Goal: Task Accomplishment & Management: Manage account settings

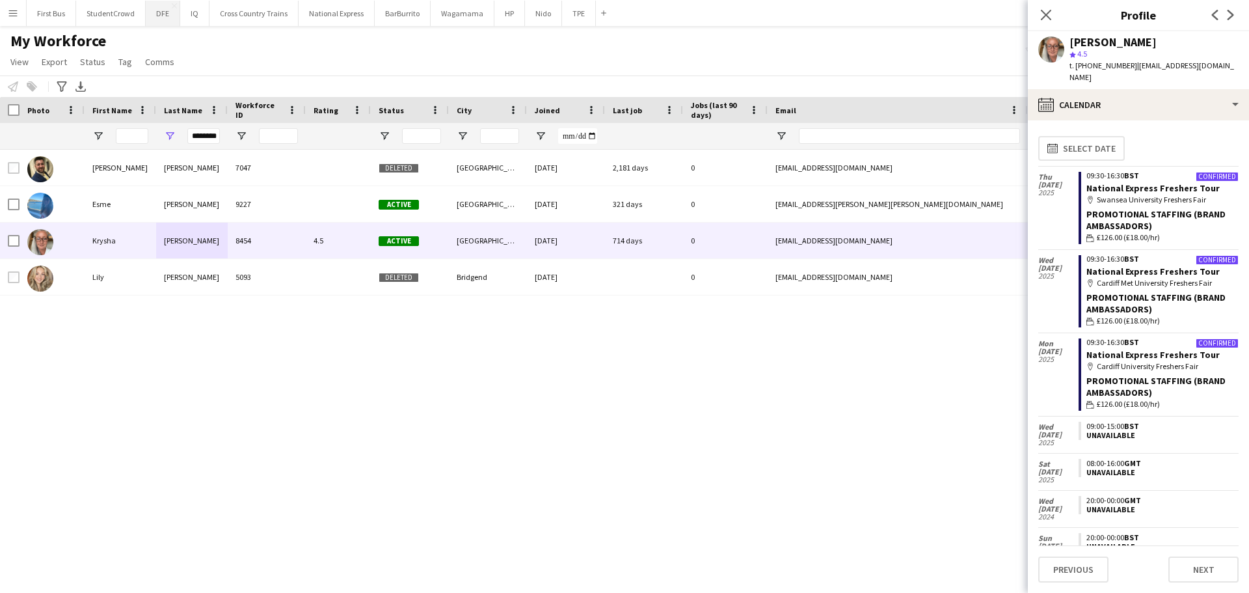
click at [168, 8] on button "DFE Close" at bounding box center [163, 13] width 34 height 25
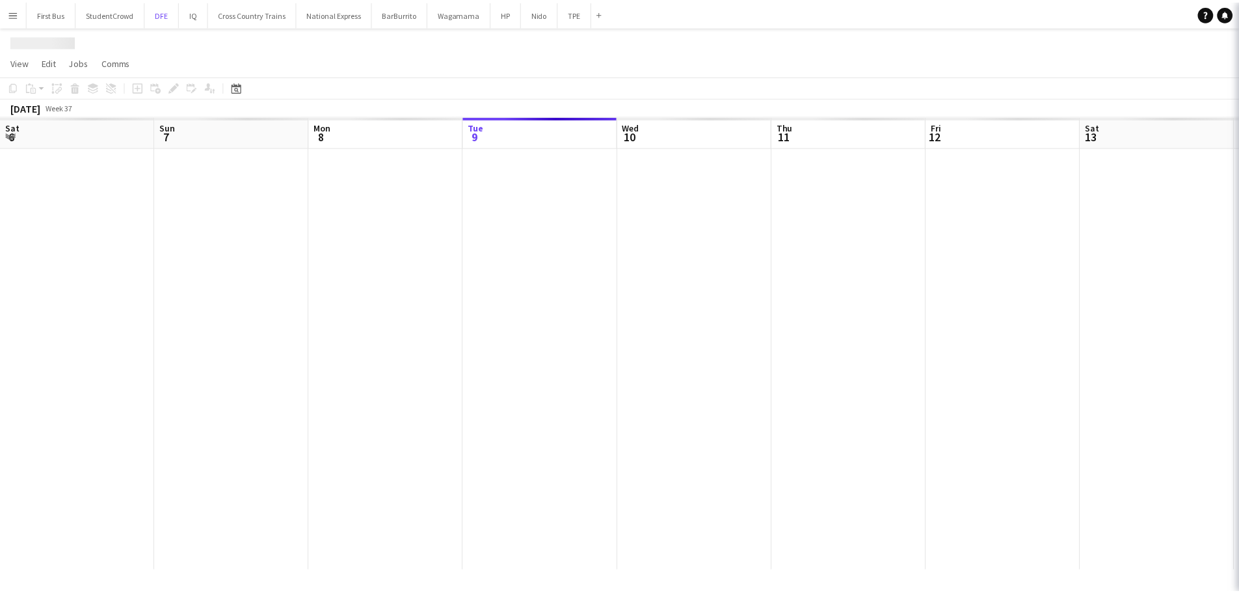
scroll to position [0, 311]
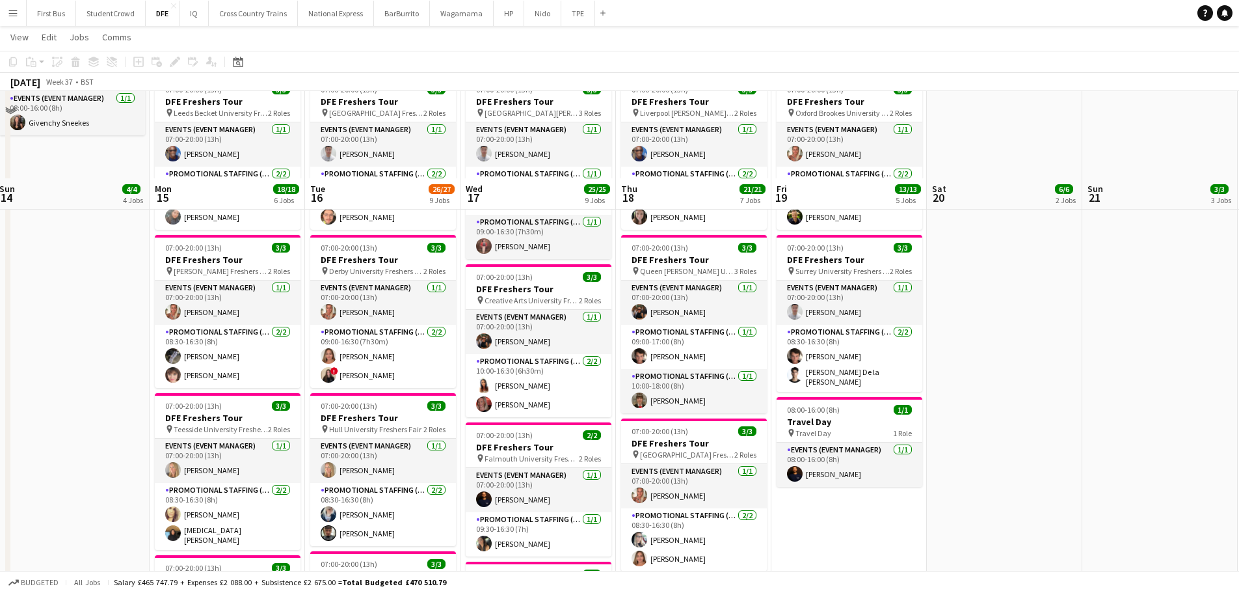
scroll to position [781, 0]
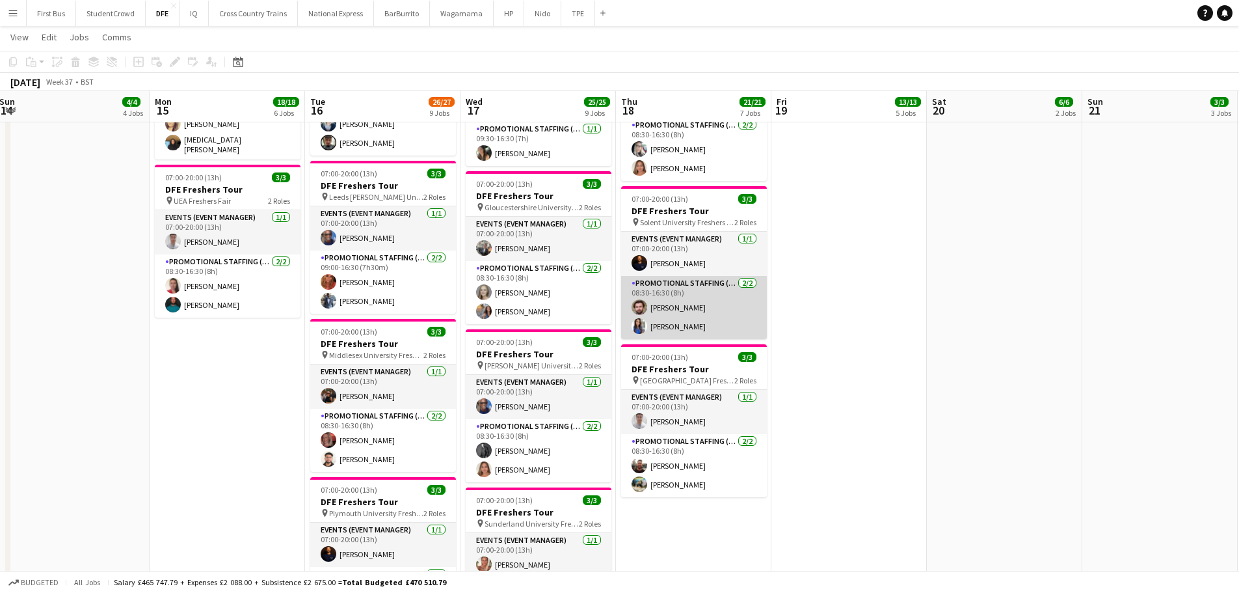
click at [678, 327] on app-card-role "Promotional Staffing (Brand Ambassadors) [DATE] 08:30-16:30 (8h) [PERSON_NAME] …" at bounding box center [694, 307] width 146 height 63
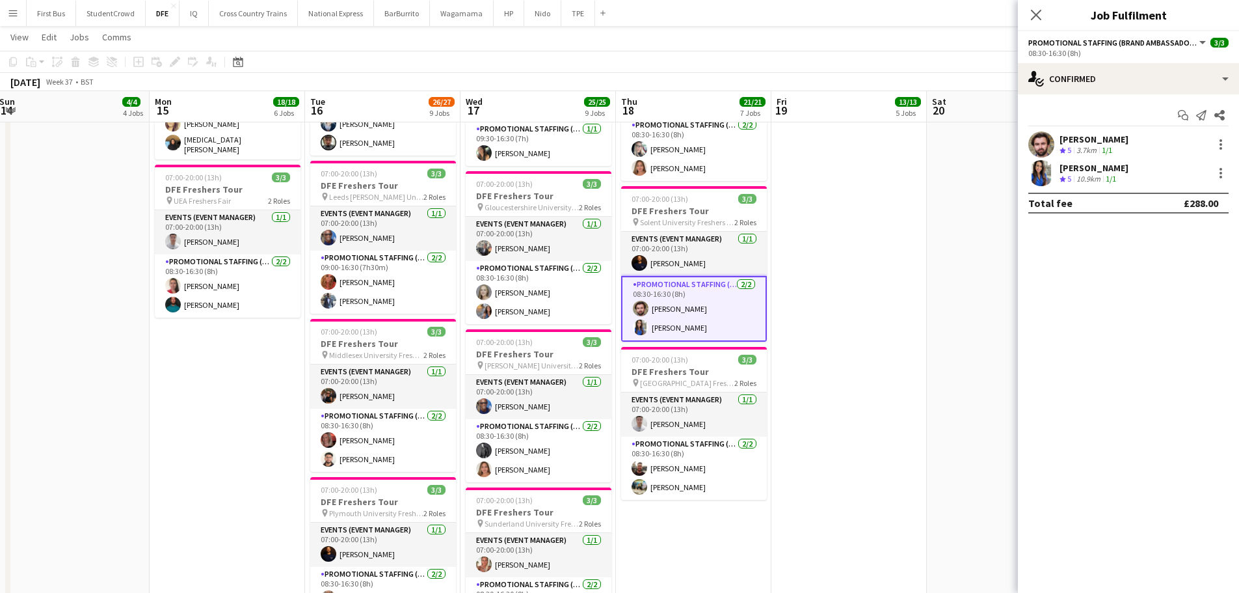
click at [1079, 165] on div "[PERSON_NAME]" at bounding box center [1094, 168] width 69 height 12
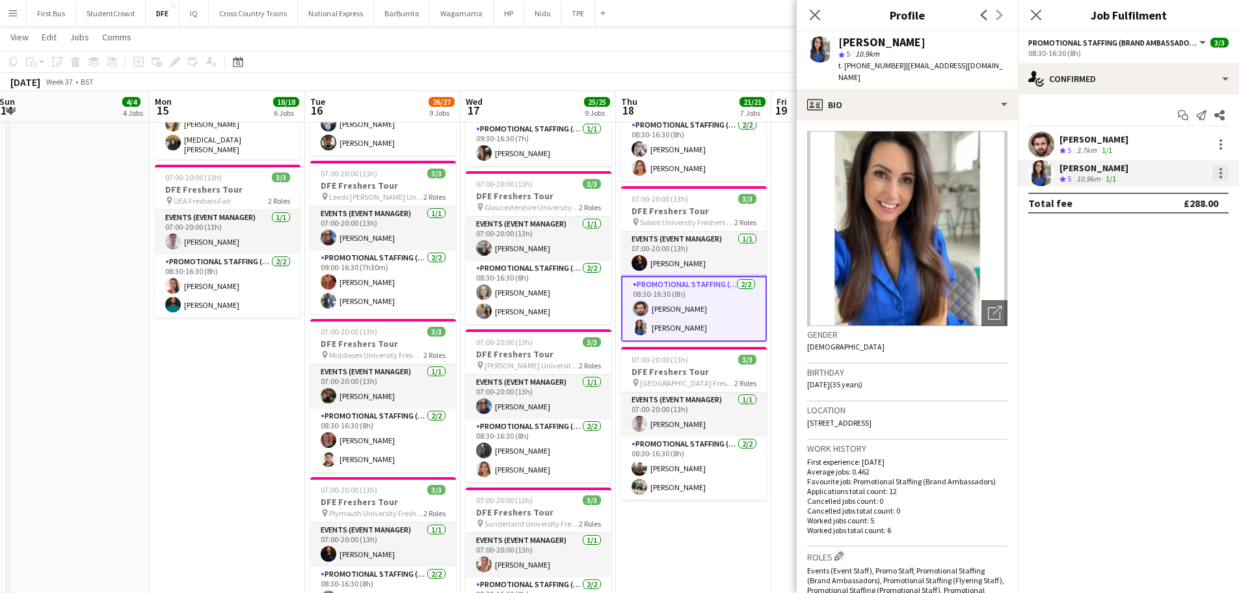
click at [1221, 172] on div at bounding box center [1221, 173] width 3 height 3
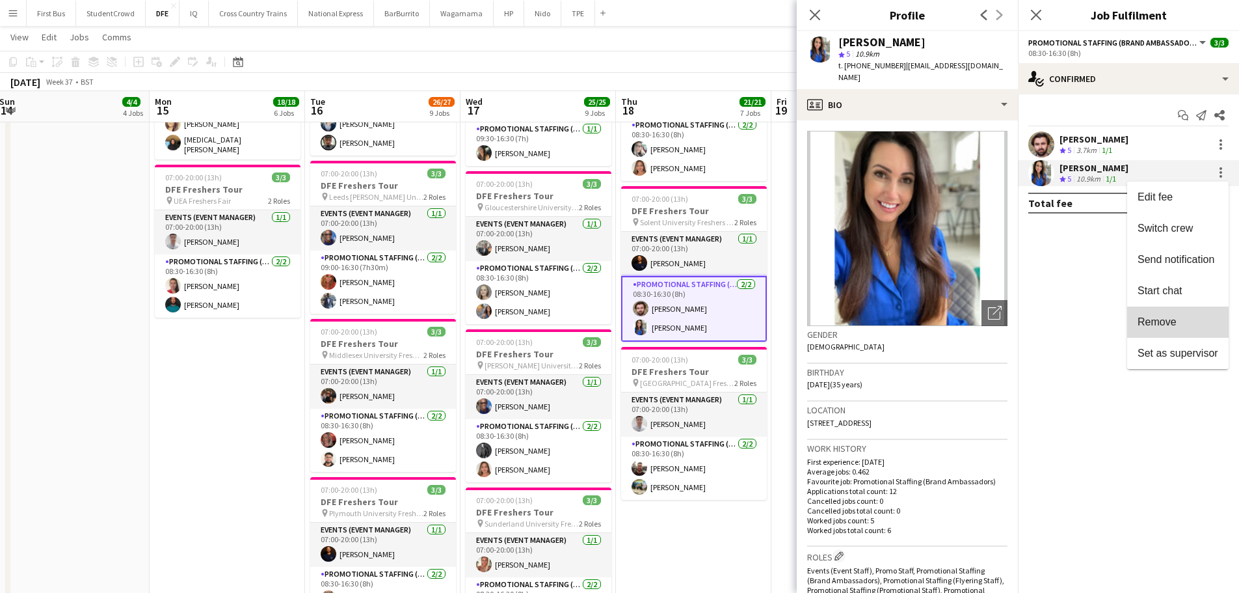
drag, startPoint x: 1157, startPoint y: 329, endPoint x: 1154, endPoint y: 293, distance: 35.3
click at [1157, 328] on button "Remove" at bounding box center [1178, 321] width 101 height 31
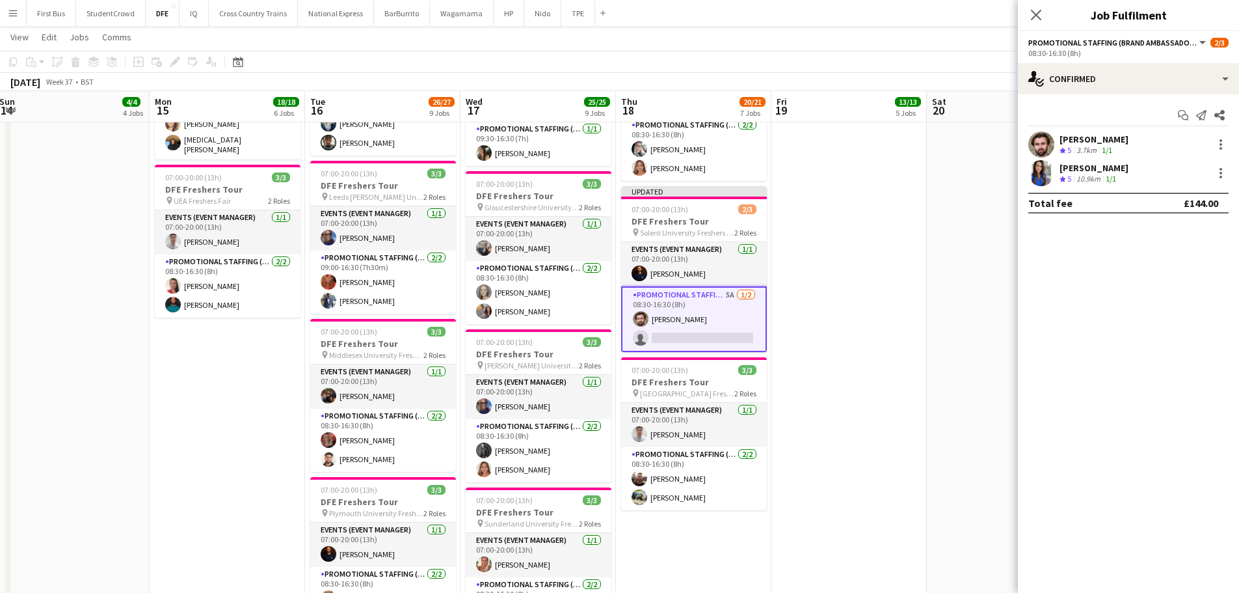
drag, startPoint x: 902, startPoint y: 210, endPoint x: 922, endPoint y: 201, distance: 21.5
click at [903, 210] on app-date-cell "07:00-20:00 (13h) 3/3 DFE Freshers Tour pin Greenwich University Freshers Fair …" at bounding box center [850, 94] width 156 height 1458
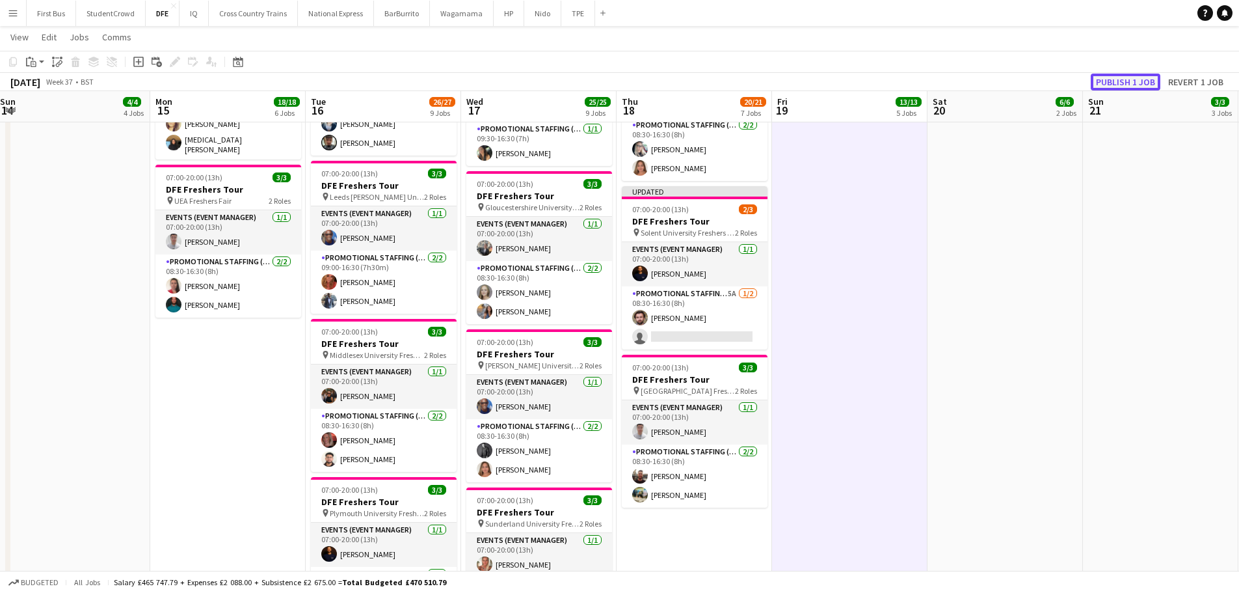
click at [1143, 87] on button "Publish 1 job" at bounding box center [1126, 82] width 70 height 17
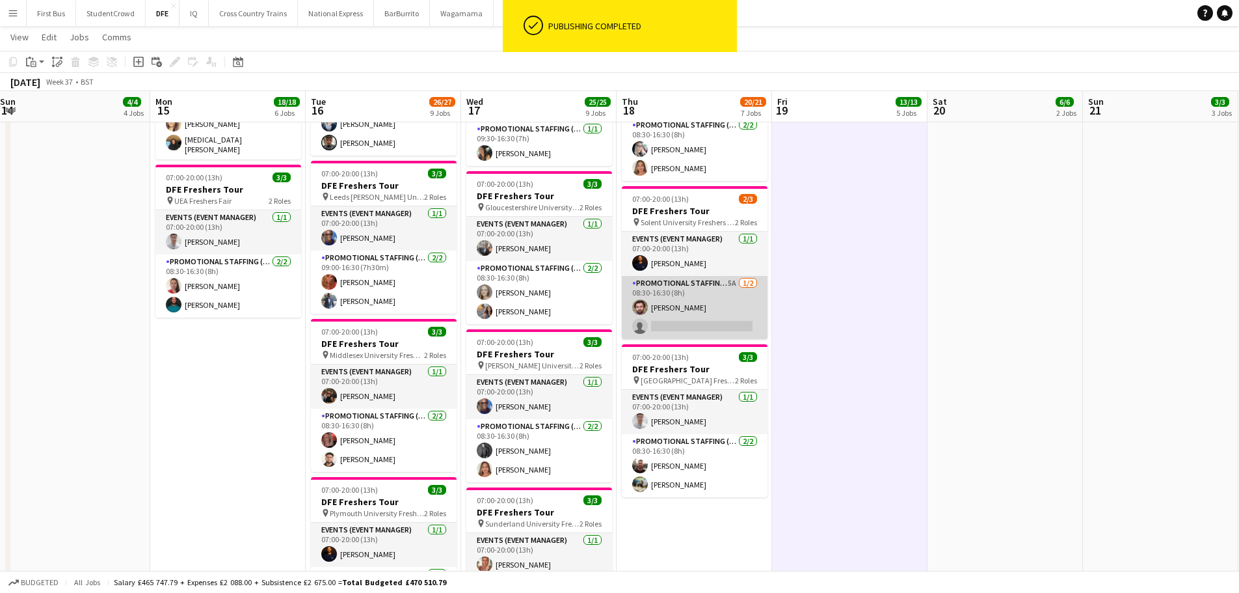
click at [729, 323] on app-card-role "Promotional Staffing (Brand Ambassadors) 5A [DATE] 08:30-16:30 (8h) [PERSON_NAM…" at bounding box center [695, 307] width 146 height 63
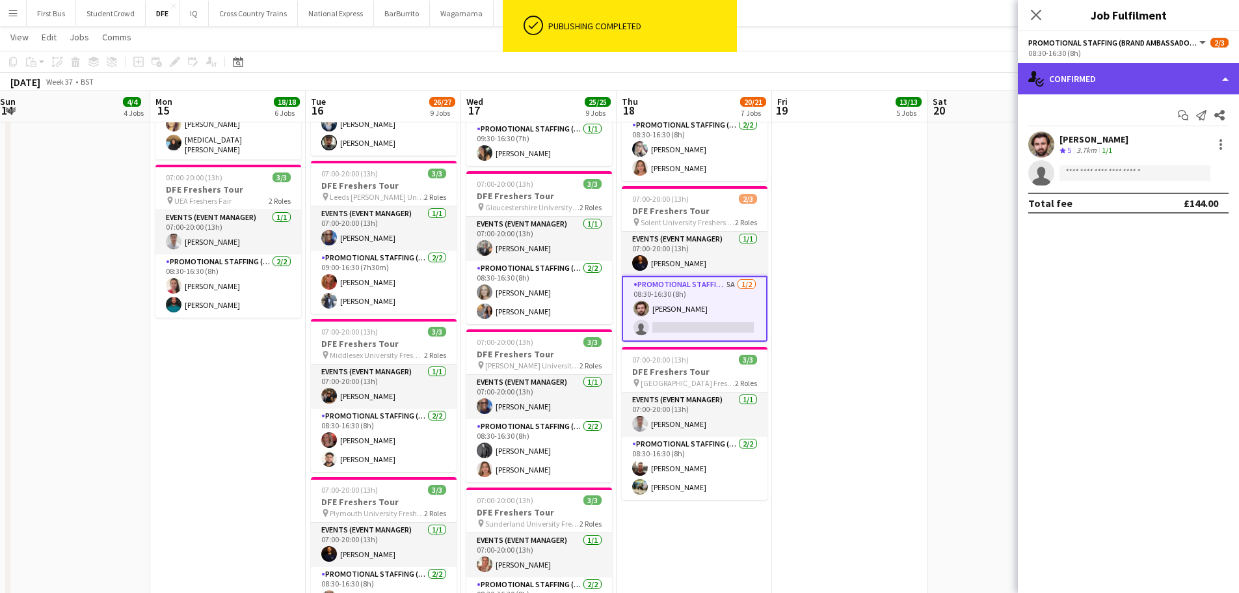
click at [1110, 74] on div "single-neutral-actions-check-2 Confirmed" at bounding box center [1128, 78] width 221 height 31
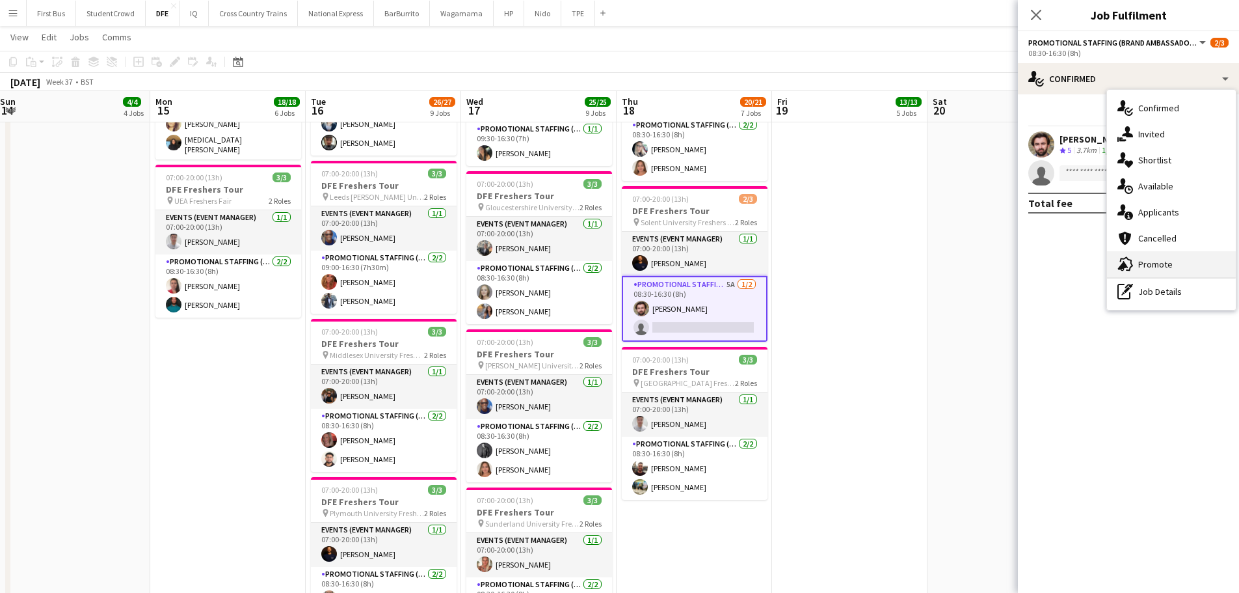
click at [1157, 263] on span "Promote" at bounding box center [1156, 264] width 34 height 12
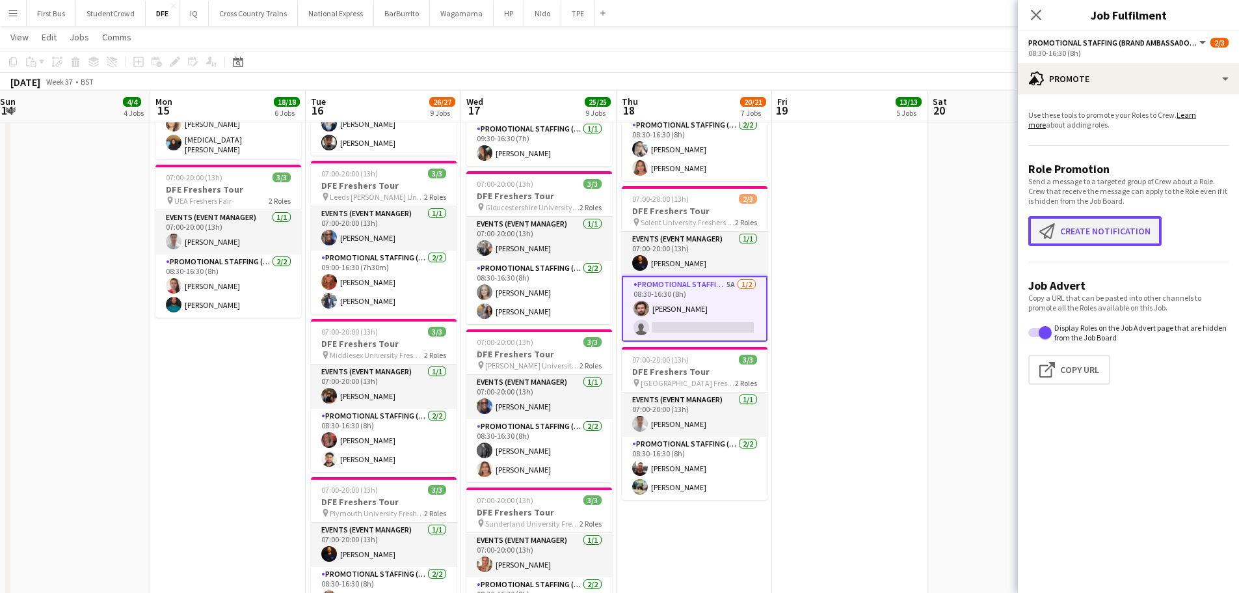
click at [1092, 229] on button "Create notification Create notification" at bounding box center [1095, 231] width 133 height 30
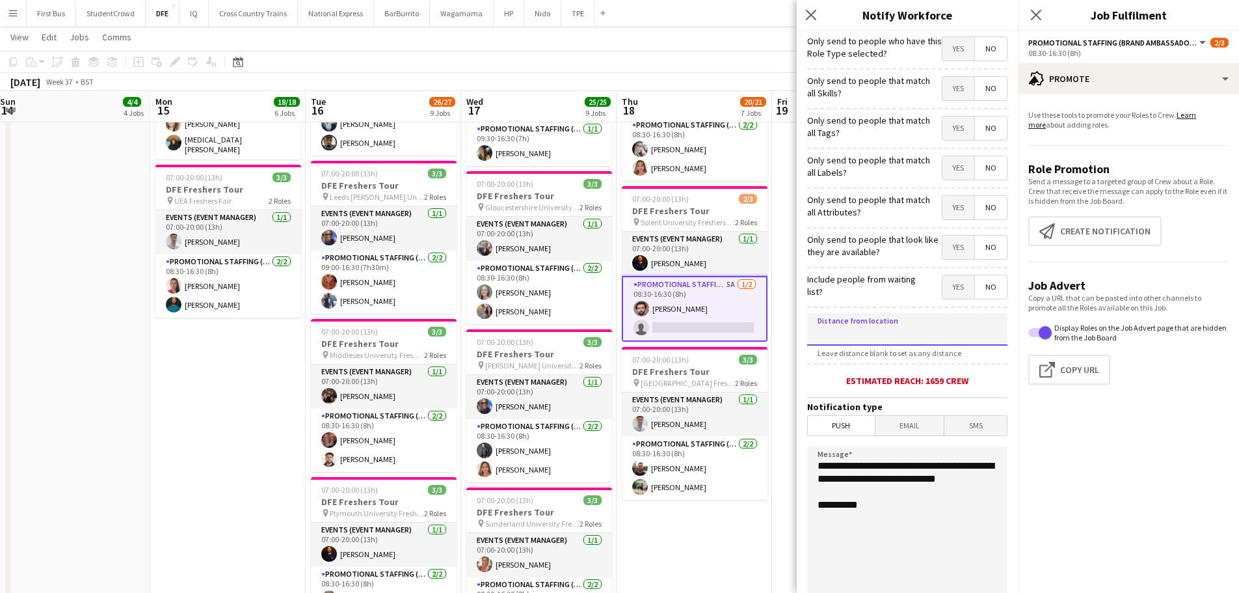
click at [917, 325] on input at bounding box center [907, 329] width 200 height 33
type input "****"
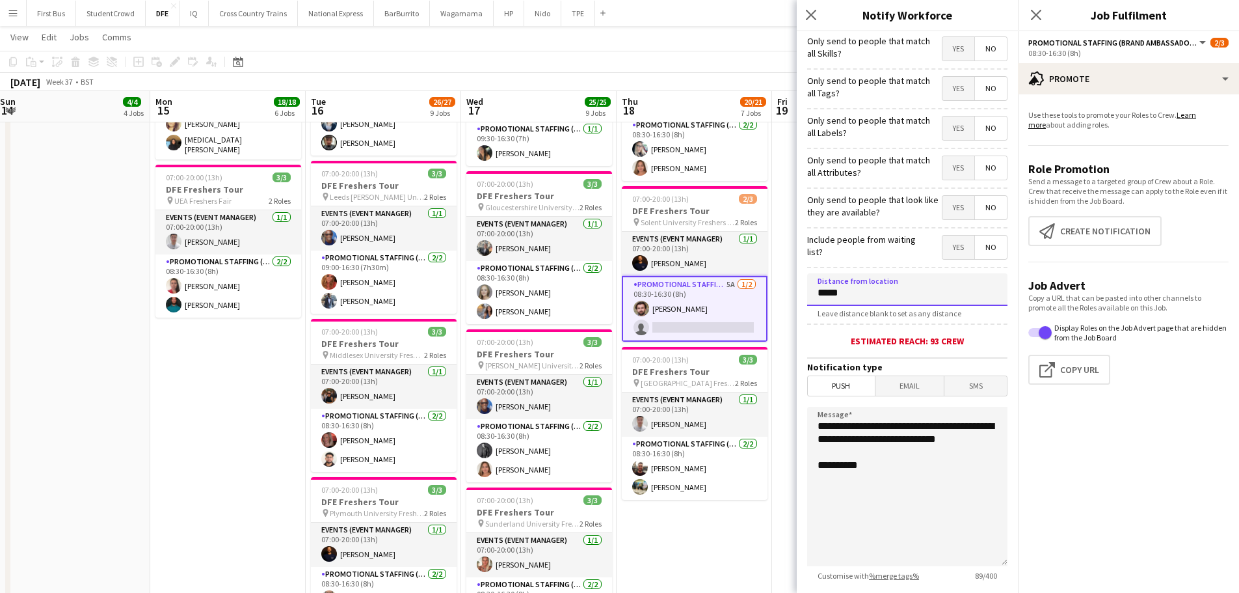
scroll to position [124, 0]
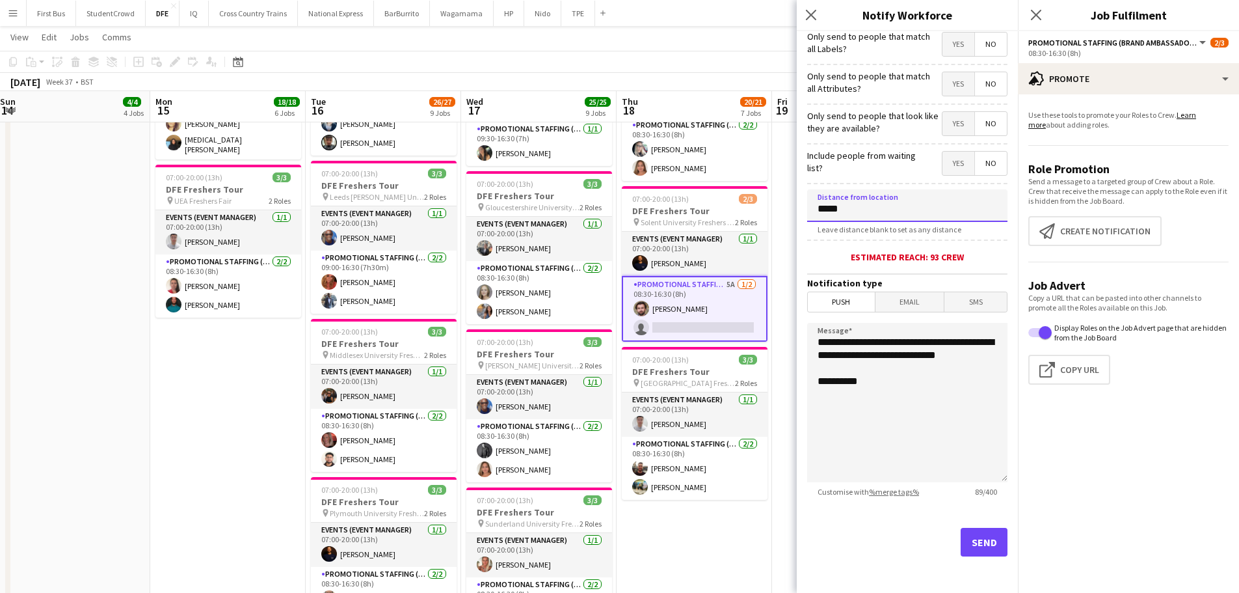
type input "*****"
click at [973, 546] on button "Send" at bounding box center [984, 542] width 47 height 29
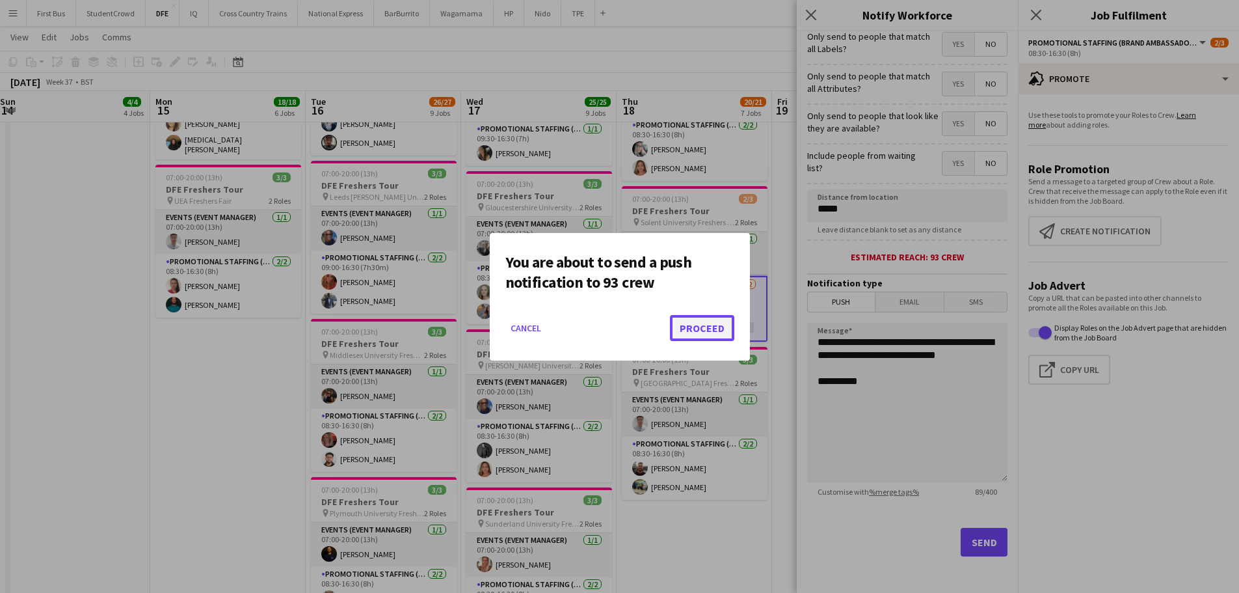
click at [694, 327] on button "Proceed" at bounding box center [702, 328] width 64 height 26
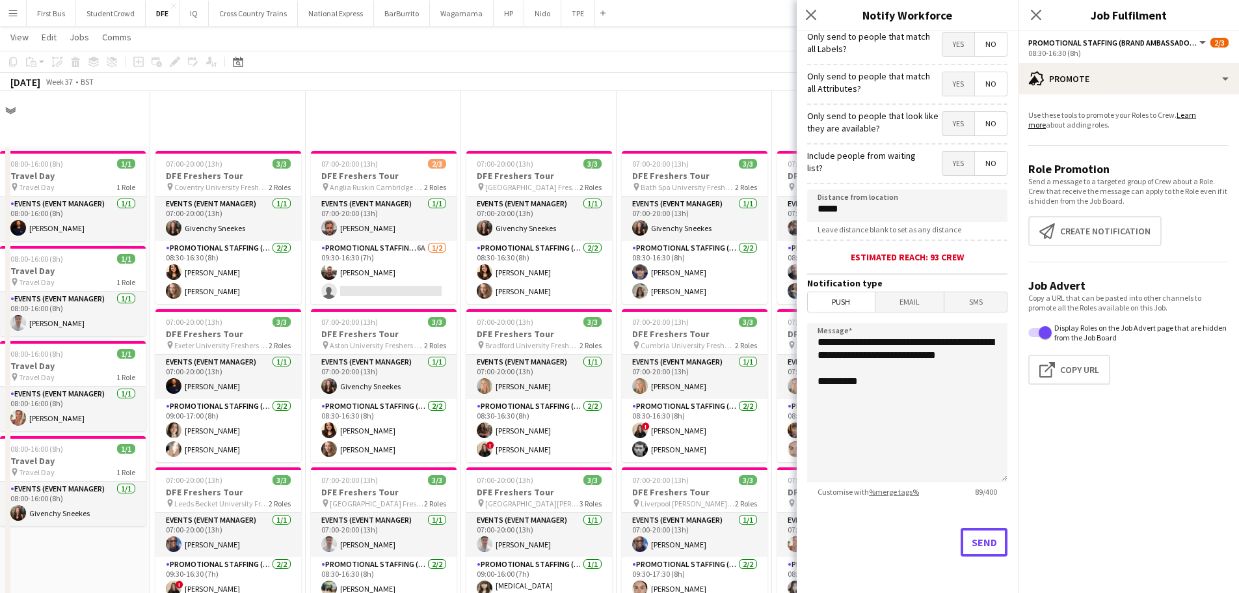
scroll to position [781, 0]
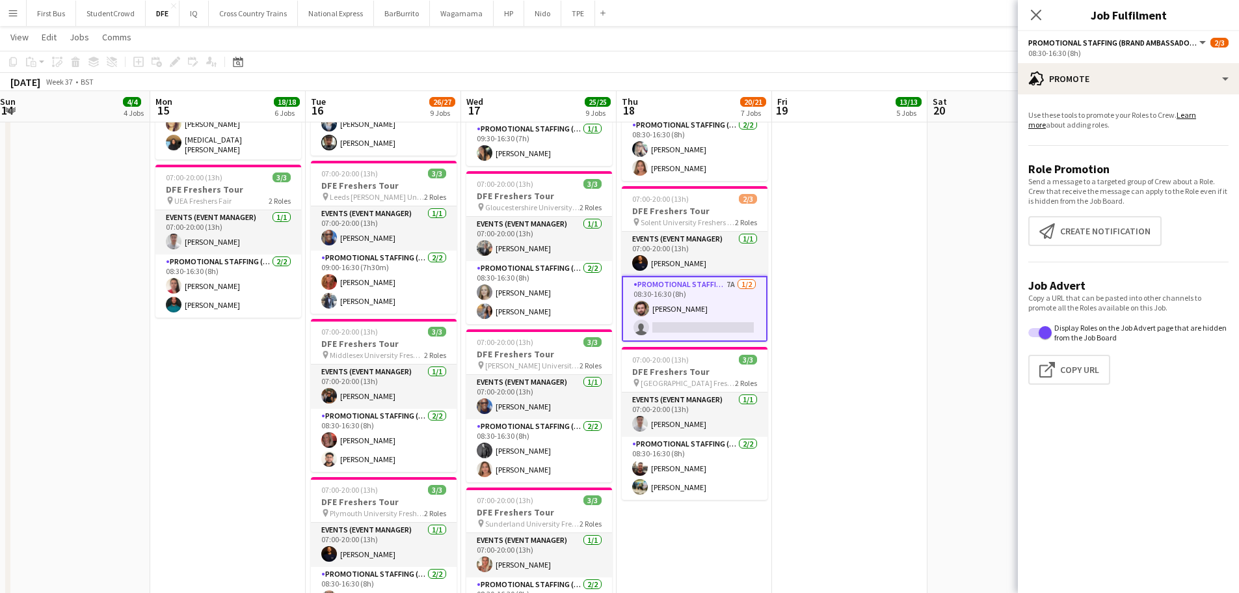
click at [690, 327] on app-card-role "Promotional Staffing (Brand Ambassadors) 7A [DATE] 08:30-16:30 (8h) [PERSON_NAM…" at bounding box center [695, 309] width 146 height 66
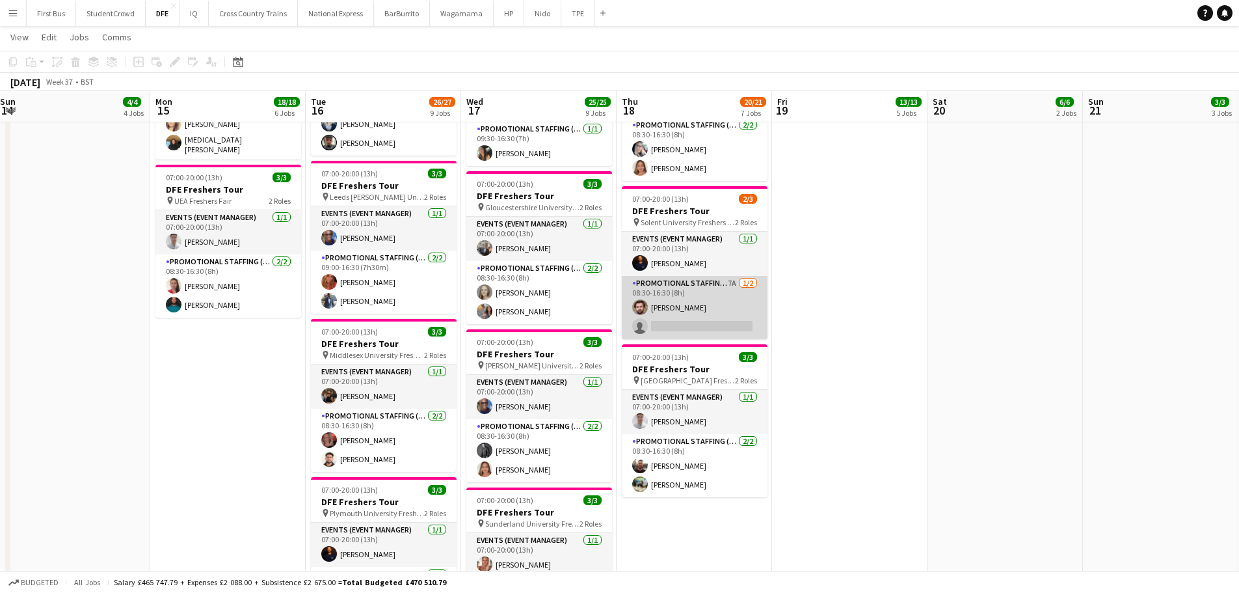
click at [707, 323] on app-card-role "Promotional Staffing (Brand Ambassadors) 7A [DATE] 08:30-16:30 (8h) [PERSON_NAM…" at bounding box center [695, 307] width 146 height 63
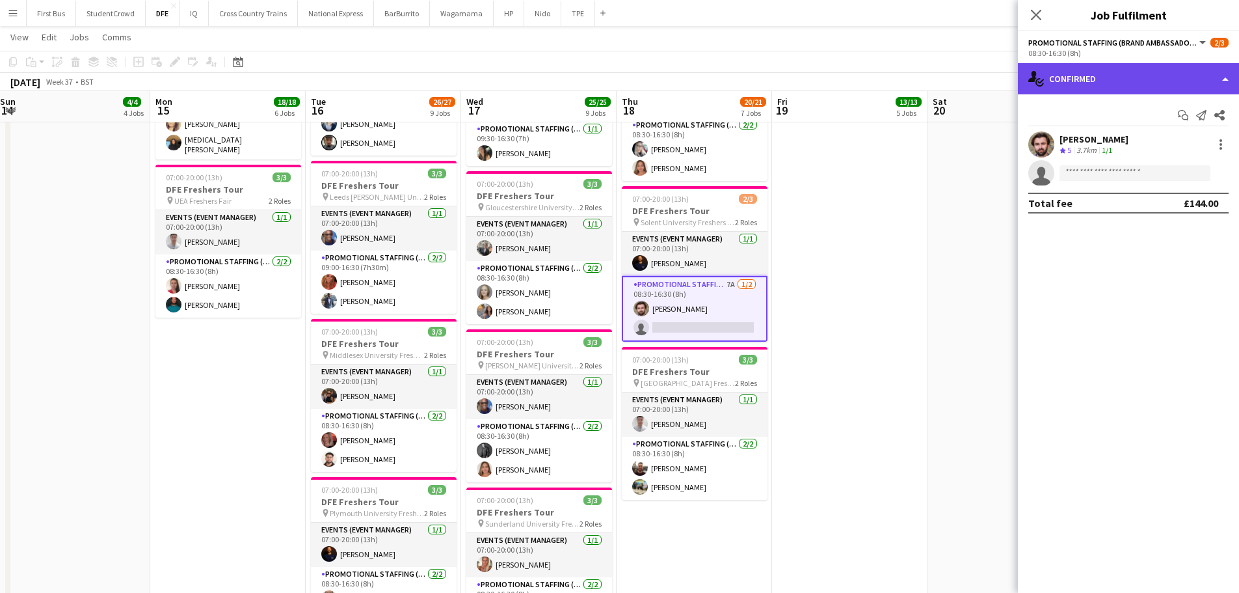
click at [1136, 75] on div "single-neutral-actions-check-2 Confirmed" at bounding box center [1128, 78] width 221 height 31
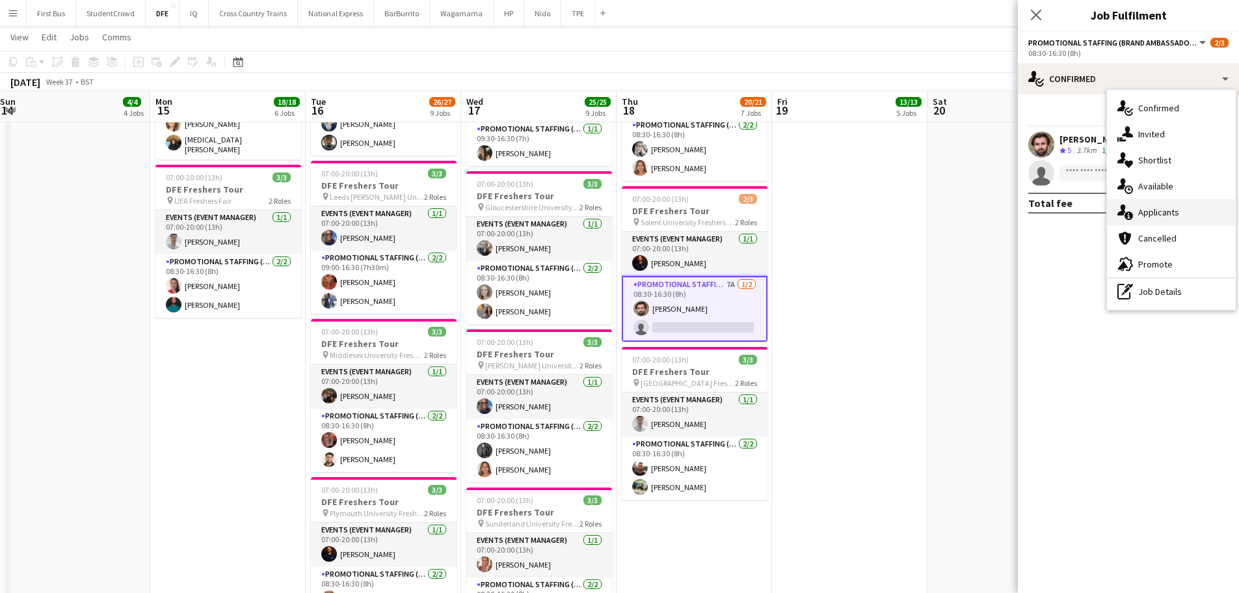
click at [1186, 216] on div "single-neutral-actions-information Applicants" at bounding box center [1171, 212] width 129 height 26
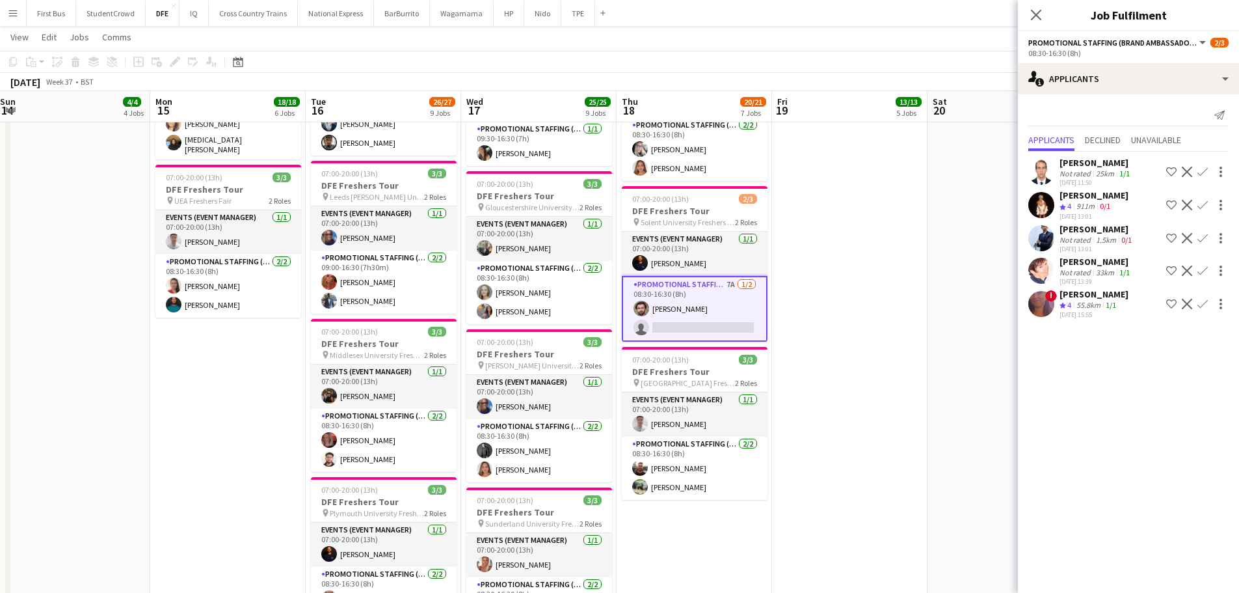
click at [1115, 299] on div "[PERSON_NAME]" at bounding box center [1094, 294] width 69 height 12
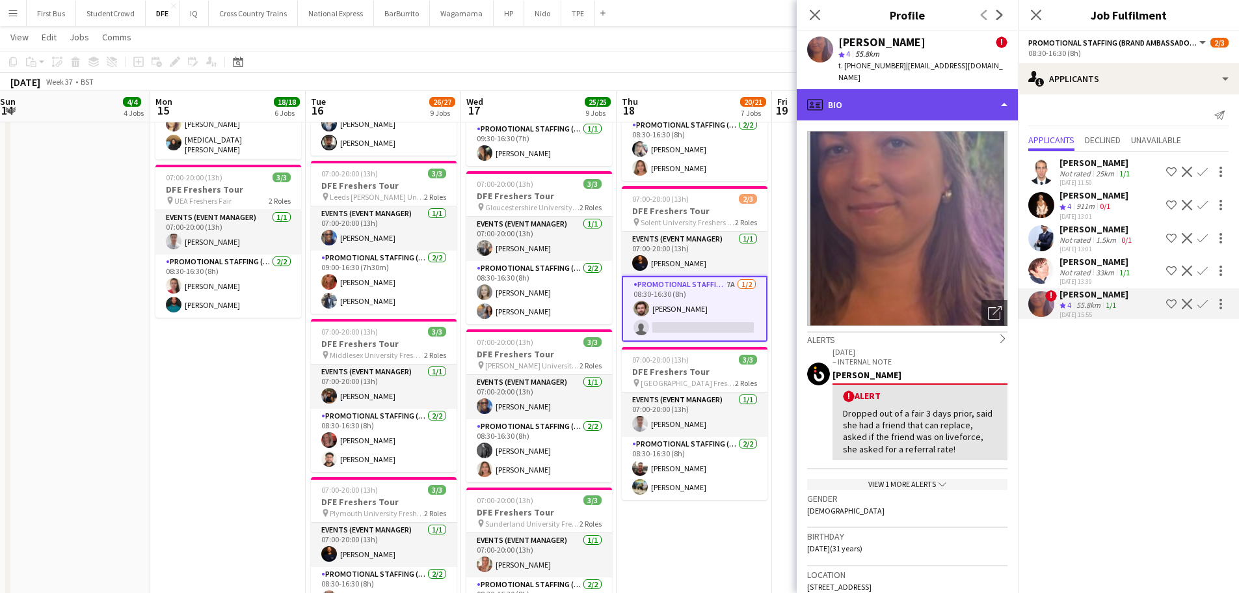
click at [920, 108] on div "profile Bio" at bounding box center [907, 104] width 221 height 31
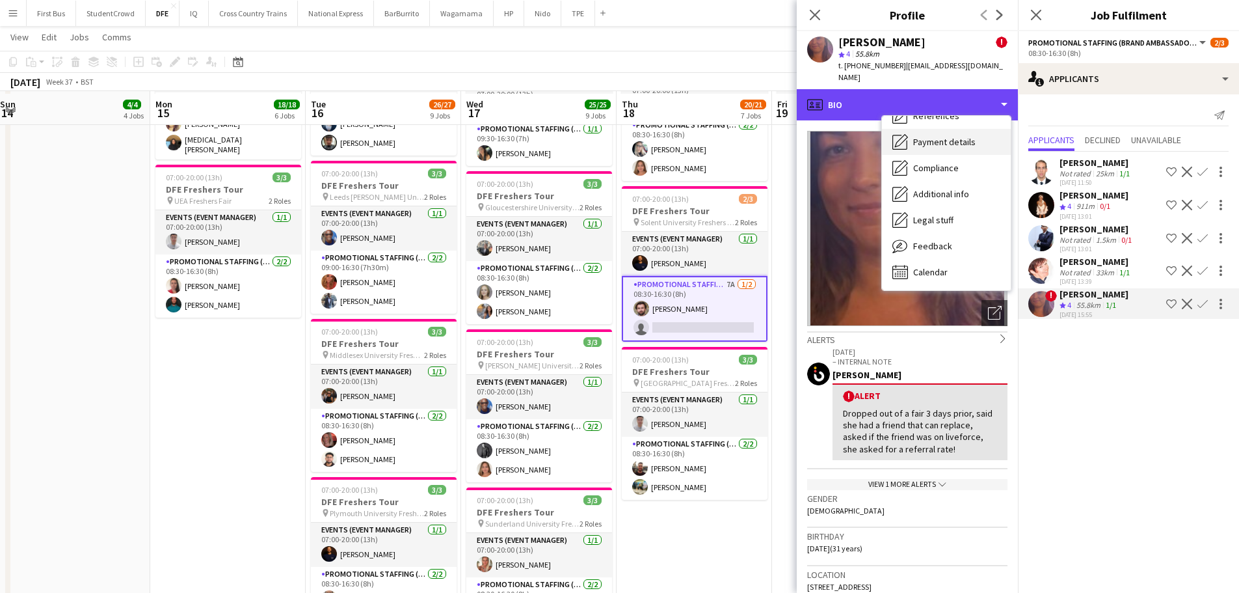
scroll to position [1106, 0]
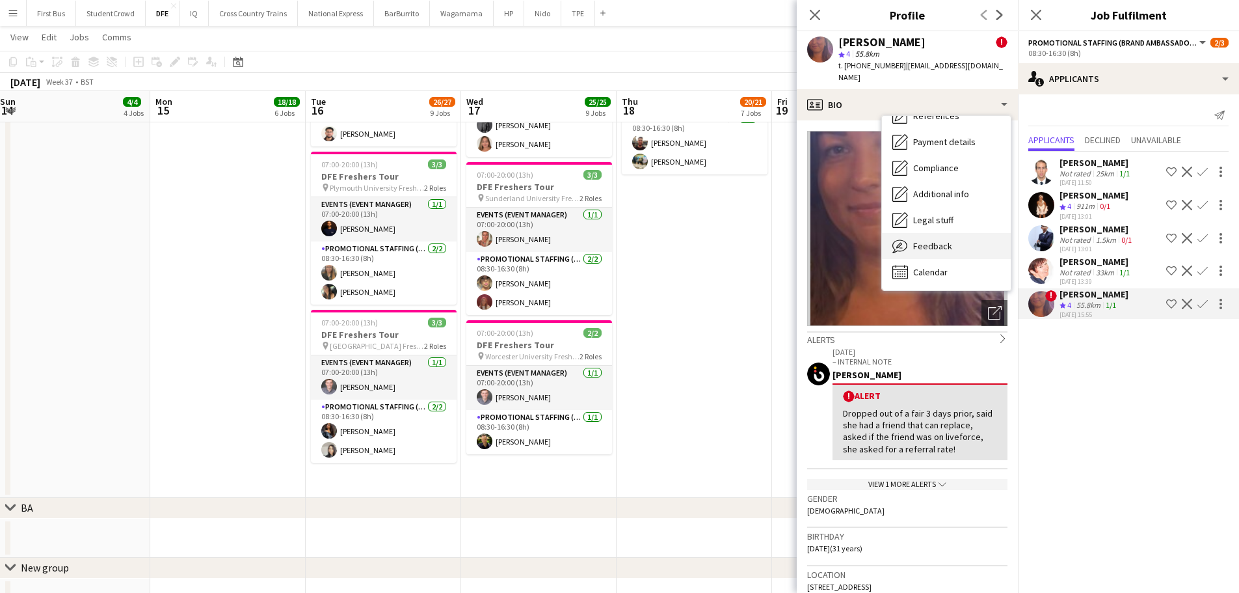
click at [940, 235] on div "Feedback Feedback" at bounding box center [946, 246] width 129 height 26
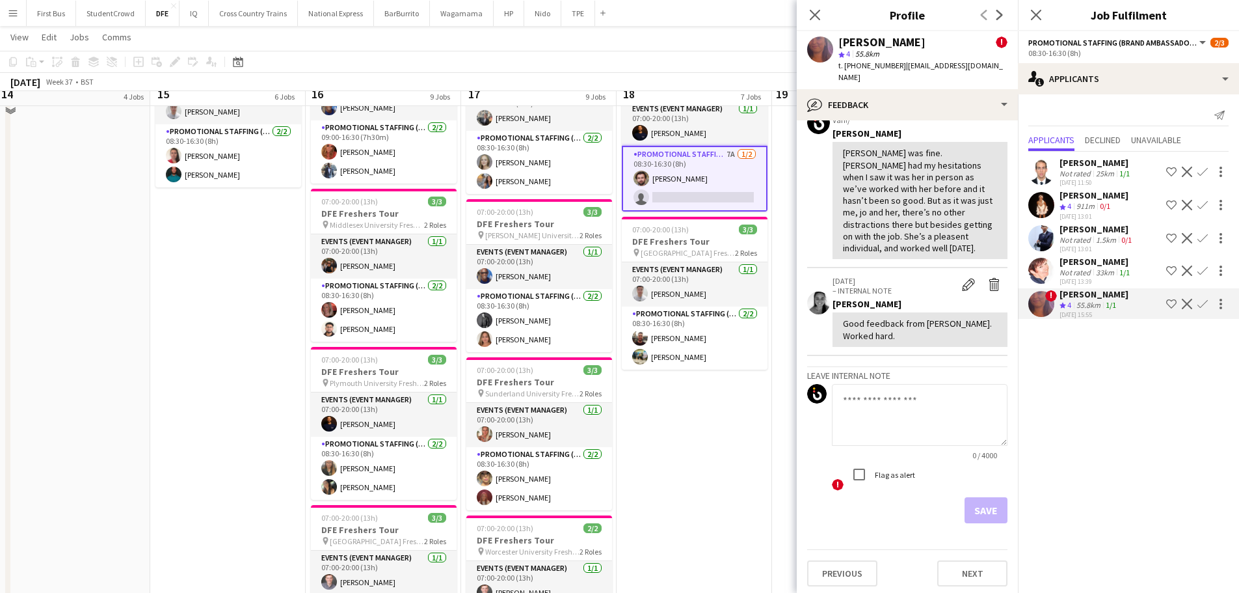
scroll to position [846, 0]
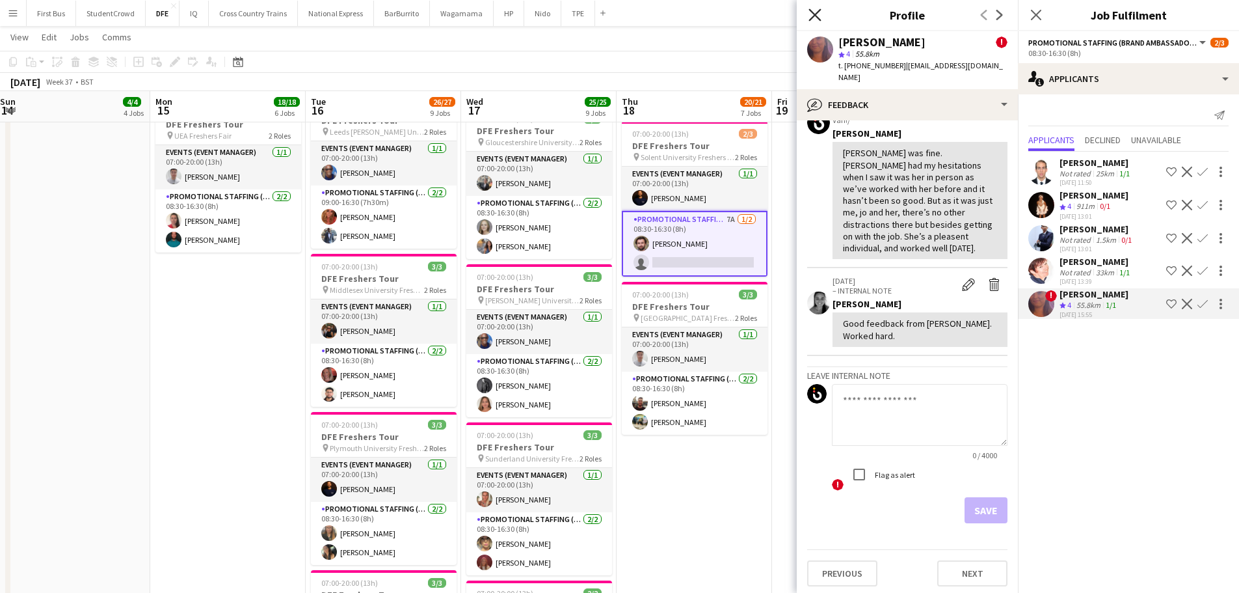
click at [820, 14] on icon "Close pop-in" at bounding box center [815, 14] width 12 height 12
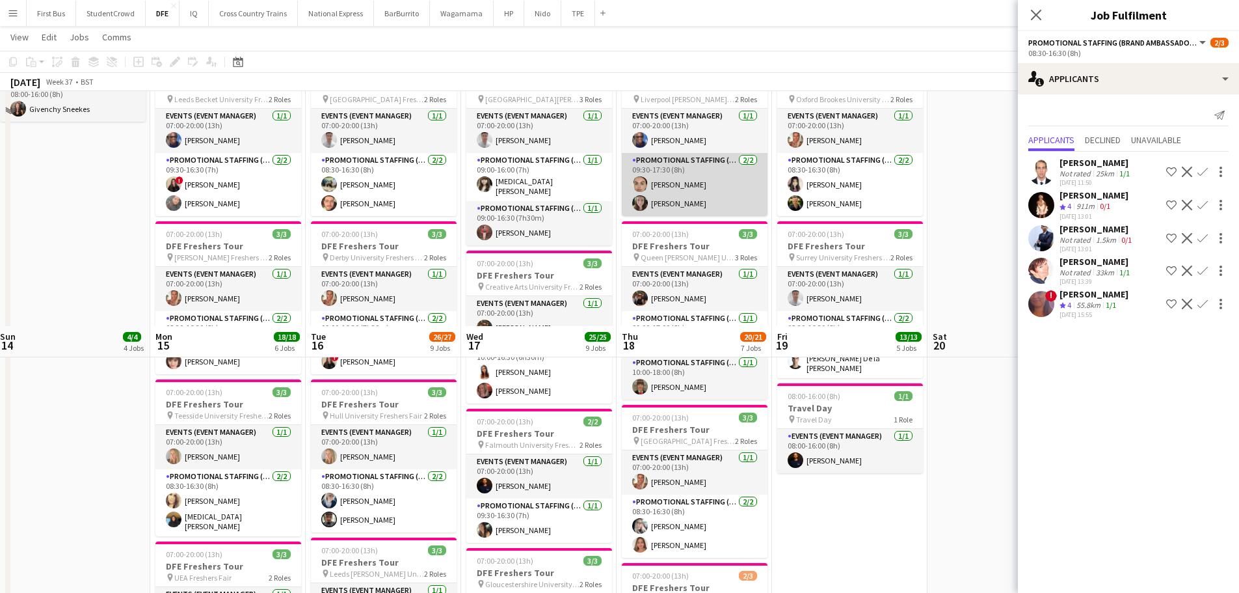
scroll to position [651, 0]
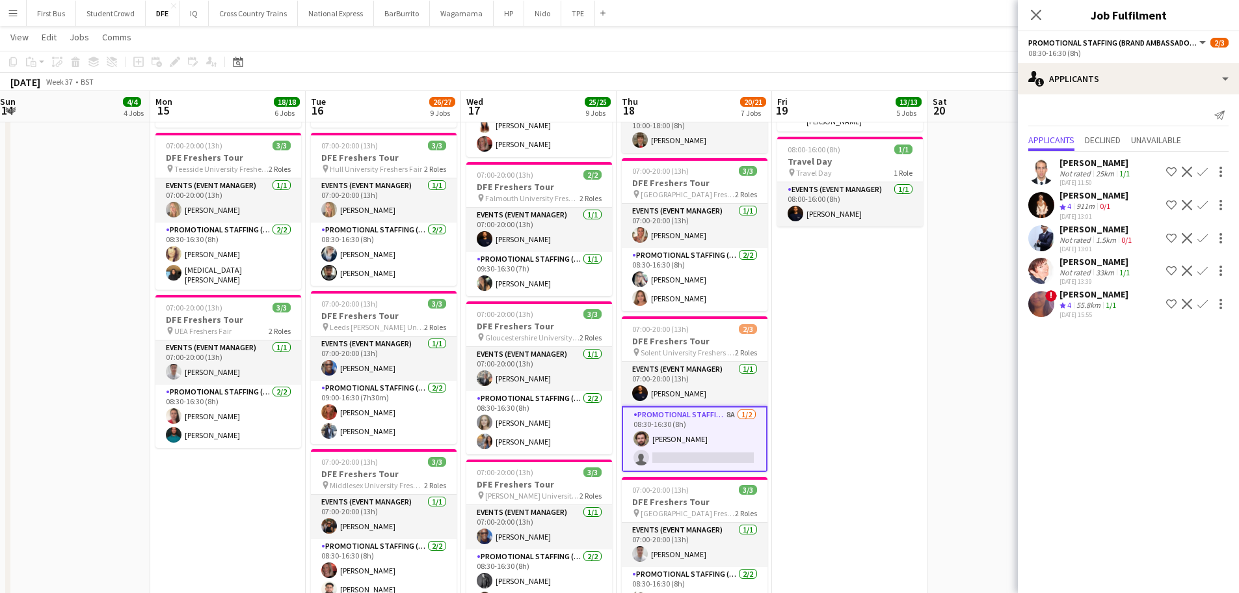
click at [1079, 300] on div "55.8km" at bounding box center [1088, 305] width 29 height 11
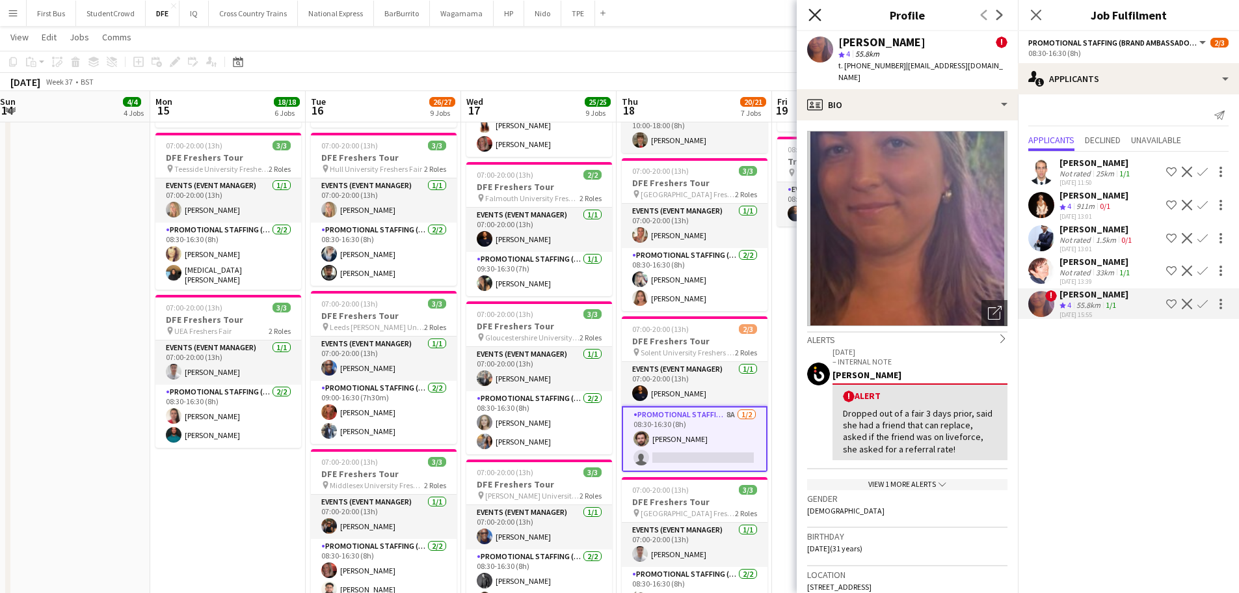
click at [816, 9] on icon "Close pop-in" at bounding box center [815, 14] width 12 height 12
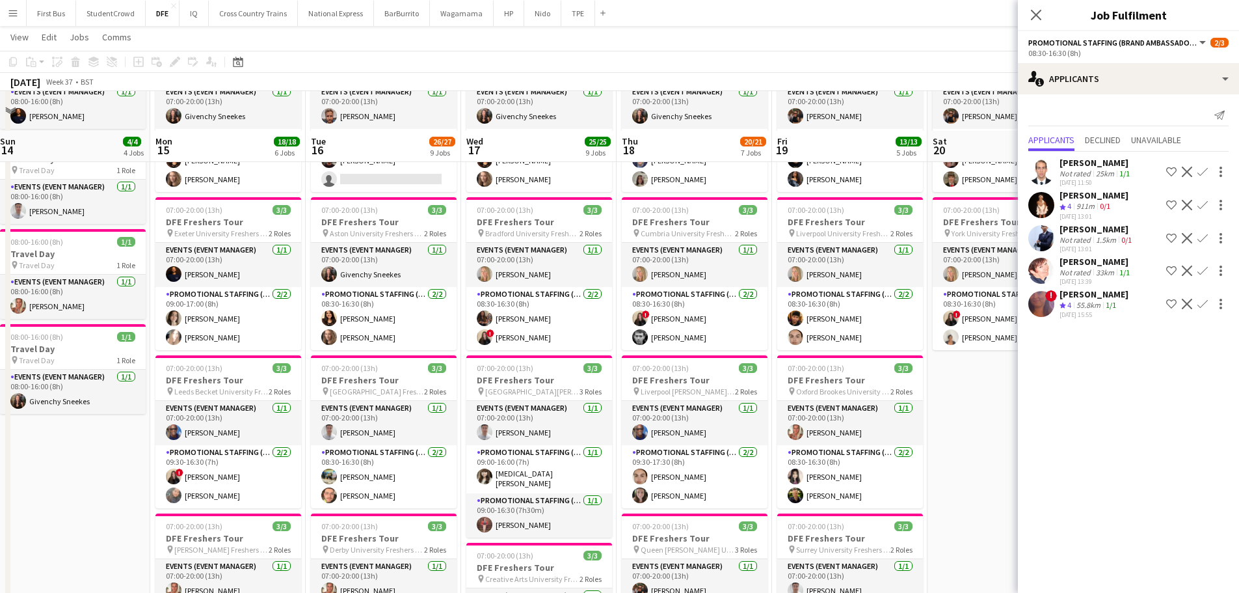
scroll to position [0, 0]
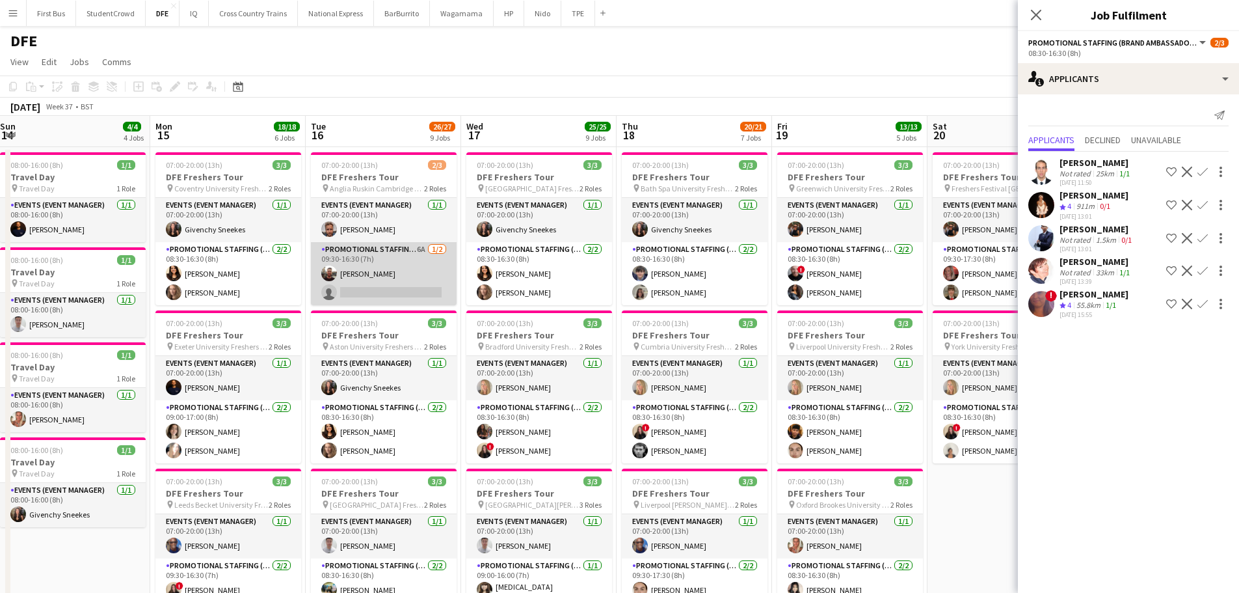
click at [383, 280] on app-card-role "Promotional Staffing (Brand Ambassadors) 6A [DATE] 09:30-16:30 (7h) [PERSON_NAM…" at bounding box center [384, 273] width 146 height 63
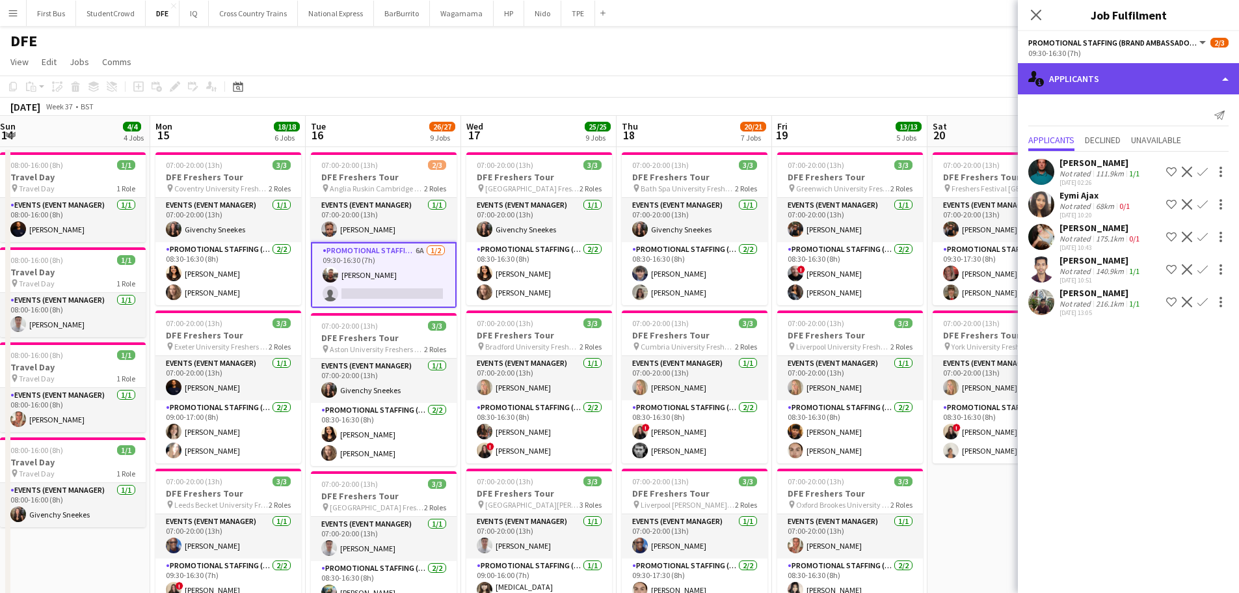
click at [1118, 77] on div "single-neutral-actions-information Applicants" at bounding box center [1128, 78] width 221 height 31
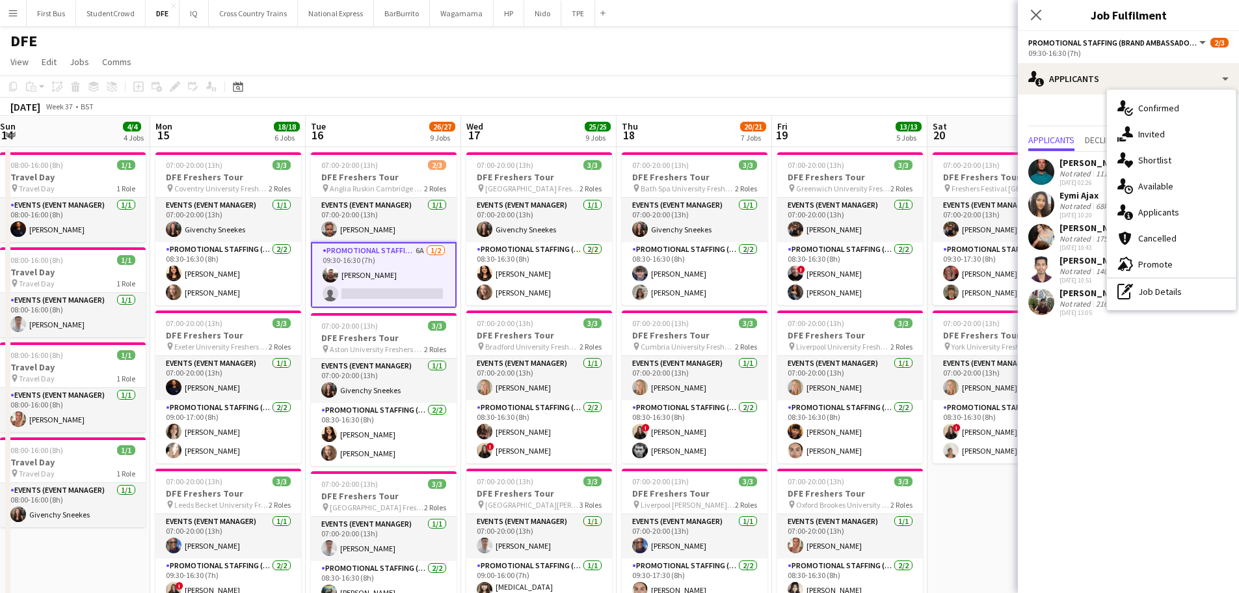
click at [1159, 374] on mat-expansion-panel "users2 Applicants Send notification Applicants Declined Unavailable [PERSON_NAM…" at bounding box center [1128, 343] width 221 height 498
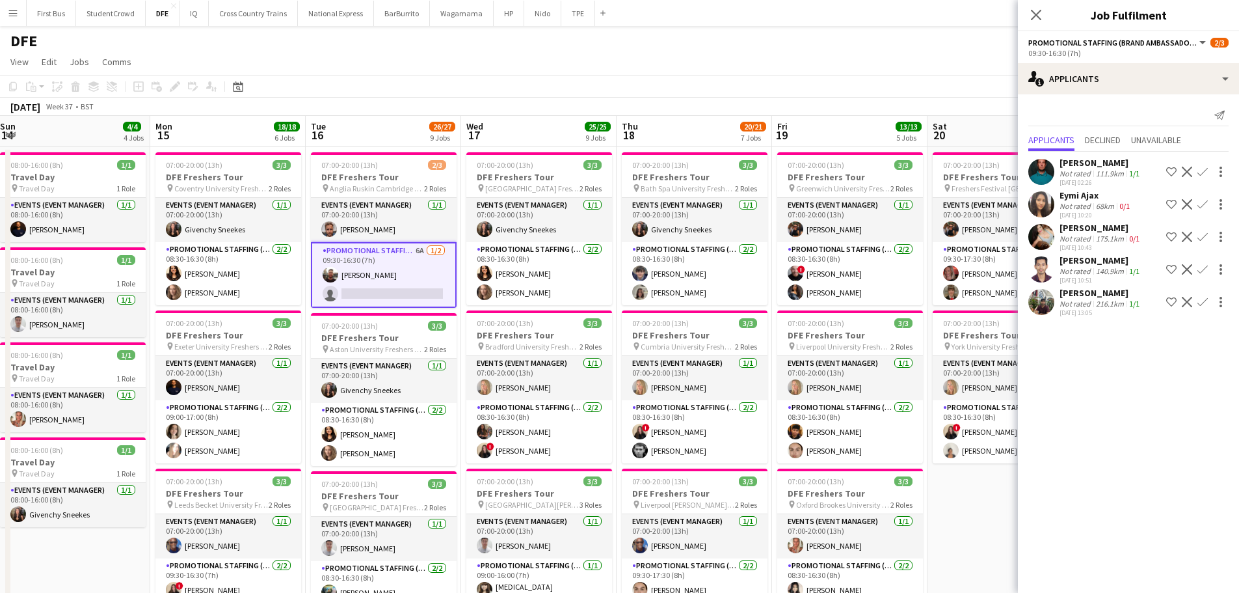
click at [1118, 293] on div "[PERSON_NAME]" at bounding box center [1101, 293] width 83 height 12
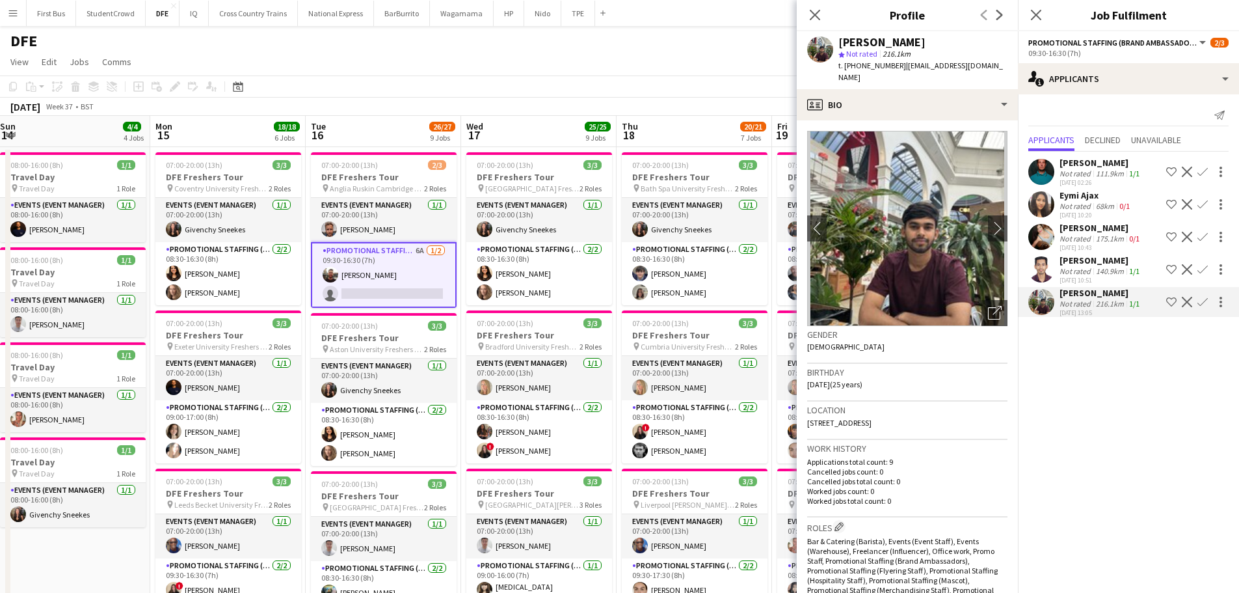
click at [1130, 271] on app-skills-label "1/1" at bounding box center [1135, 271] width 10 height 10
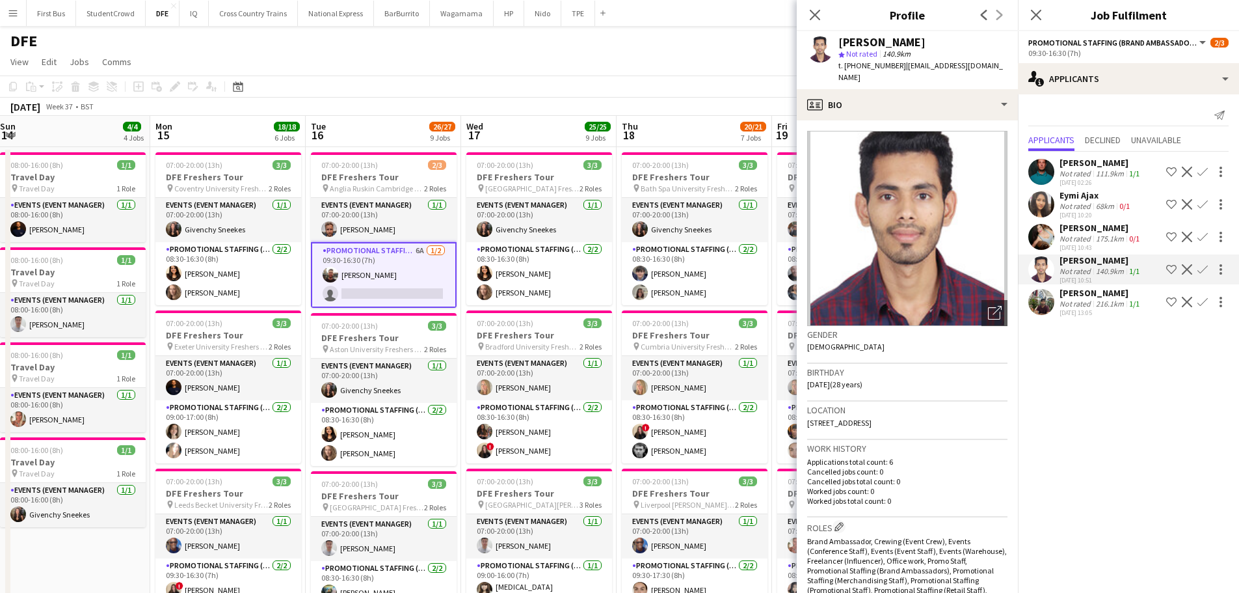
click at [1187, 270] on app-icon "Decline" at bounding box center [1187, 269] width 10 height 10
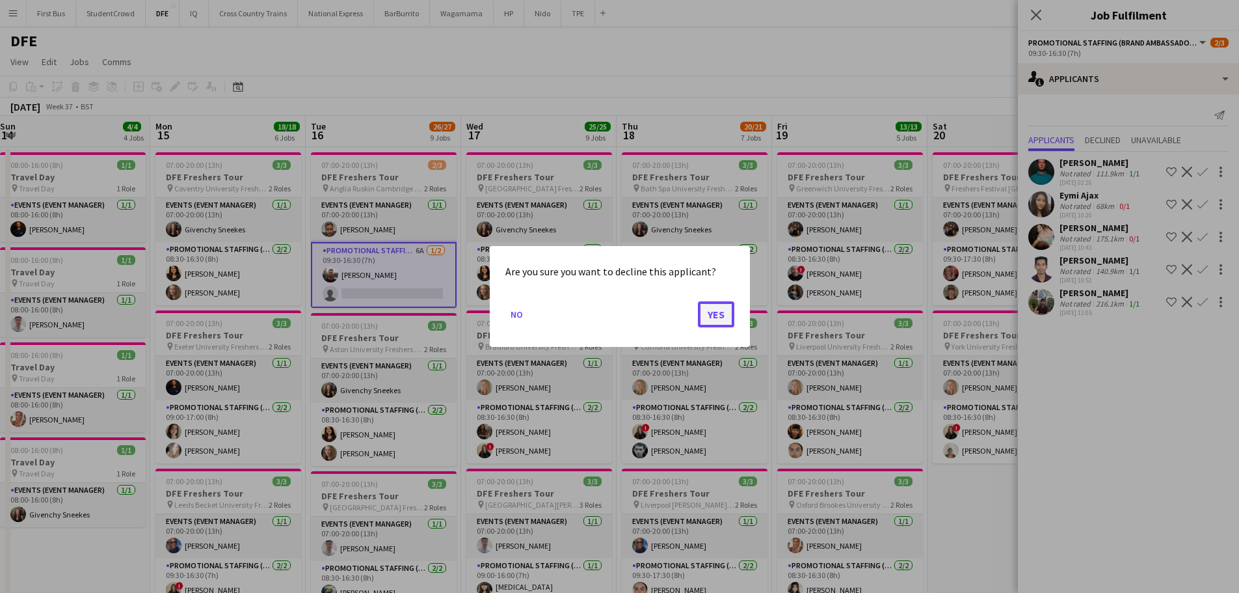
click at [718, 317] on button "Yes" at bounding box center [716, 314] width 36 height 26
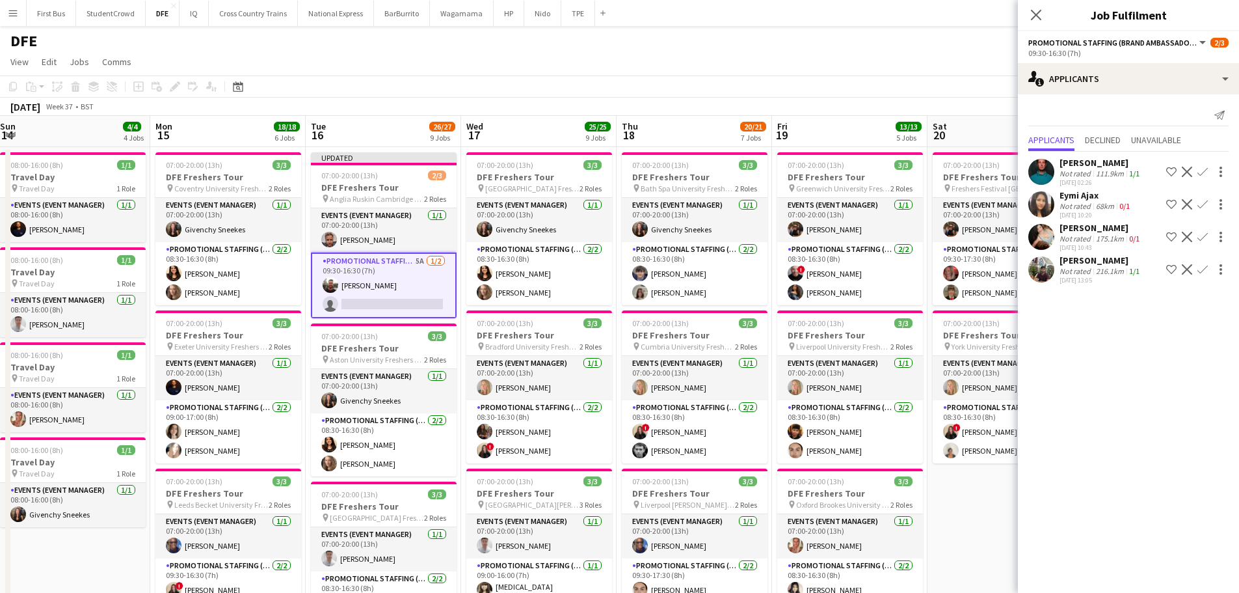
click at [1189, 268] on app-icon "Decline" at bounding box center [1187, 269] width 10 height 10
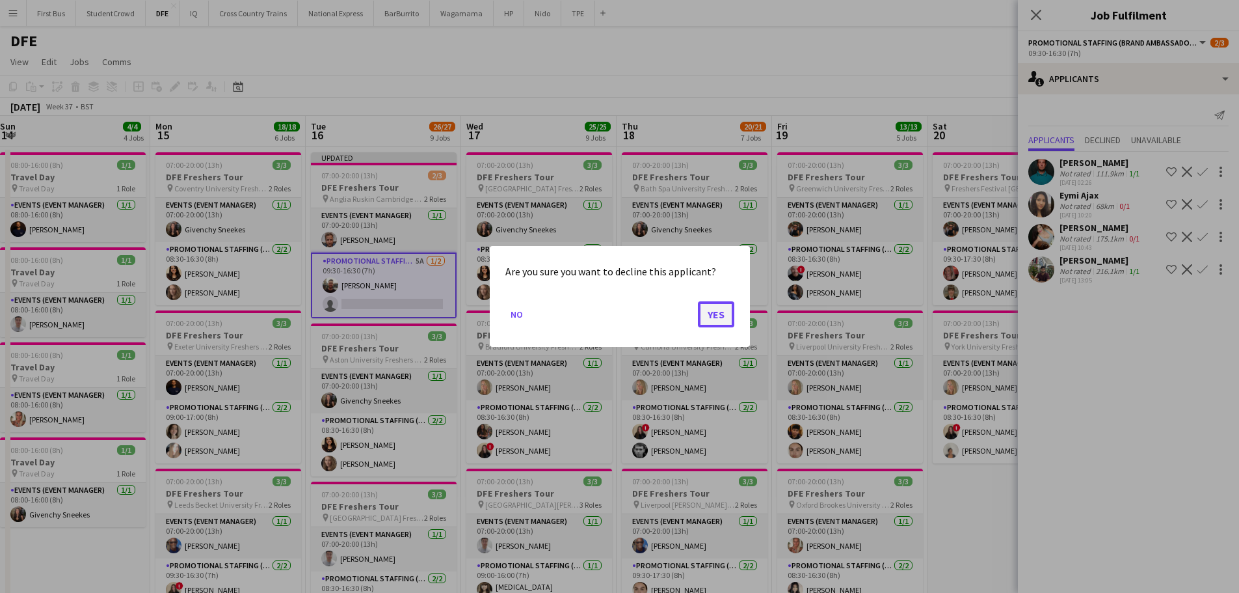
click at [720, 308] on button "Yes" at bounding box center [716, 314] width 36 height 26
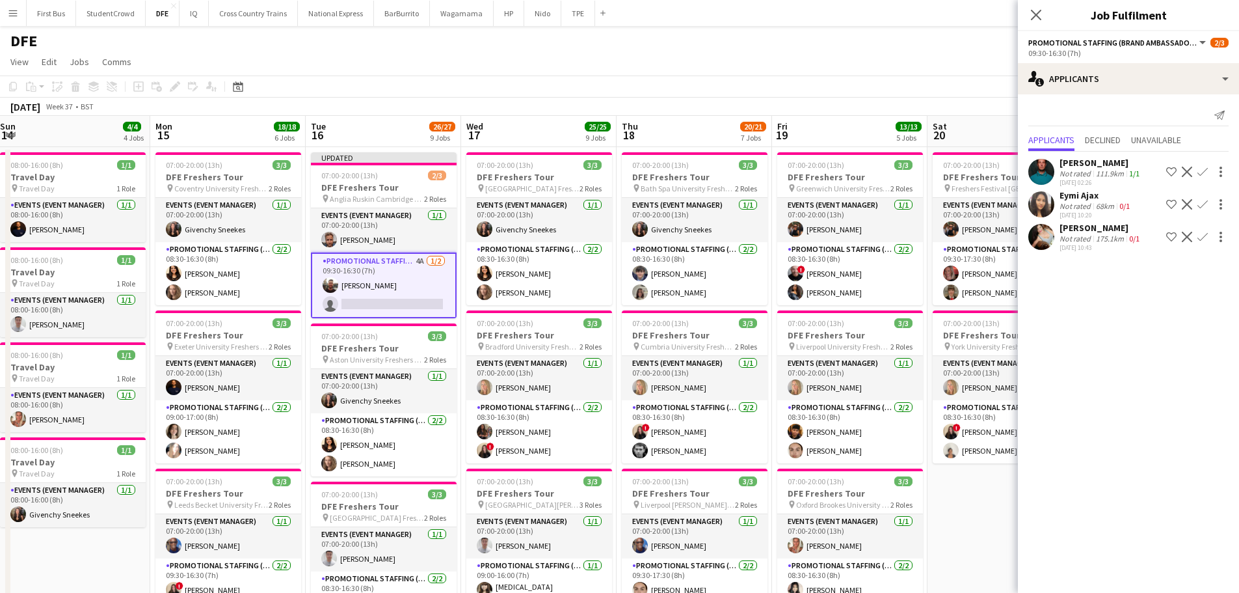
click at [1189, 235] on app-icon "Decline" at bounding box center [1187, 237] width 10 height 10
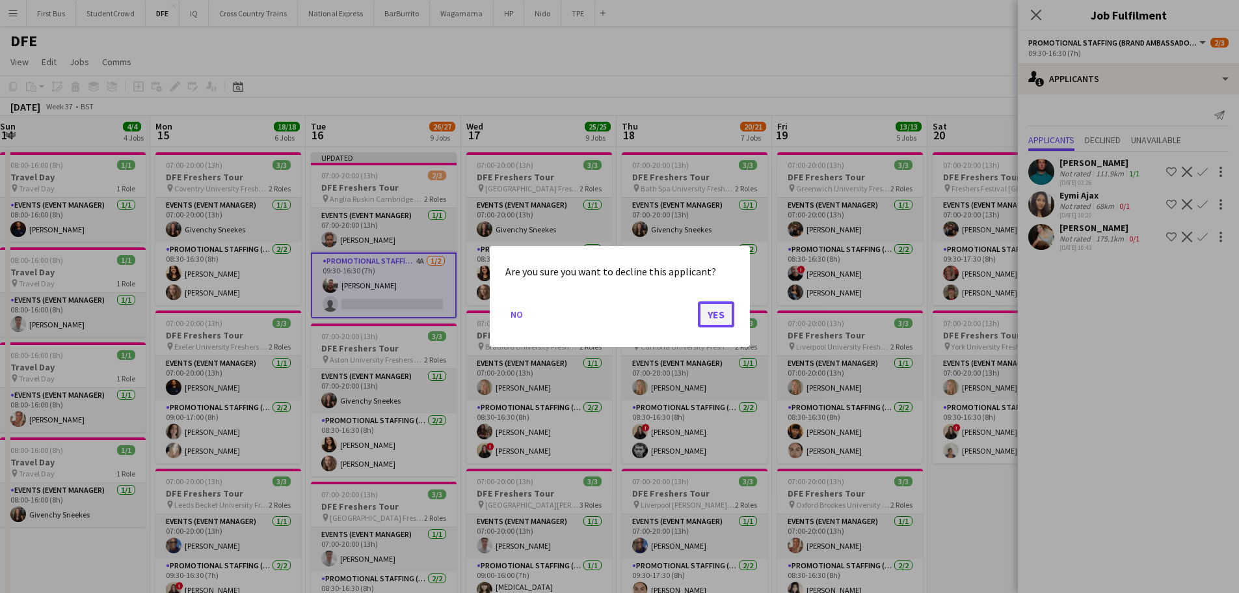
click at [721, 314] on button "Yes" at bounding box center [716, 314] width 36 height 26
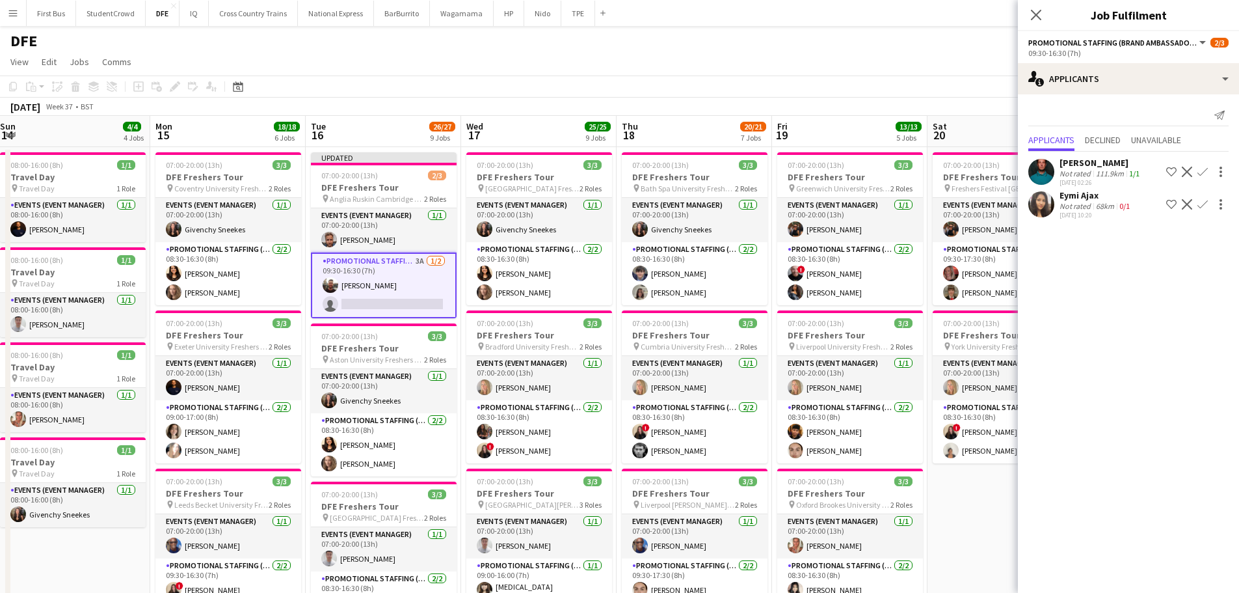
click at [1191, 199] on app-icon "Decline" at bounding box center [1187, 204] width 10 height 10
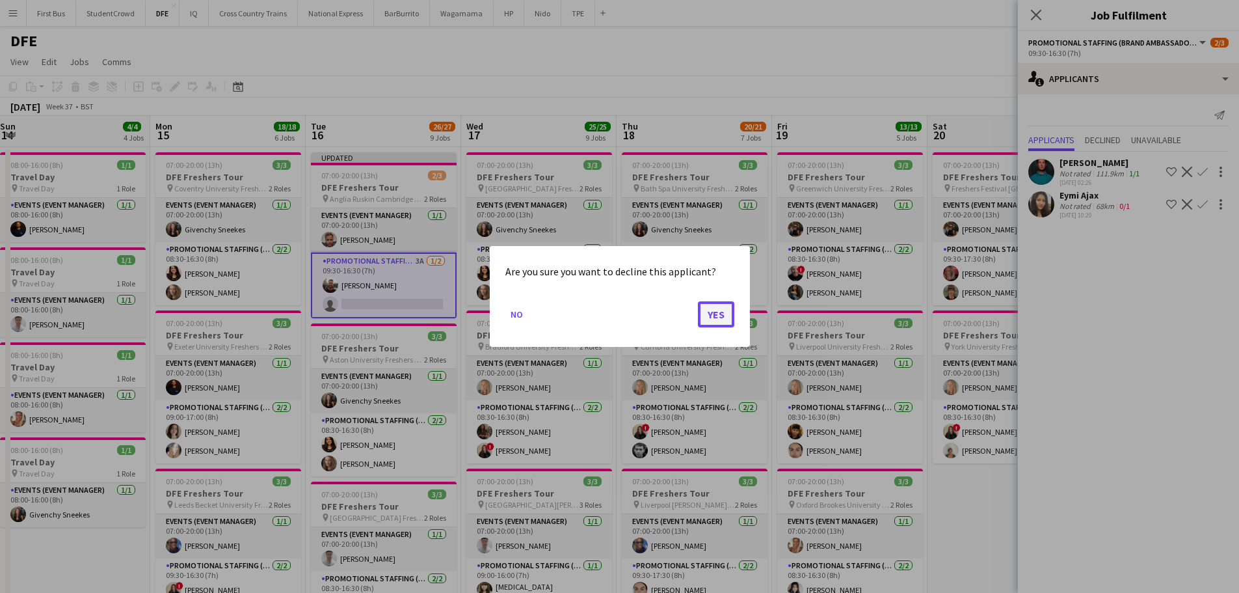
click at [716, 313] on button "Yes" at bounding box center [716, 314] width 36 height 26
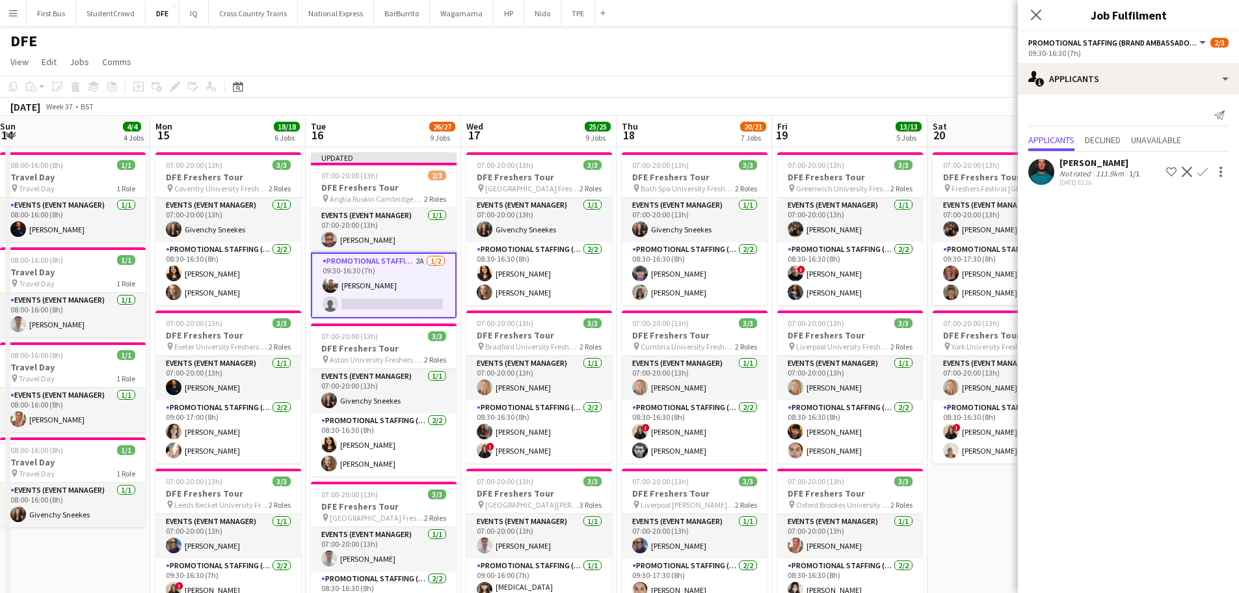
click at [1105, 174] on div "111.9km" at bounding box center [1110, 174] width 33 height 10
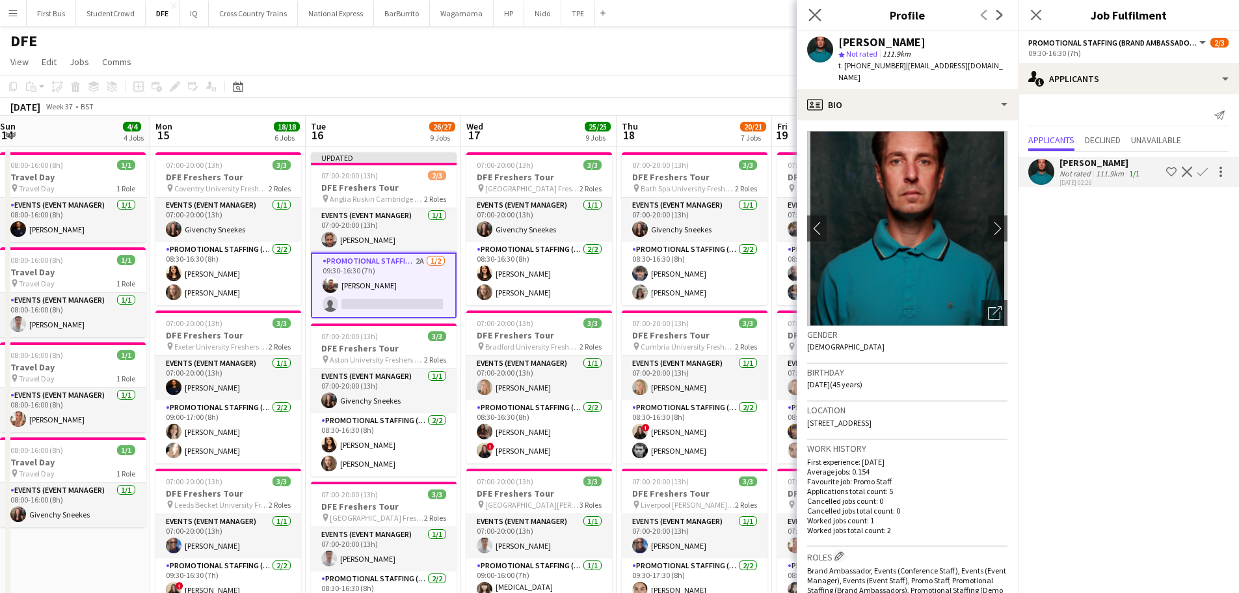
click at [809, 12] on app-icon "Close pop-in" at bounding box center [815, 15] width 19 height 19
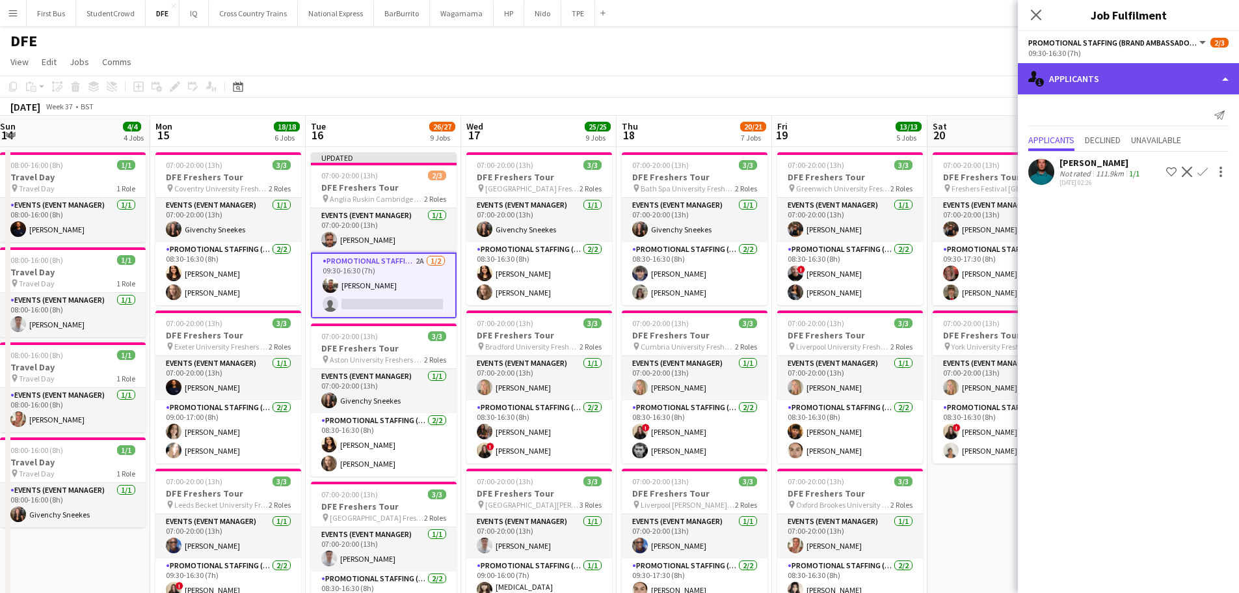
click at [1097, 77] on div "single-neutral-actions-information Applicants" at bounding box center [1128, 78] width 221 height 31
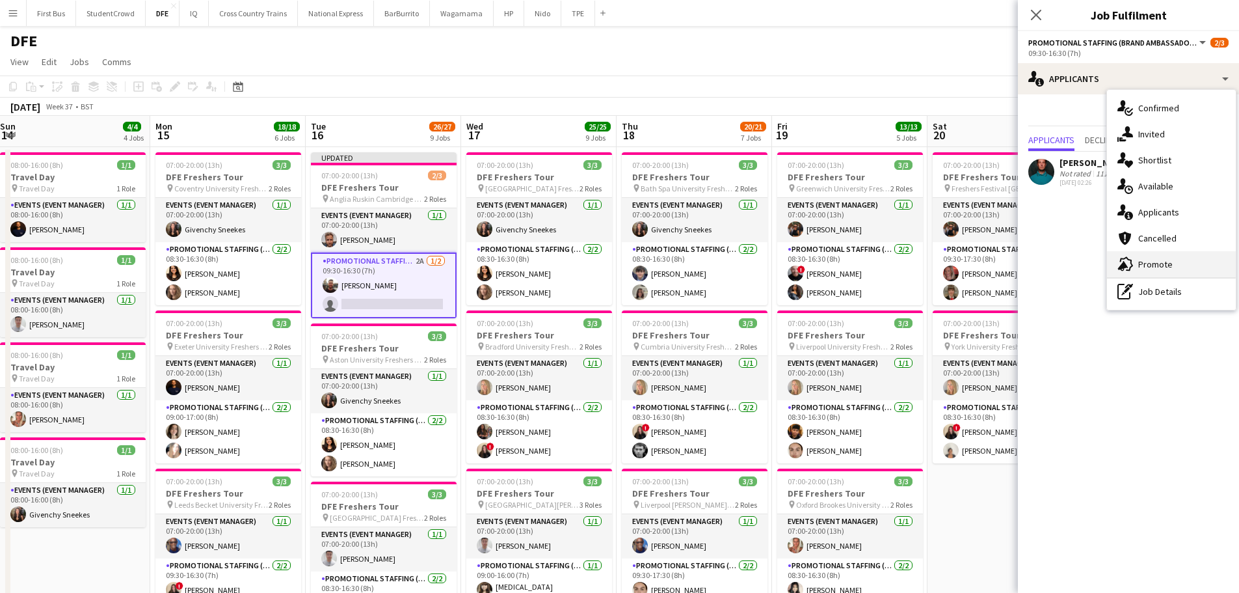
click at [1170, 264] on span "Promote" at bounding box center [1156, 264] width 34 height 12
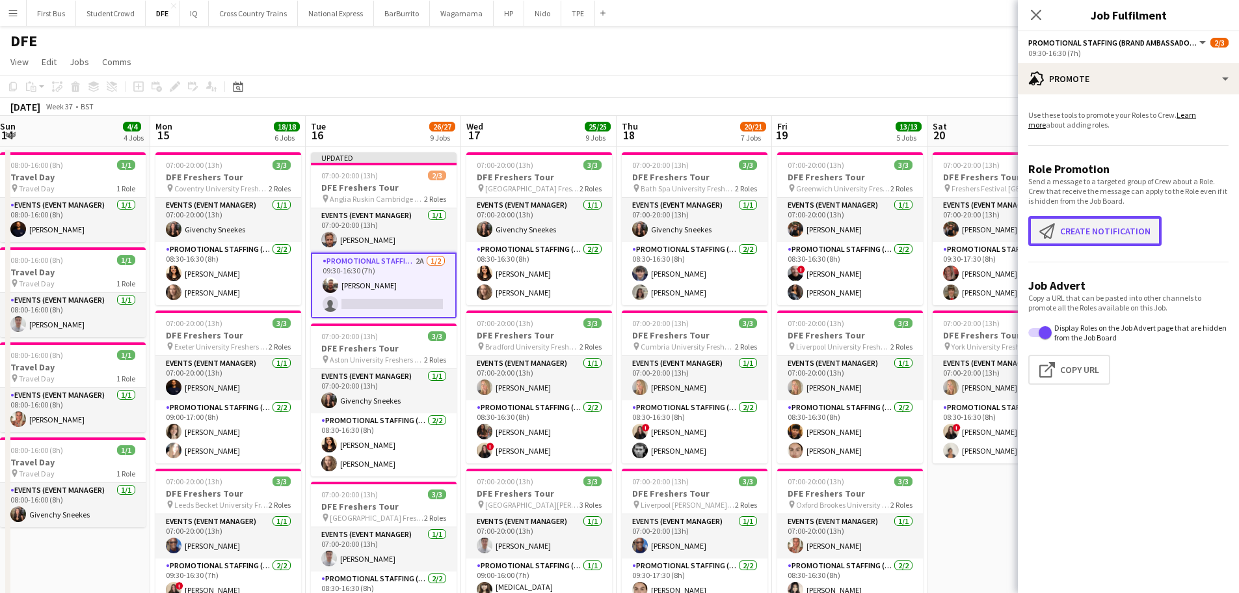
click at [1141, 234] on button "Create notification Create notification" at bounding box center [1095, 231] width 133 height 30
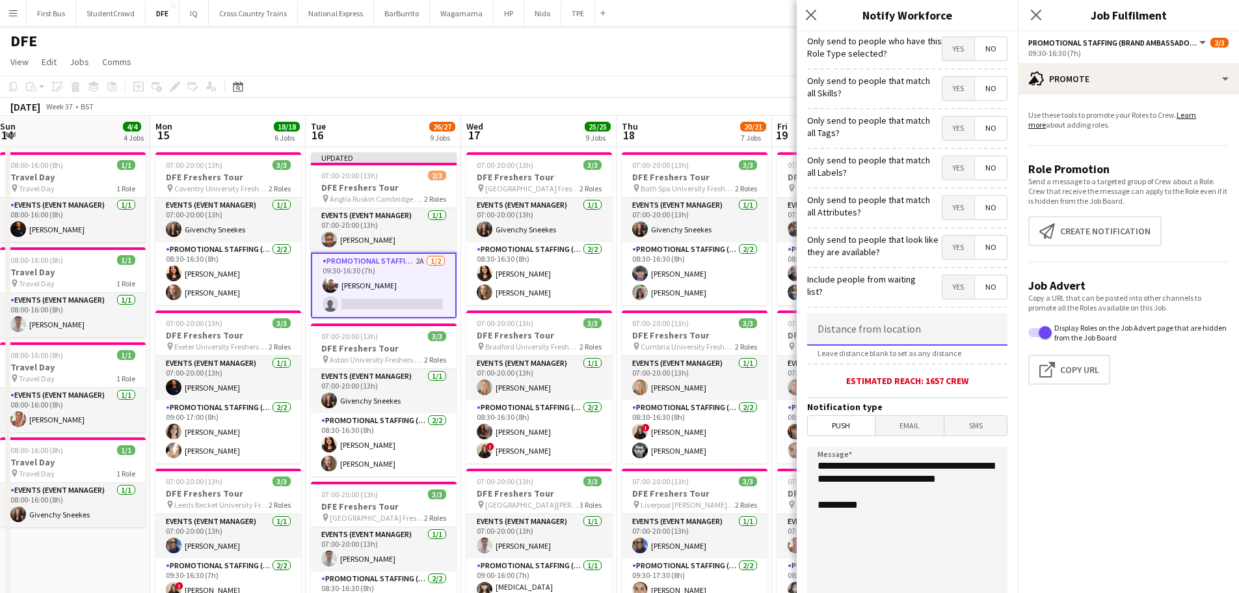
click at [891, 328] on input at bounding box center [907, 329] width 200 height 33
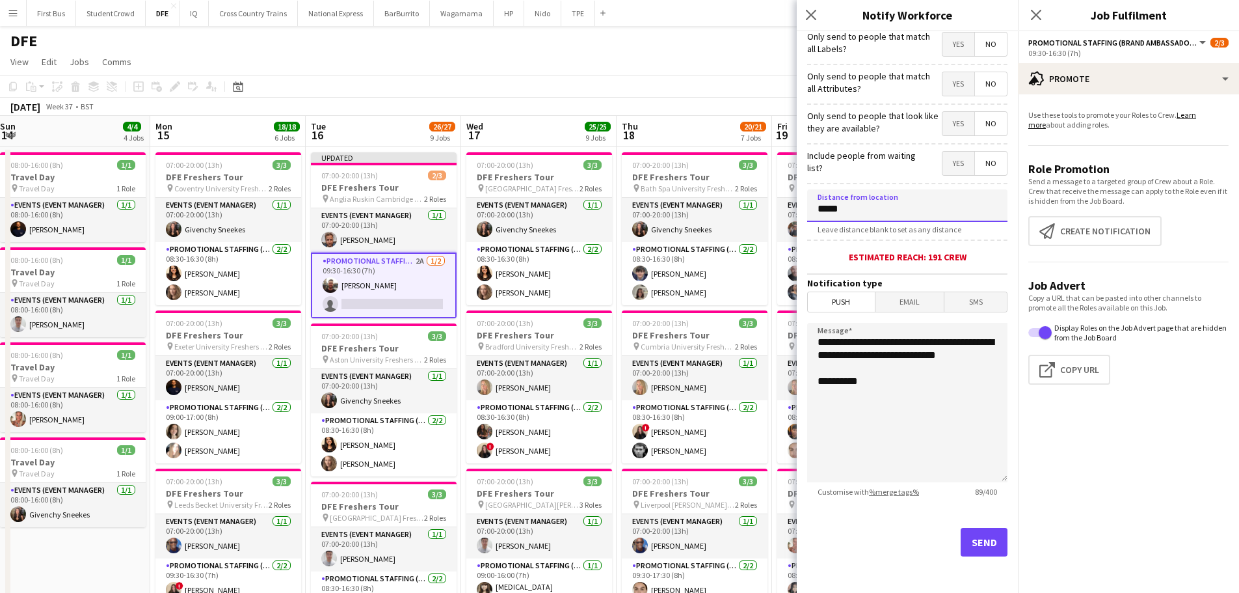
type input "****"
type input "*****"
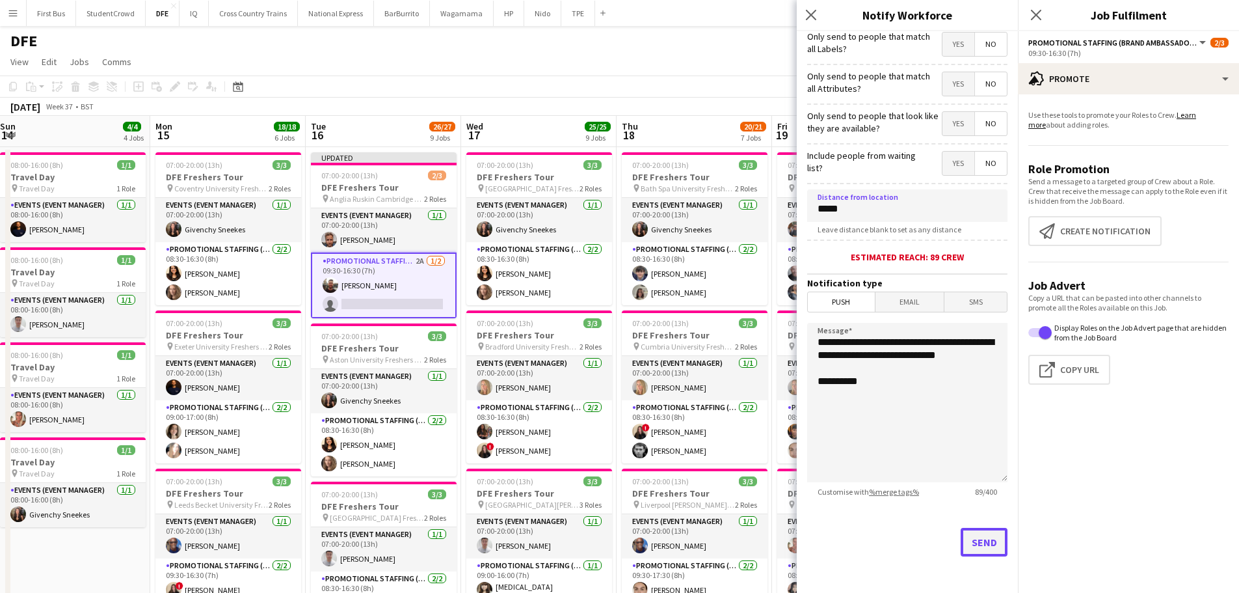
click at [979, 541] on button "Send" at bounding box center [984, 542] width 47 height 29
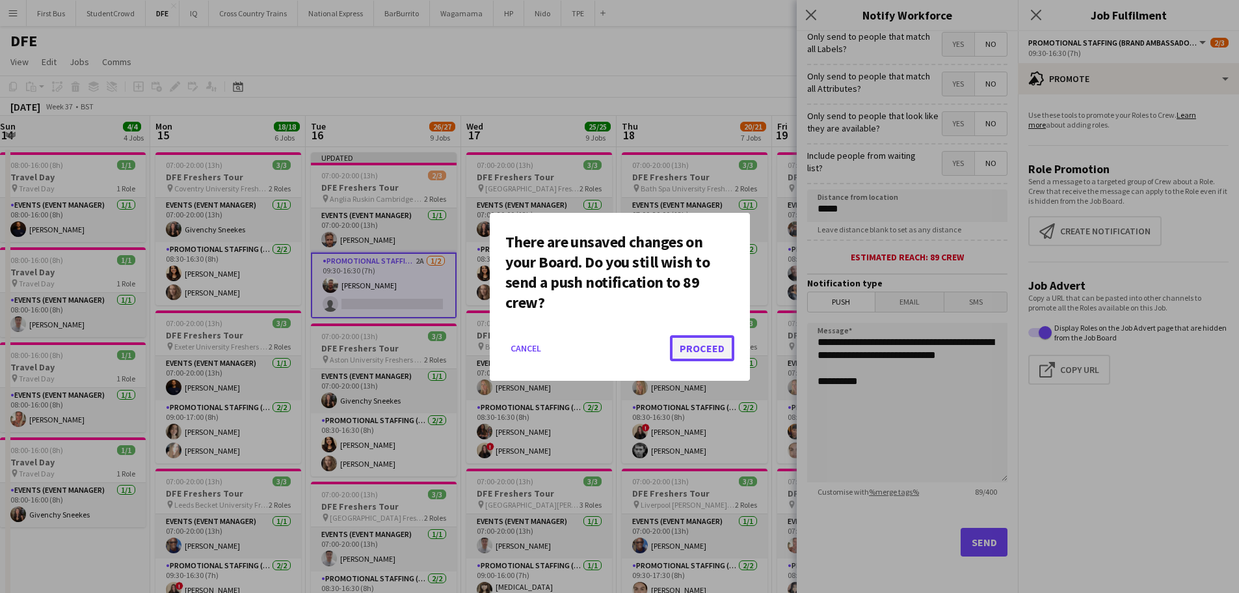
click at [695, 347] on button "Proceed" at bounding box center [702, 348] width 64 height 26
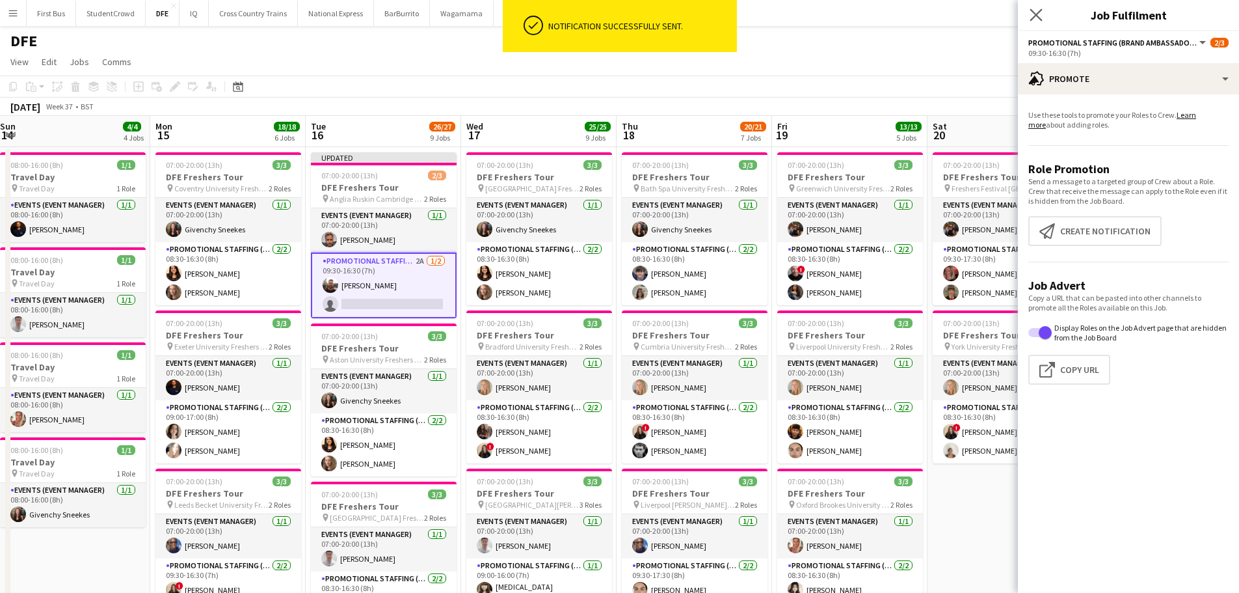
click at [1038, 8] on app-icon "Close pop-in" at bounding box center [1036, 15] width 19 height 19
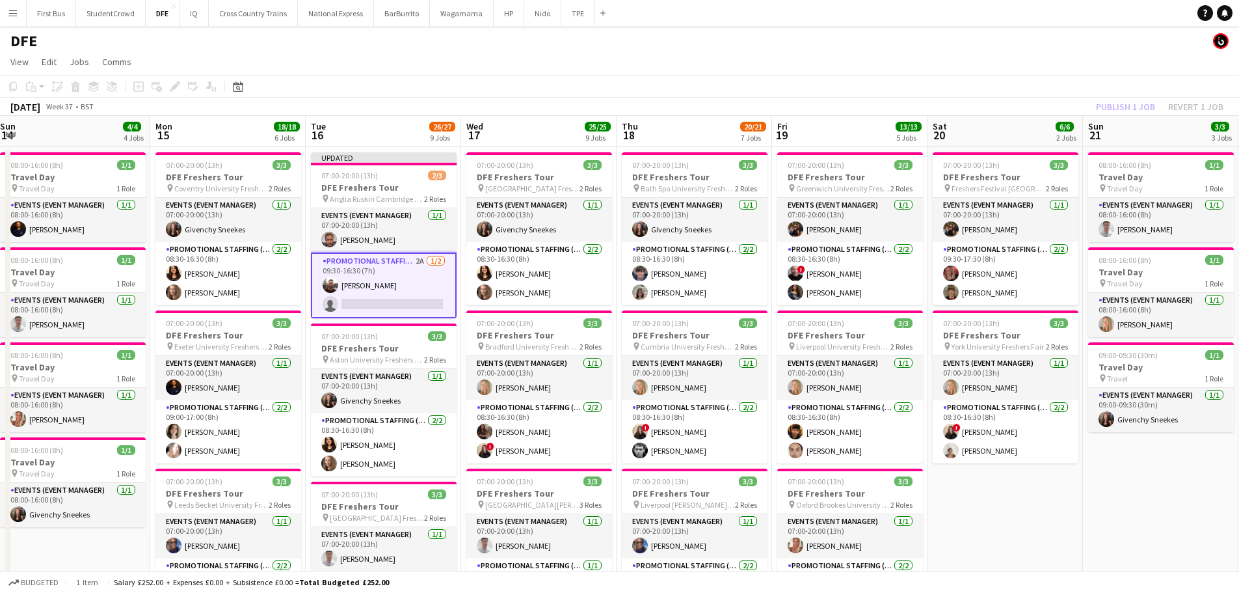
click at [1157, 54] on app-page-menu "View Day view expanded Day view collapsed Month view Date picker Jump to [DATE]…" at bounding box center [619, 63] width 1239 height 25
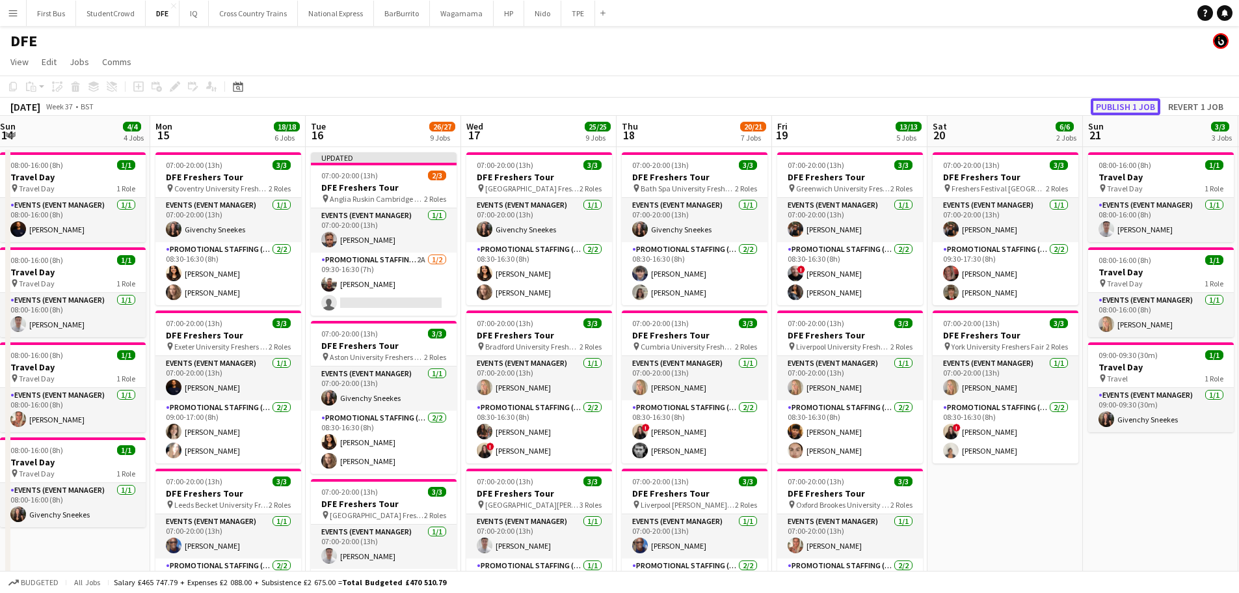
click at [1131, 104] on button "Publish 1 job" at bounding box center [1126, 106] width 70 height 17
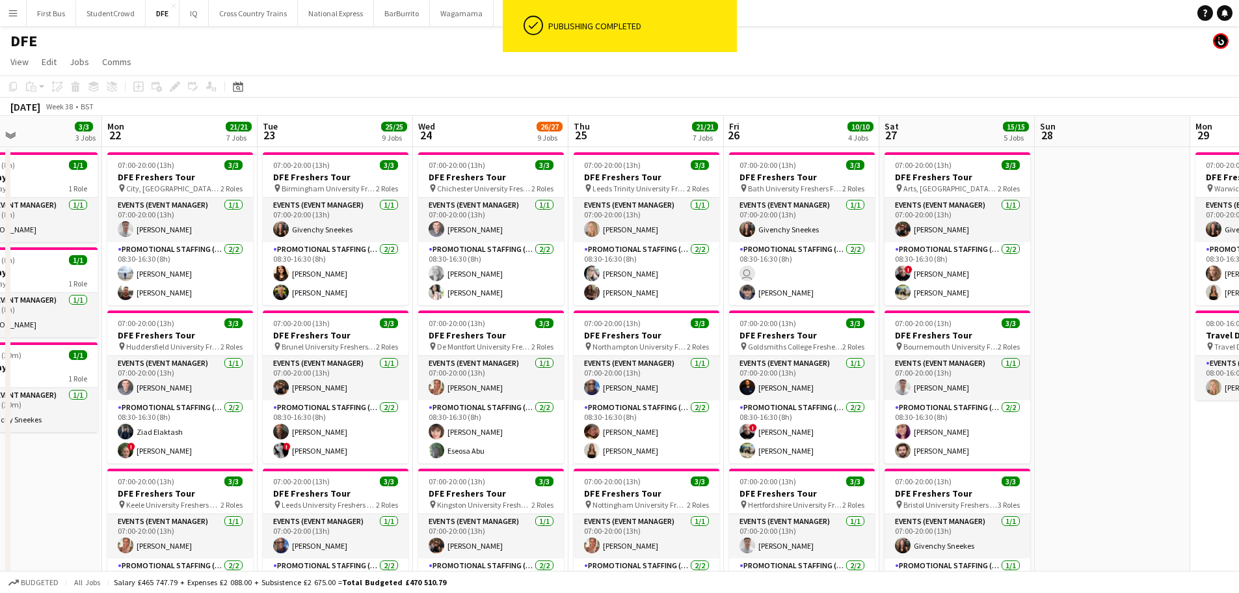
scroll to position [0, 394]
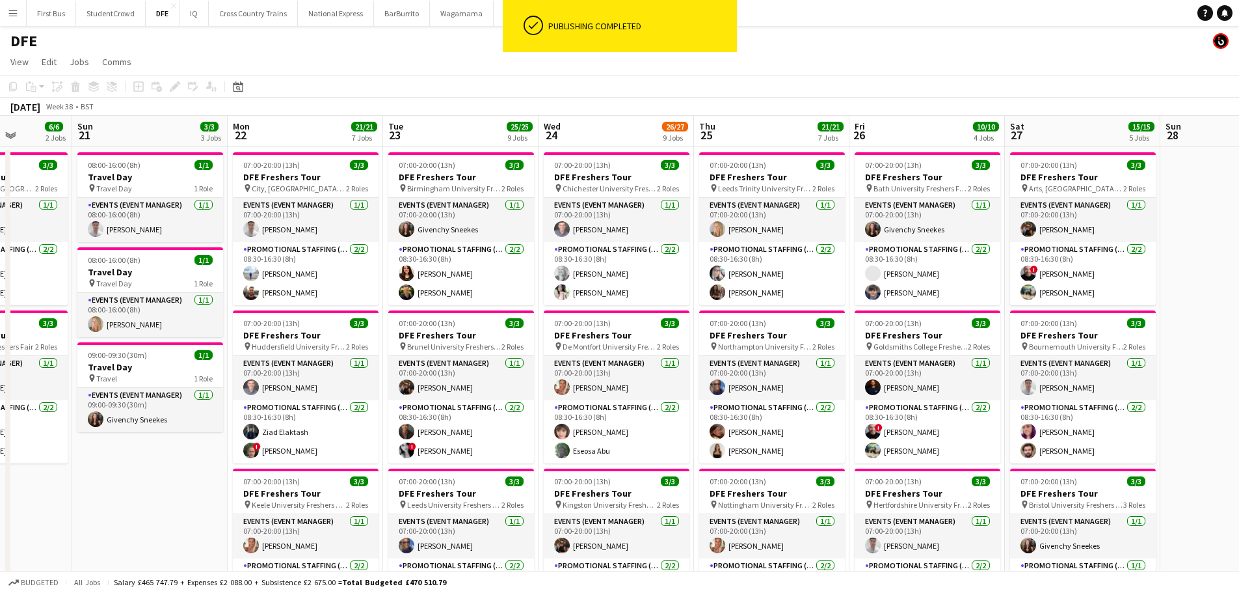
drag, startPoint x: 841, startPoint y: 344, endPoint x: 144, endPoint y: 344, distance: 696.8
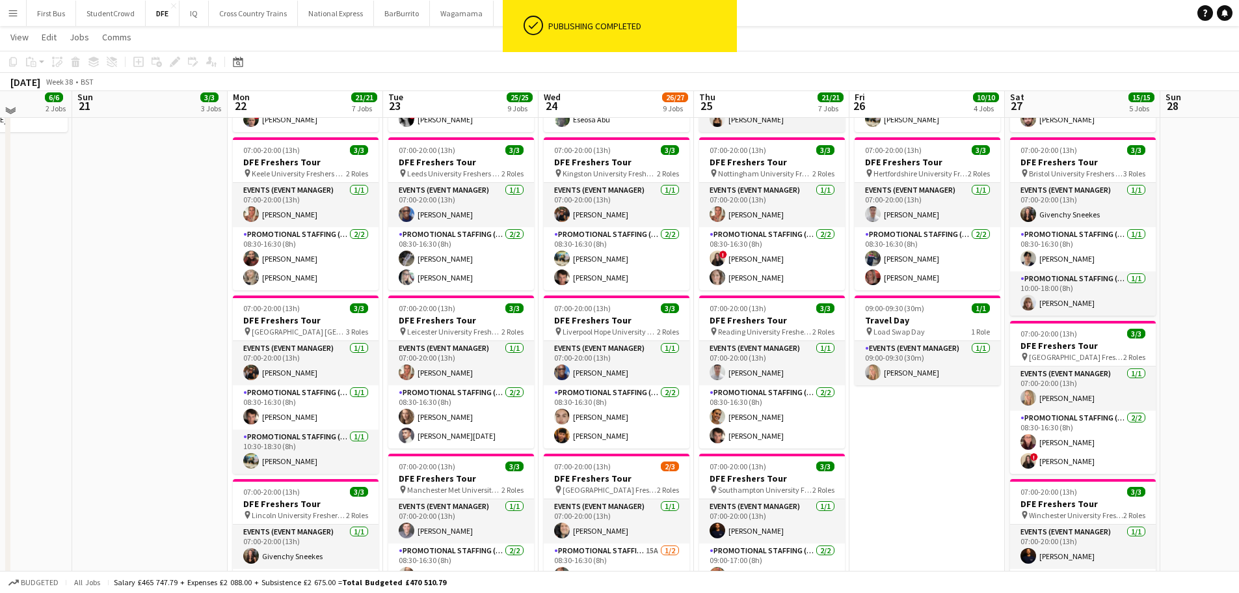
scroll to position [651, 0]
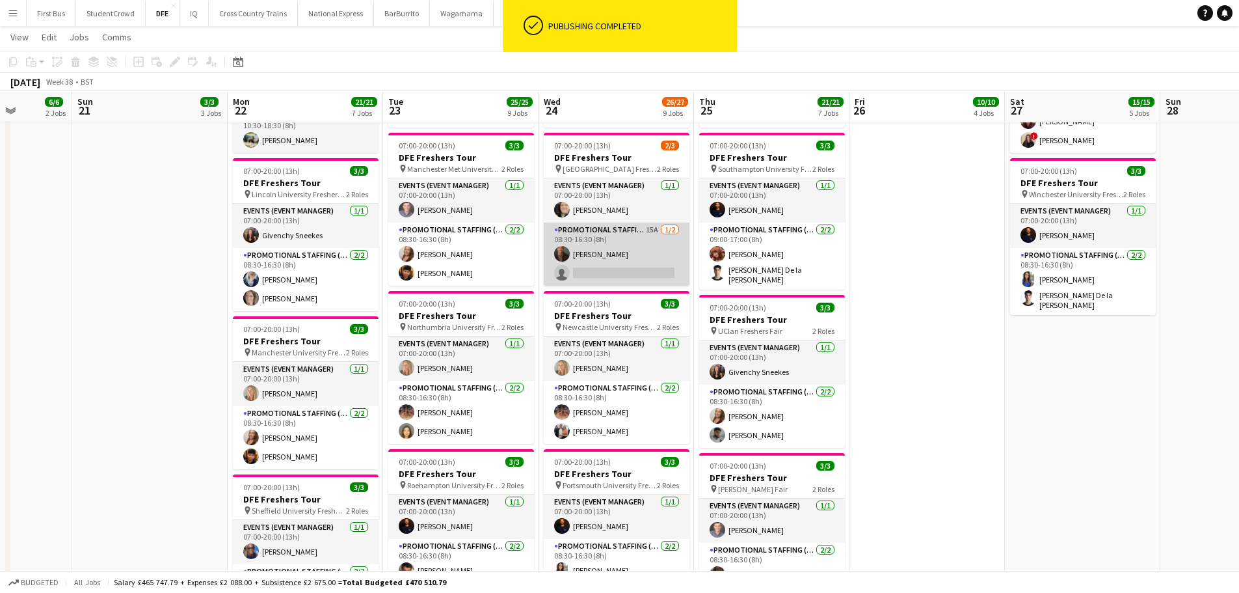
click at [626, 273] on app-card-role "Promotional Staffing (Brand Ambassadors) 15A [DATE] 08:30-16:30 (8h) [PERSON_NA…" at bounding box center [617, 254] width 146 height 63
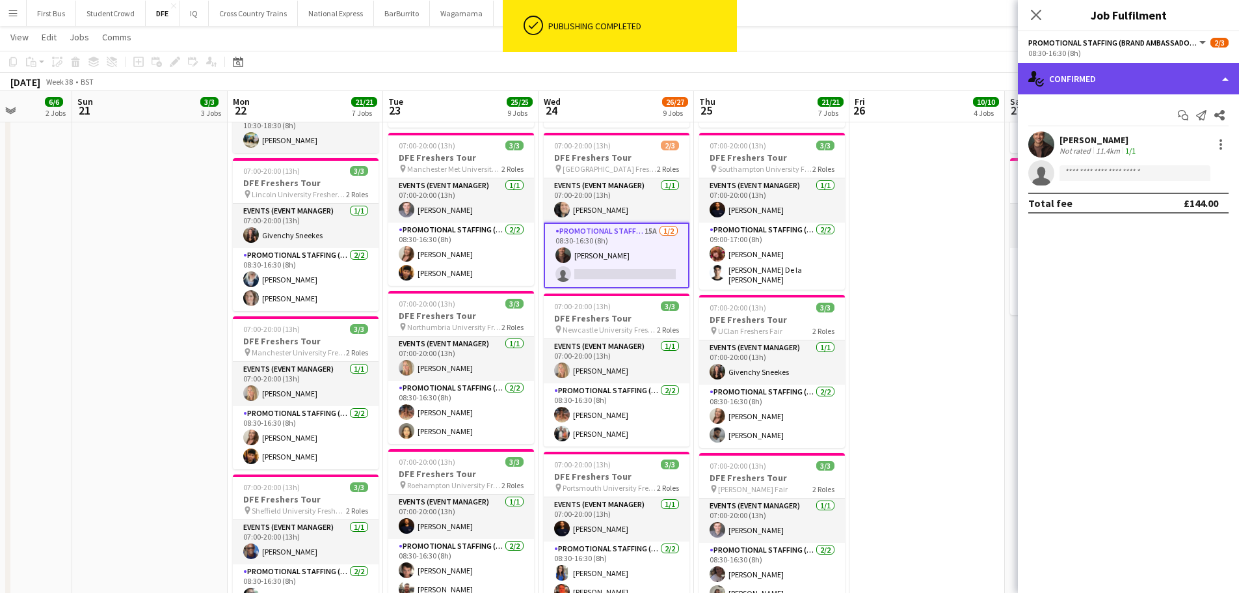
click at [1128, 78] on div "single-neutral-actions-check-2 Confirmed" at bounding box center [1128, 78] width 221 height 31
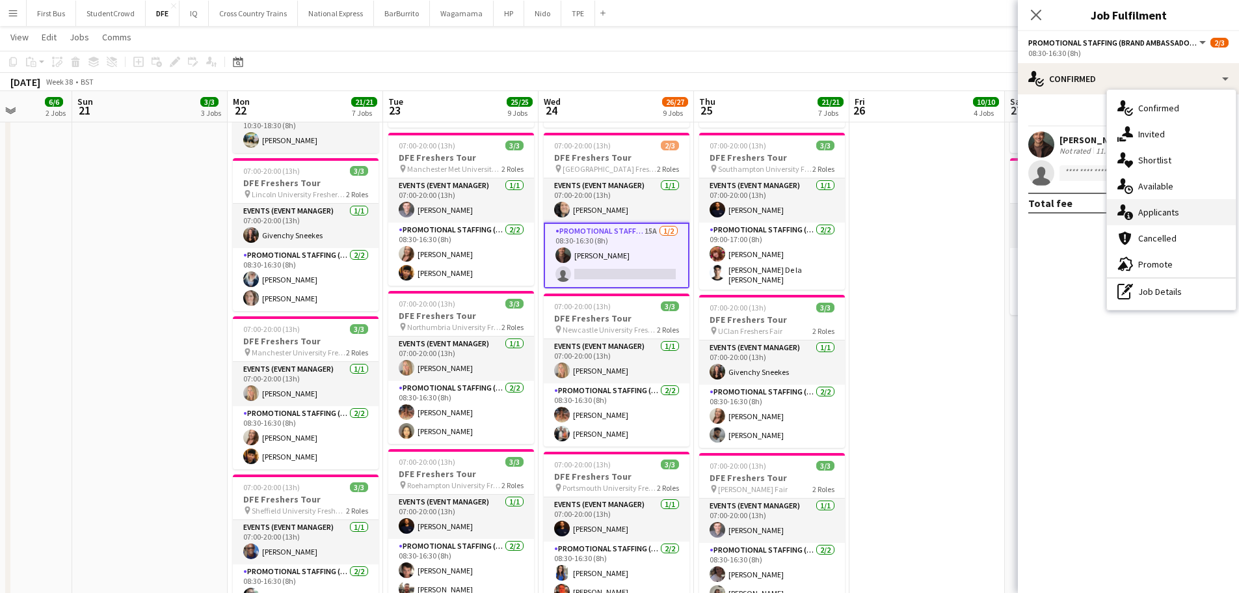
click at [1185, 206] on div "single-neutral-actions-information Applicants" at bounding box center [1171, 212] width 129 height 26
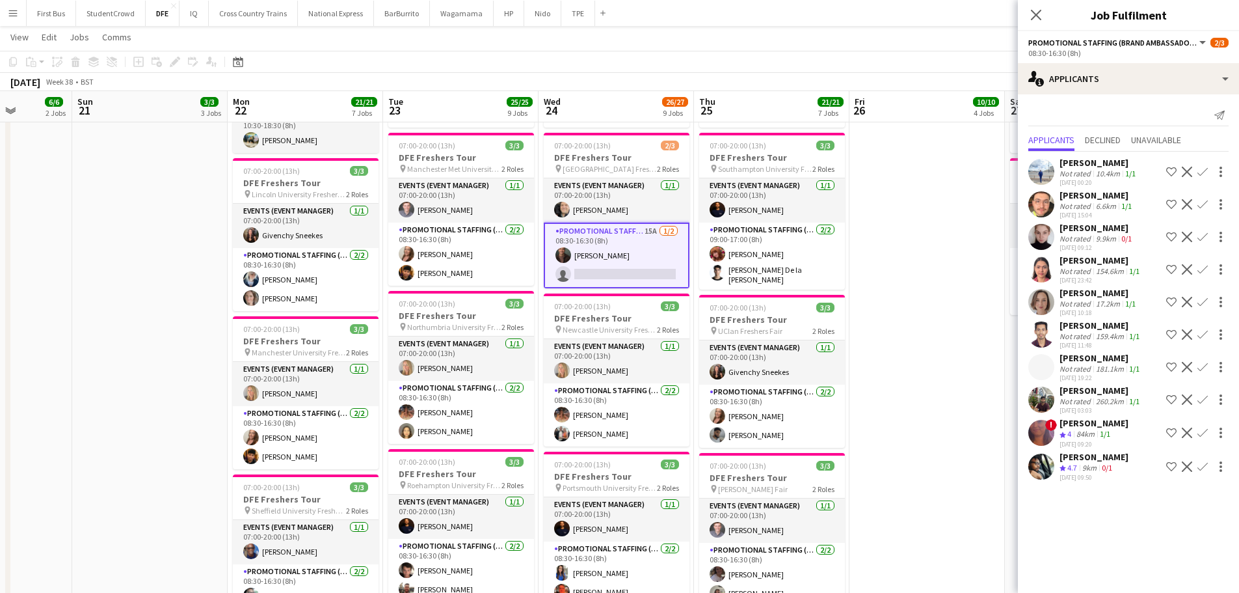
click at [1094, 457] on div "[PERSON_NAME]" at bounding box center [1094, 457] width 69 height 12
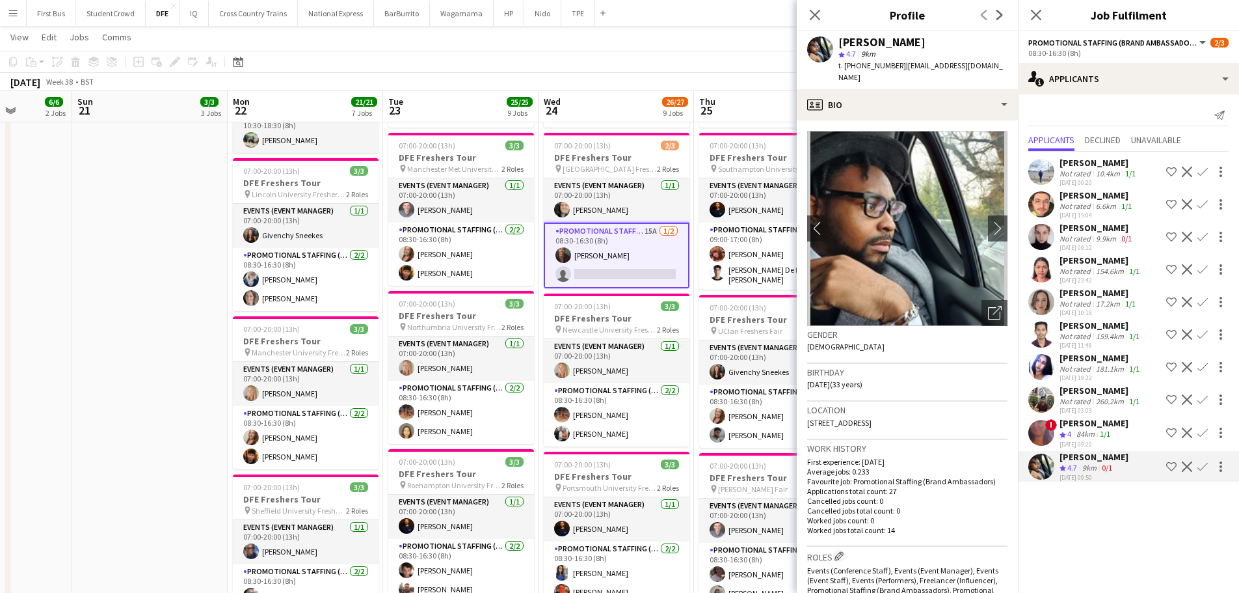
click at [1203, 464] on app-icon "Confirm" at bounding box center [1203, 466] width 10 height 10
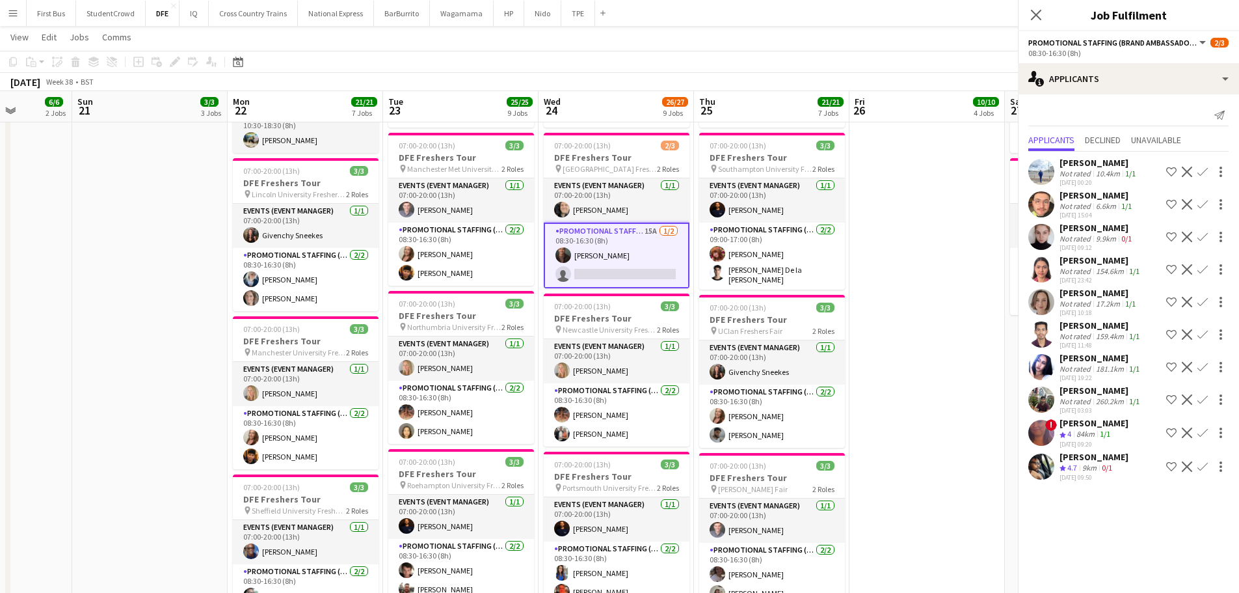
click at [1202, 467] on app-icon "Confirm" at bounding box center [1203, 466] width 10 height 10
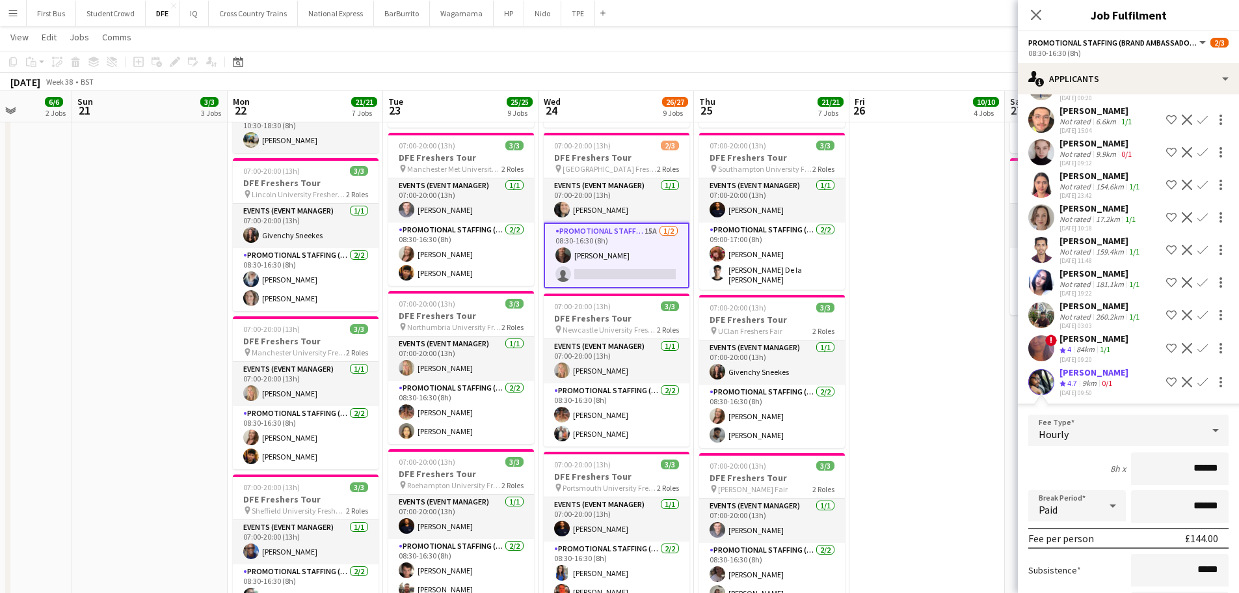
scroll to position [197, 0]
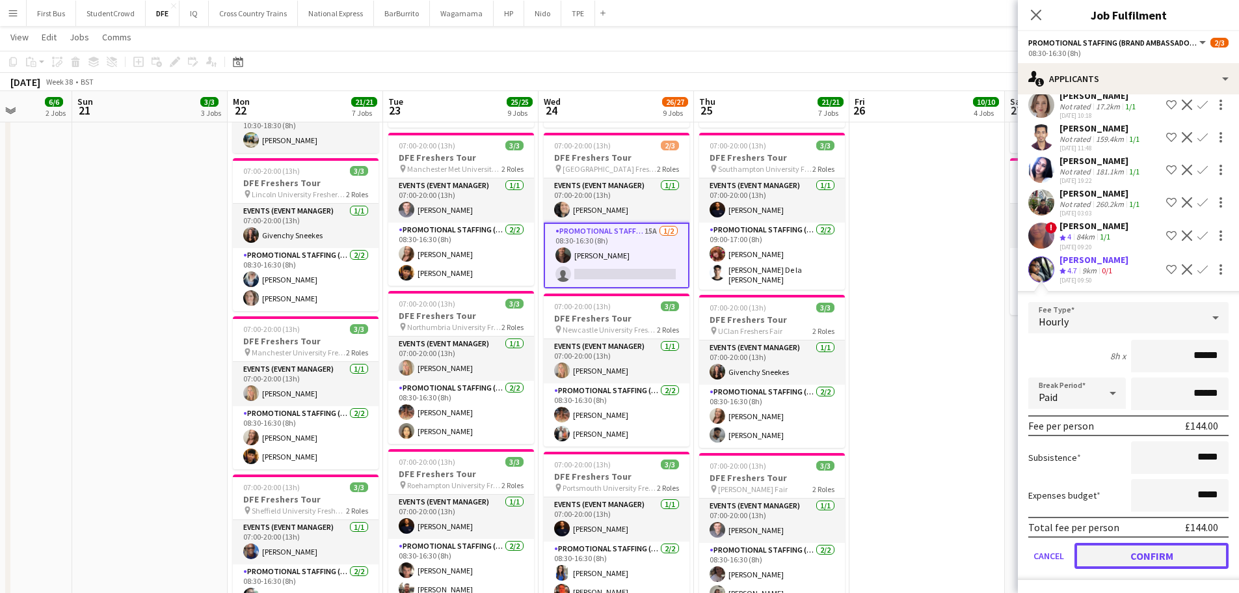
click at [1170, 550] on button "Confirm" at bounding box center [1152, 556] width 154 height 26
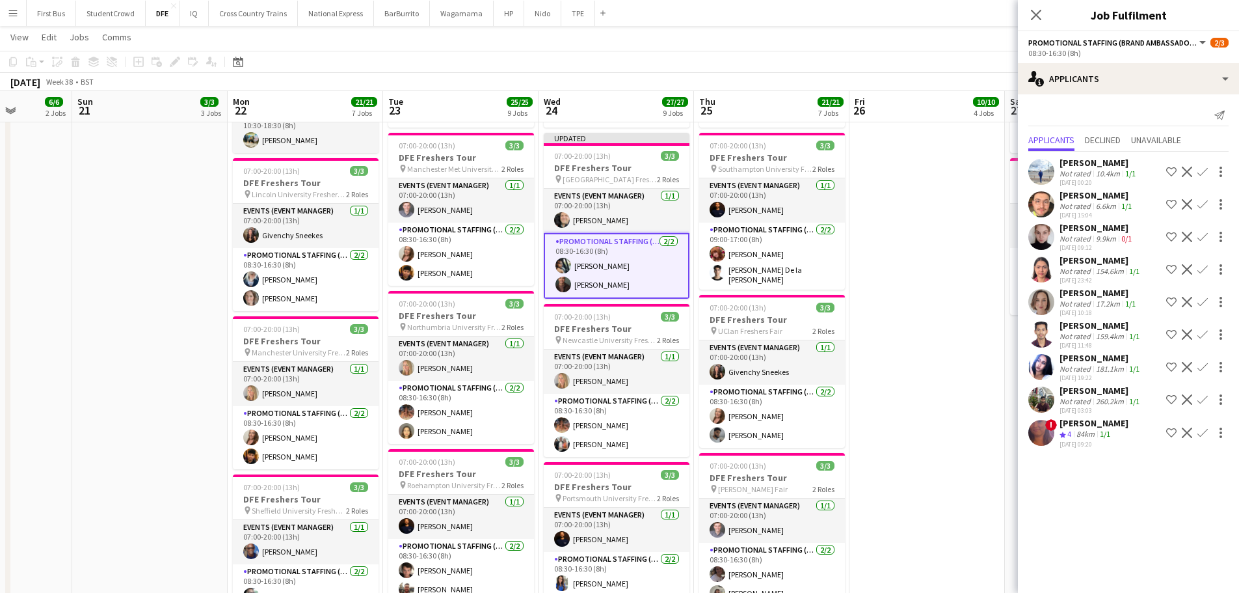
click at [902, 70] on app-toolbar "Copy Paste Paste Ctrl+V Paste with crew Ctrl+Shift+V Paste linked Job [GEOGRAPH…" at bounding box center [619, 62] width 1239 height 22
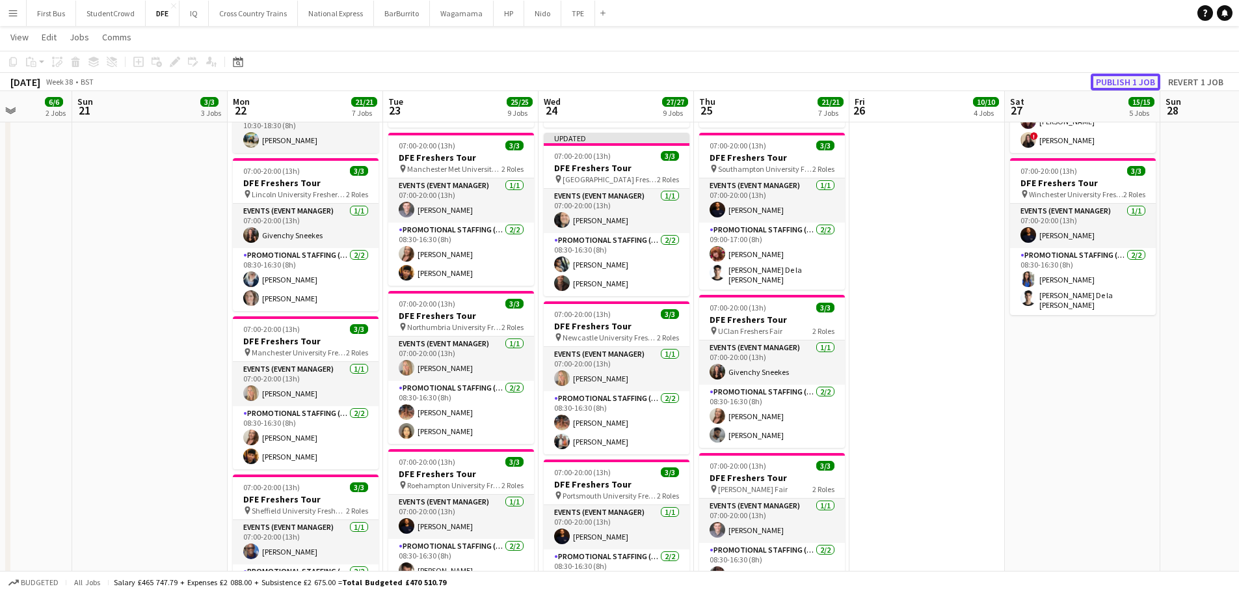
click at [1116, 83] on button "Publish 1 job" at bounding box center [1126, 82] width 70 height 17
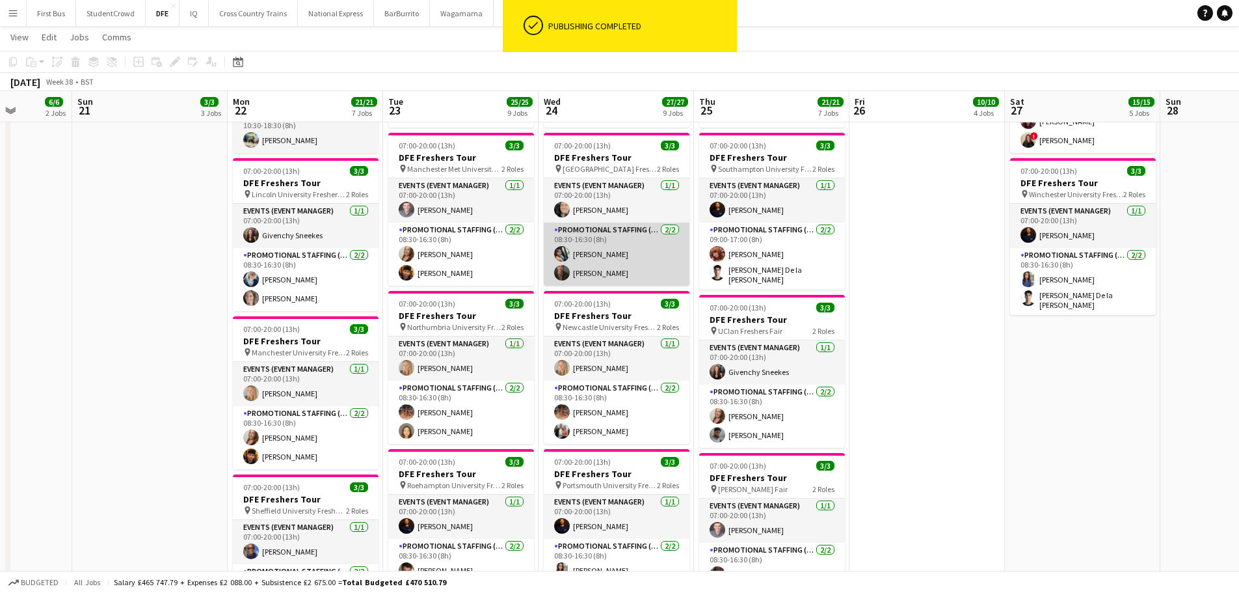
click at [604, 257] on app-card-role "Promotional Staffing (Brand Ambassadors) [DATE] 08:30-16:30 (8h) [PERSON_NAME] …" at bounding box center [617, 254] width 146 height 63
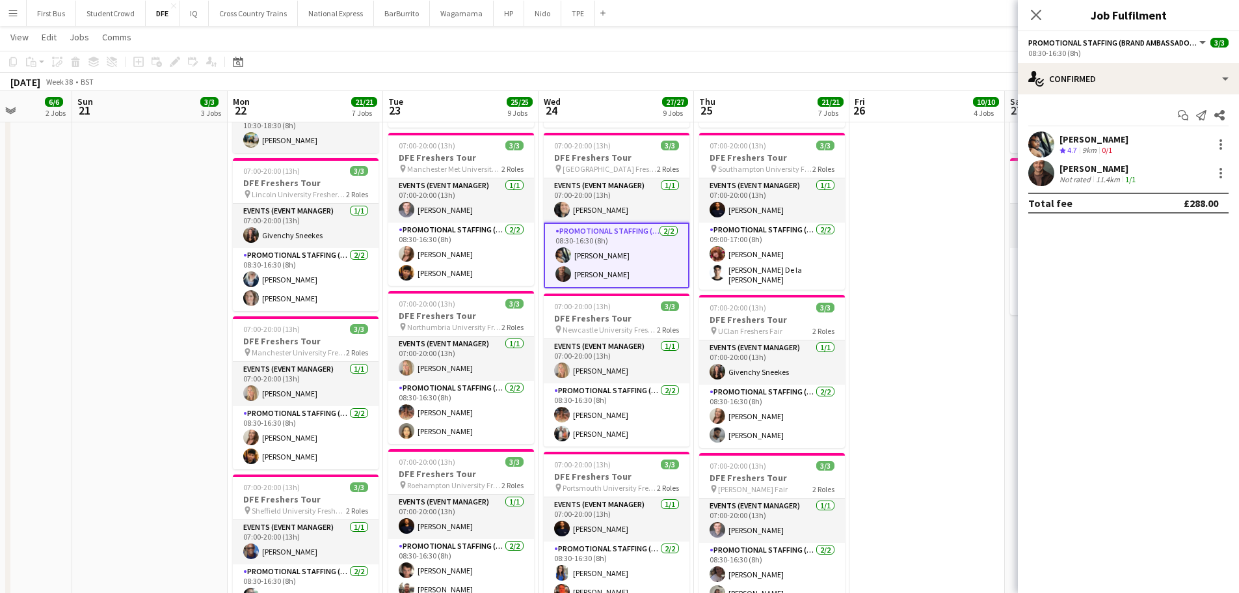
click at [1070, 135] on div "[PERSON_NAME]" at bounding box center [1094, 139] width 69 height 12
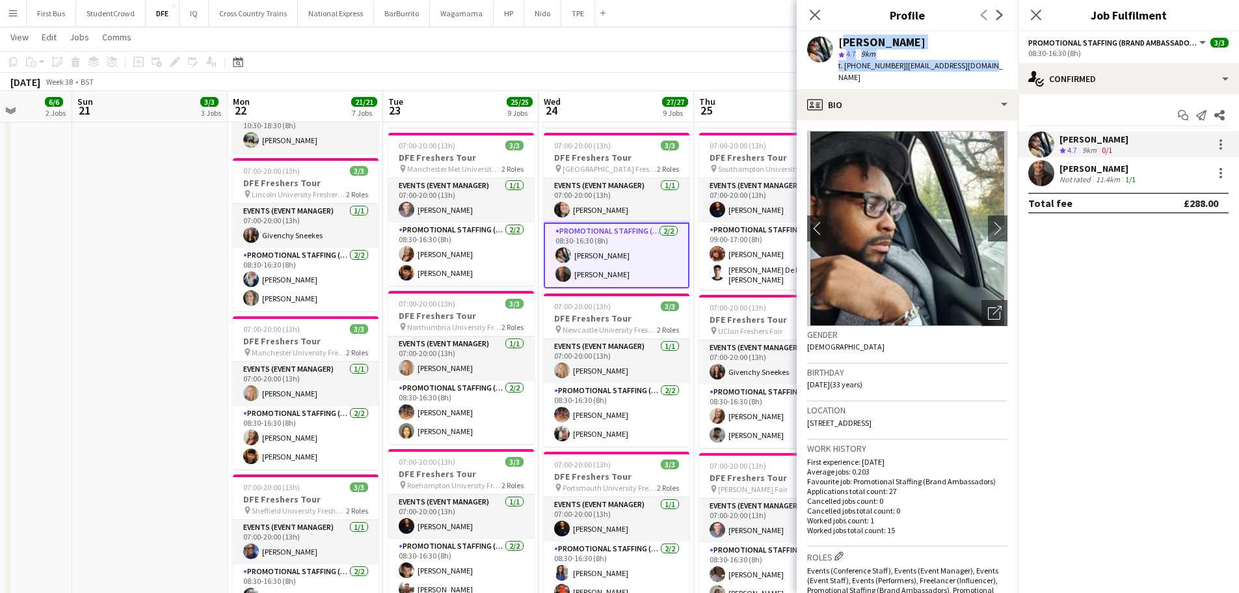
drag, startPoint x: 988, startPoint y: 66, endPoint x: 841, endPoint y: 43, distance: 148.8
click at [841, 43] on div "[PERSON_NAME] star 4.7 9km t. [PHONE_NUMBER] | [EMAIL_ADDRESS][DOMAIN_NAME]" at bounding box center [907, 60] width 221 height 58
copy div "[PERSON_NAME] star 4.7 9km t. [PHONE_NUMBER] | [EMAIL_ADDRESS][DOMAIN_NAME]"
drag, startPoint x: 716, startPoint y: 57, endPoint x: 740, endPoint y: 53, distance: 24.9
click at [716, 57] on app-toolbar "Copy Paste Paste Ctrl+V Paste with crew Ctrl+Shift+V Paste linked Job [GEOGRAPH…" at bounding box center [619, 62] width 1239 height 22
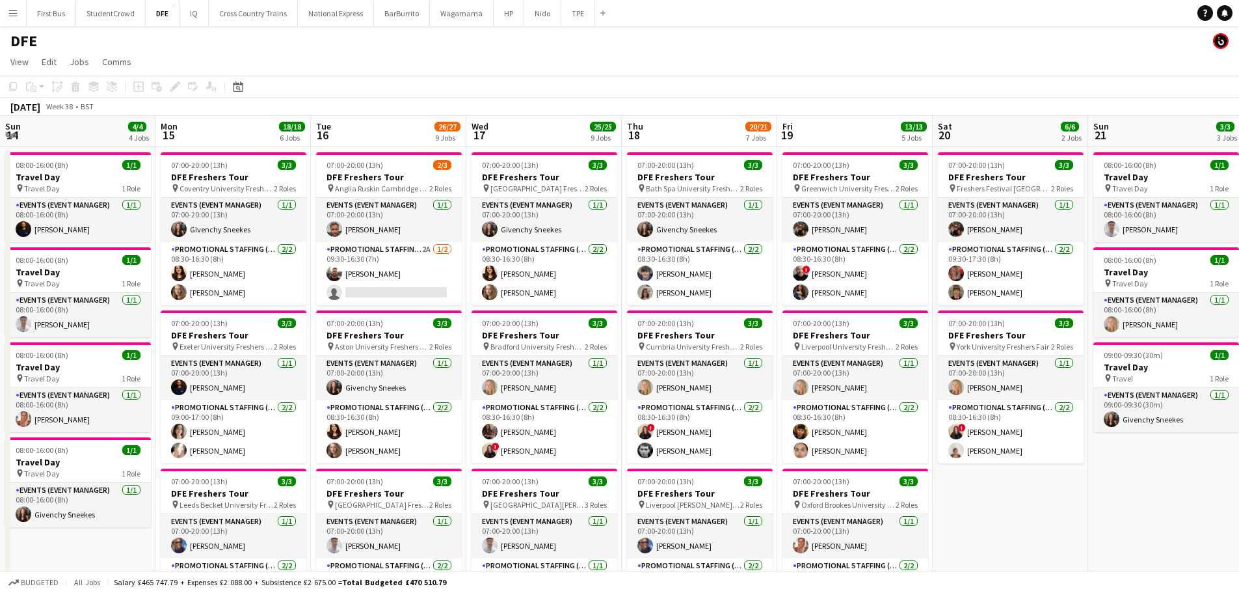
drag, startPoint x: 841, startPoint y: 325, endPoint x: 1205, endPoint y: 323, distance: 364.4
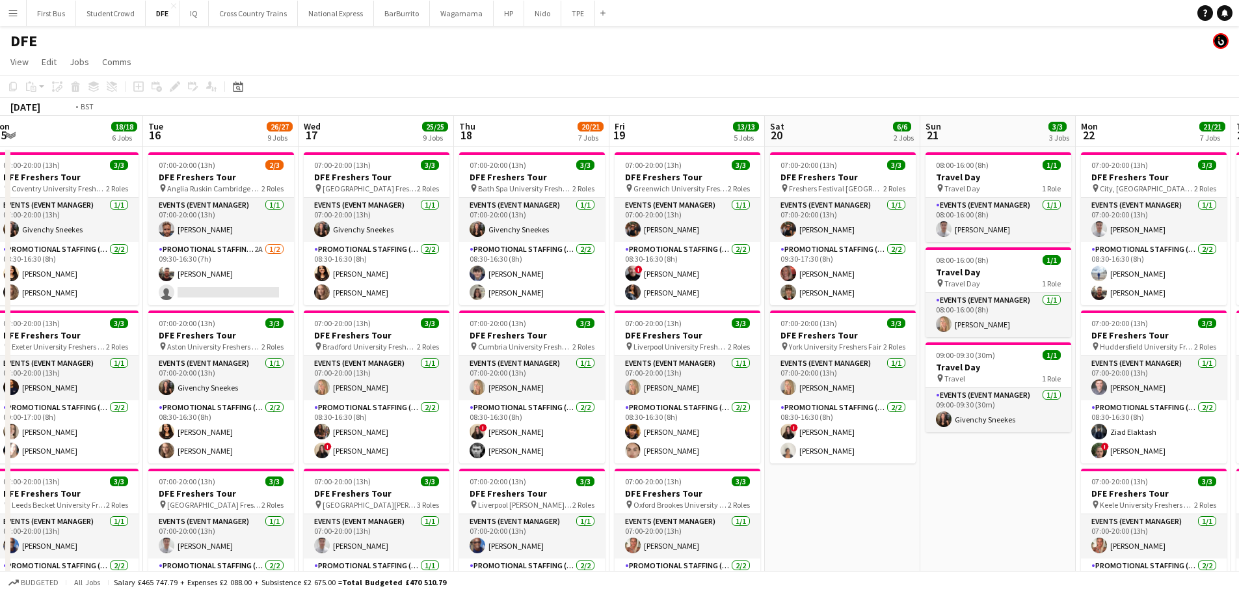
drag, startPoint x: 849, startPoint y: 288, endPoint x: 981, endPoint y: 288, distance: 132.1
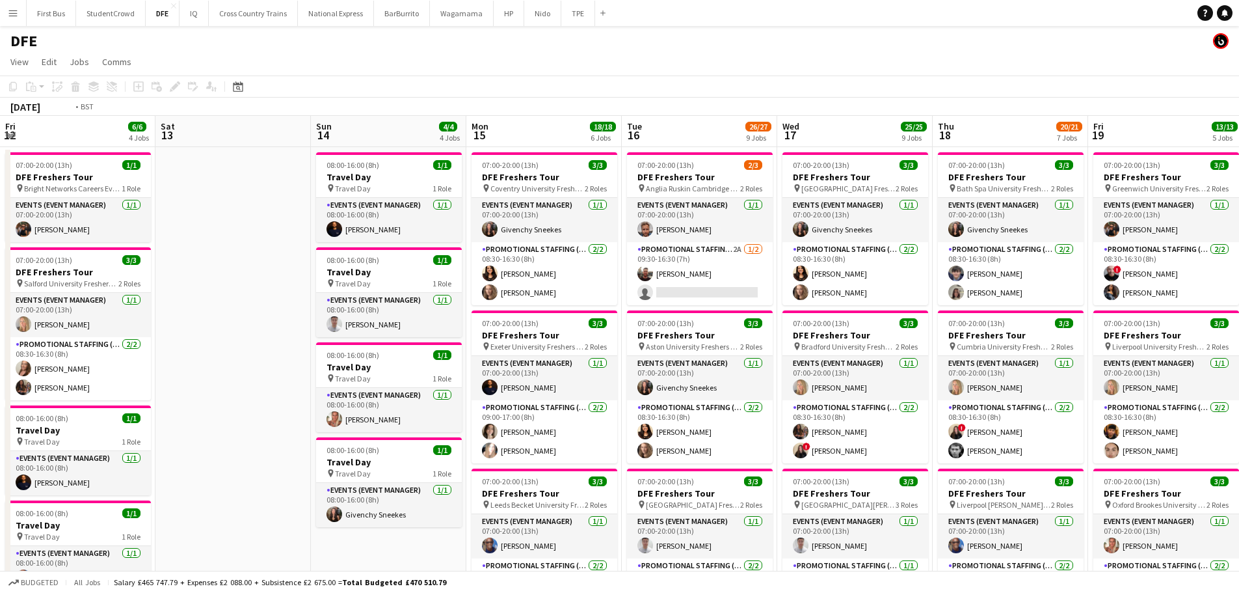
drag, startPoint x: 709, startPoint y: 287, endPoint x: 956, endPoint y: 284, distance: 247.9
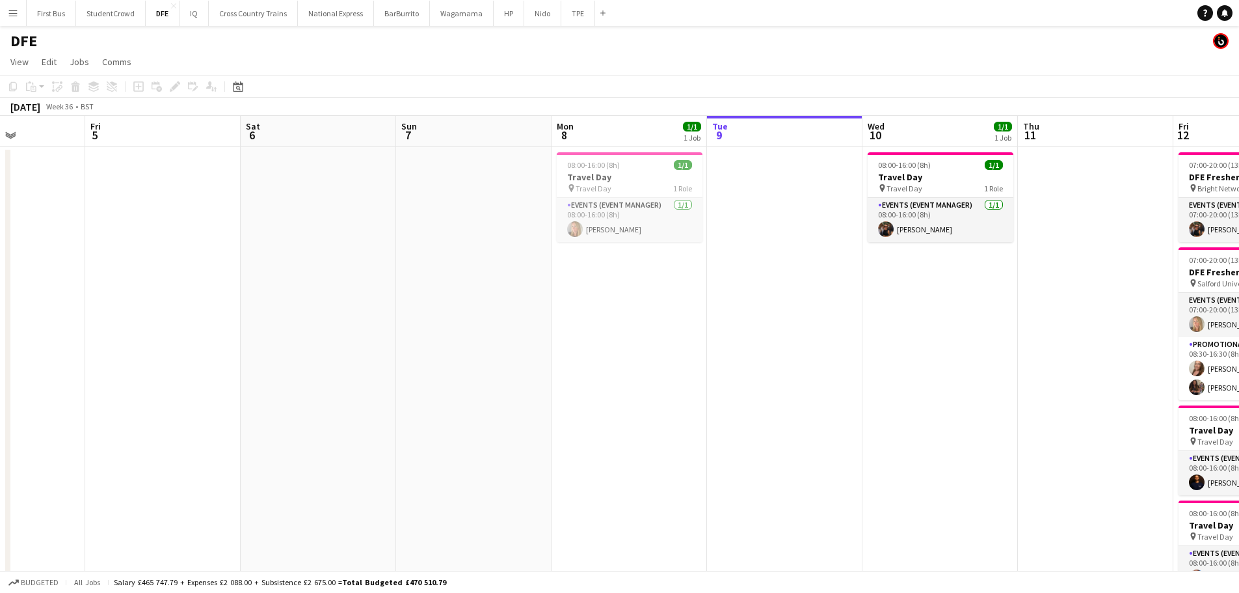
drag, startPoint x: 570, startPoint y: 277, endPoint x: 774, endPoint y: 286, distance: 204.5
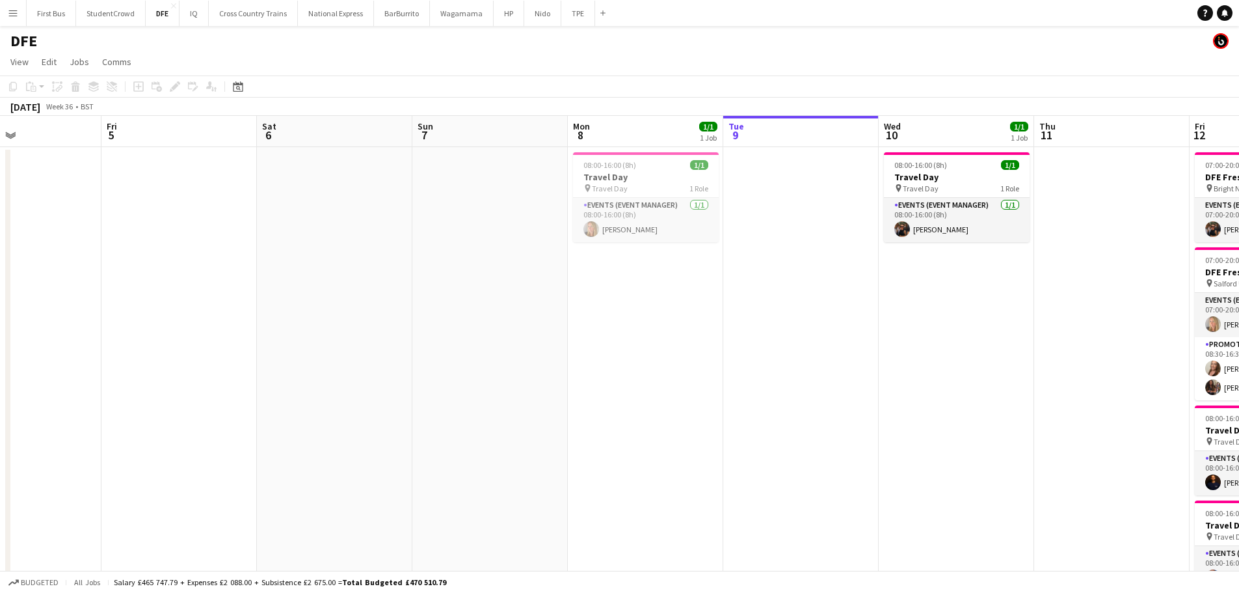
drag, startPoint x: 815, startPoint y: 301, endPoint x: 1020, endPoint y: 304, distance: 205.6
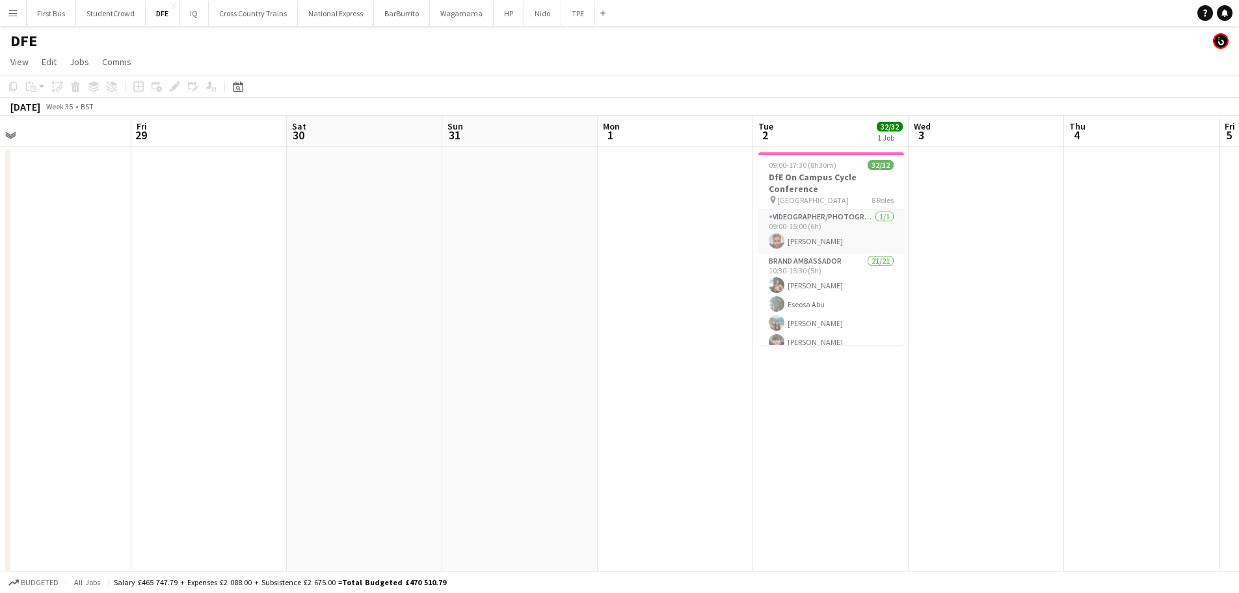
drag, startPoint x: 442, startPoint y: 271, endPoint x: 505, endPoint y: 190, distance: 102.4
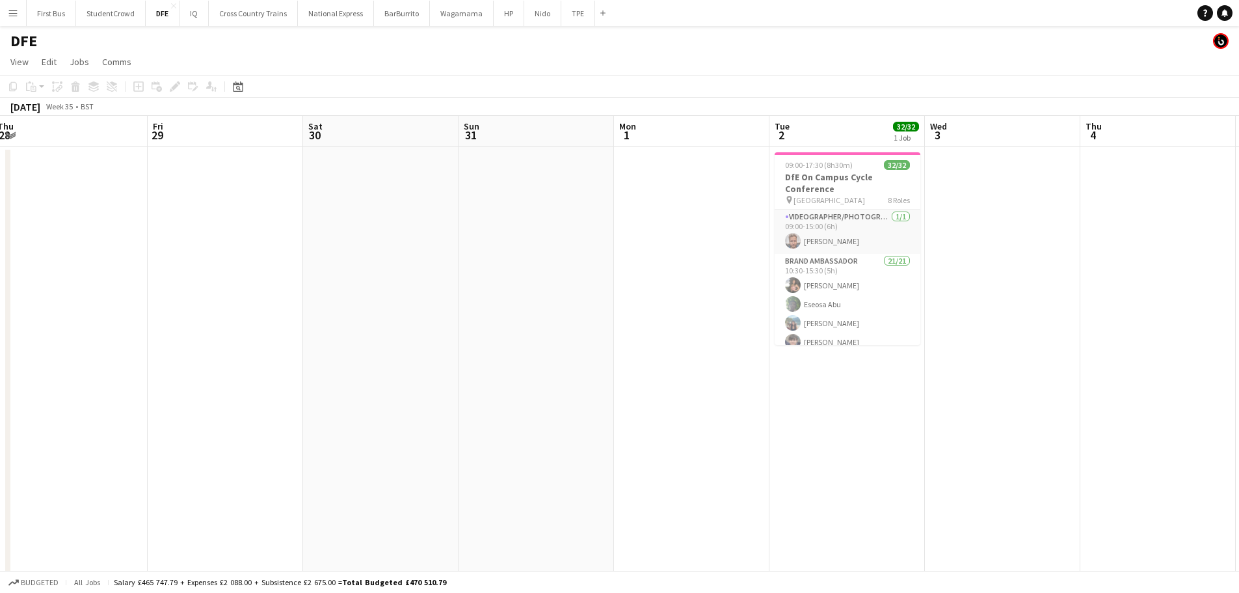
click at [23, 12] on button "Menu" at bounding box center [13, 13] width 26 height 26
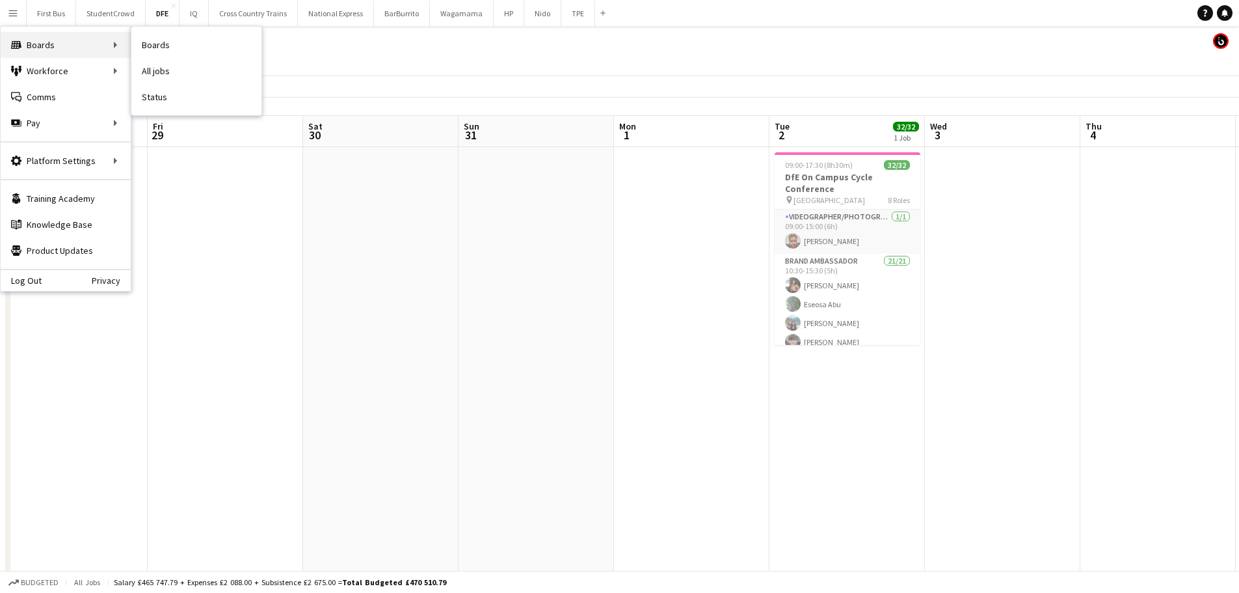
click at [68, 44] on div "Boards Boards" at bounding box center [66, 45] width 130 height 26
click at [206, 49] on link "Boards" at bounding box center [196, 45] width 130 height 26
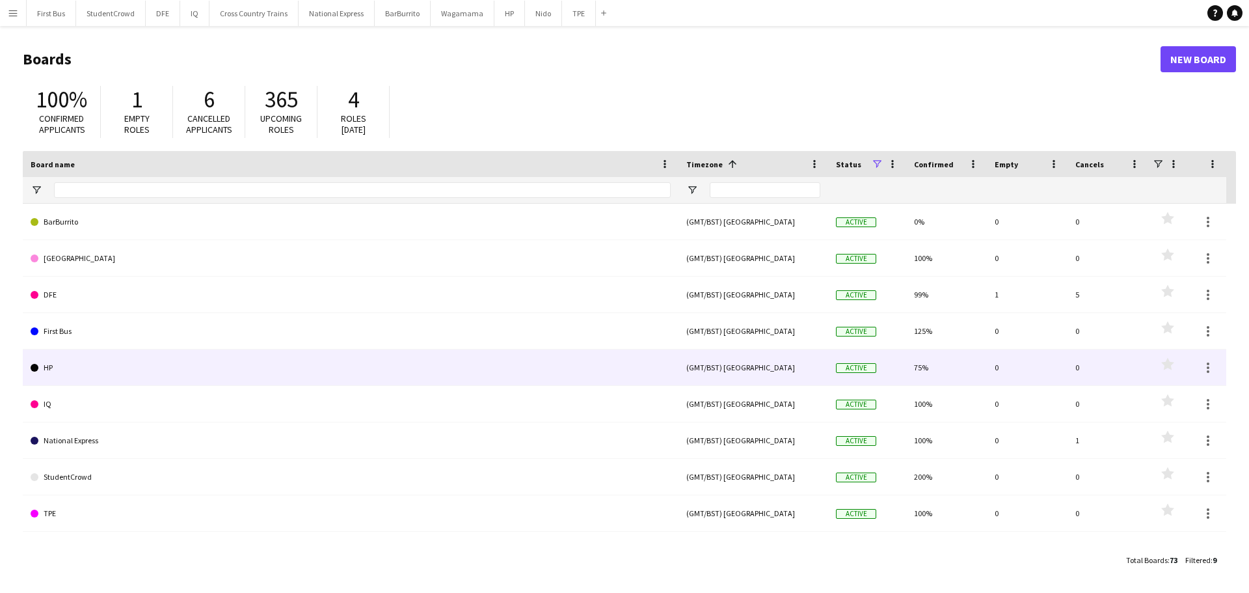
click at [92, 375] on link "HP" at bounding box center [351, 367] width 640 height 36
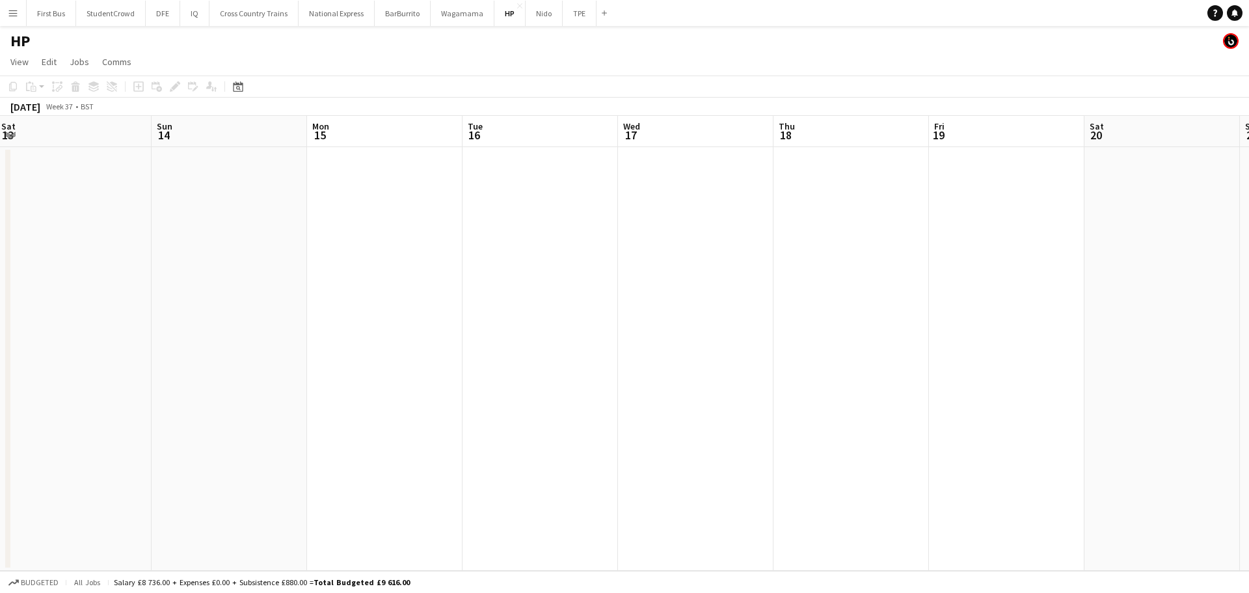
drag, startPoint x: 1003, startPoint y: 314, endPoint x: 790, endPoint y: 332, distance: 214.2
click at [119, 325] on app-calendar-viewport "Thu 11 Fri 12 Sat 13 Sun 14 Mon 15 Tue 16 Wed 17 Thu 18 Fri 19 Sat 20 Sun 21 Mo…" at bounding box center [624, 343] width 1249 height 455
drag, startPoint x: 869, startPoint y: 334, endPoint x: 375, endPoint y: 271, distance: 498.4
click at [86, 285] on app-calendar-viewport "Thu 11 Fri 12 Sat 13 Sun 14 Mon 15 Tue 16 Wed 17 Thu 18 Fri 19 Sat 20 Sun 21 Mo…" at bounding box center [624, 343] width 1249 height 455
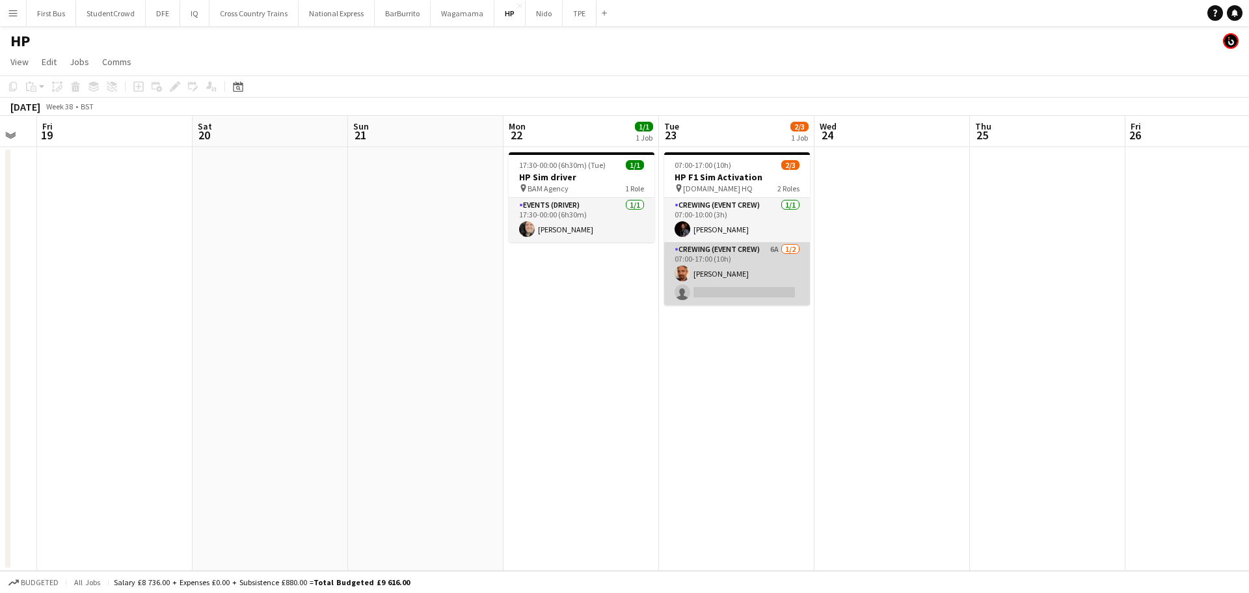
click at [718, 278] on app-card-role "Crewing (Event Crew) 6A [DATE] 07:00-17:00 (10h) [PERSON_NAME] single-neutral-a…" at bounding box center [737, 273] width 146 height 63
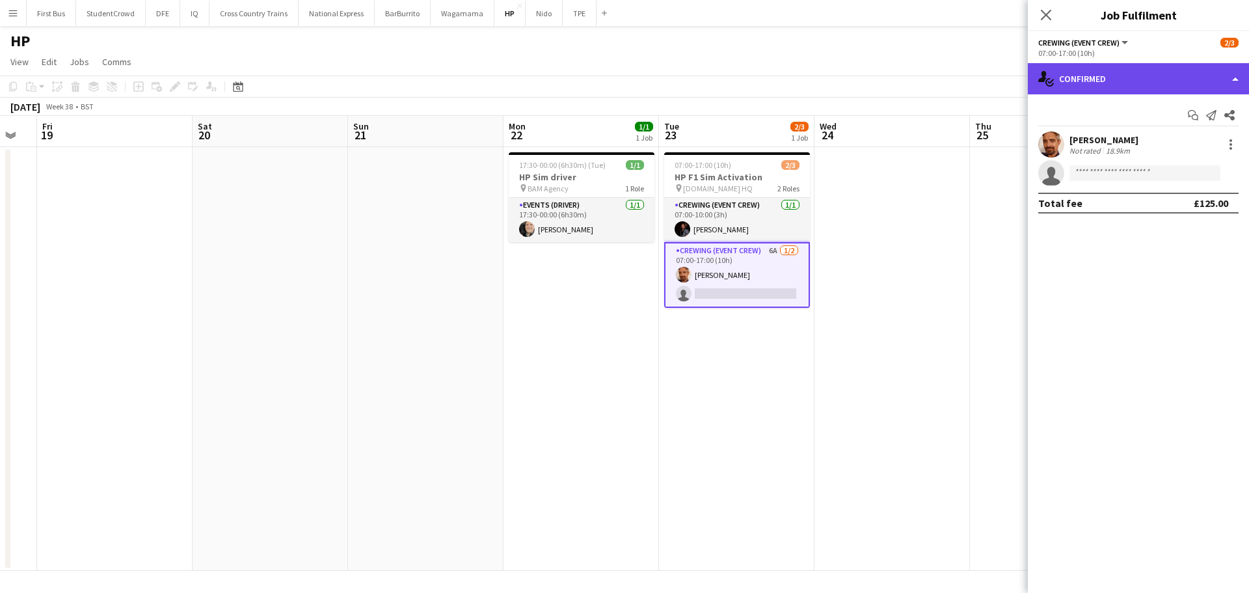
click at [1095, 80] on div "single-neutral-actions-check-2 Confirmed" at bounding box center [1138, 78] width 221 height 31
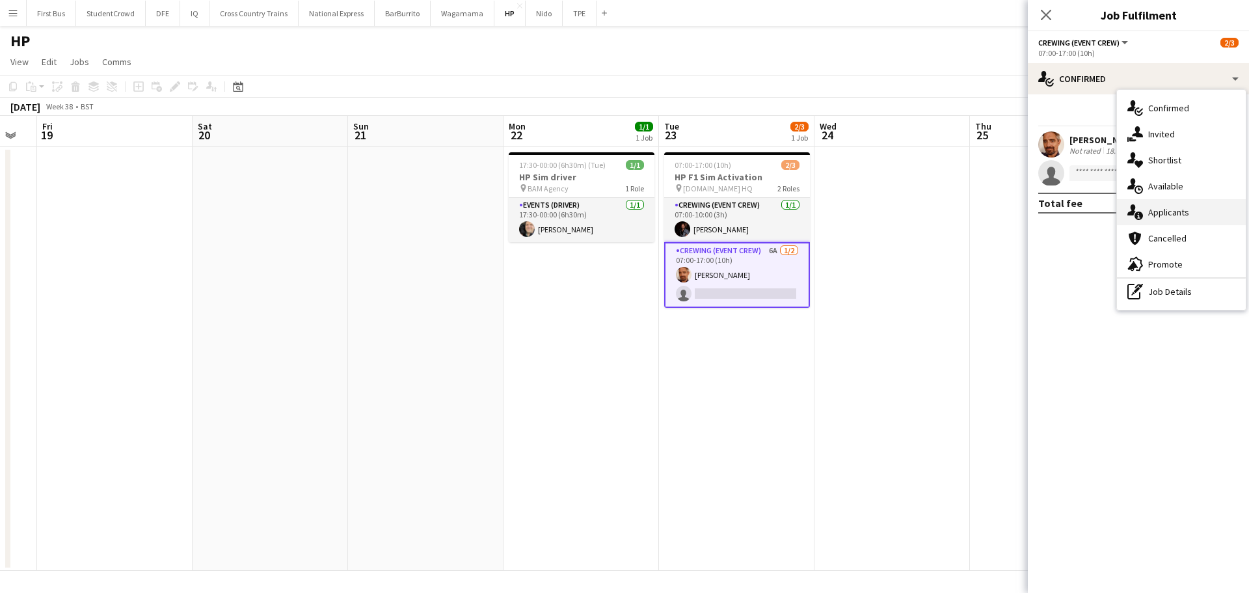
click at [1204, 217] on div "single-neutral-actions-information Applicants" at bounding box center [1181, 212] width 129 height 26
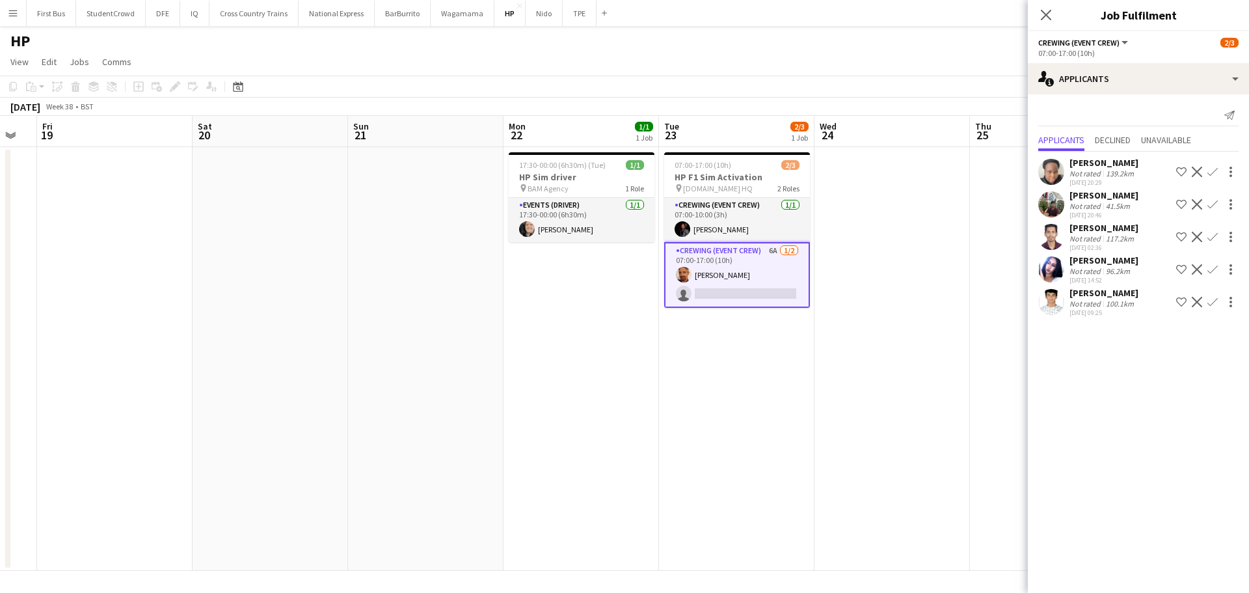
click at [1197, 299] on app-icon "Decline" at bounding box center [1197, 302] width 10 height 10
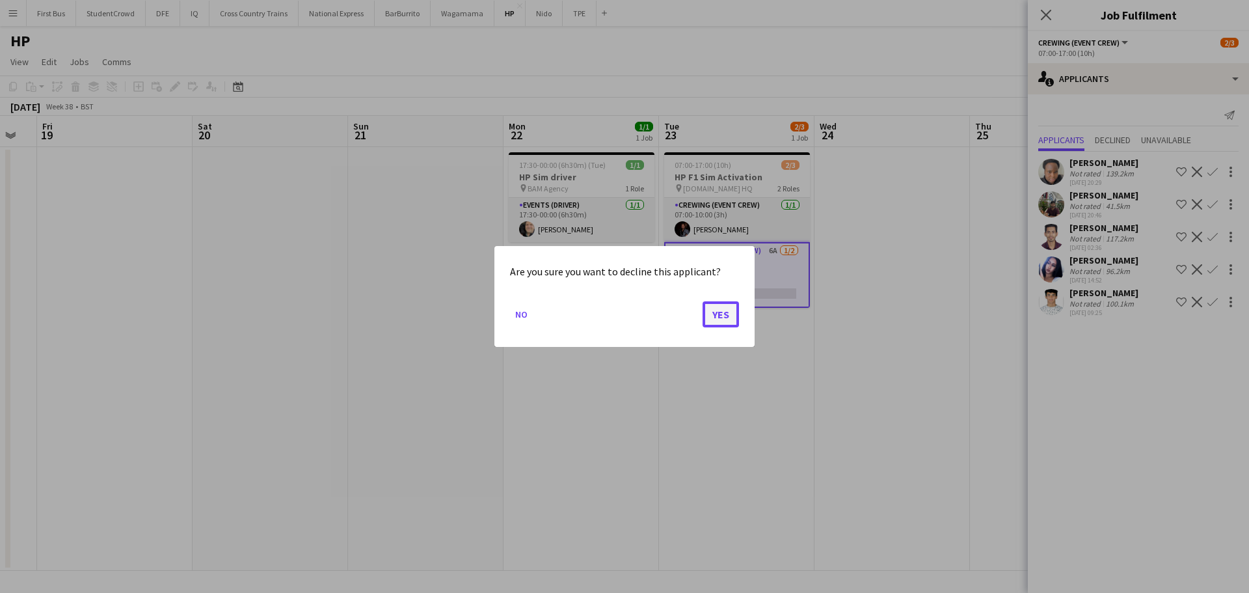
click at [729, 311] on button "Yes" at bounding box center [721, 314] width 36 height 26
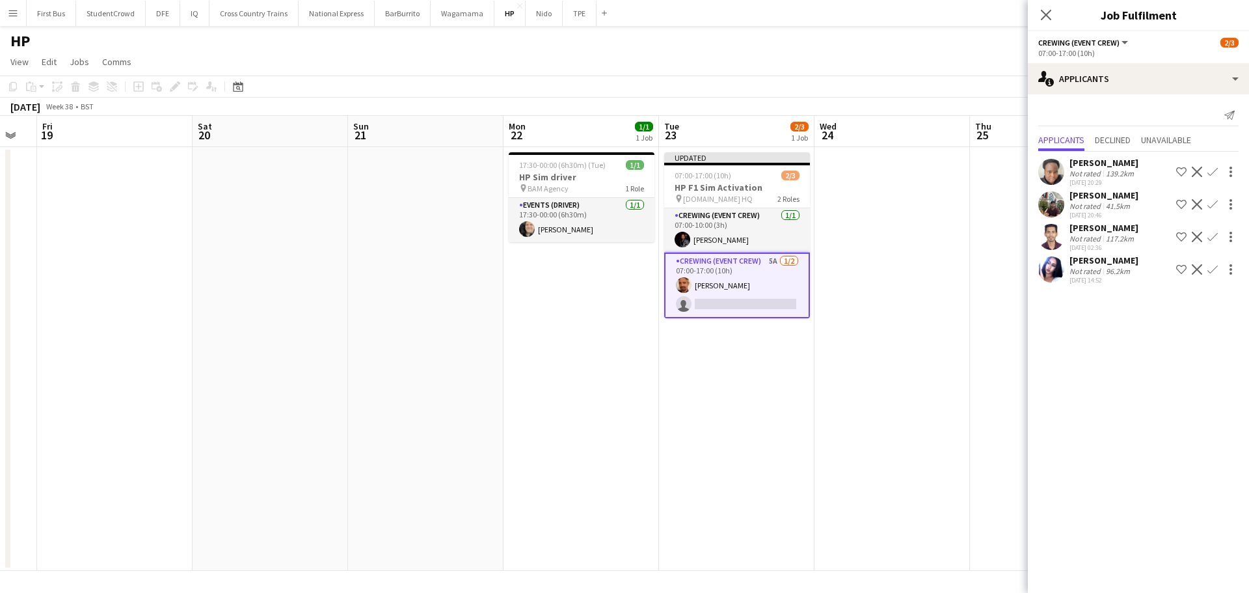
click at [1198, 271] on app-icon "Decline" at bounding box center [1197, 269] width 10 height 10
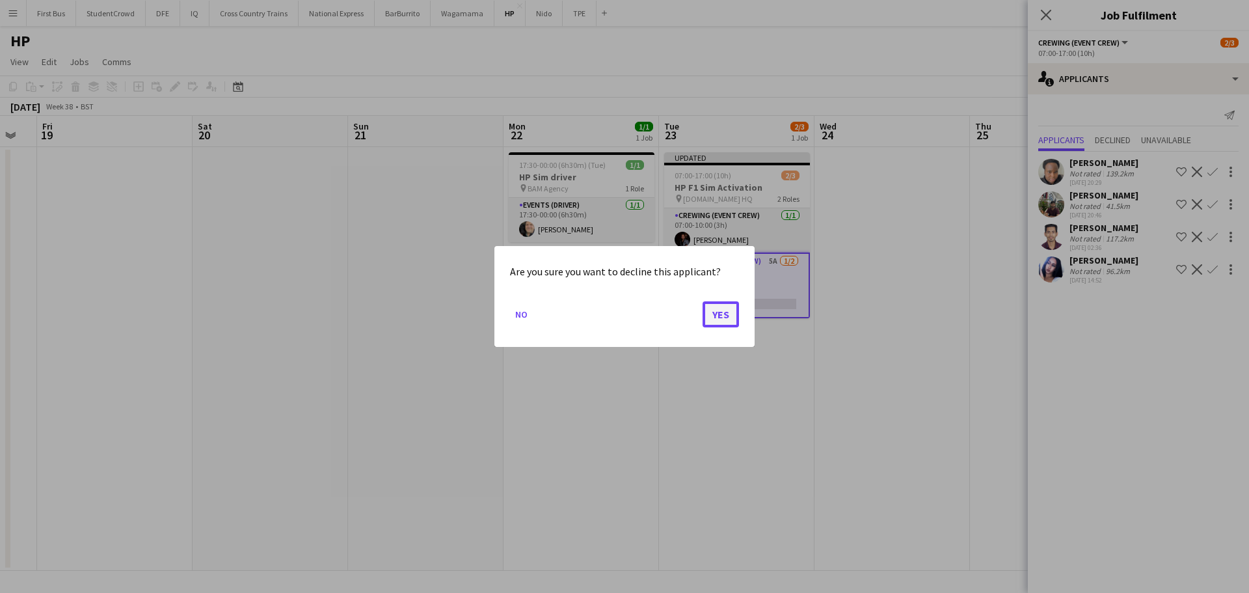
click at [710, 309] on button "Yes" at bounding box center [721, 314] width 36 height 26
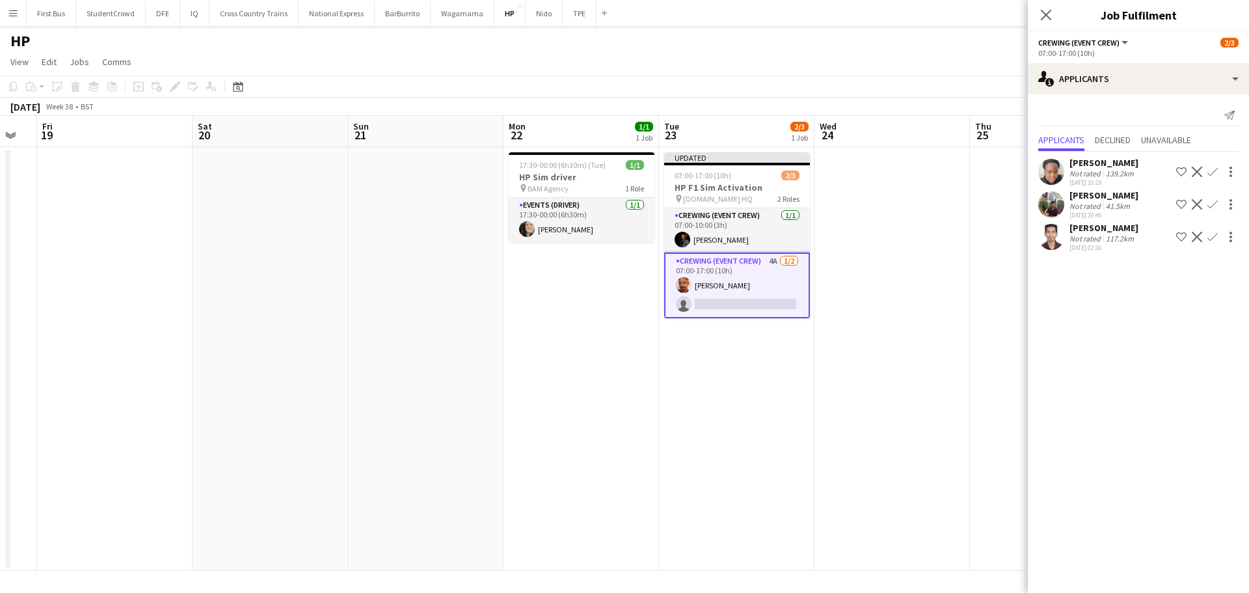
click at [1201, 234] on app-icon "Decline" at bounding box center [1197, 237] width 10 height 10
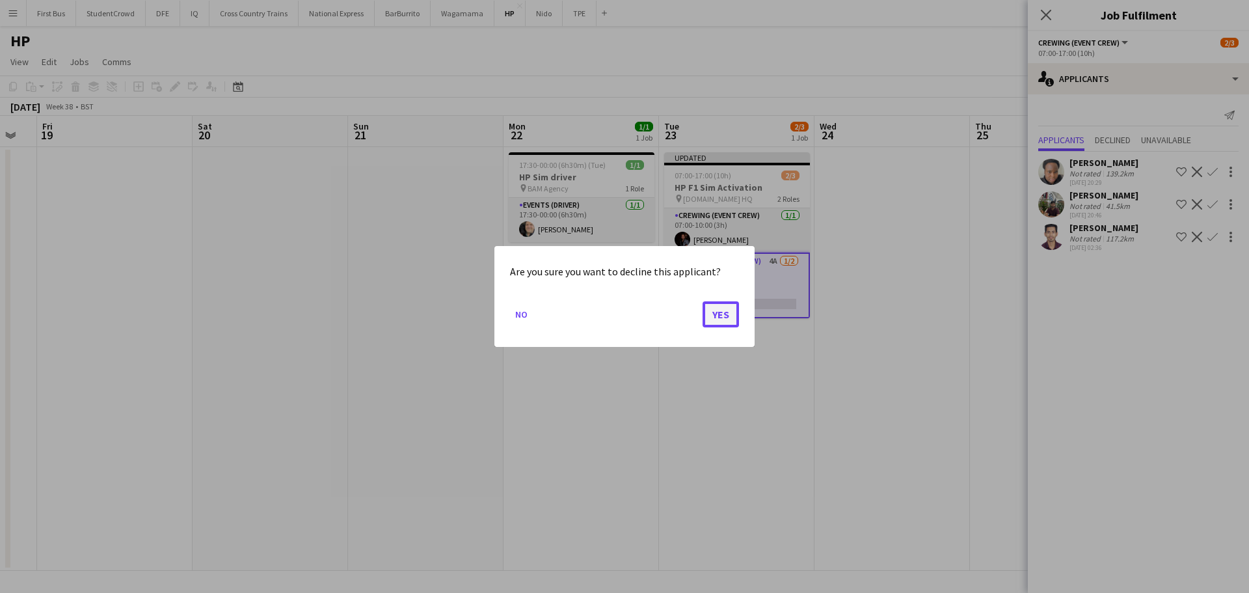
click at [724, 304] on button "Yes" at bounding box center [721, 314] width 36 height 26
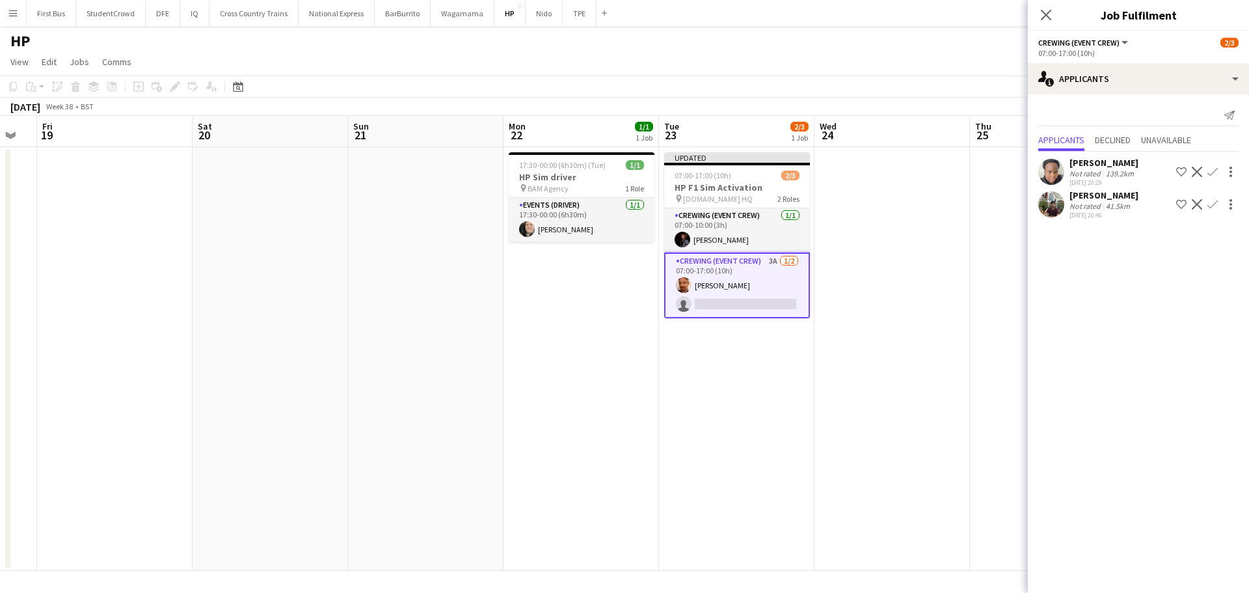
click at [1200, 202] on app-icon "Decline" at bounding box center [1197, 204] width 10 height 10
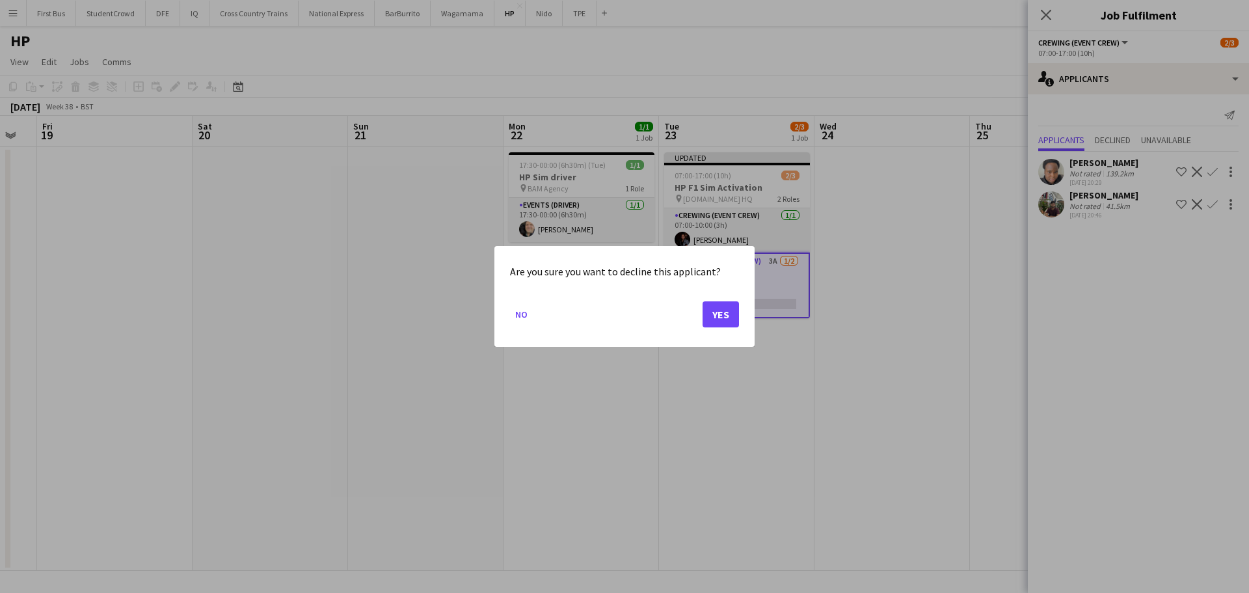
click at [1086, 204] on div at bounding box center [624, 296] width 1249 height 593
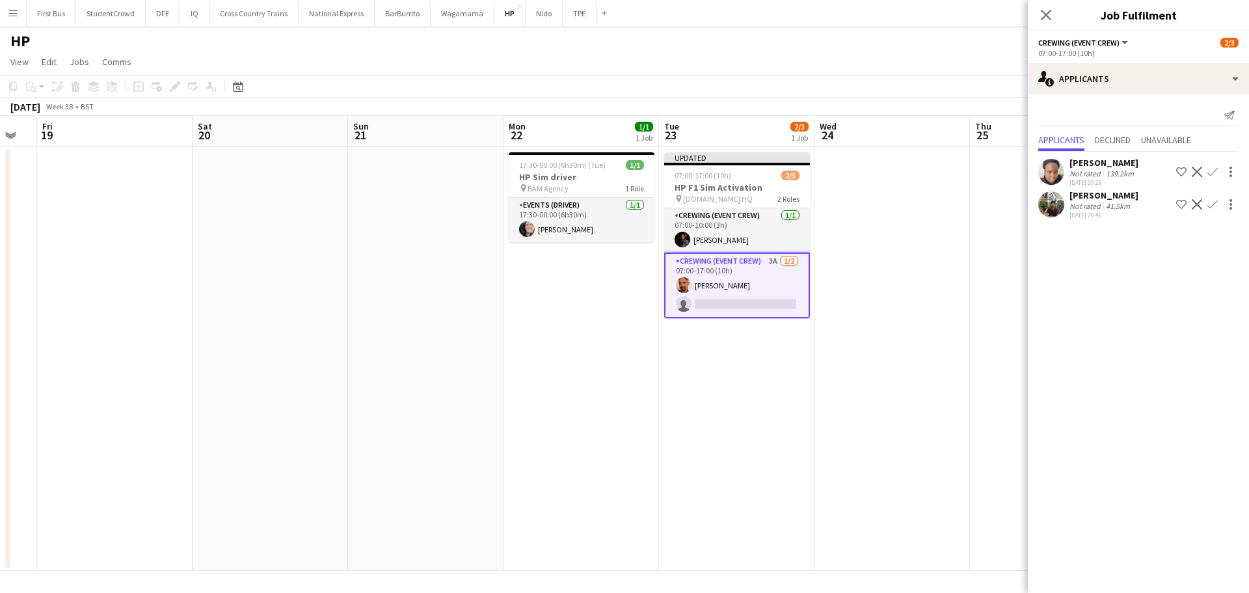
click at [1092, 196] on div "[PERSON_NAME]" at bounding box center [1104, 195] width 69 height 12
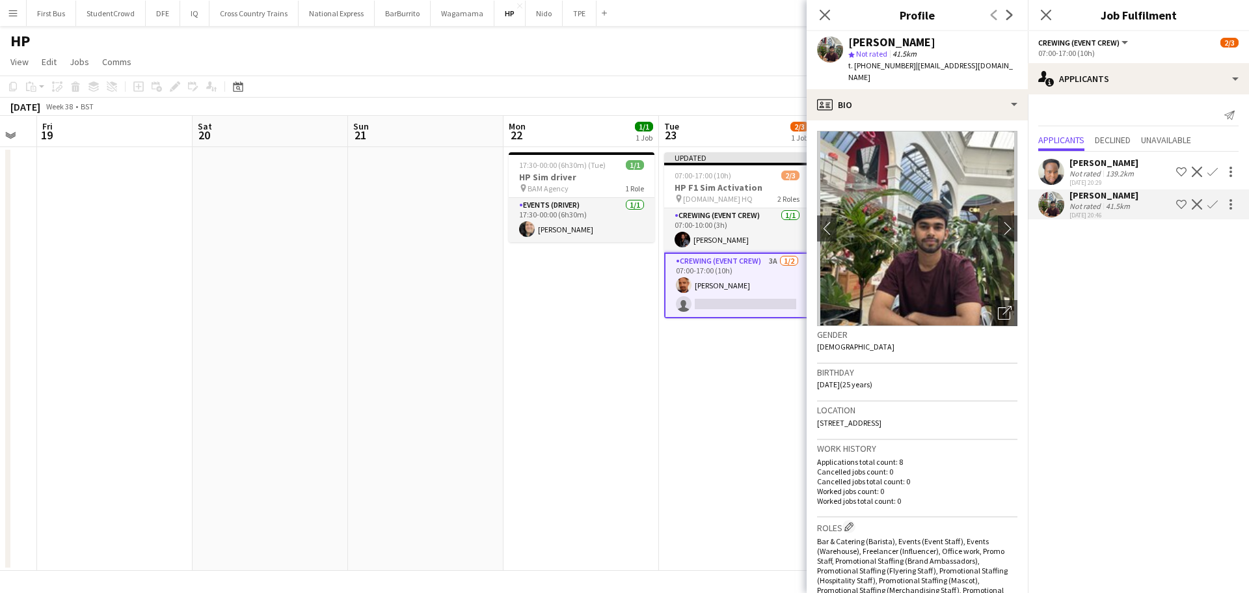
click at [1008, 215] on app-crew-profile-bio "chevron-left chevron-right Open photos pop-in Gender [DEMOGRAPHIC_DATA] Birthda…" at bounding box center [917, 356] width 221 height 472
click at [1000, 221] on app-icon "chevron-right" at bounding box center [1008, 228] width 20 height 14
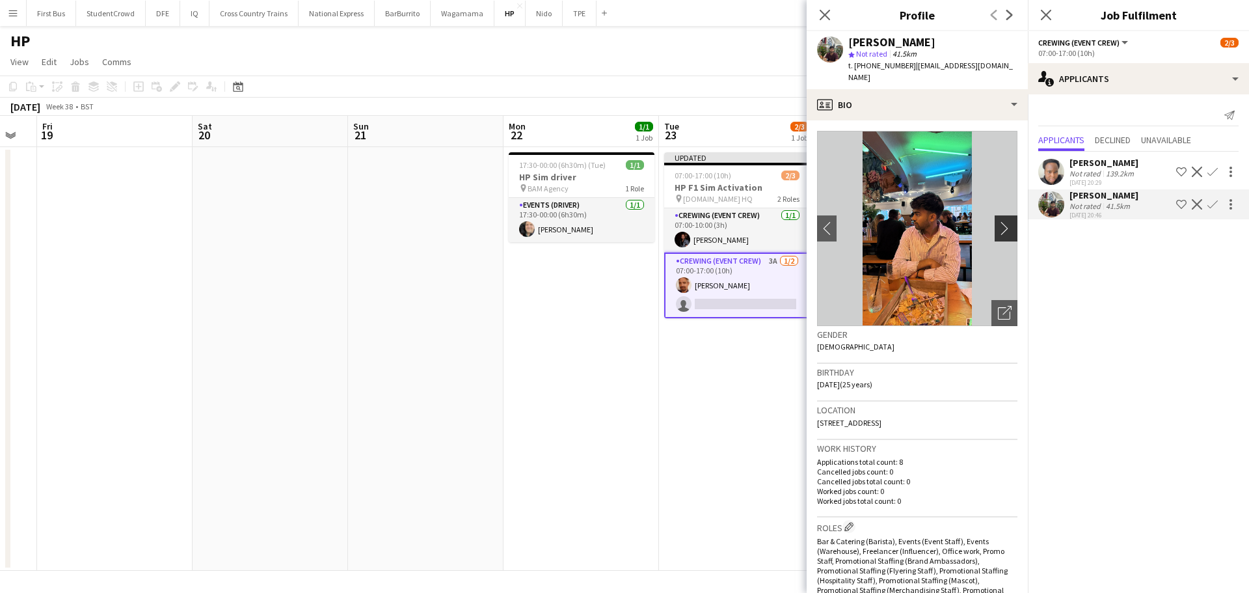
click at [999, 221] on app-icon "chevron-right" at bounding box center [1008, 228] width 20 height 14
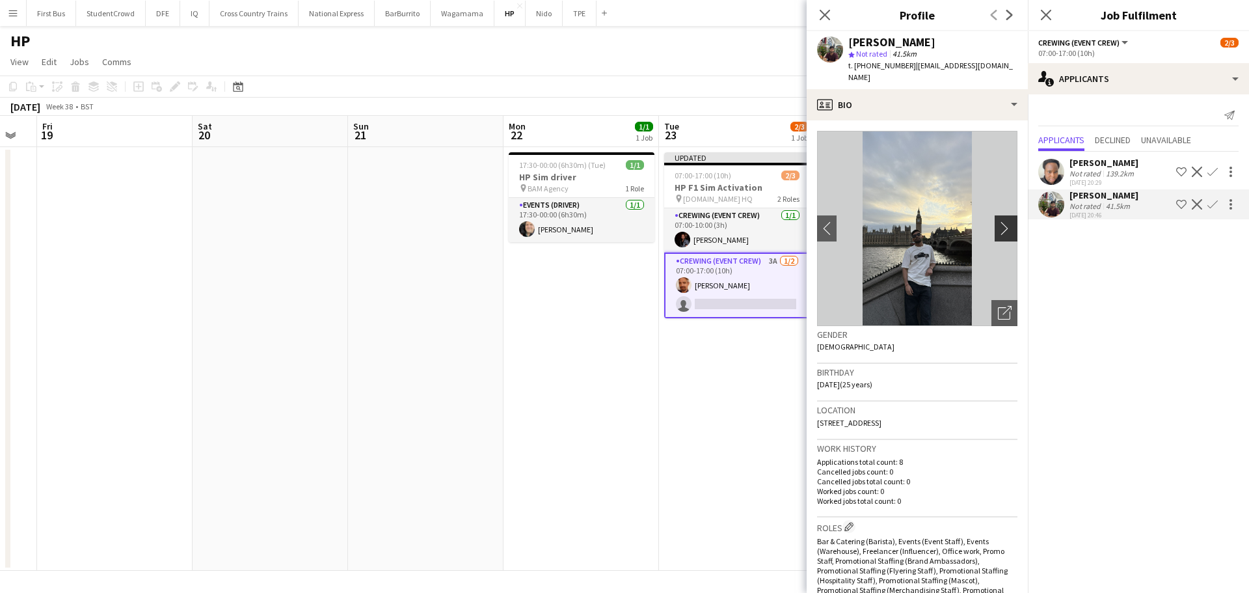
click at [999, 221] on app-icon "chevron-right" at bounding box center [1008, 228] width 20 height 14
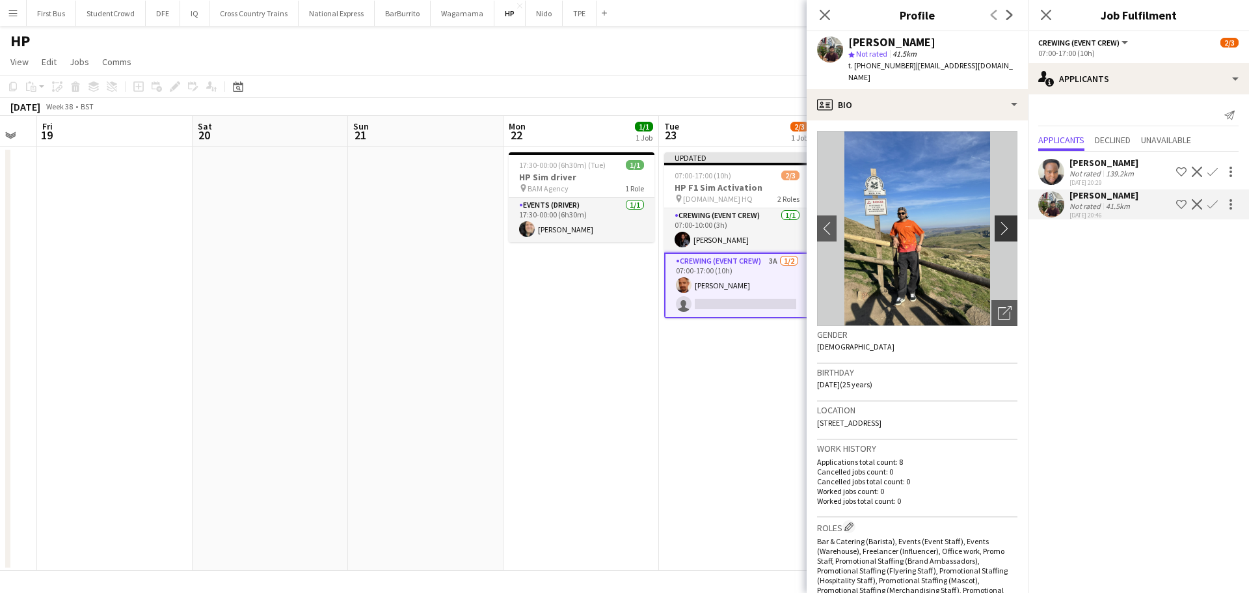
click at [999, 221] on app-icon "chevron-right" at bounding box center [1008, 228] width 20 height 14
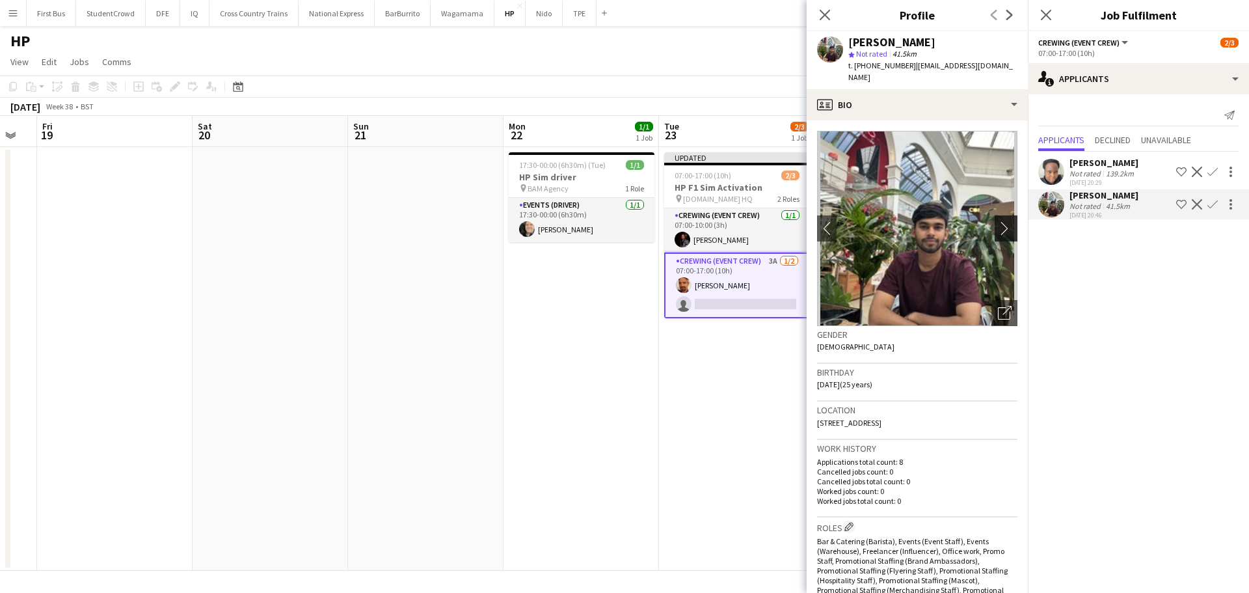
click at [999, 221] on app-icon "chevron-right" at bounding box center [1008, 228] width 20 height 14
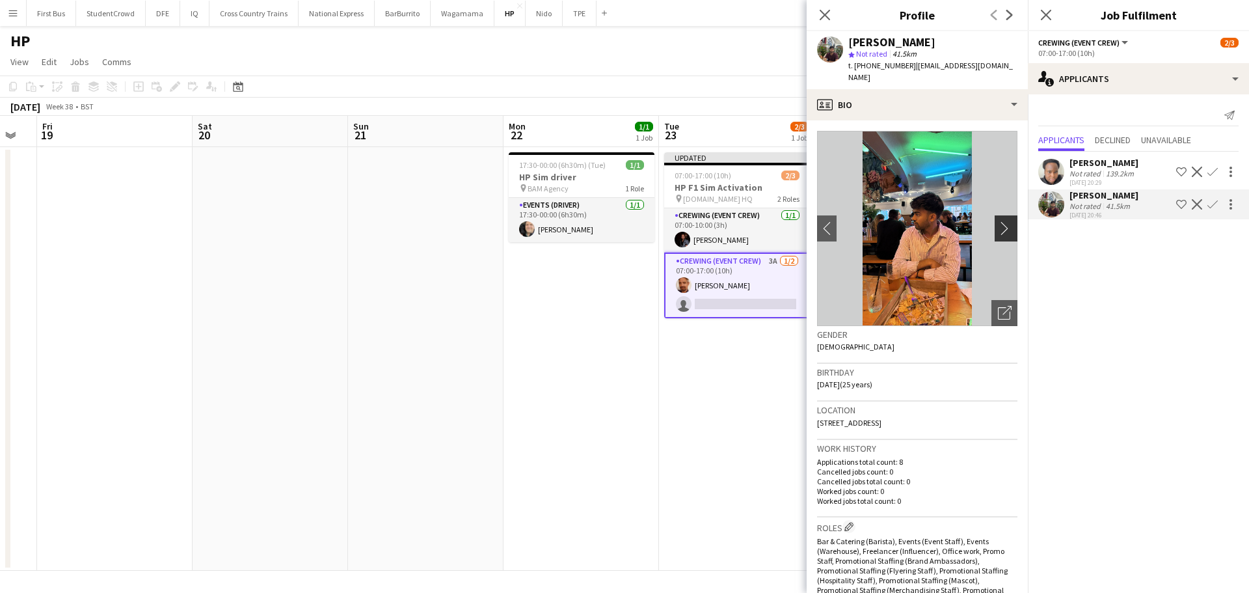
click at [999, 221] on app-icon "chevron-right" at bounding box center [1008, 228] width 20 height 14
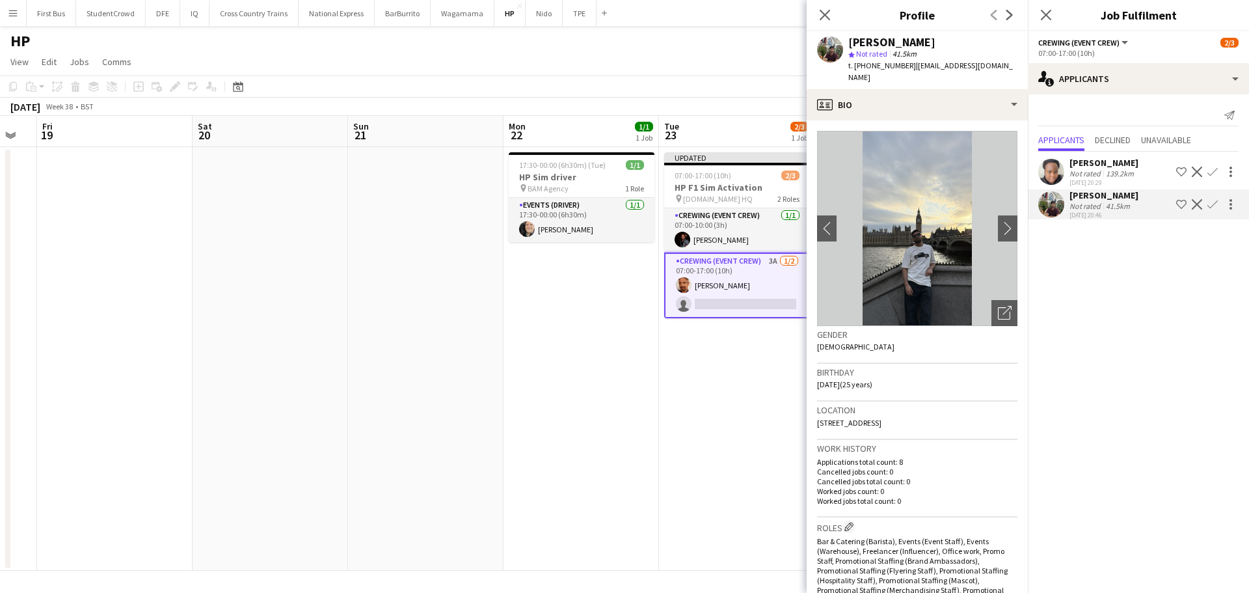
click at [1240, 200] on div "[PERSON_NAME] Not rated 41.5km [DATE] 20:46 Shortlist crew Decline Confirm" at bounding box center [1138, 204] width 221 height 30
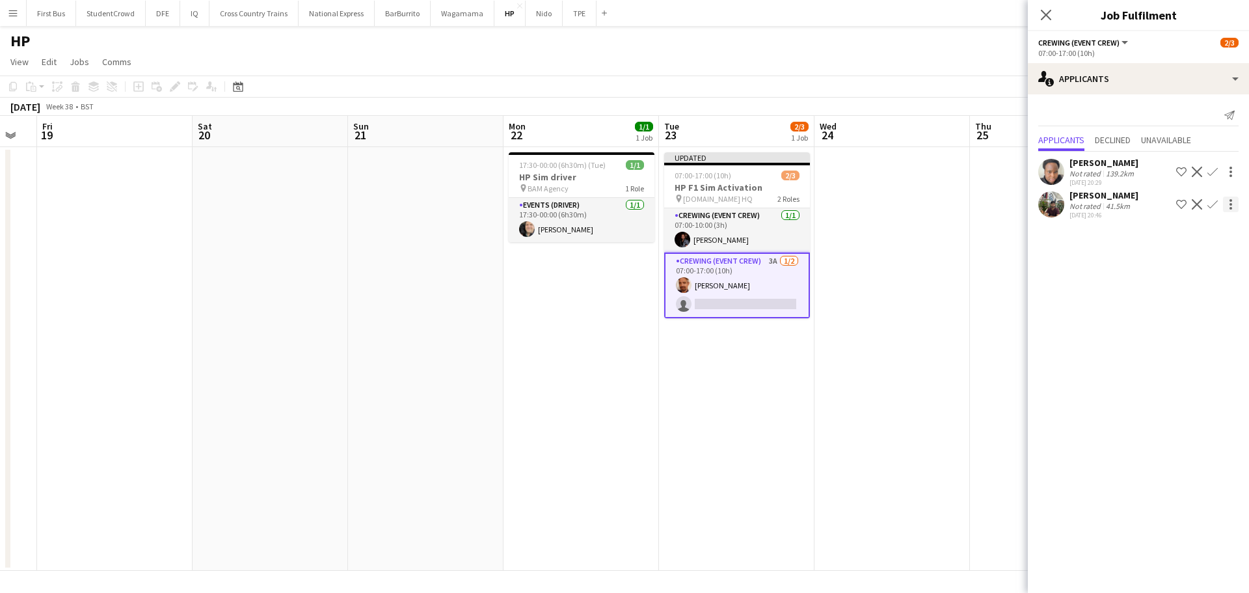
click at [1234, 198] on div at bounding box center [1231, 204] width 16 height 16
click at [1191, 261] on span "Start chat" at bounding box center [1174, 259] width 44 height 11
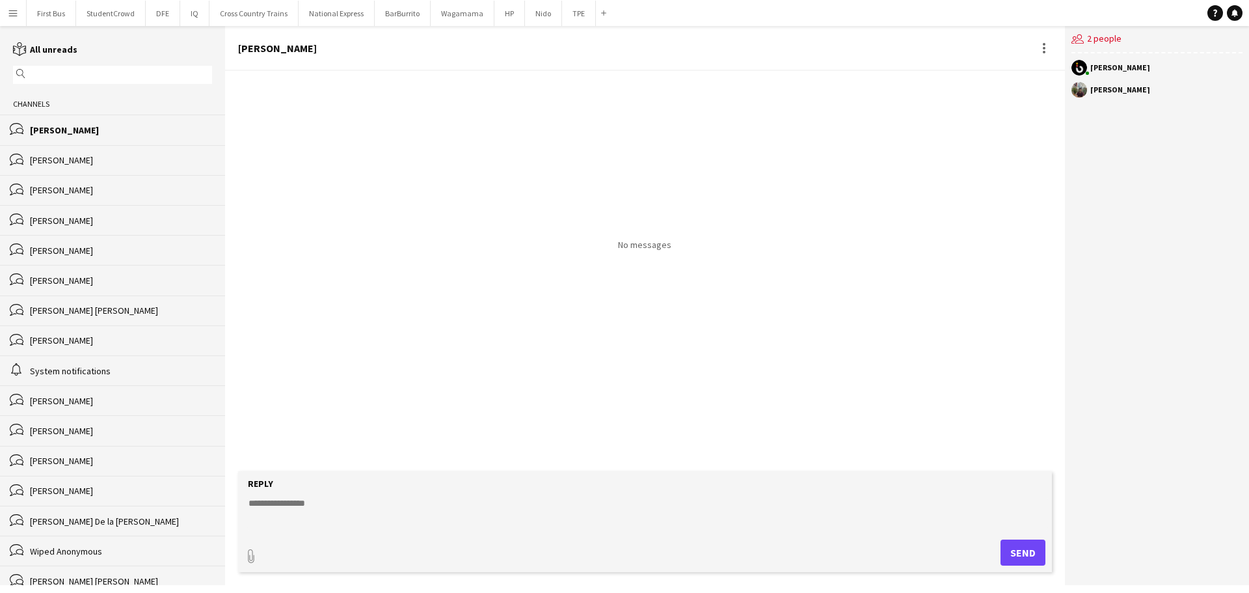
click at [301, 496] on textarea at bounding box center [647, 513] width 801 height 34
type textarea "**********"
click at [1029, 550] on button "Send" at bounding box center [1023, 552] width 45 height 26
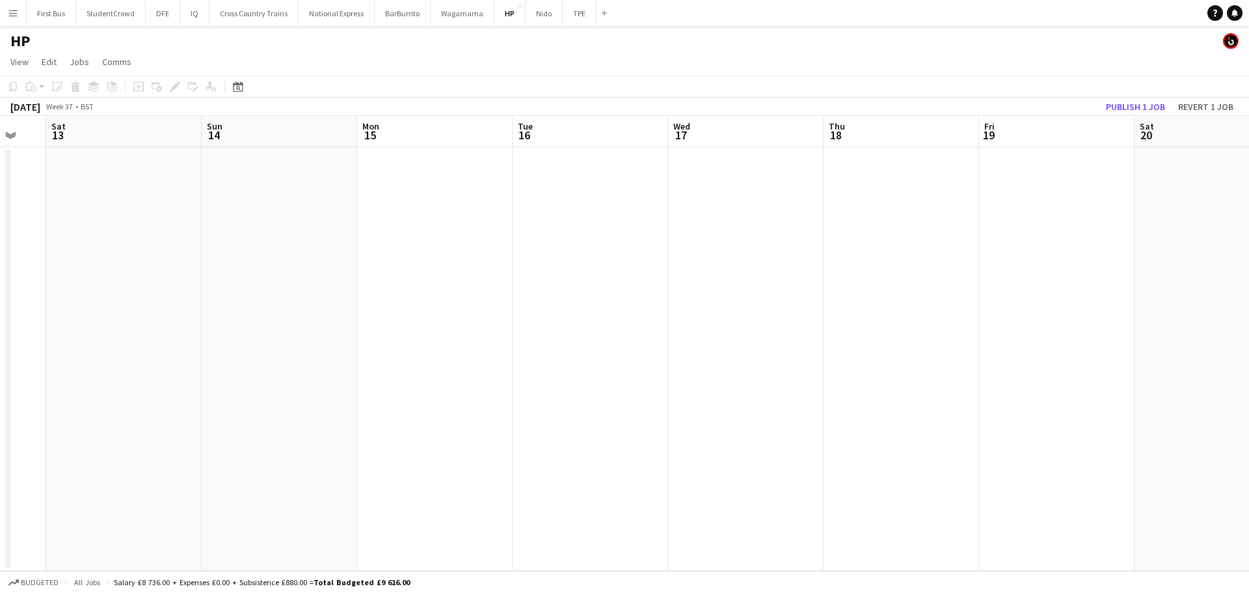
scroll to position [0, 509]
drag, startPoint x: 386, startPoint y: 384, endPoint x: 324, endPoint y: 384, distance: 61.8
click at [324, 384] on app-calendar-viewport "Wed 10 Thu 11 Fri 12 Sat 13 Sun 14 Mon 15 Tue 16 Wed 17 Thu 18 Fri 19 Sat 20 Su…" at bounding box center [624, 343] width 1249 height 455
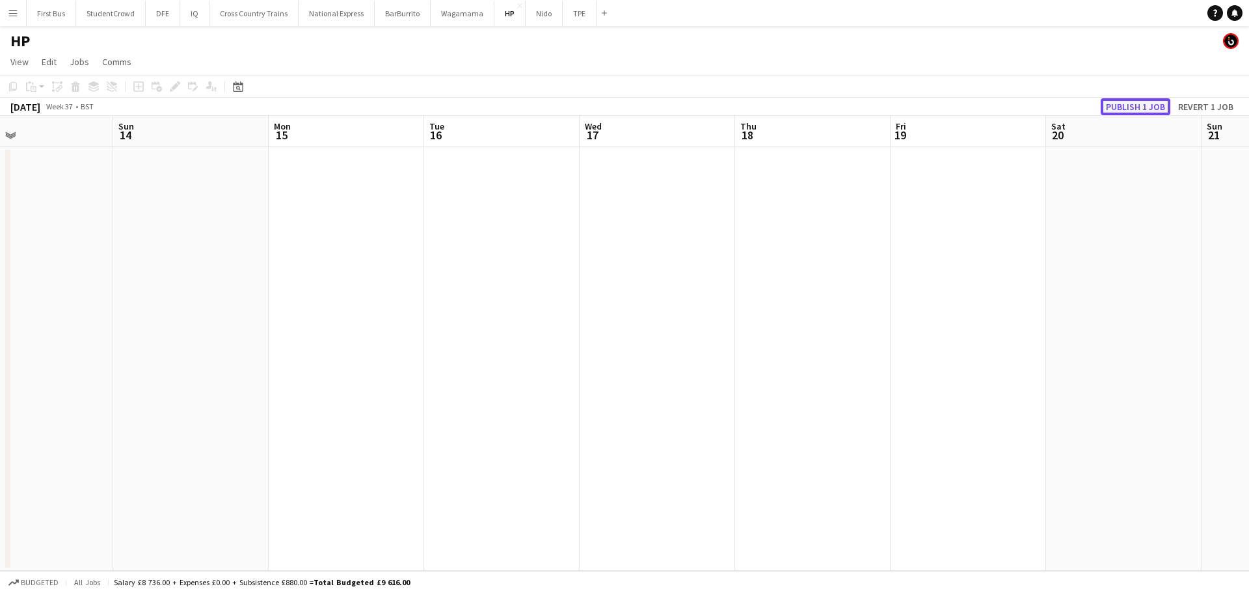
click at [1134, 101] on button "Publish 1 job" at bounding box center [1136, 106] width 70 height 17
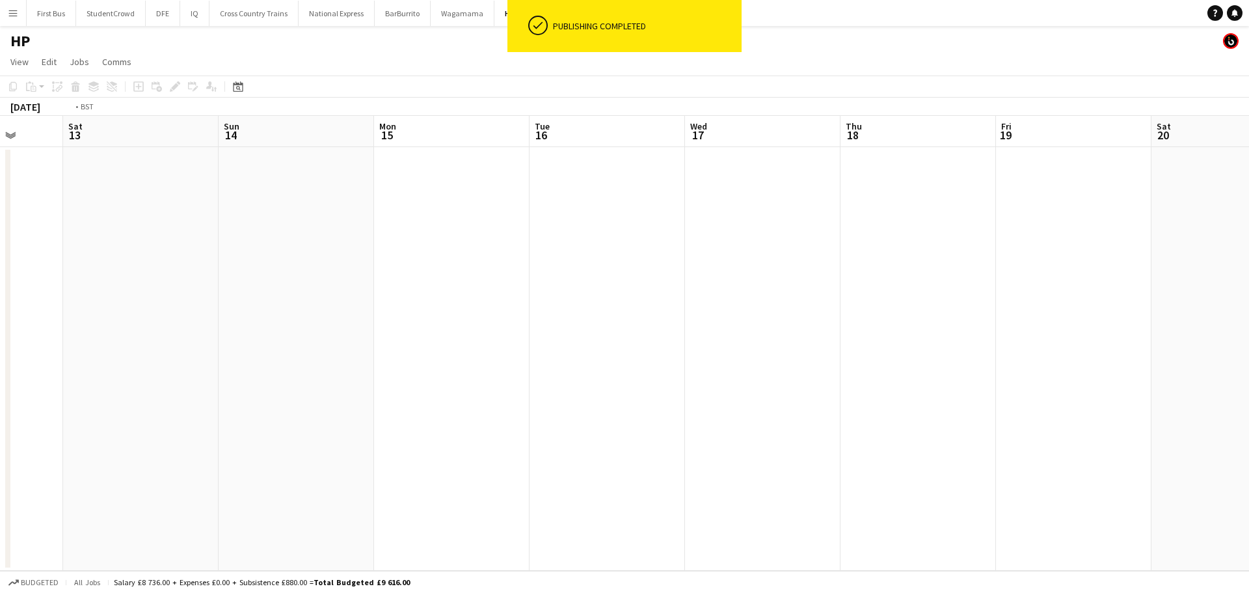
drag, startPoint x: 129, startPoint y: 286, endPoint x: 235, endPoint y: 278, distance: 106.3
click at [128, 286] on app-calendar-viewport "Wed 10 Thu 11 Fri 12 Sat 13 Sun 14 Mon 15 Tue 16 Wed 17 Thu 18 Fri 19 Sat 20 Su…" at bounding box center [624, 343] width 1249 height 455
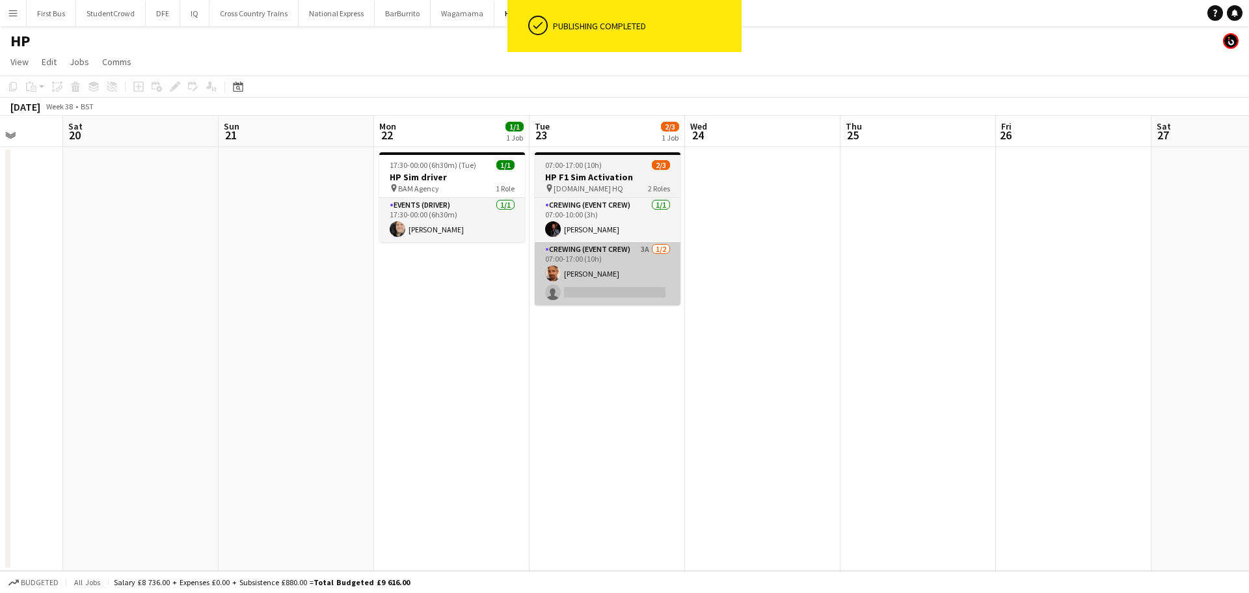
scroll to position [0, 414]
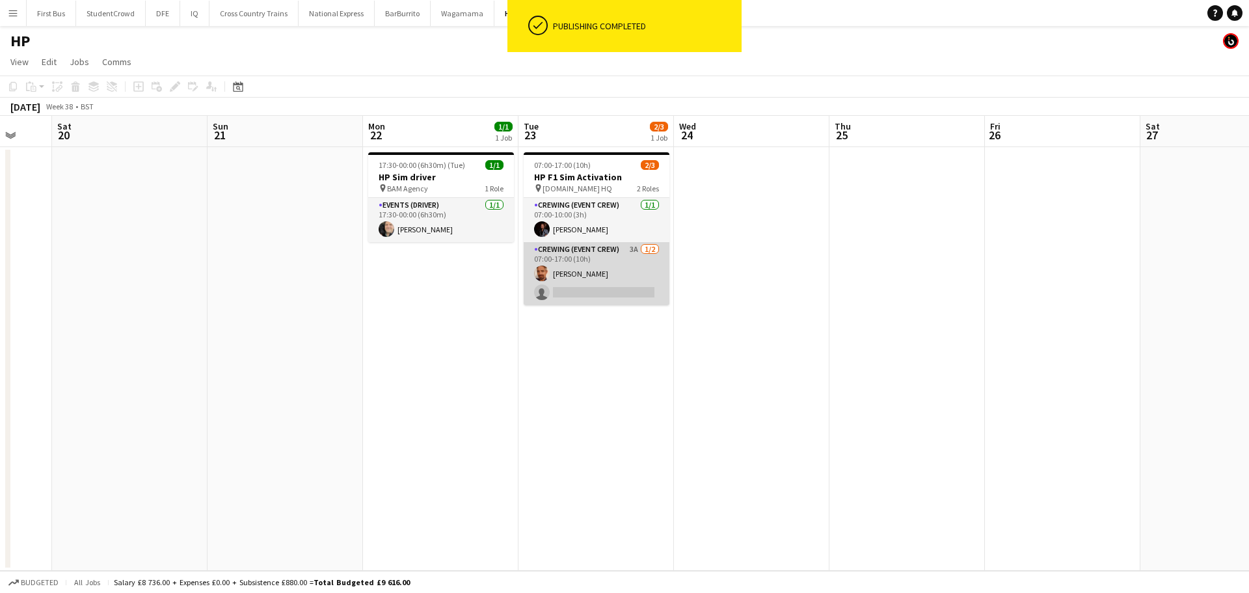
click at [570, 278] on app-card-role "Crewing (Event Crew) 3A [DATE] 07:00-17:00 (10h) [PERSON_NAME] single-neutral-a…" at bounding box center [597, 273] width 146 height 63
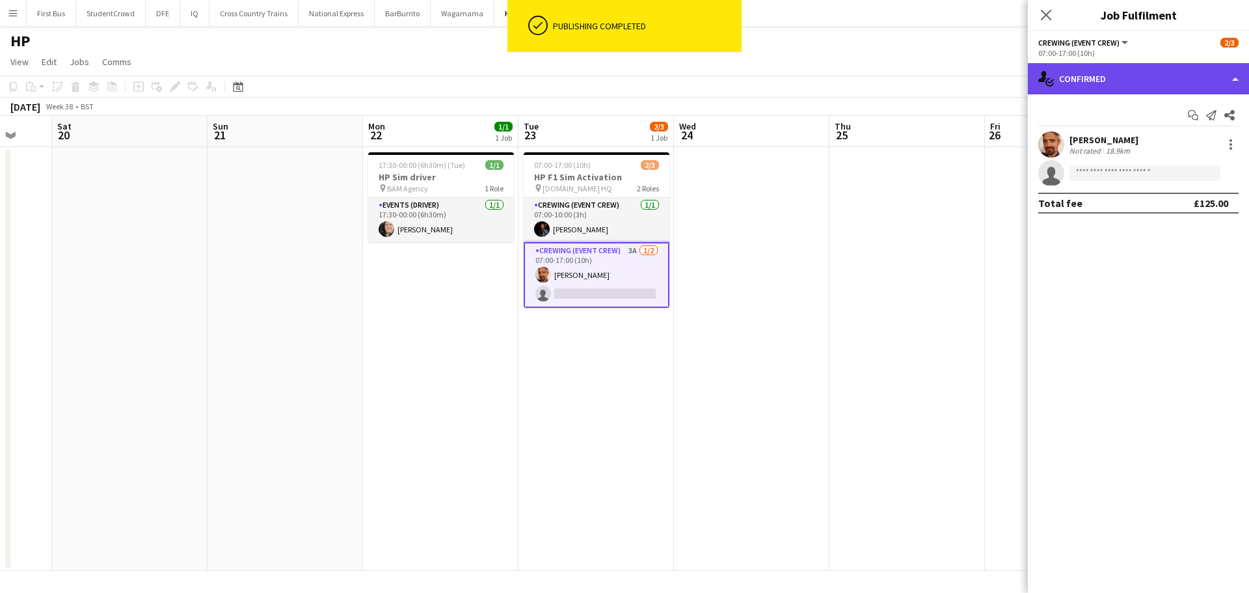
click at [1115, 79] on div "single-neutral-actions-check-2 Confirmed" at bounding box center [1138, 78] width 221 height 31
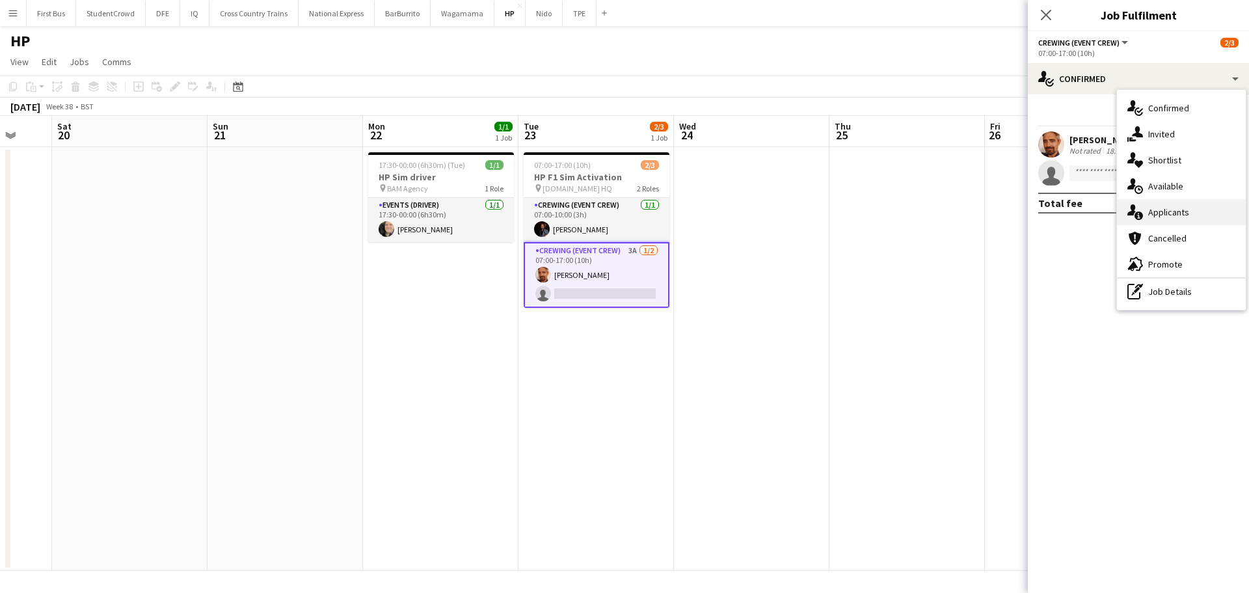
click at [1163, 213] on span "Applicants" at bounding box center [1168, 212] width 41 height 12
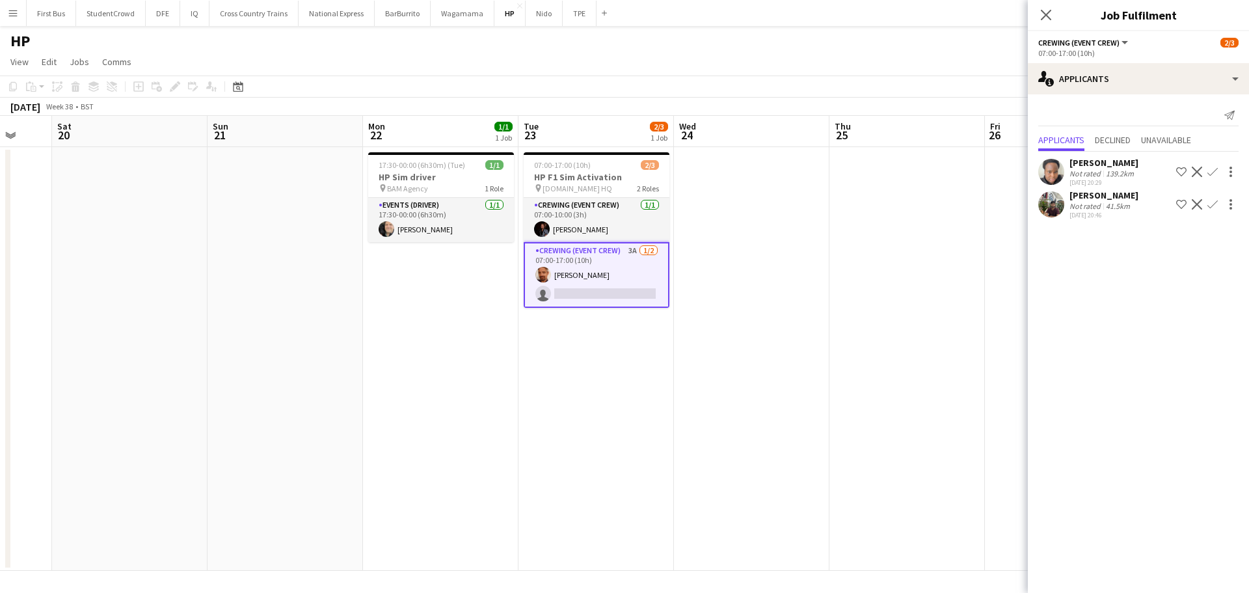
click at [1198, 168] on app-icon "Decline" at bounding box center [1197, 172] width 10 height 10
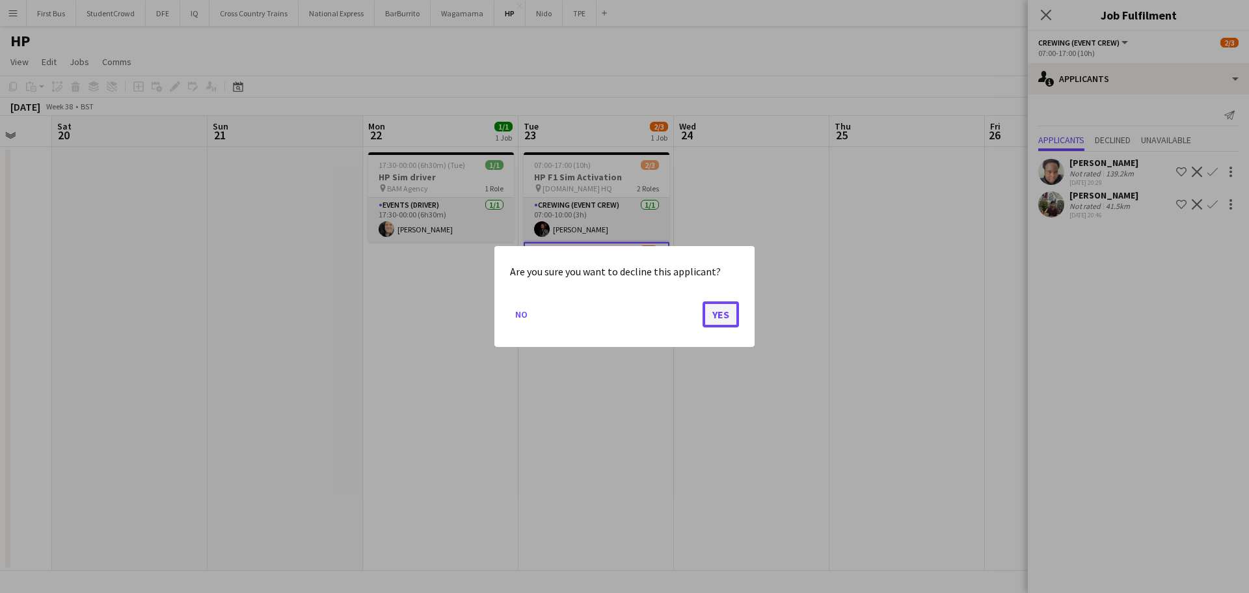
click at [713, 317] on button "Yes" at bounding box center [721, 314] width 36 height 26
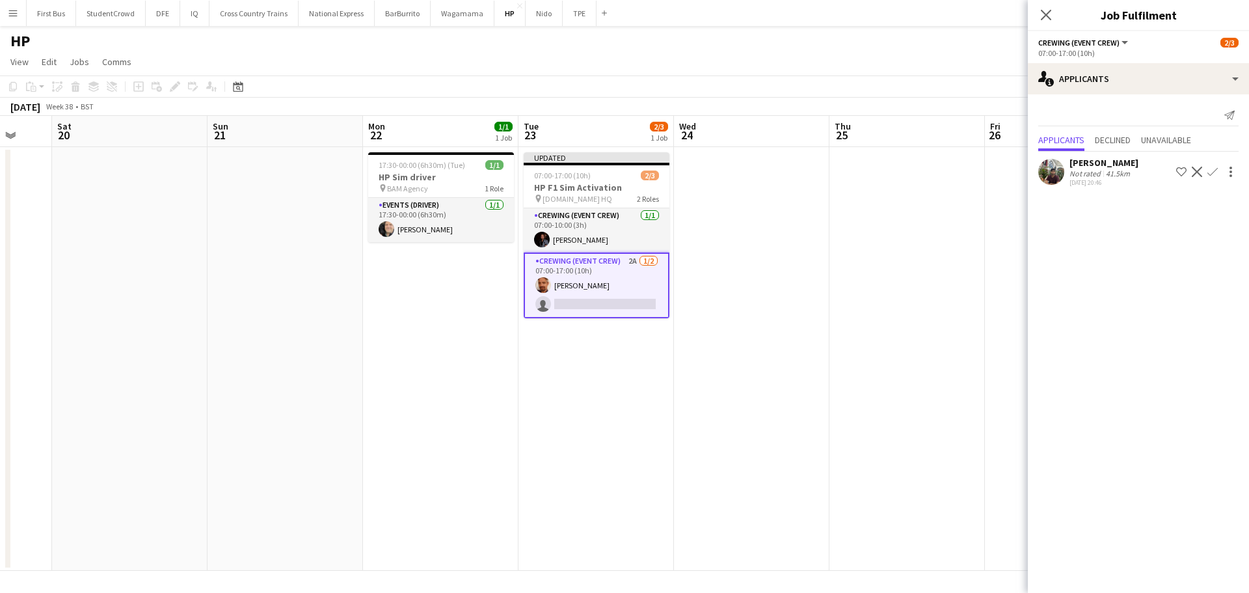
click at [969, 204] on app-date-cell at bounding box center [908, 359] width 156 height 424
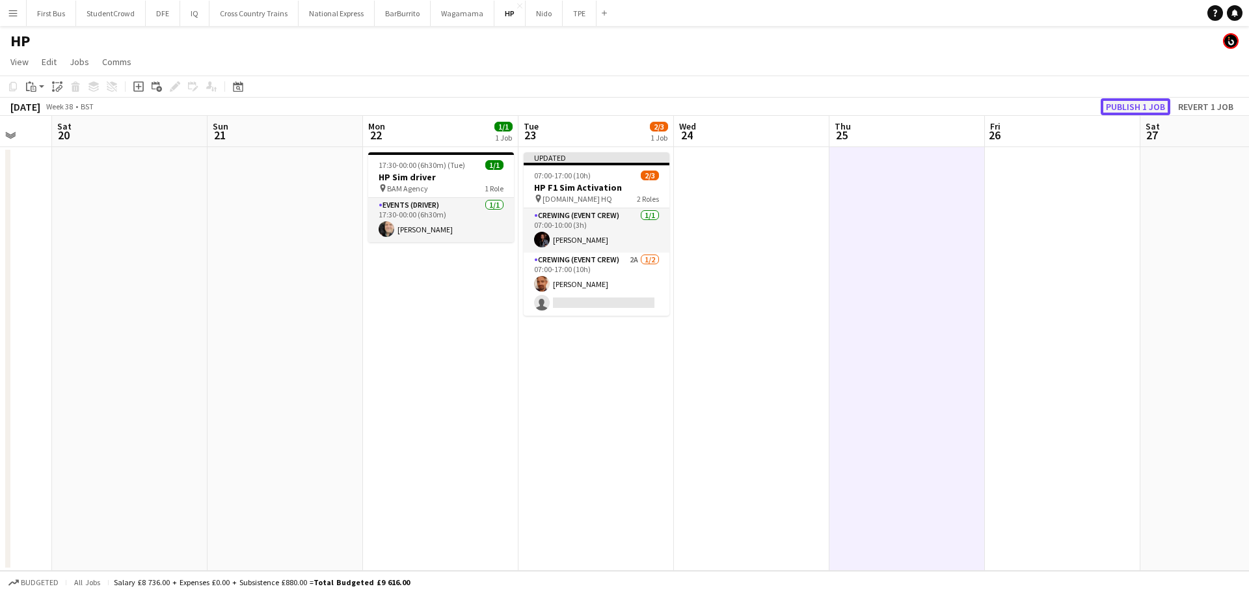
click at [1132, 105] on button "Publish 1 job" at bounding box center [1136, 106] width 70 height 17
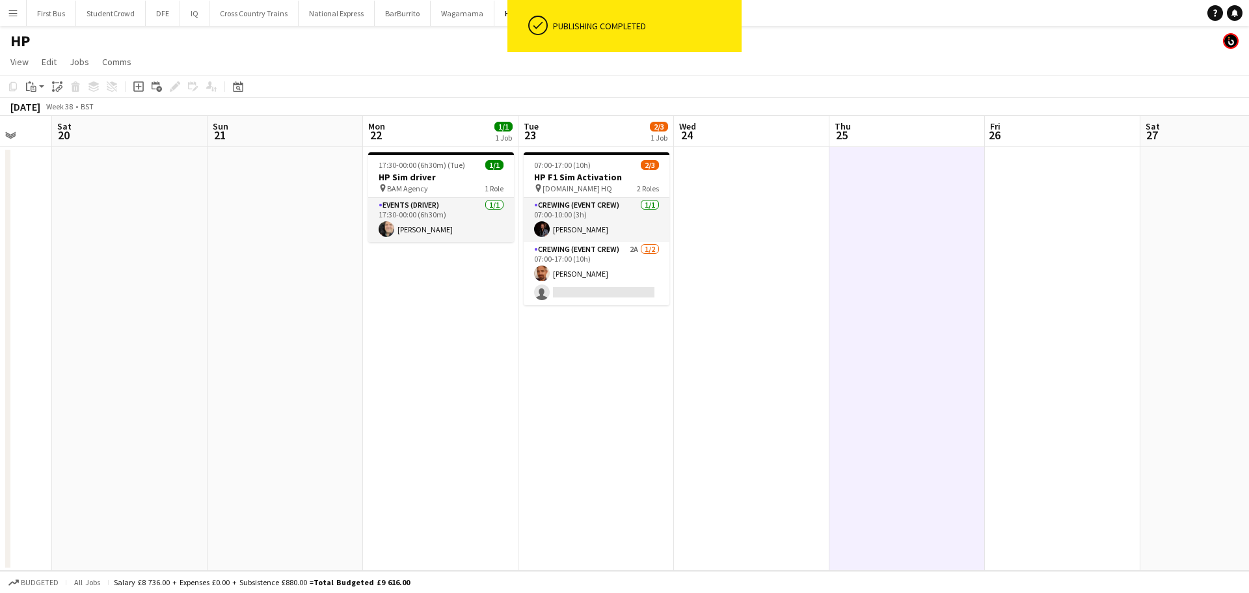
click at [12, 11] on app-icon "Menu" at bounding box center [13, 13] width 10 height 10
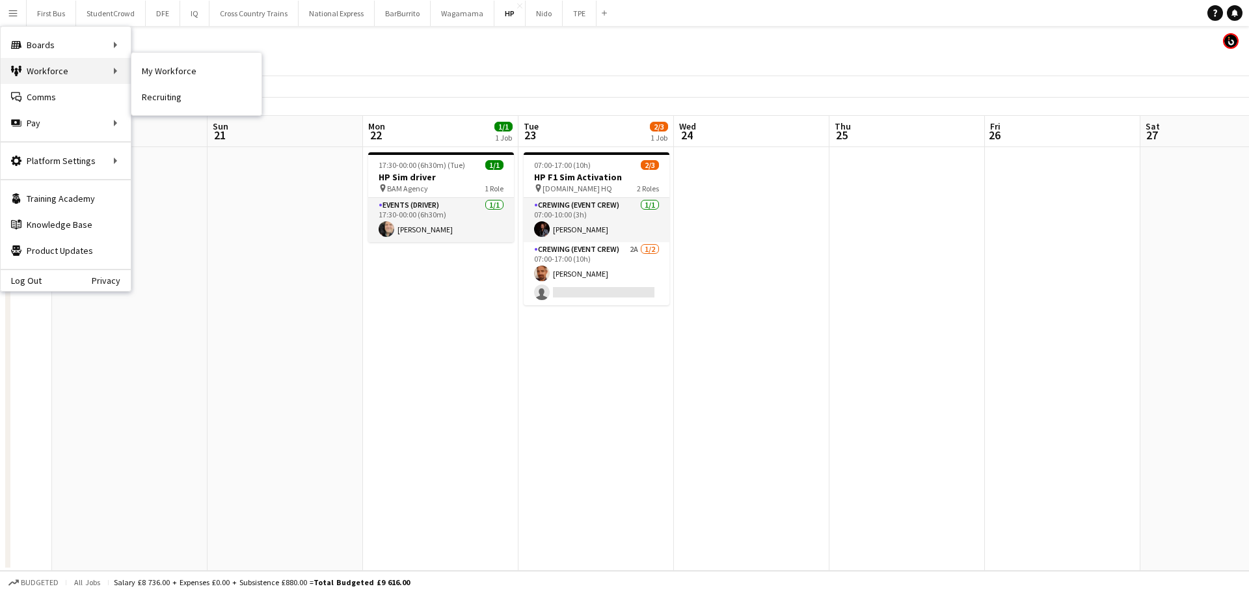
click at [52, 66] on div "Workforce Workforce" at bounding box center [66, 71] width 130 height 26
click at [174, 74] on link "My Workforce" at bounding box center [196, 71] width 130 height 26
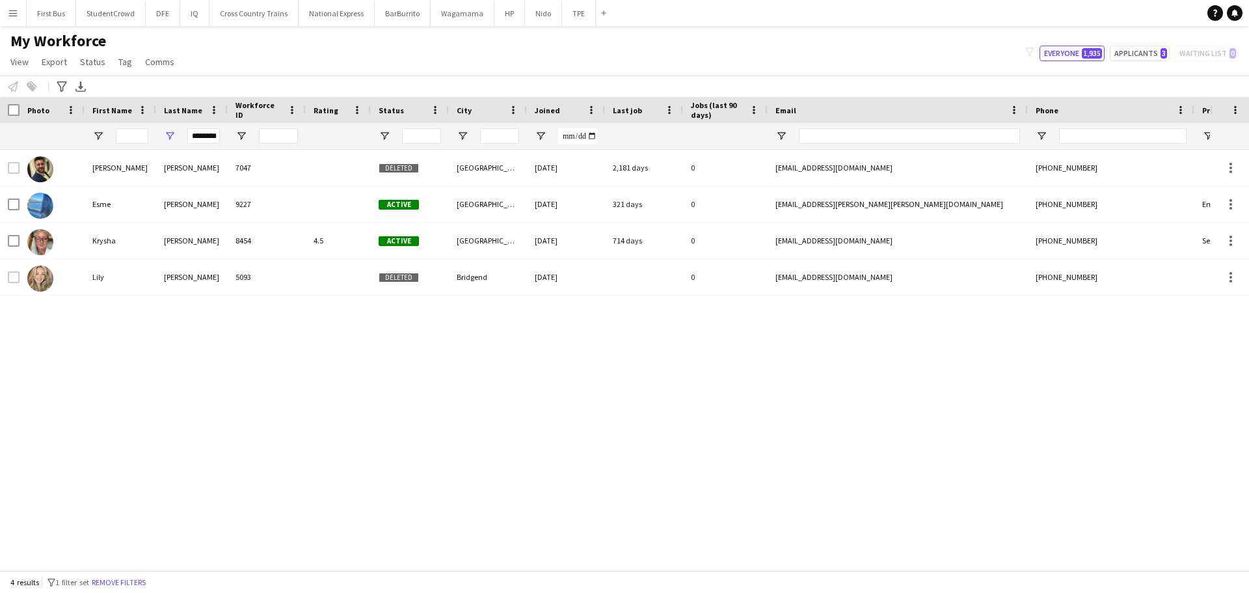
click at [16, 14] on app-icon "Menu" at bounding box center [13, 13] width 10 height 10
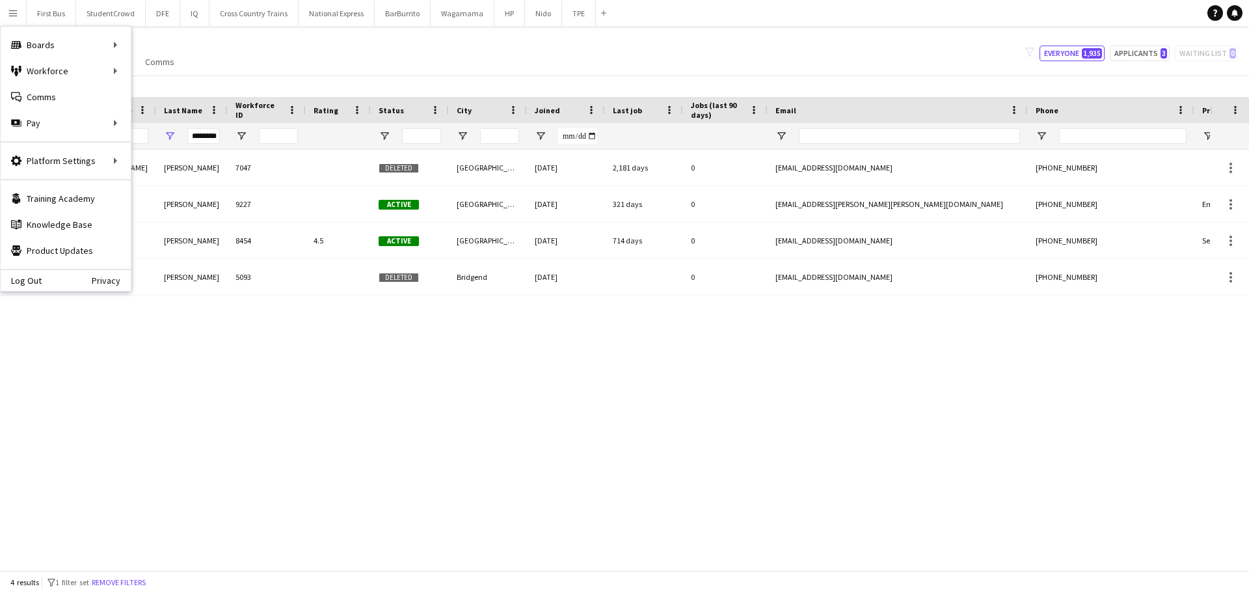
click at [486, 384] on div "[PERSON_NAME] 7047 Deleted [GEOGRAPHIC_DATA] [DATE] 2,181 days 0 [EMAIL_ADDRESS…" at bounding box center [605, 355] width 1210 height 411
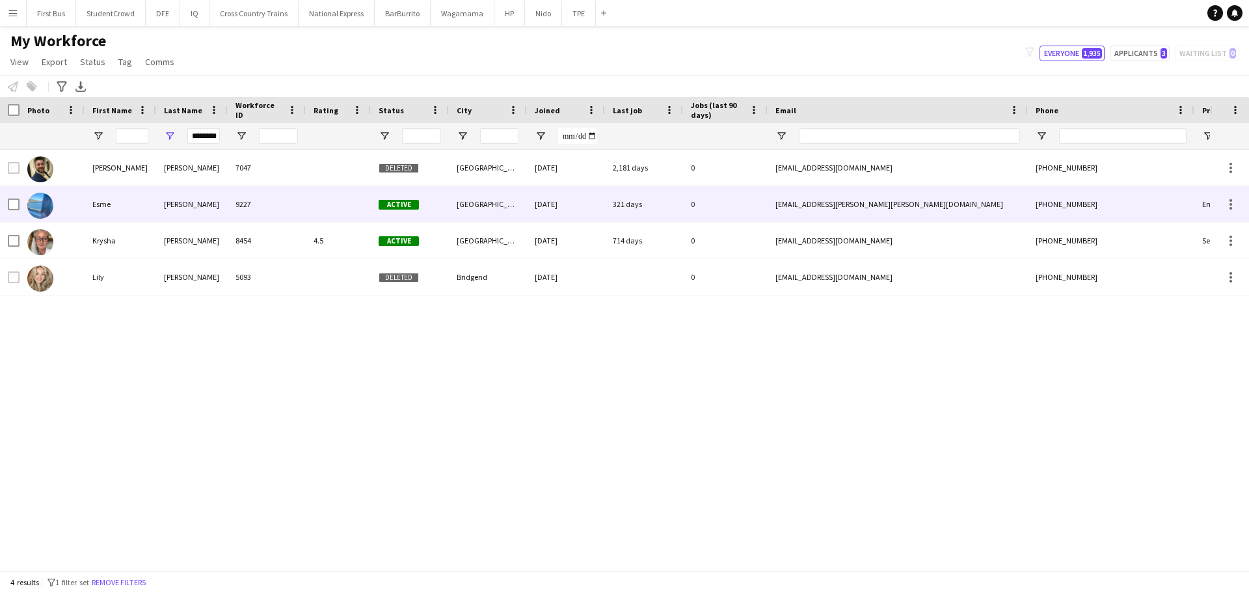
click at [113, 206] on div "Esme" at bounding box center [121, 204] width 72 height 36
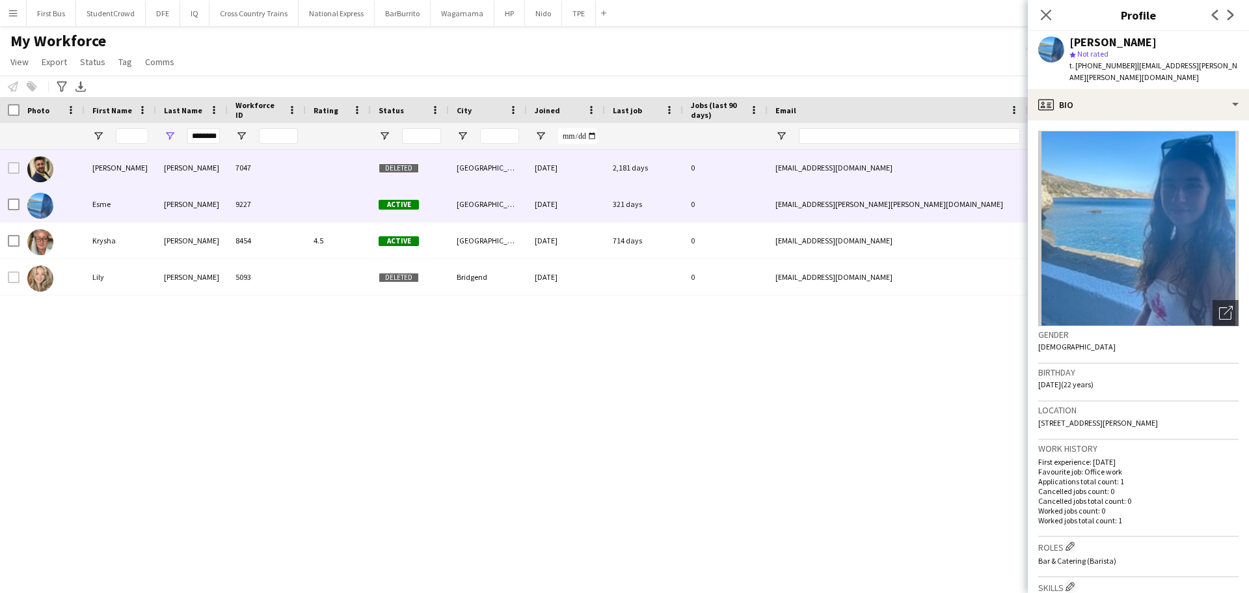
click at [111, 175] on div "[PERSON_NAME]" at bounding box center [121, 168] width 72 height 36
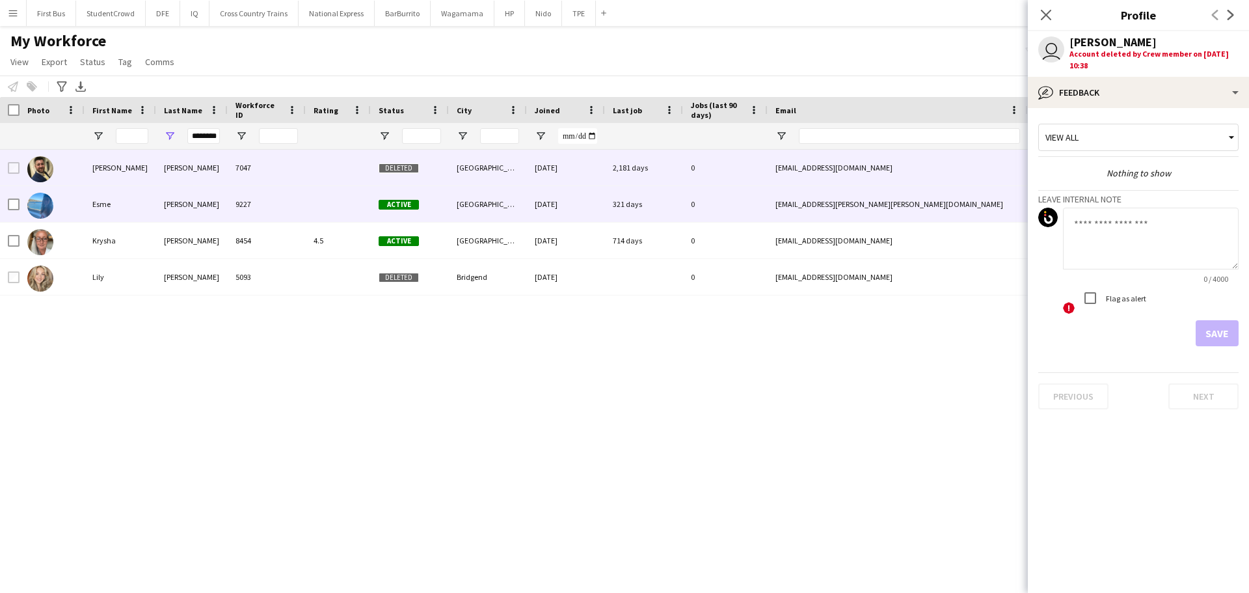
click at [116, 205] on div "Esme" at bounding box center [121, 204] width 72 height 36
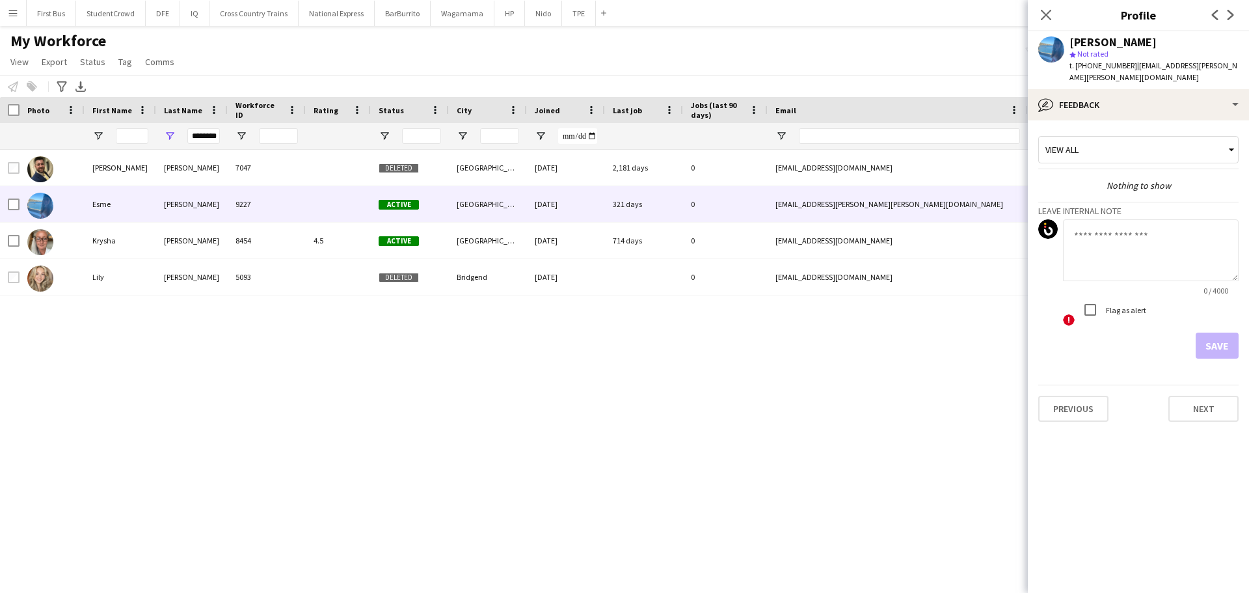
click at [444, 59] on div "My Workforce View Views Default view New view Update view Delete view Edit name…" at bounding box center [624, 53] width 1249 height 44
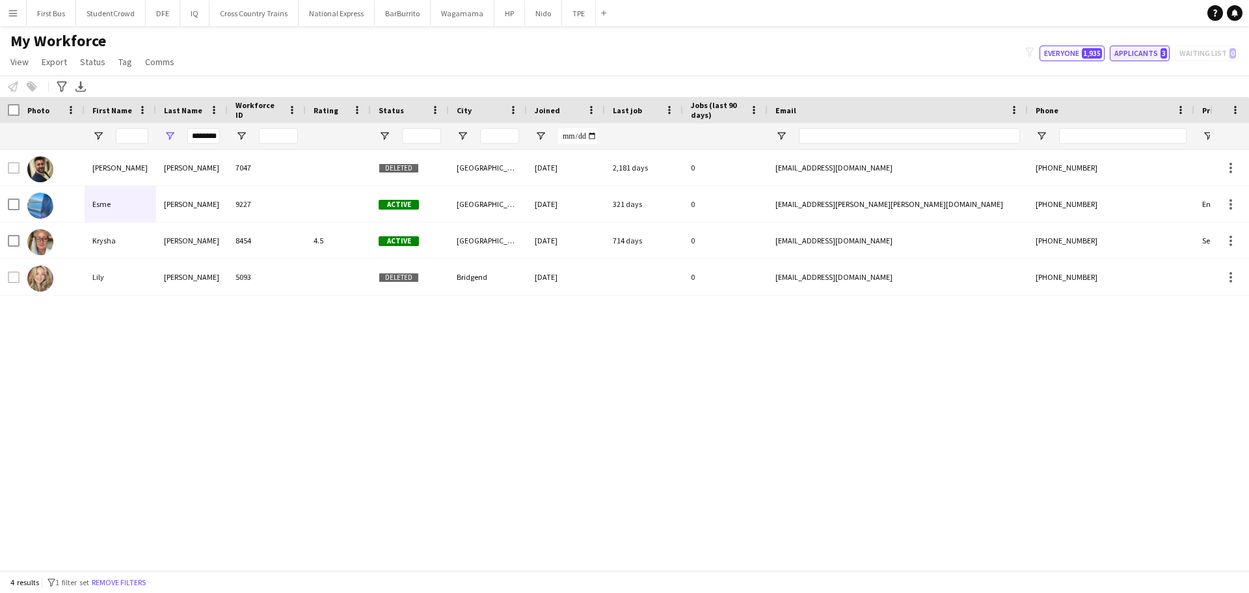
click at [1137, 52] on button "Applicants 3" at bounding box center [1140, 54] width 60 height 16
type input "**********"
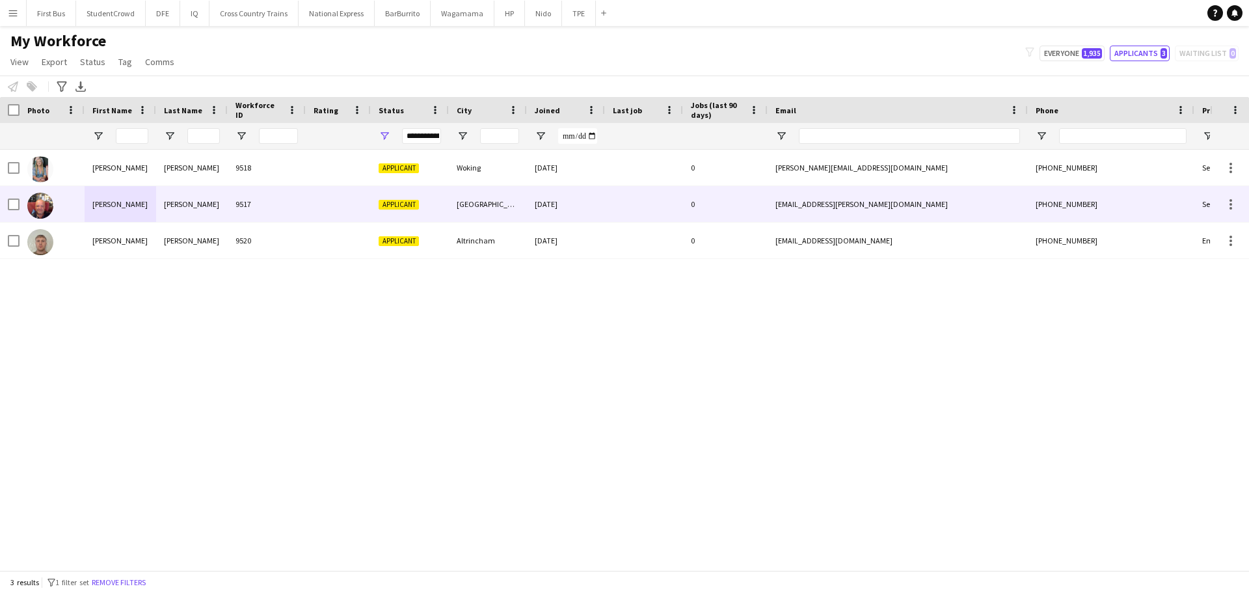
click at [194, 204] on div "[PERSON_NAME]" at bounding box center [192, 204] width 72 height 36
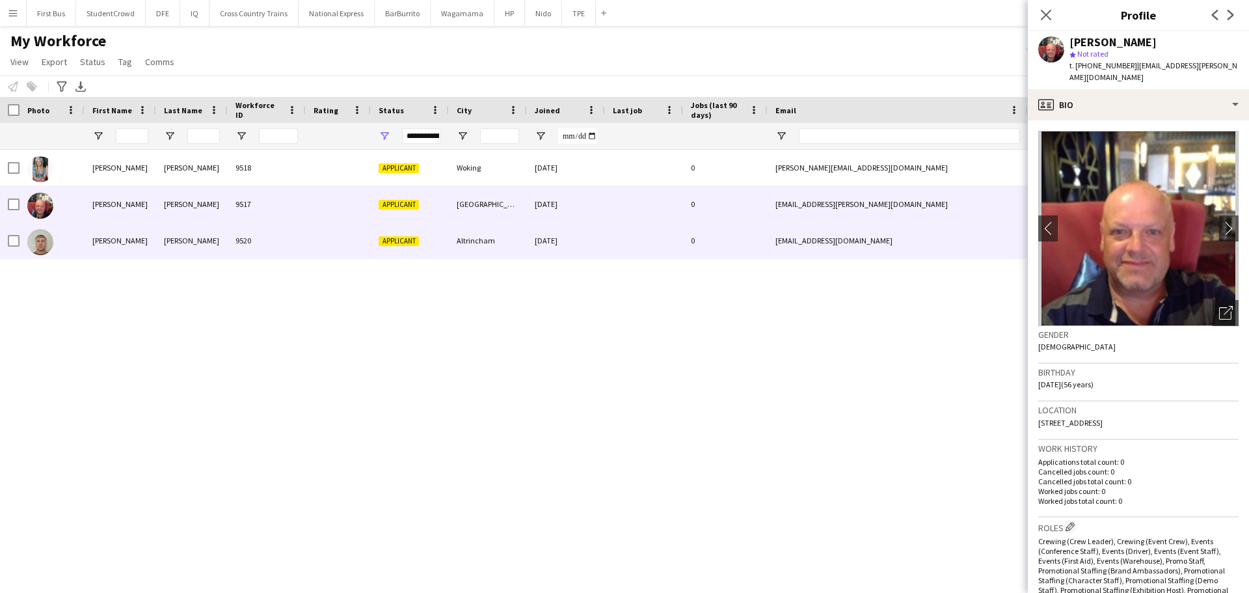
click at [193, 243] on div "[PERSON_NAME]" at bounding box center [192, 241] width 72 height 36
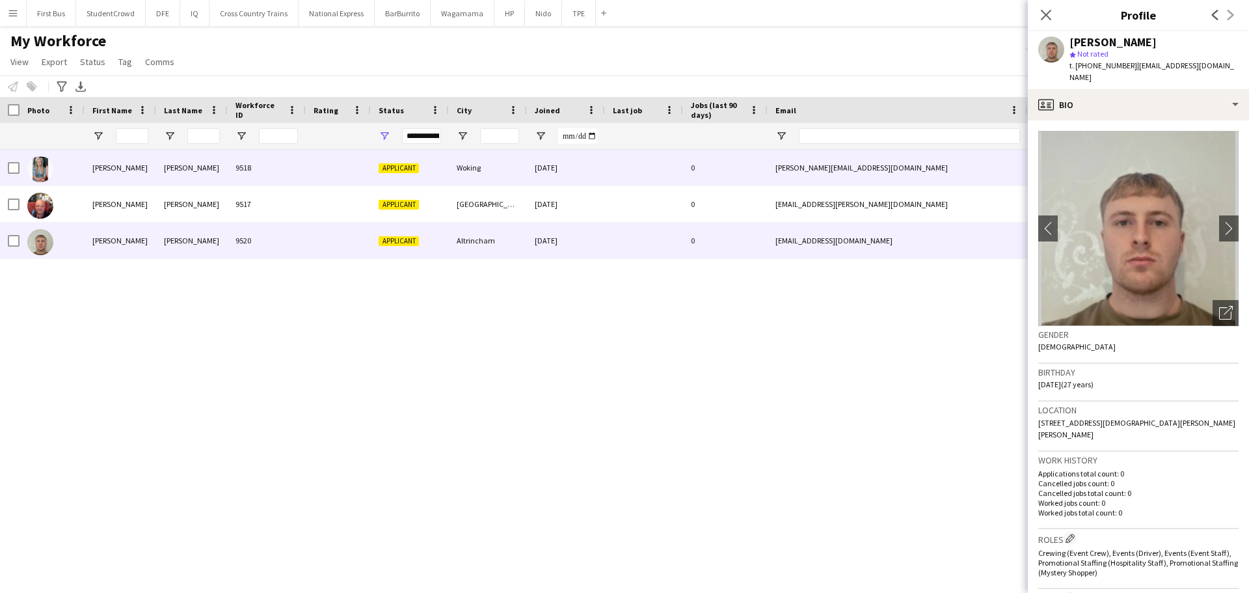
click at [211, 171] on div "[PERSON_NAME]" at bounding box center [192, 168] width 72 height 36
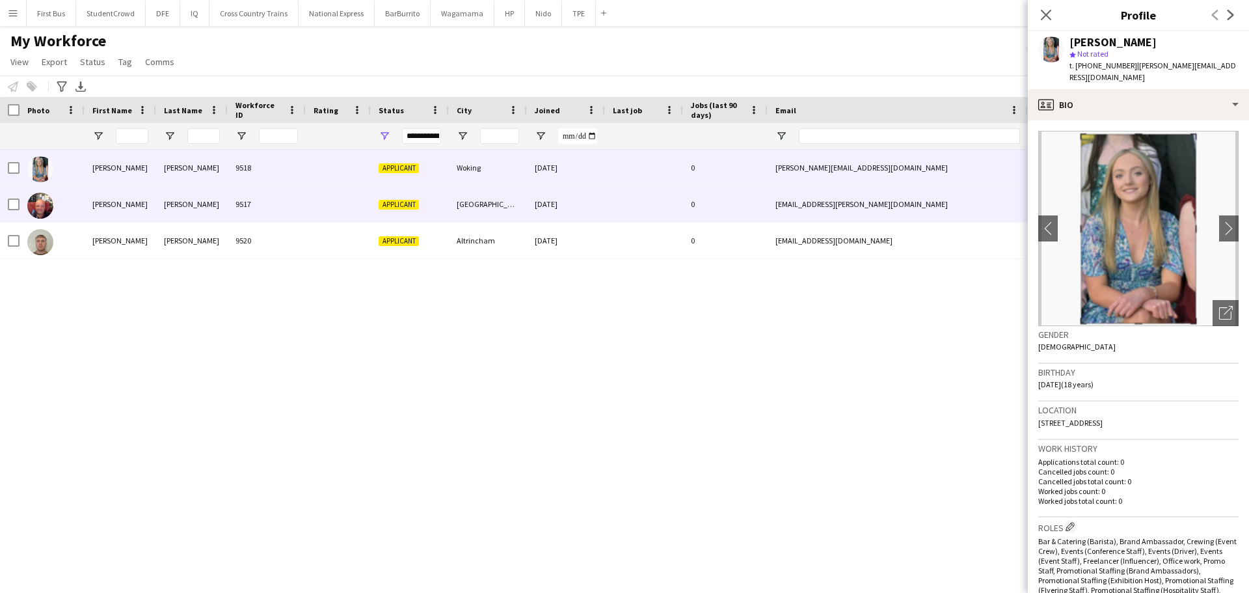
click at [197, 214] on div "[PERSON_NAME]" at bounding box center [192, 204] width 72 height 36
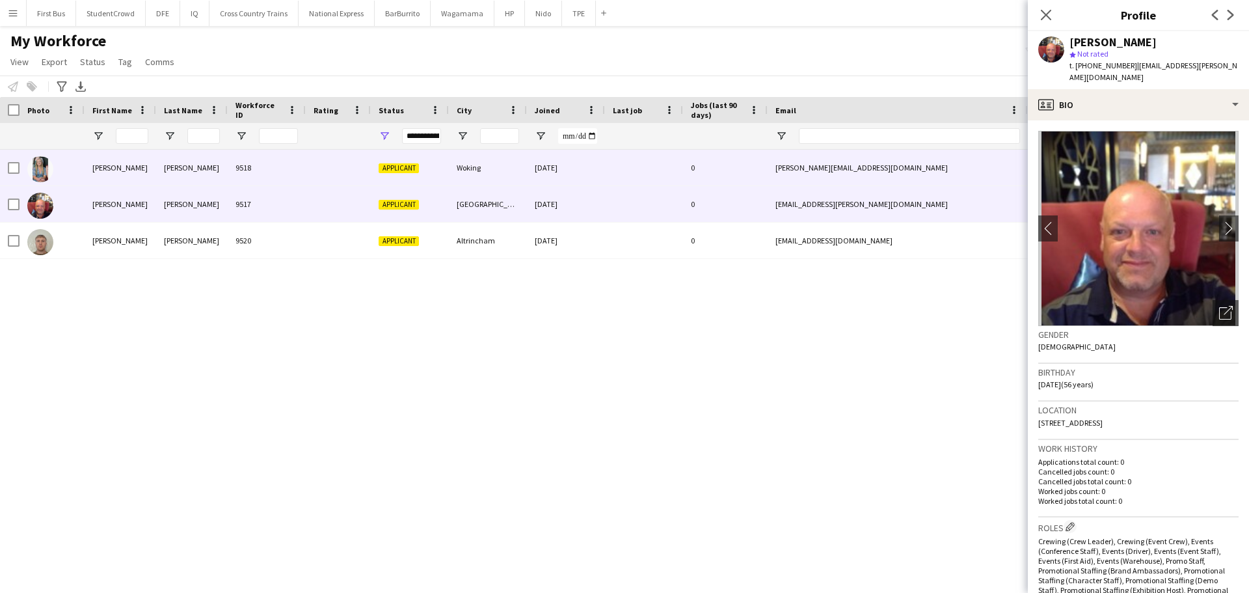
click at [206, 172] on div "[PERSON_NAME]" at bounding box center [192, 168] width 72 height 36
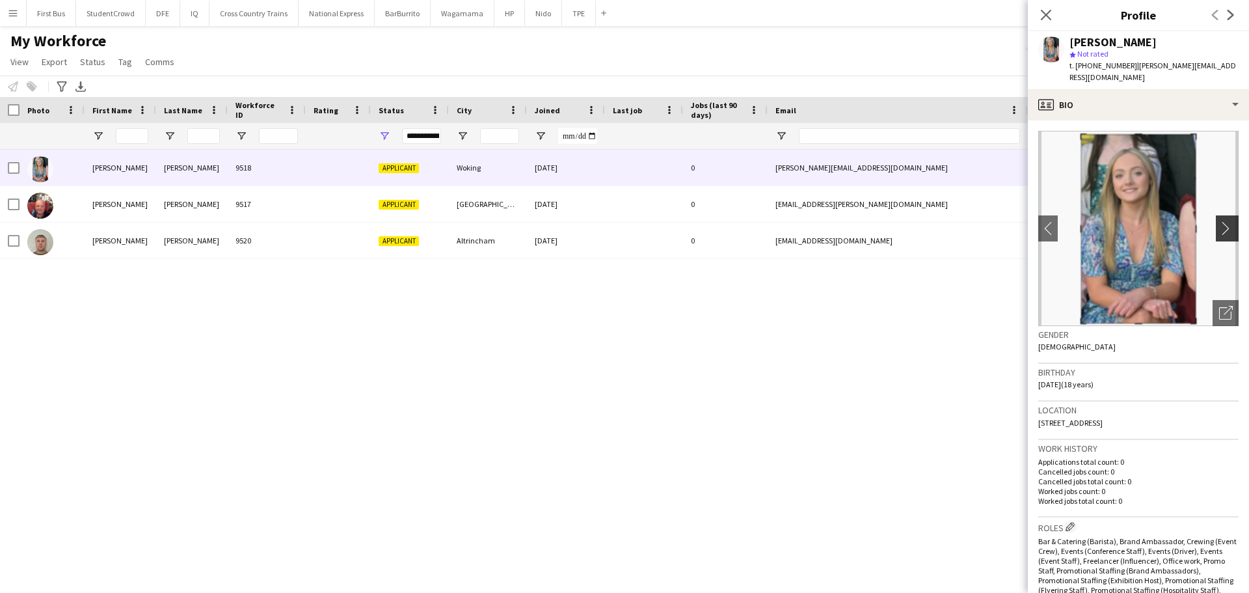
click at [1219, 221] on app-icon "chevron-right" at bounding box center [1229, 228] width 20 height 14
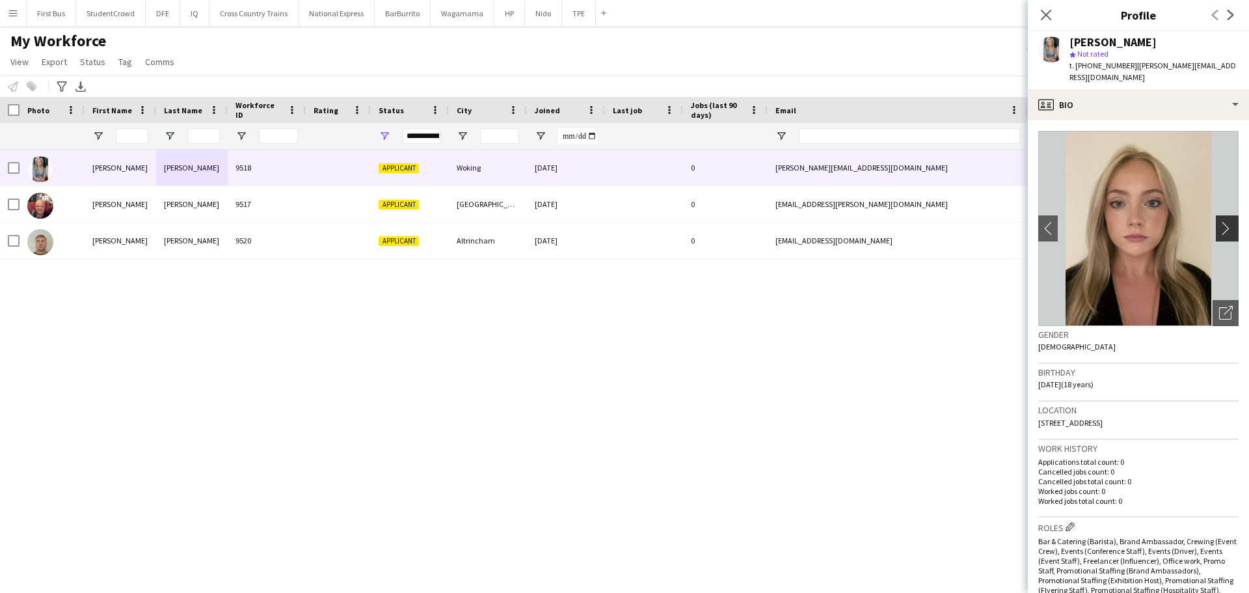
click at [1219, 221] on app-icon "chevron-right" at bounding box center [1229, 228] width 20 height 14
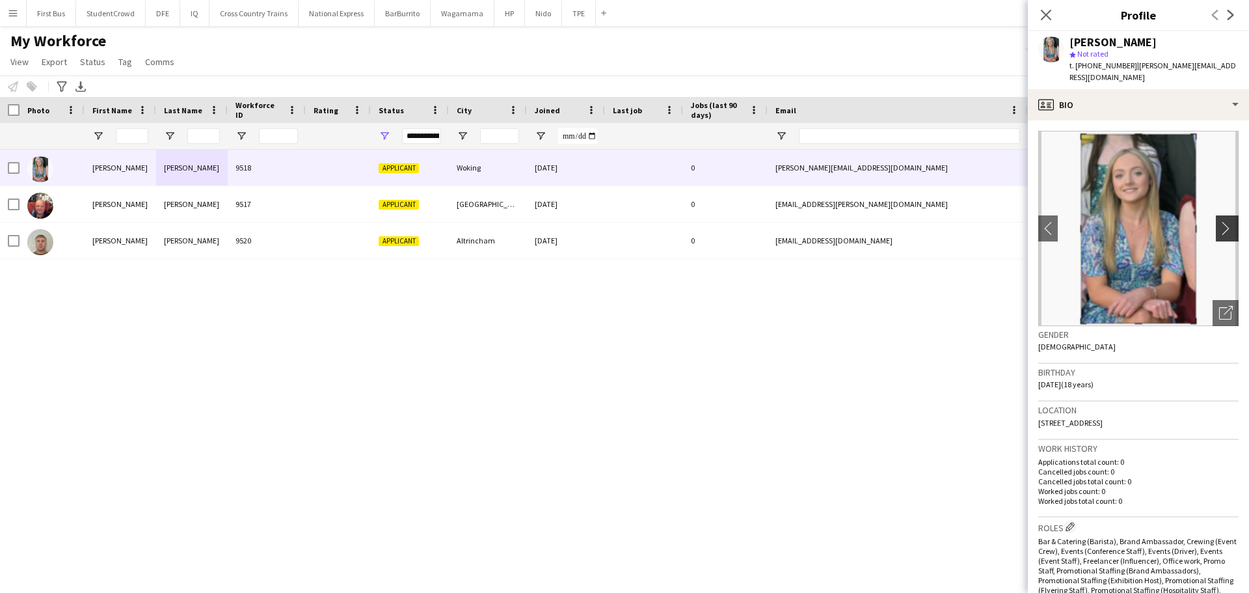
click at [1219, 221] on app-icon "chevron-right" at bounding box center [1229, 228] width 20 height 14
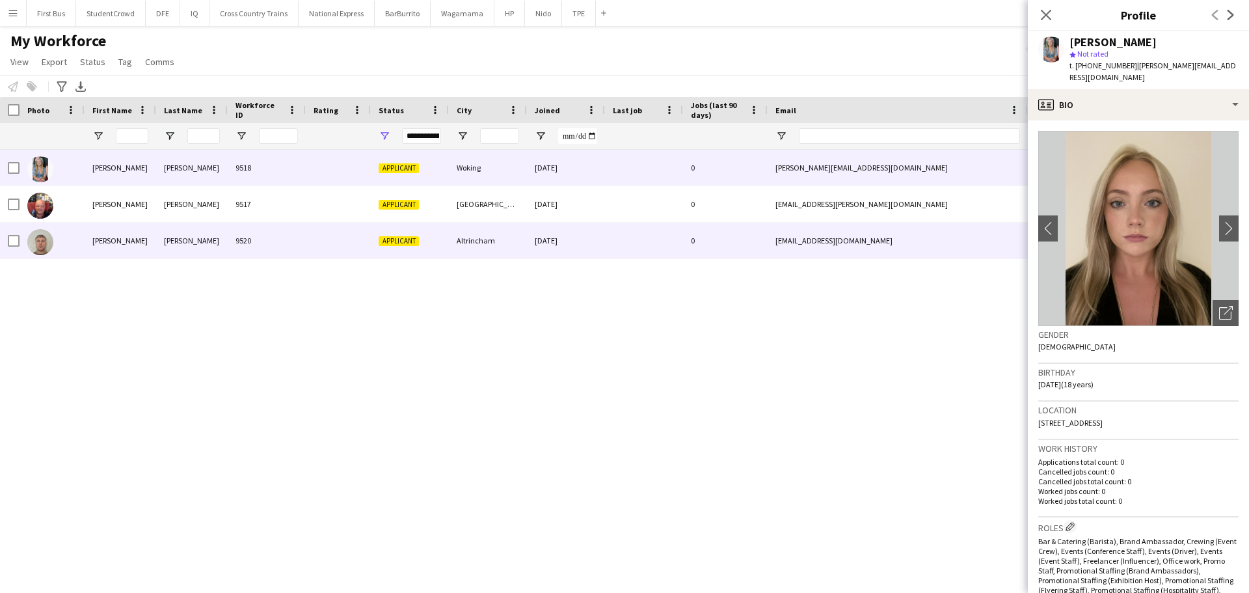
click at [116, 245] on div "[PERSON_NAME]" at bounding box center [121, 241] width 72 height 36
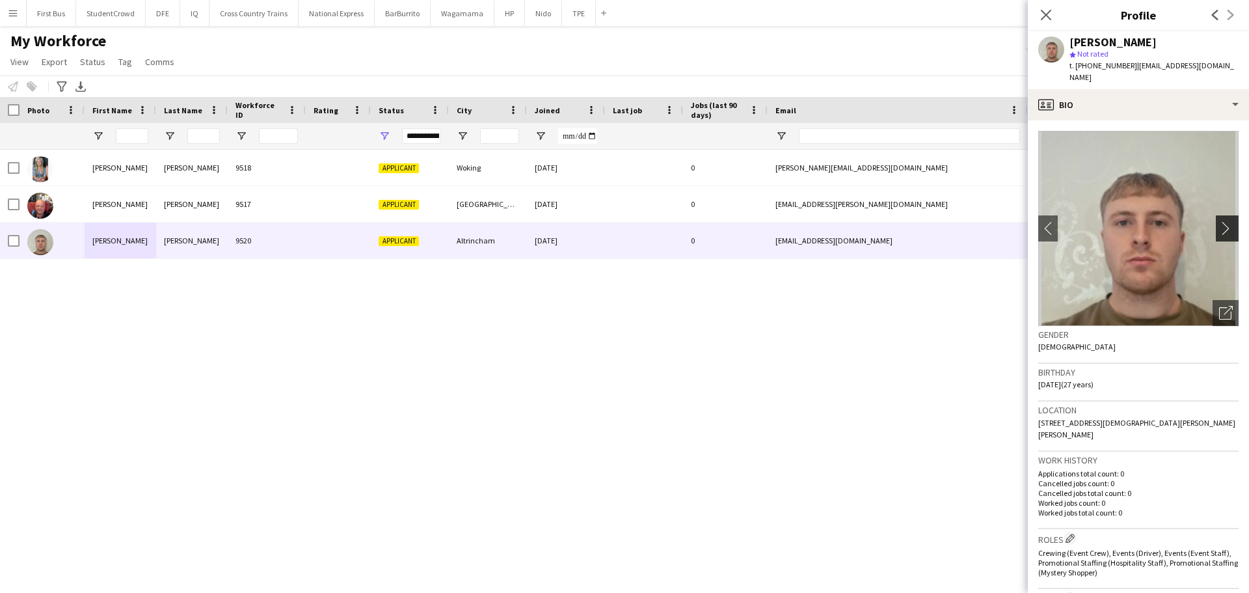
click at [1219, 221] on app-icon "chevron-right" at bounding box center [1229, 228] width 20 height 14
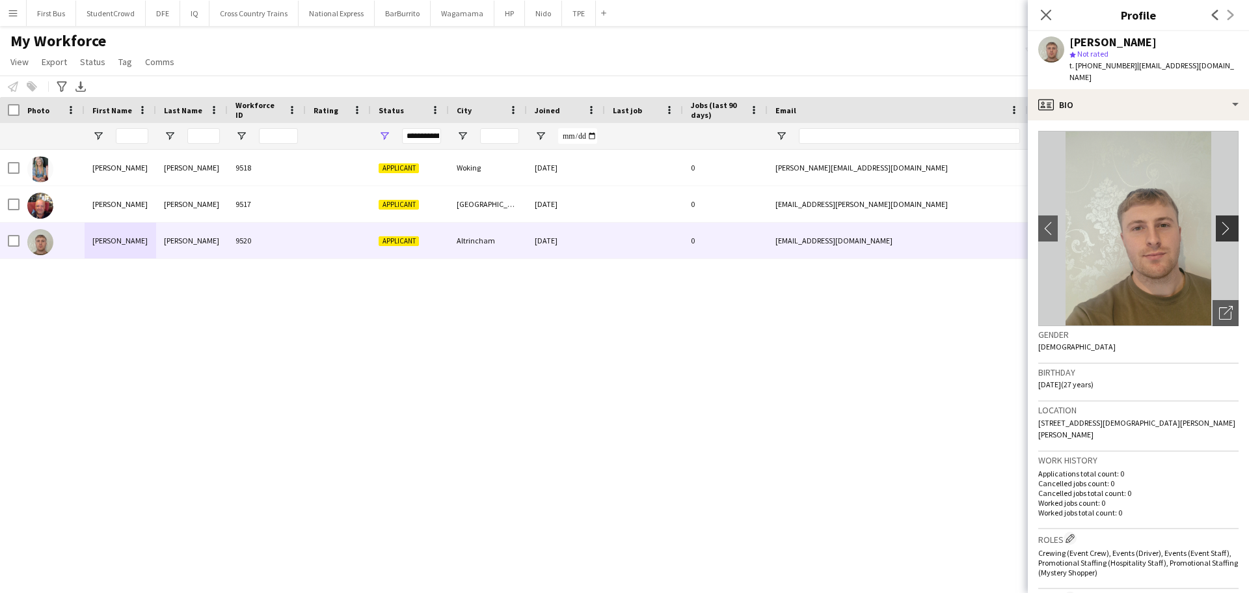
click at [1219, 221] on app-icon "chevron-right" at bounding box center [1229, 228] width 20 height 14
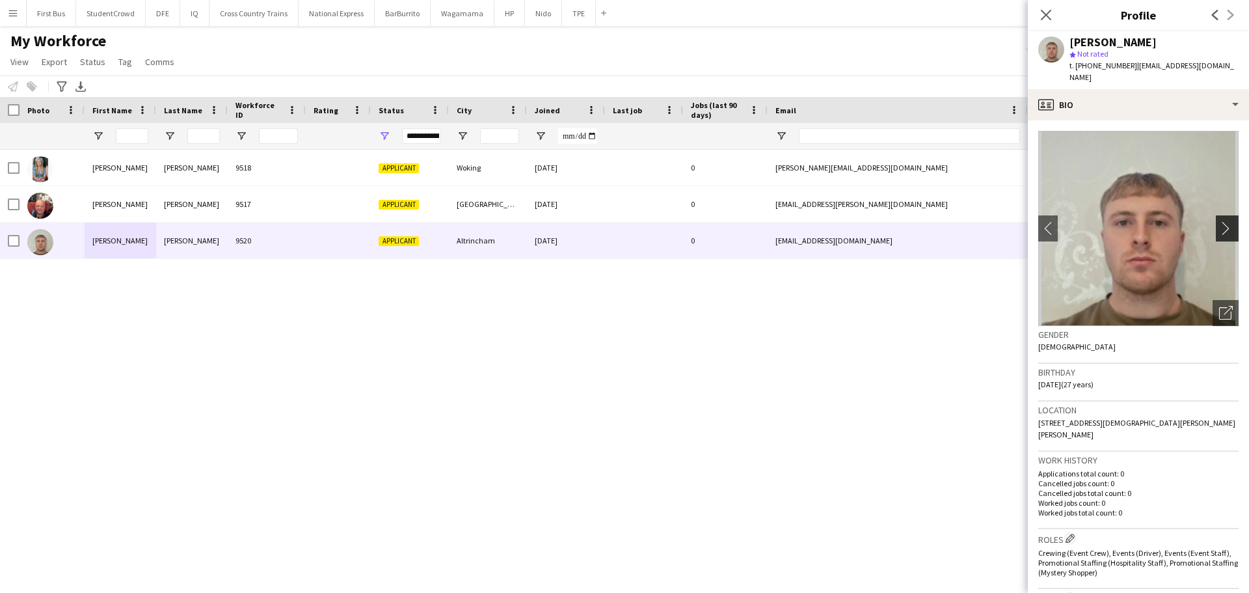
click at [1219, 221] on app-icon "chevron-right" at bounding box center [1229, 228] width 20 height 14
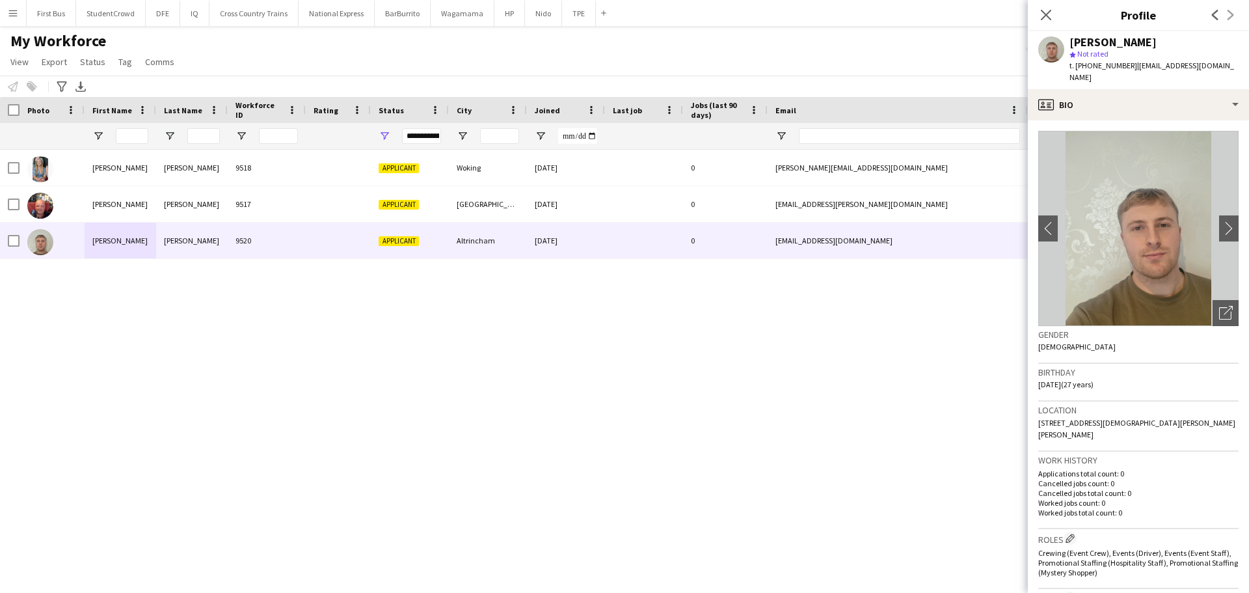
click at [794, 390] on div "[PERSON_NAME] 9518 Applicant Woking [DATE] 0 [PERSON_NAME][EMAIL_ADDRESS][DOMAI…" at bounding box center [605, 355] width 1210 height 411
click at [16, 12] on app-icon "Menu" at bounding box center [13, 13] width 10 height 10
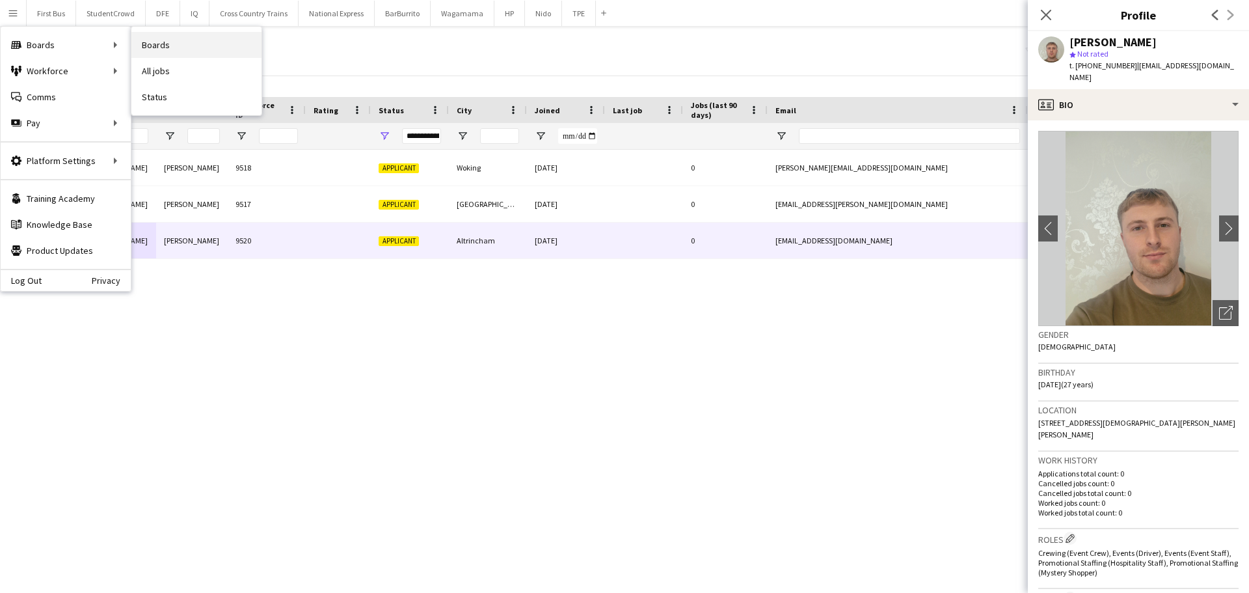
click at [148, 44] on link "Boards" at bounding box center [196, 45] width 130 height 26
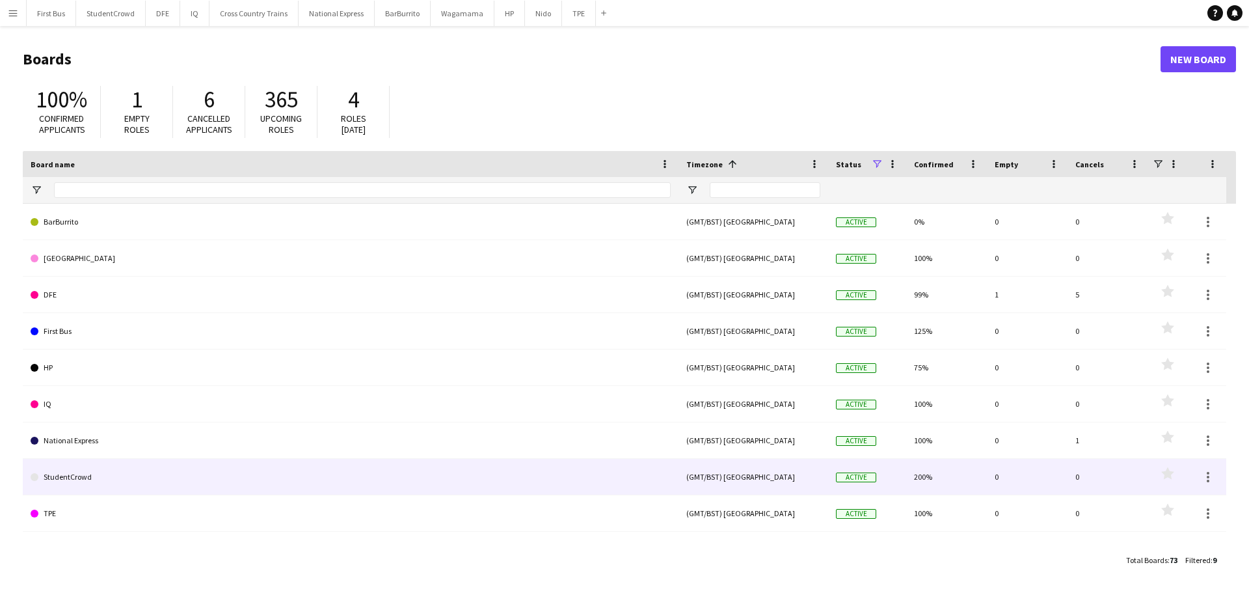
click at [103, 482] on link "StudentCrowd" at bounding box center [351, 477] width 640 height 36
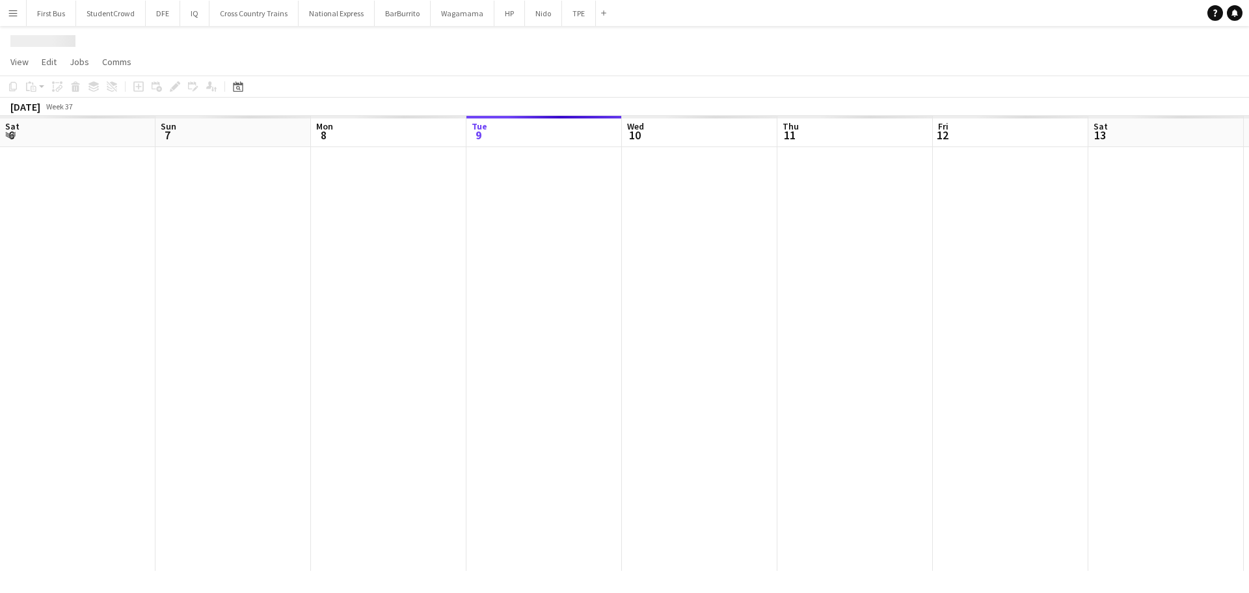
scroll to position [0, 311]
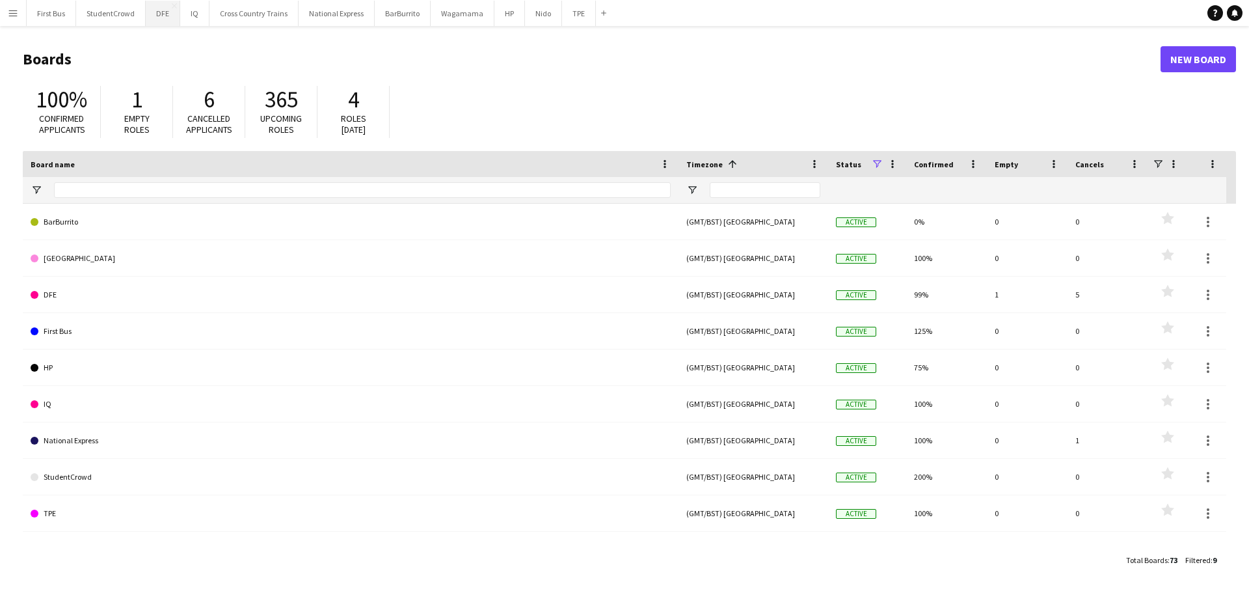
click at [157, 15] on button "DFE Close" at bounding box center [163, 13] width 34 height 25
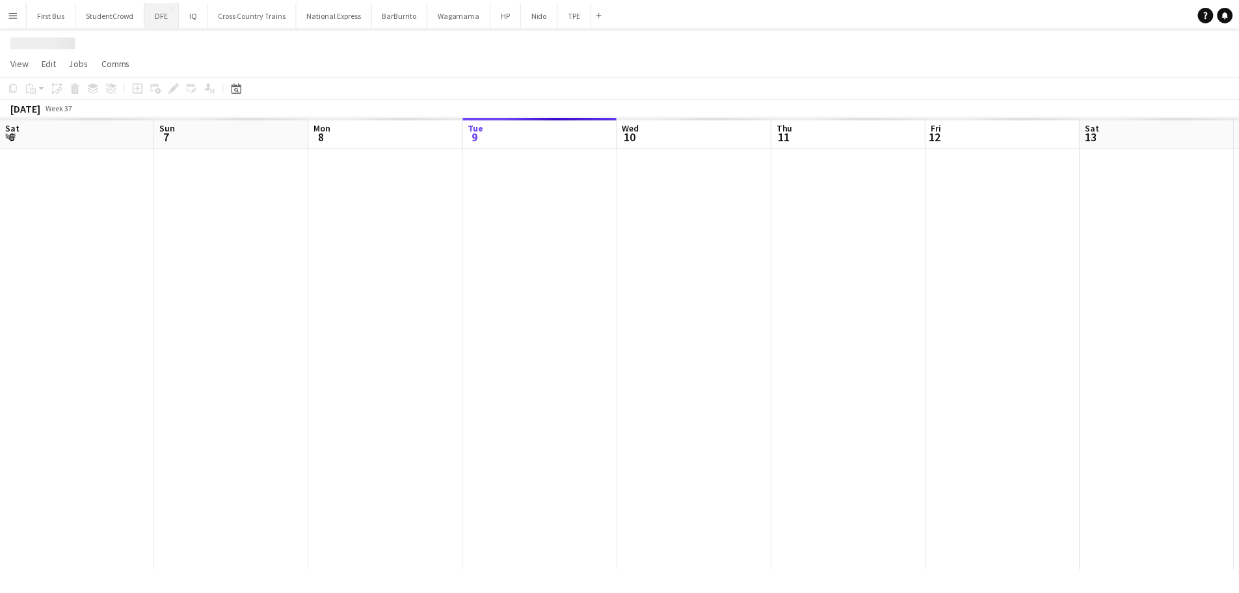
scroll to position [0, 311]
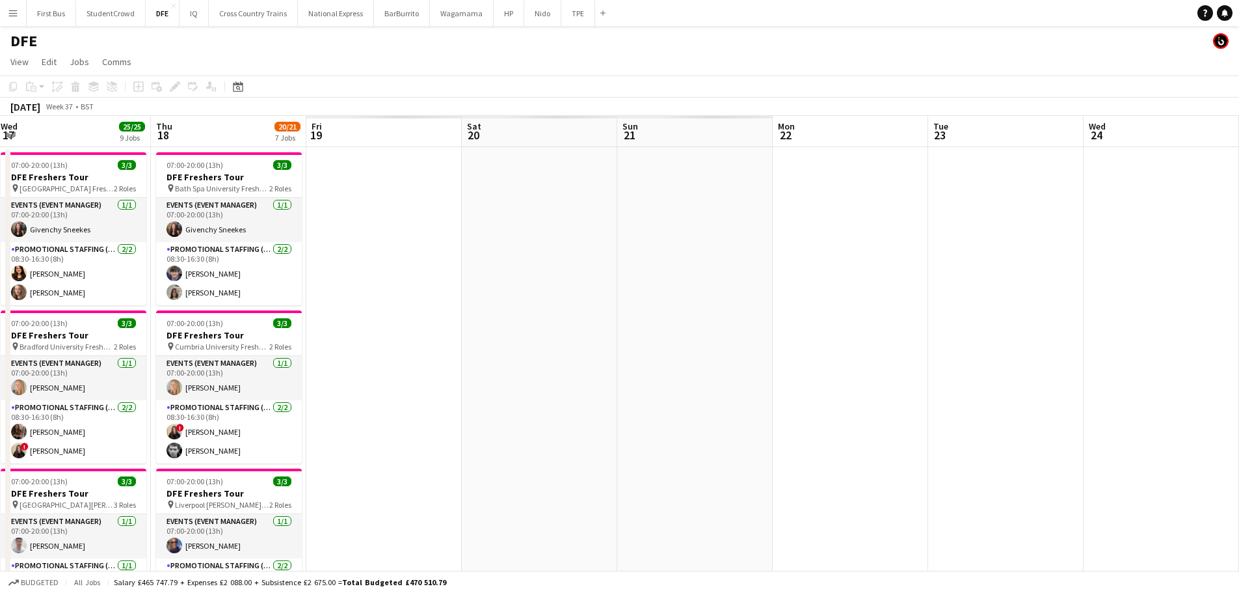
drag, startPoint x: 1135, startPoint y: 286, endPoint x: -127, endPoint y: 287, distance: 1262.2
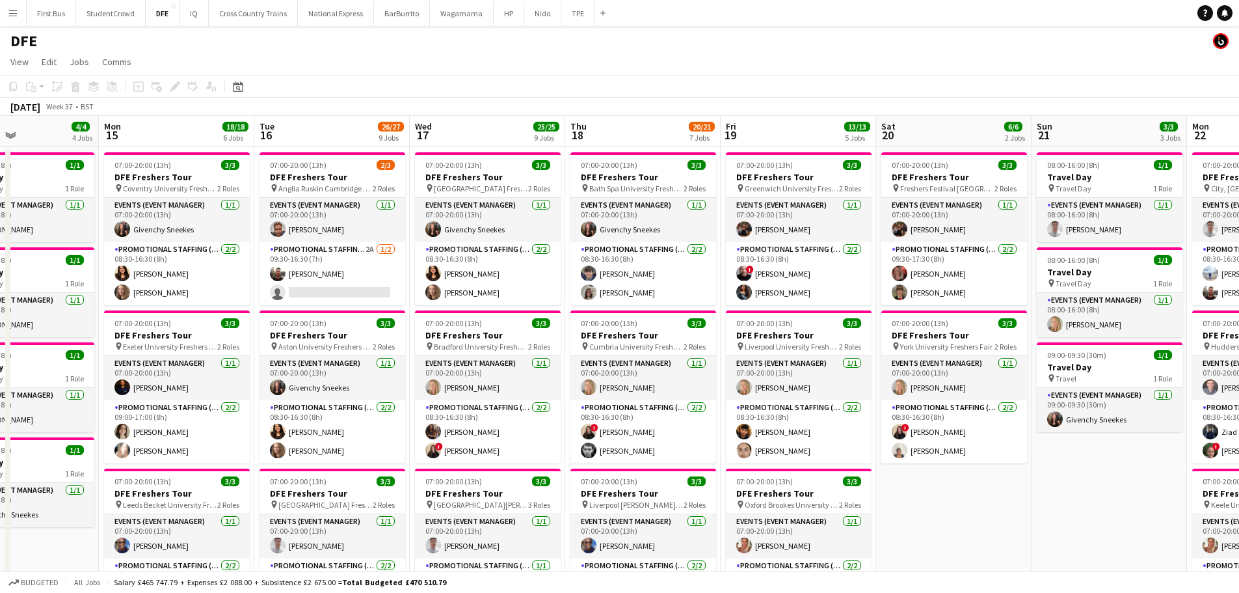
scroll to position [0, 381]
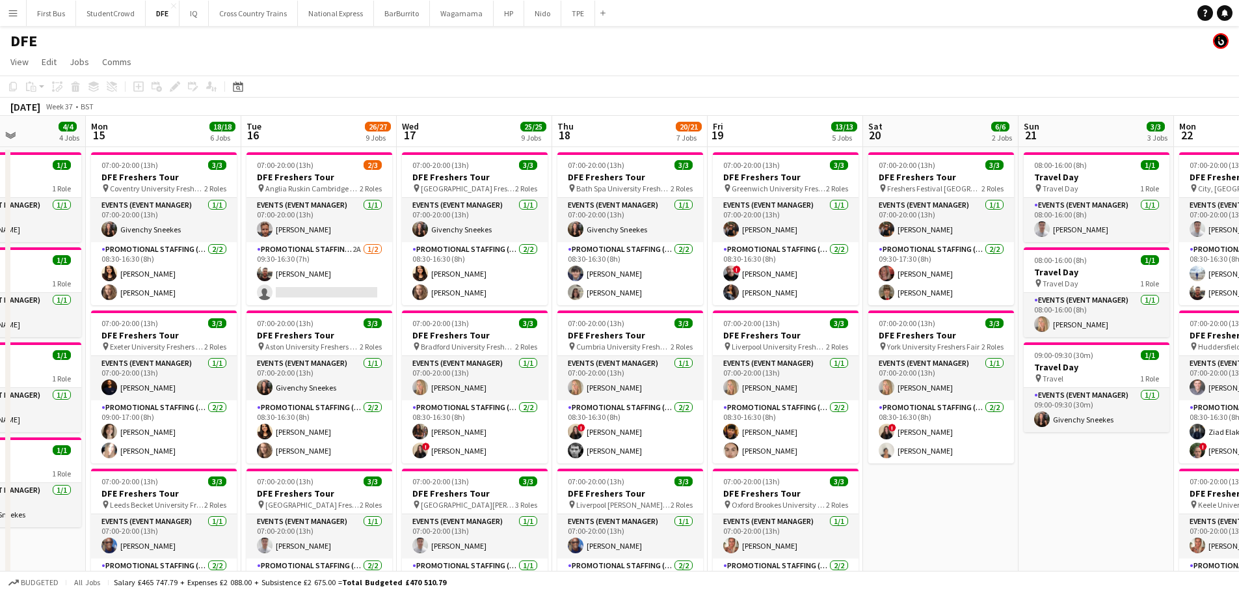
drag, startPoint x: 810, startPoint y: 275, endPoint x: 745, endPoint y: 277, distance: 65.1
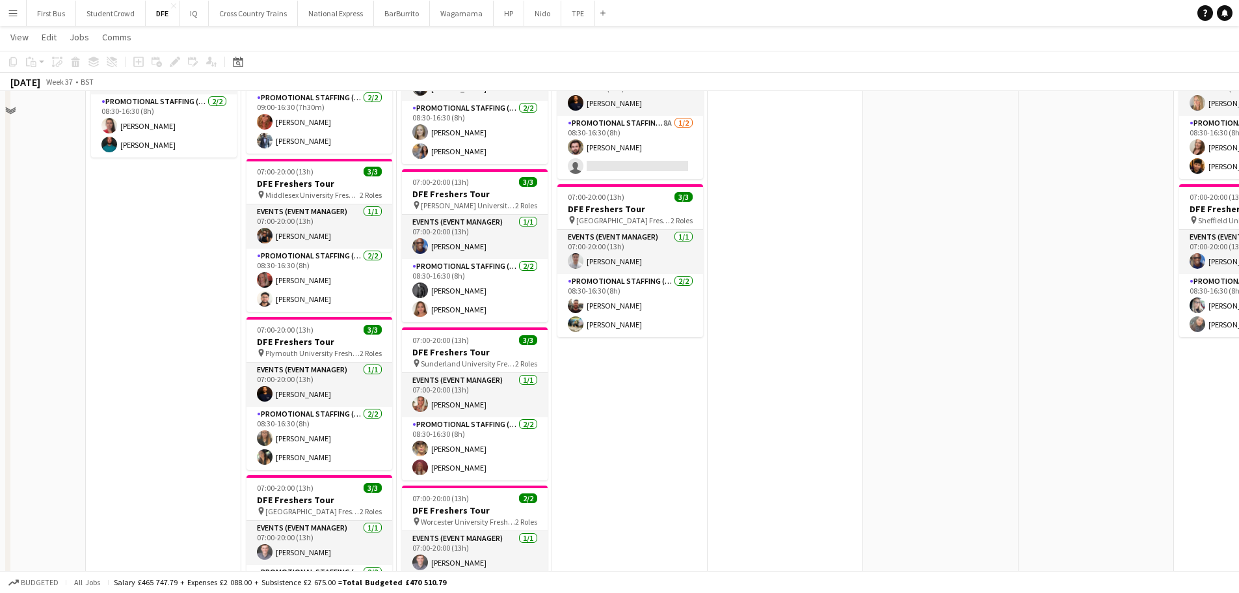
scroll to position [781, 0]
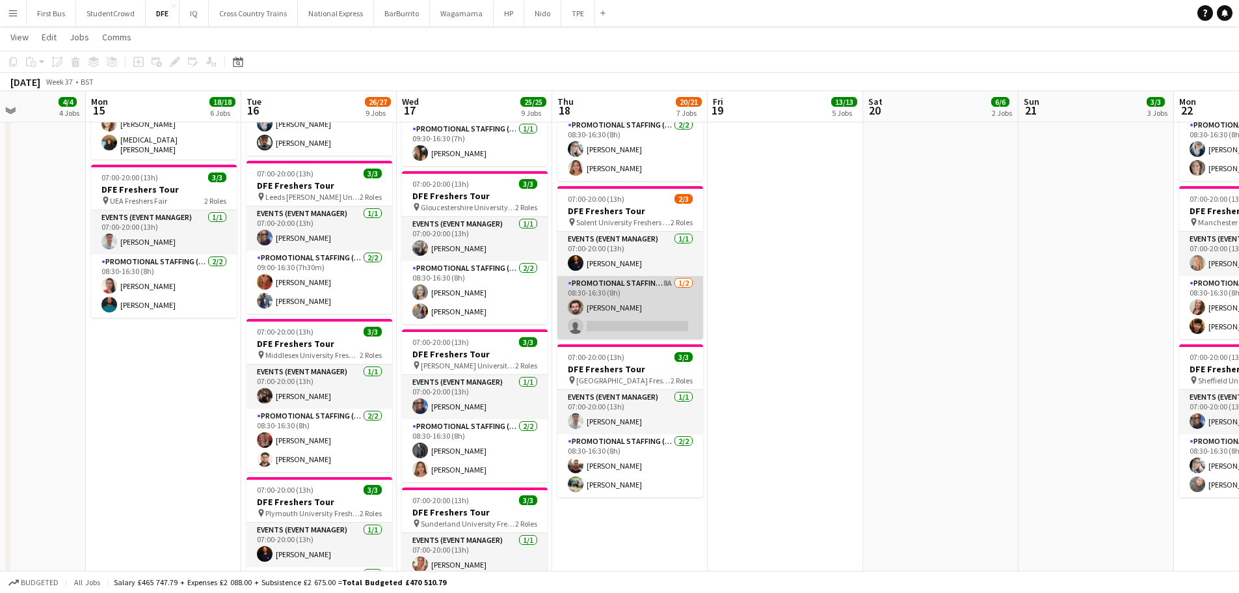
click at [608, 319] on app-card-role "Promotional Staffing (Brand Ambassadors) 8A [DATE] 08:30-16:30 (8h) [PERSON_NAM…" at bounding box center [631, 307] width 146 height 63
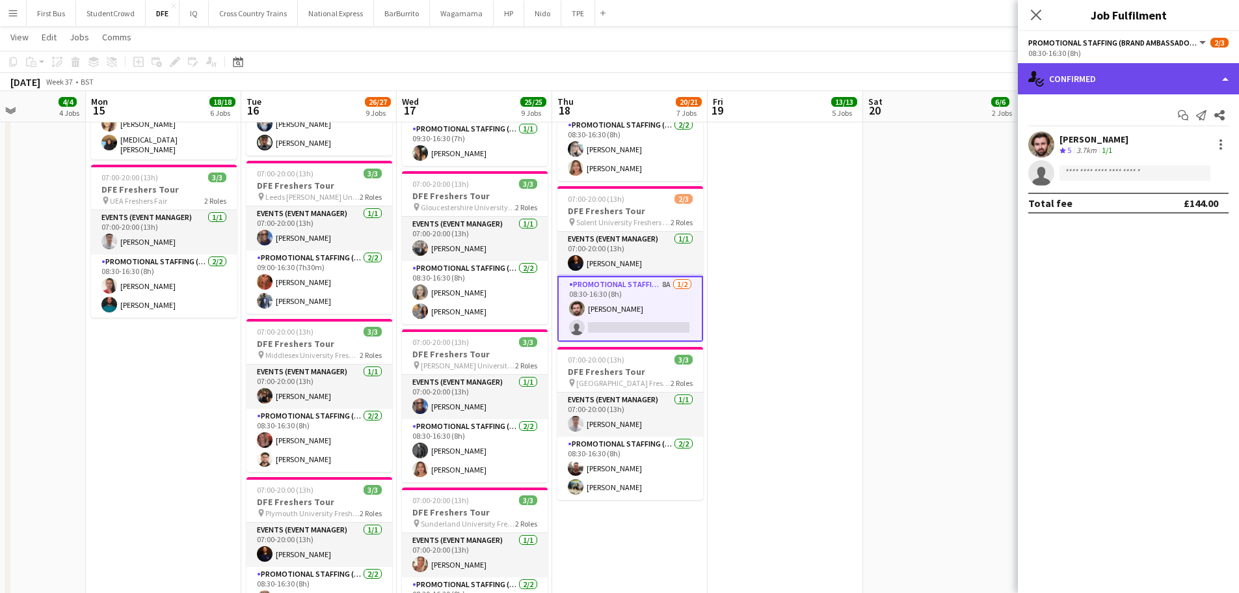
click at [1184, 73] on div "single-neutral-actions-check-2 Confirmed" at bounding box center [1128, 78] width 221 height 31
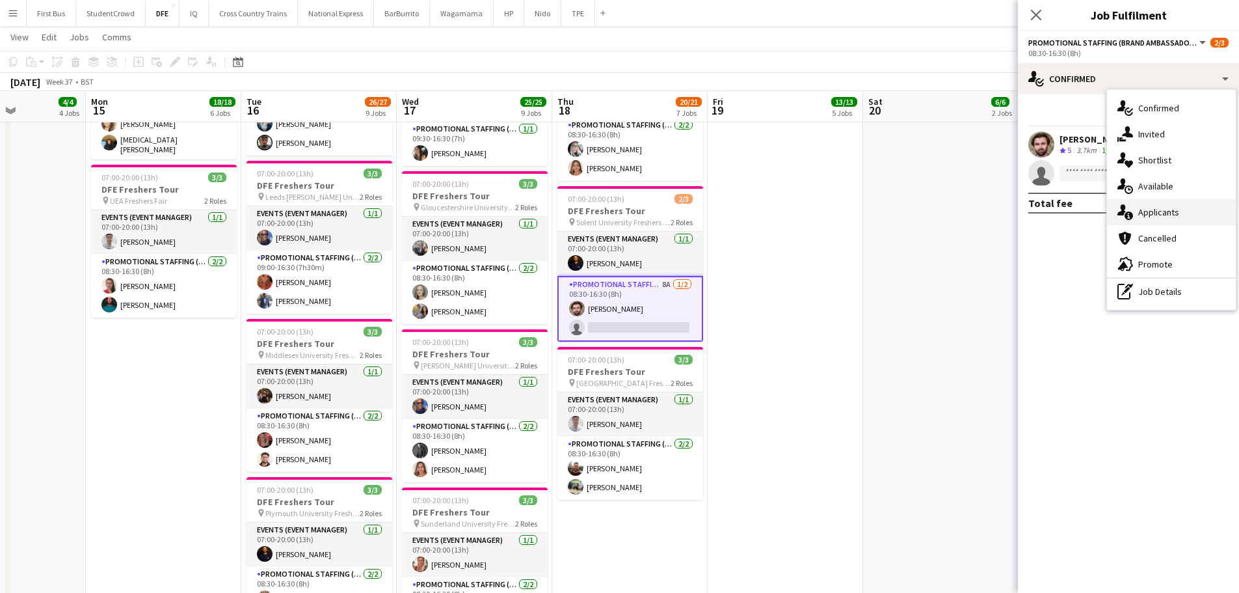
click at [1189, 210] on div "single-neutral-actions-information Applicants" at bounding box center [1171, 212] width 129 height 26
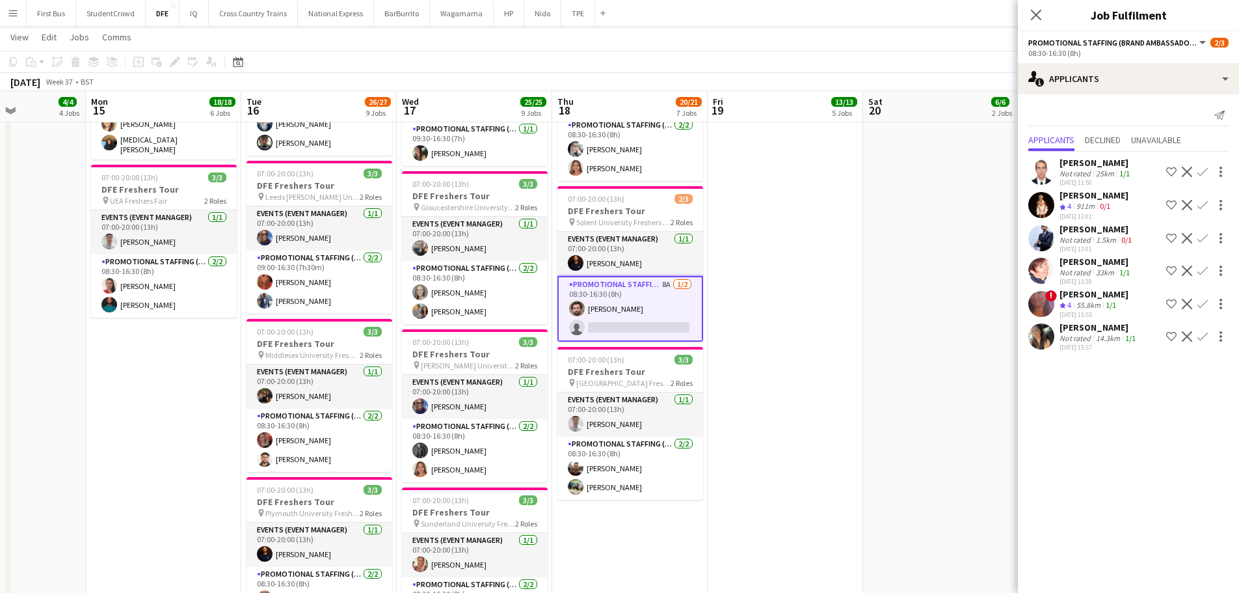
click at [1097, 344] on div "[DATE] 15:57" at bounding box center [1099, 347] width 79 height 8
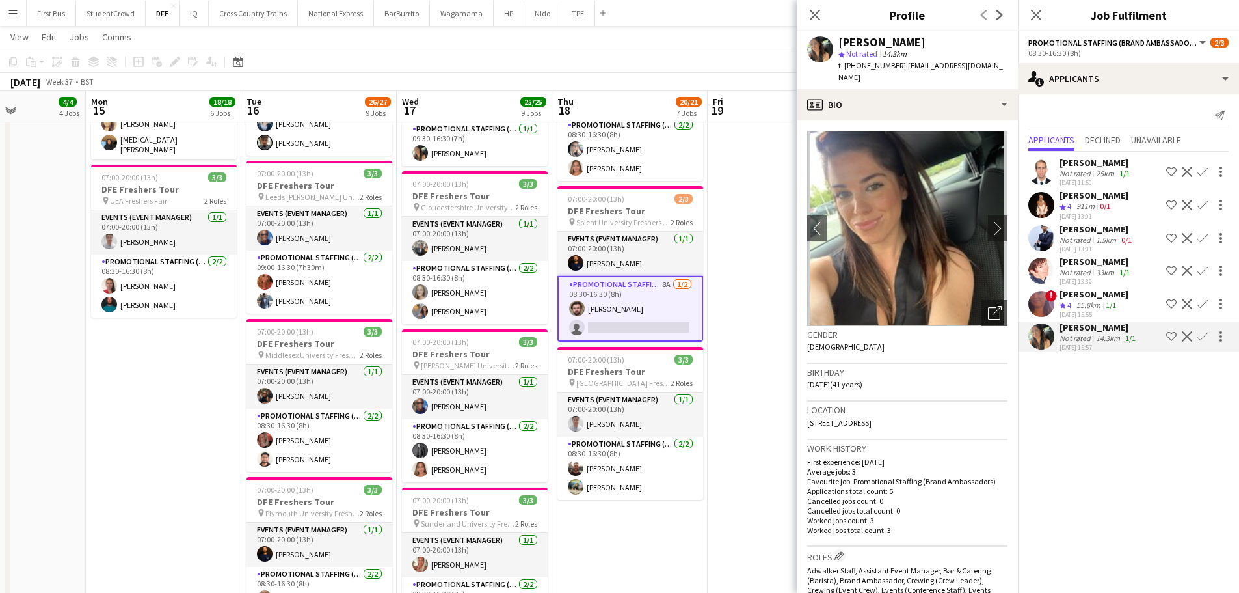
click at [1204, 340] on app-icon "Confirm" at bounding box center [1203, 336] width 10 height 10
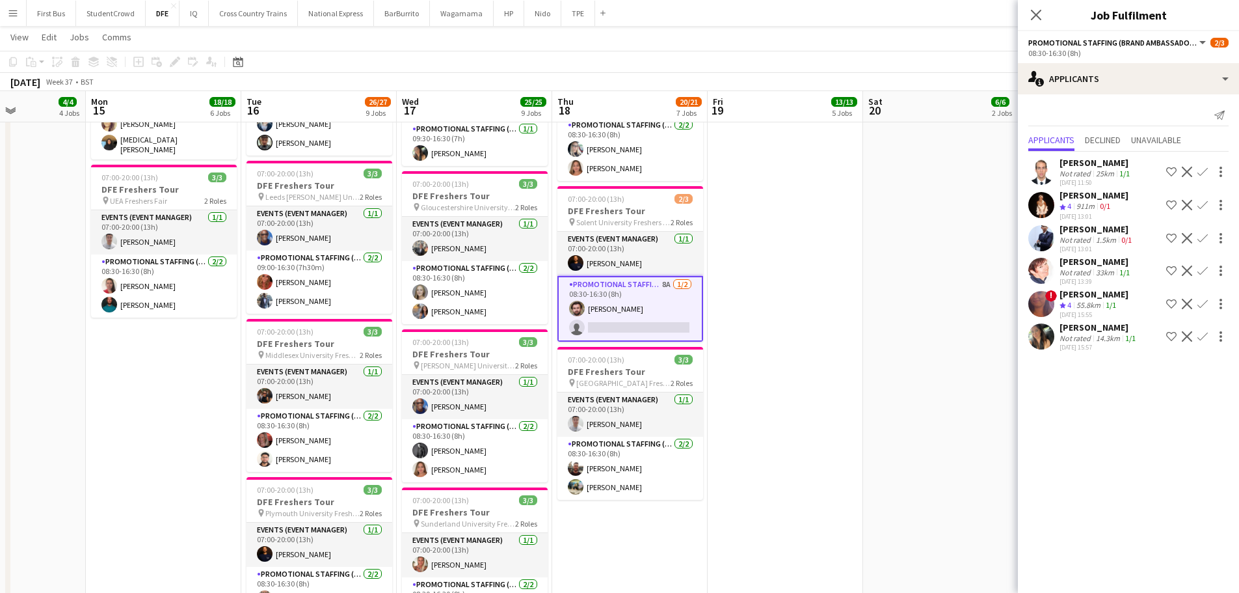
click at [1204, 340] on app-icon "Confirm" at bounding box center [1203, 336] width 10 height 10
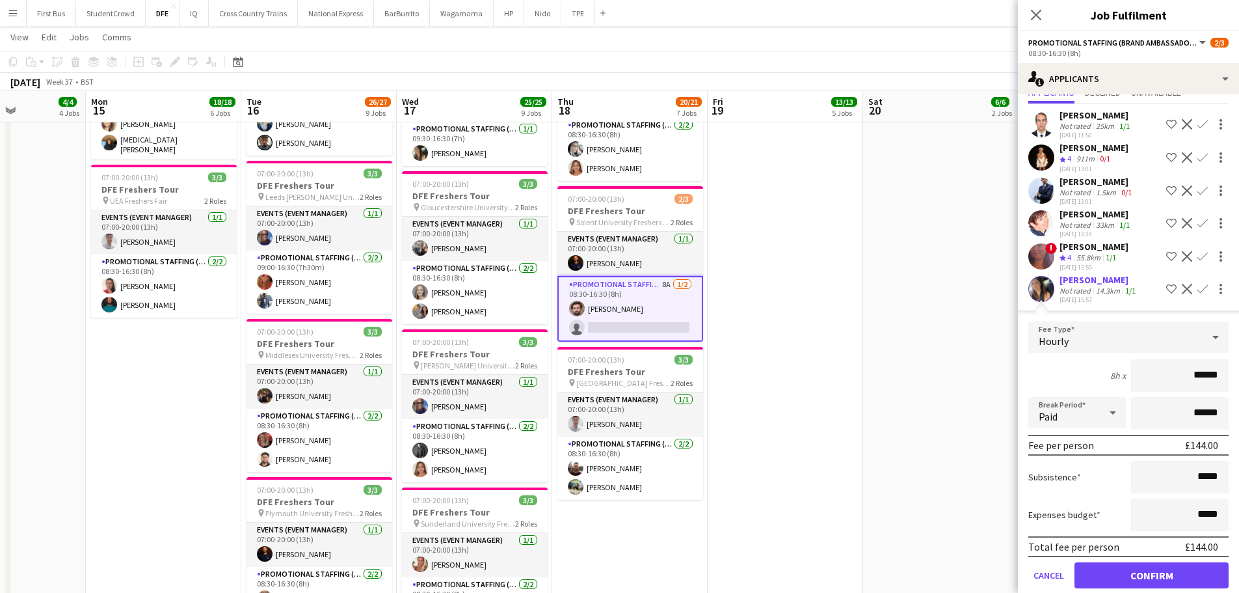
scroll to position [67, 0]
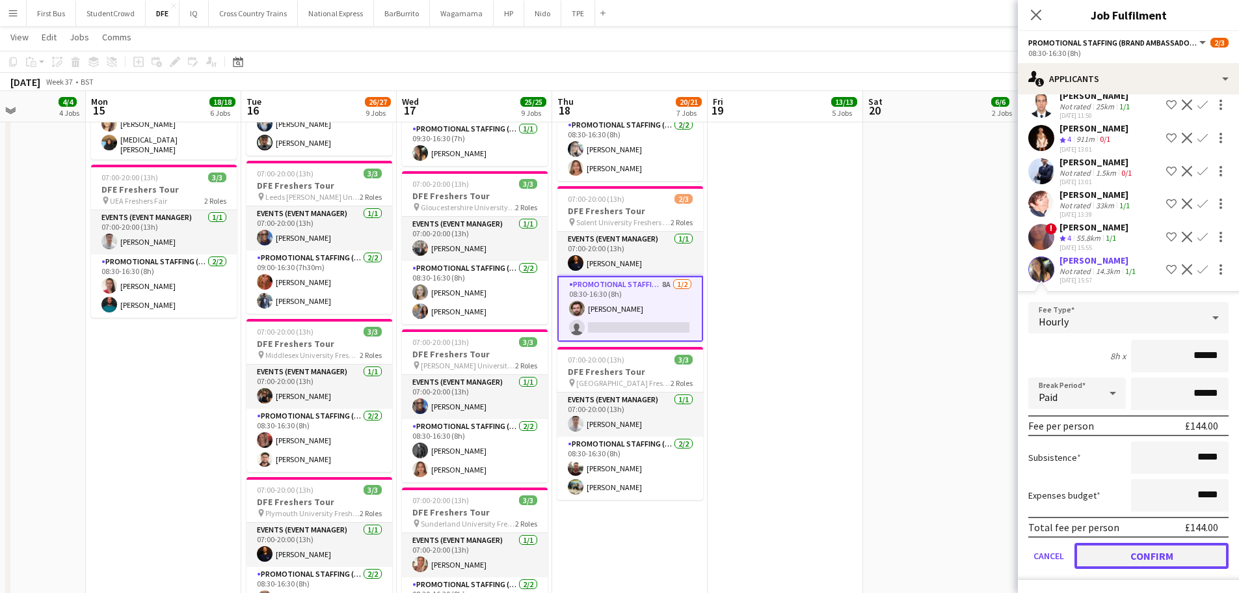
click at [1142, 554] on button "Confirm" at bounding box center [1152, 556] width 154 height 26
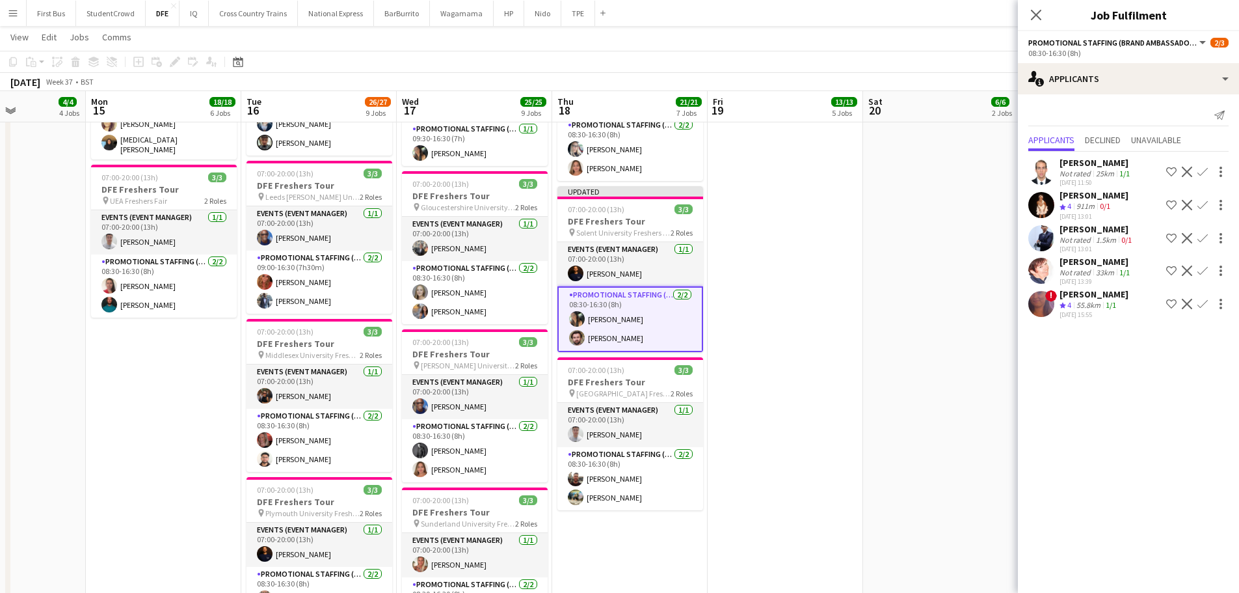
scroll to position [0, 0]
click at [945, 459] on app-date-cell "07:00-20:00 (13h) 3/3 DFE Freshers Tour pin Freshers Festival London 2 Roles Ev…" at bounding box center [941, 94] width 156 height 1458
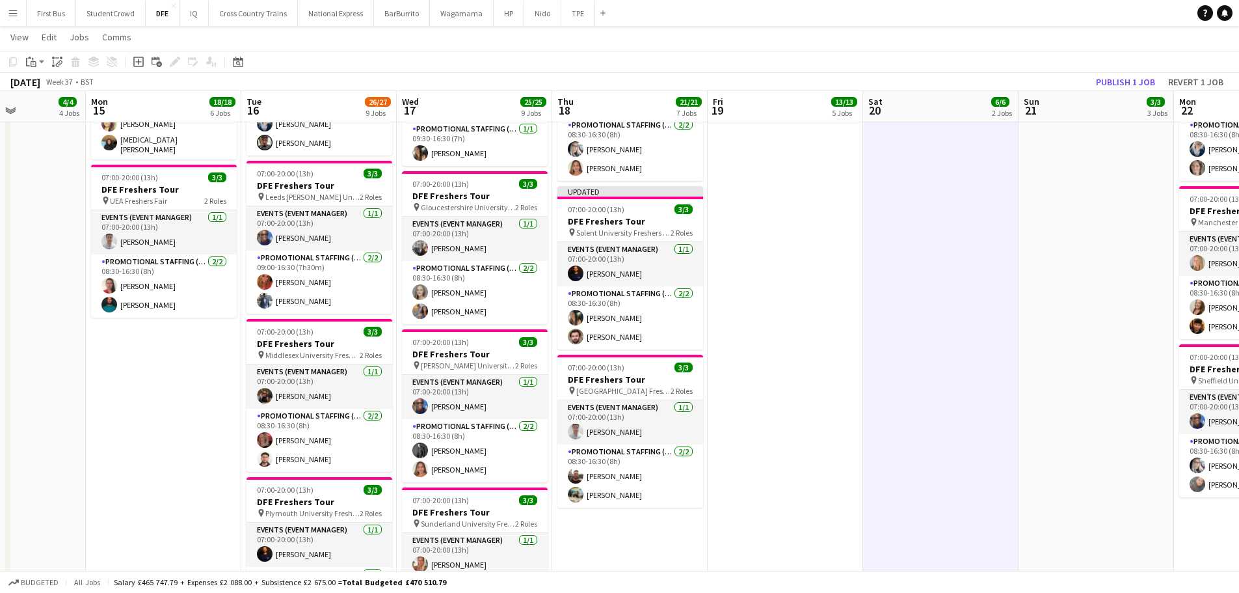
drag, startPoint x: 872, startPoint y: 308, endPoint x: 1041, endPoint y: 201, distance: 200.4
click at [874, 308] on app-date-cell "07:00-20:00 (13h) 3/3 DFE Freshers Tour pin Freshers Festival London 2 Roles Ev…" at bounding box center [941, 94] width 156 height 1458
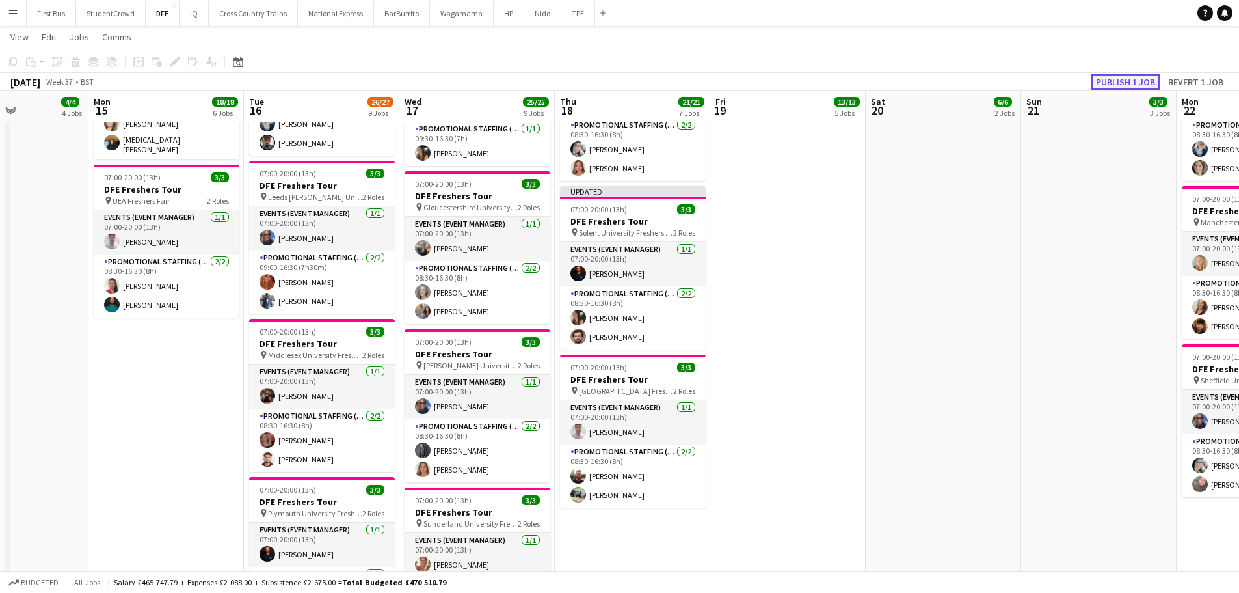
click at [1118, 81] on button "Publish 1 job" at bounding box center [1126, 82] width 70 height 17
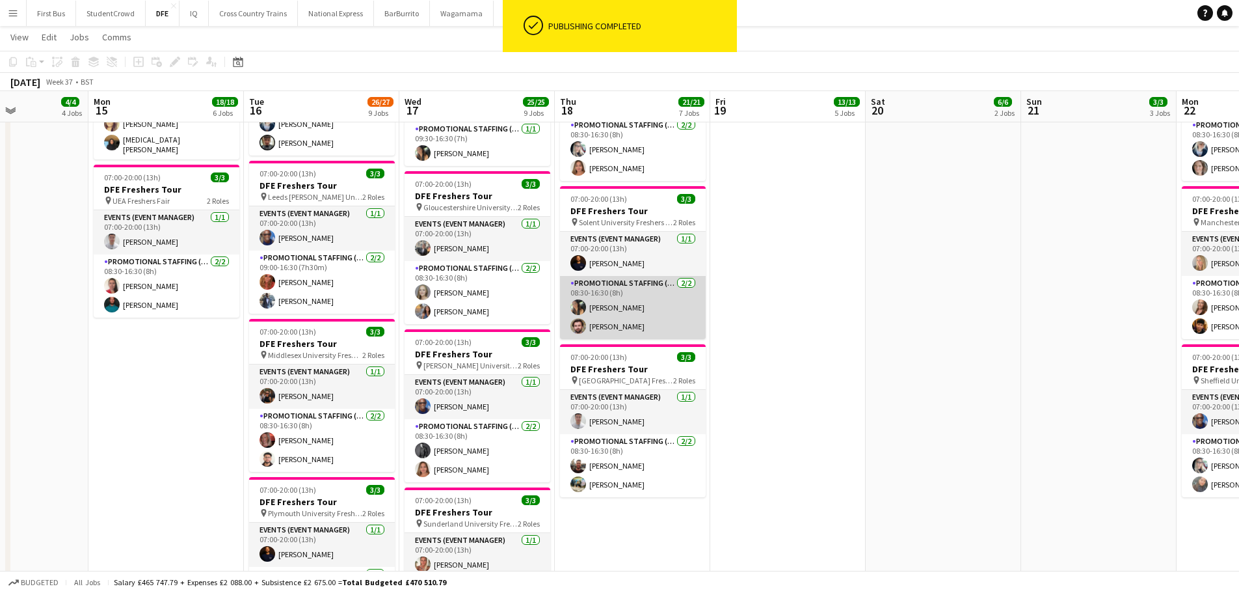
click at [597, 310] on app-card-role "Promotional Staffing (Brand Ambassadors) [DATE] 08:30-16:30 (8h) [PERSON_NAME] …" at bounding box center [633, 307] width 146 height 63
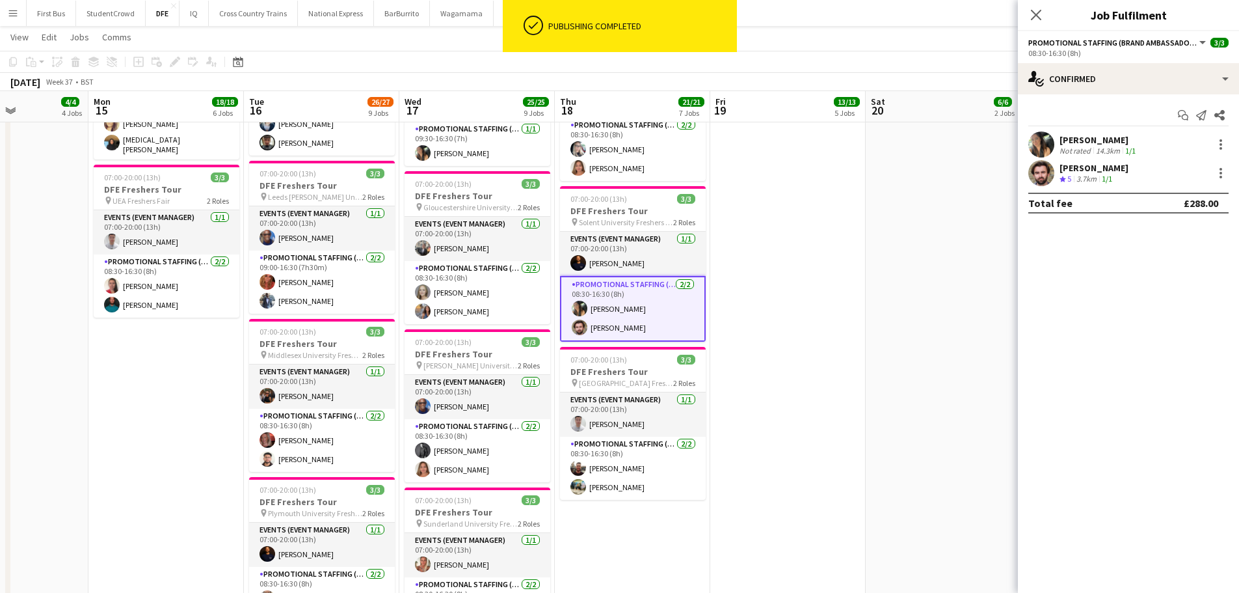
click at [1099, 137] on div "[PERSON_NAME]" at bounding box center [1099, 140] width 79 height 12
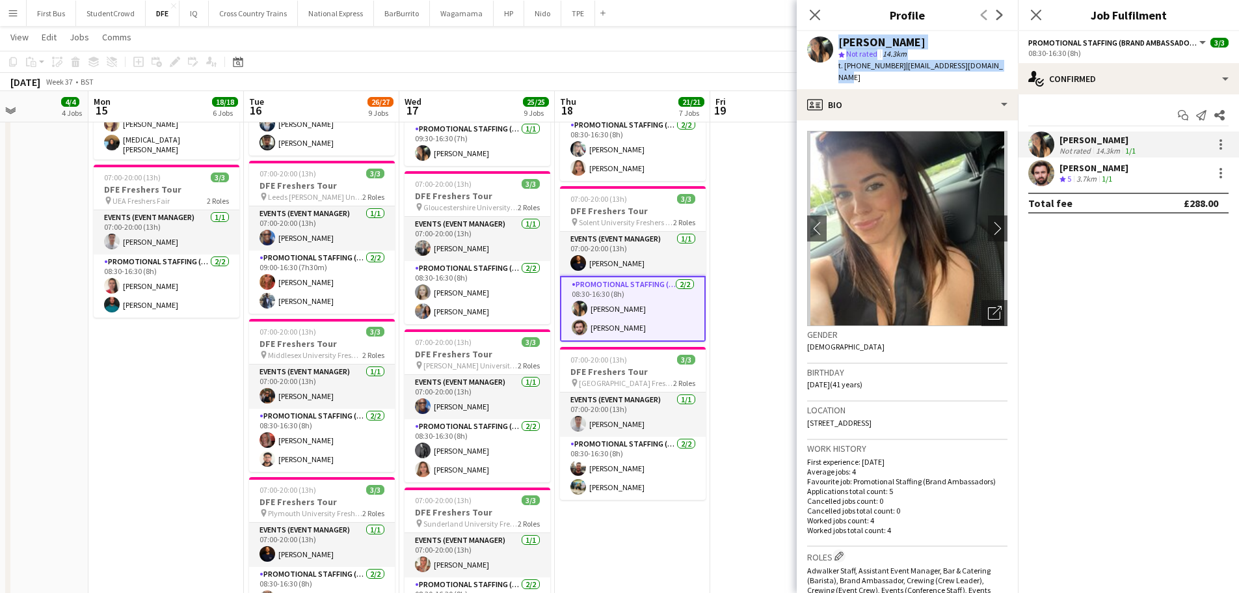
drag, startPoint x: 997, startPoint y: 67, endPoint x: 835, endPoint y: 42, distance: 163.2
click at [835, 42] on div "[PERSON_NAME] star Not rated 14.3km t. [PHONE_NUMBER] | [EMAIL_ADDRESS][DOMAIN_…" at bounding box center [907, 60] width 221 height 58
copy div "[PERSON_NAME] star Not rated 14.3km t. [PHONE_NUMBER] | [EMAIL_ADDRESS][DOMAIN_…"
click at [988, 221] on app-icon "chevron-right" at bounding box center [998, 228] width 20 height 14
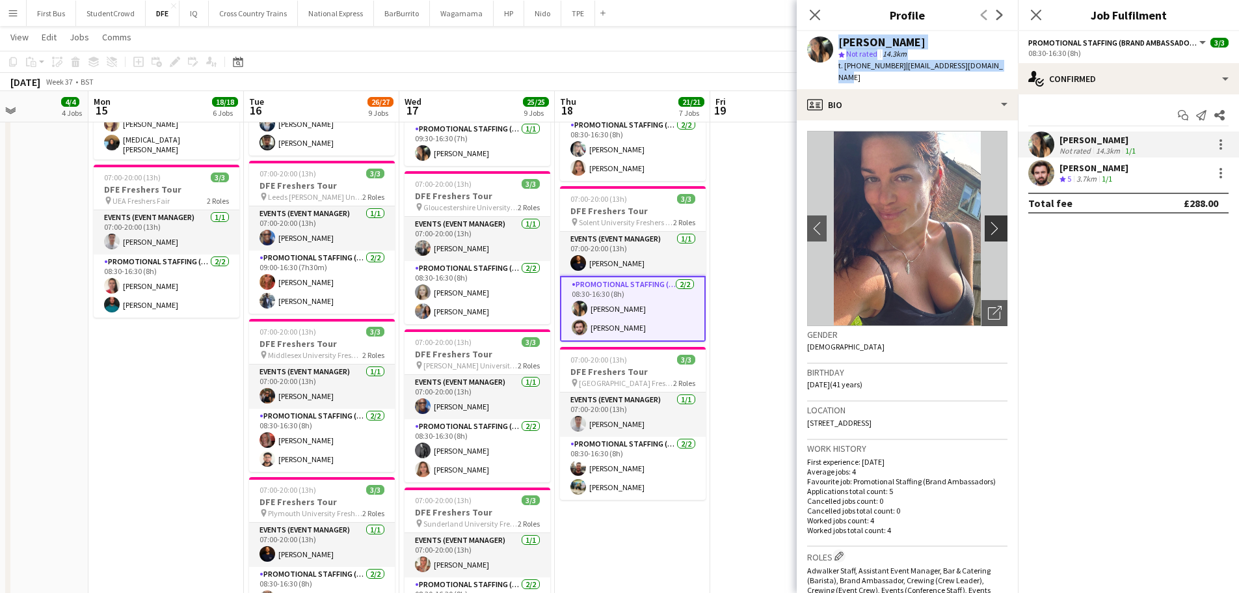
click at [988, 221] on app-icon "chevron-right" at bounding box center [998, 228] width 20 height 14
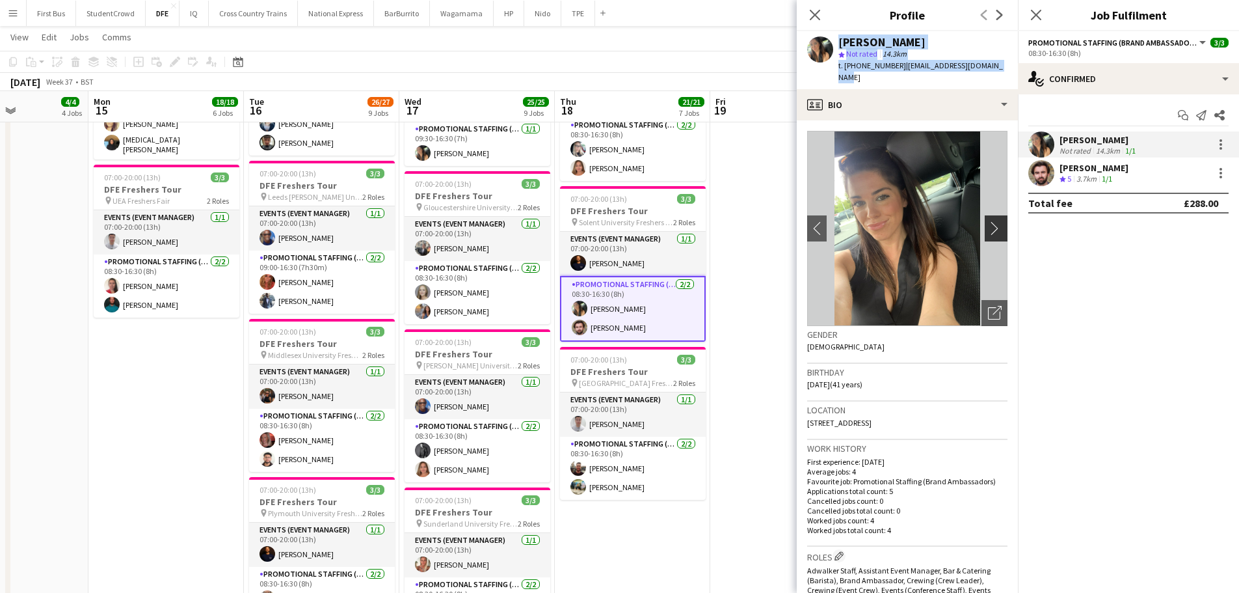
click at [988, 221] on app-icon "chevron-right" at bounding box center [998, 228] width 20 height 14
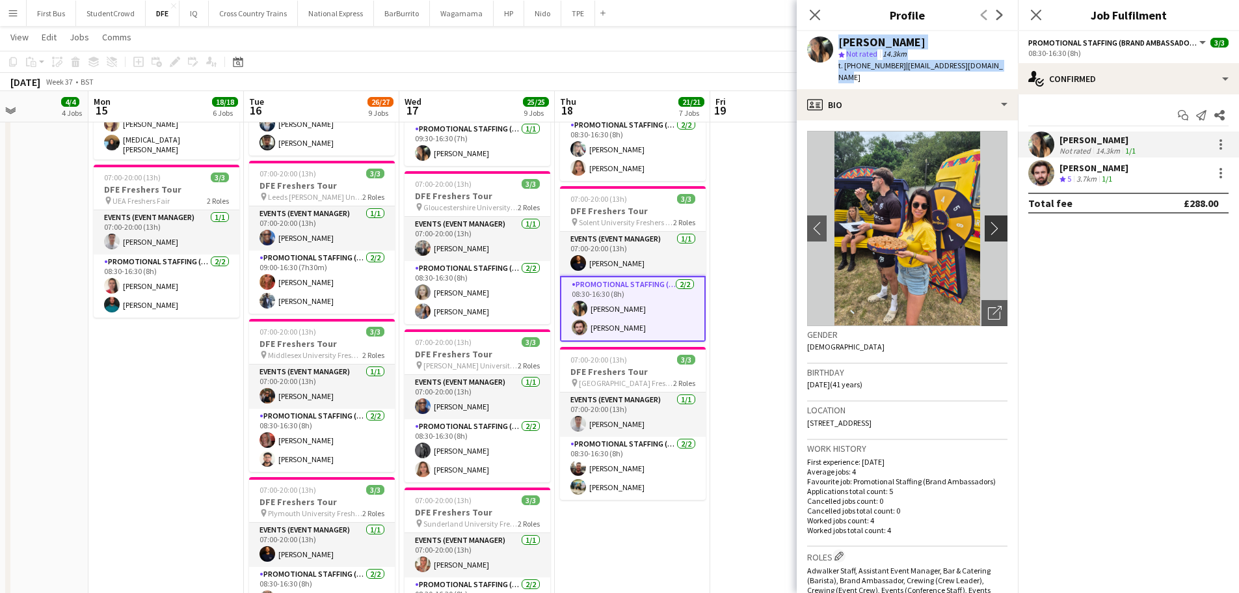
click at [988, 221] on app-icon "chevron-right" at bounding box center [998, 228] width 20 height 14
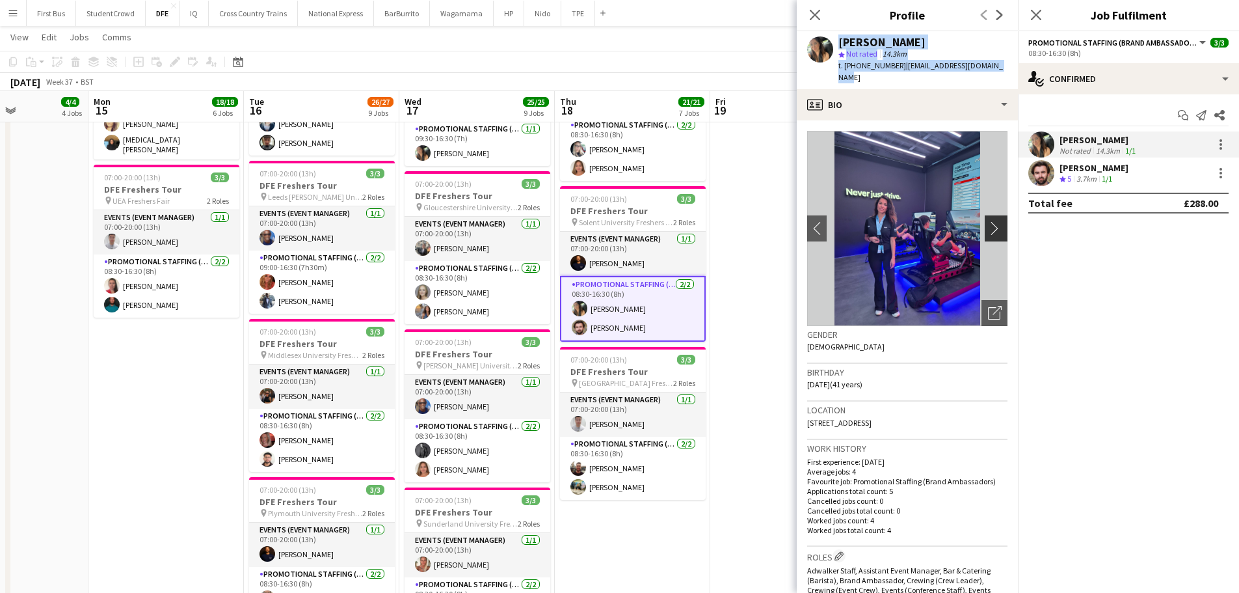
click at [988, 221] on app-icon "chevron-right" at bounding box center [998, 228] width 20 height 14
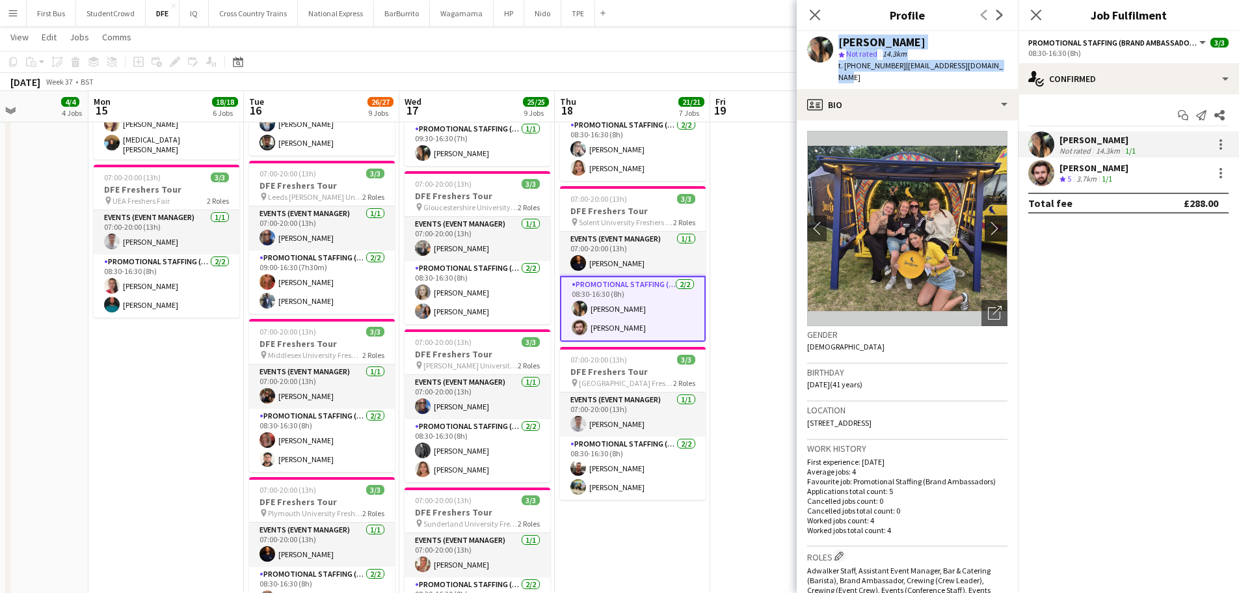
click at [988, 221] on app-icon "chevron-right" at bounding box center [998, 228] width 20 height 14
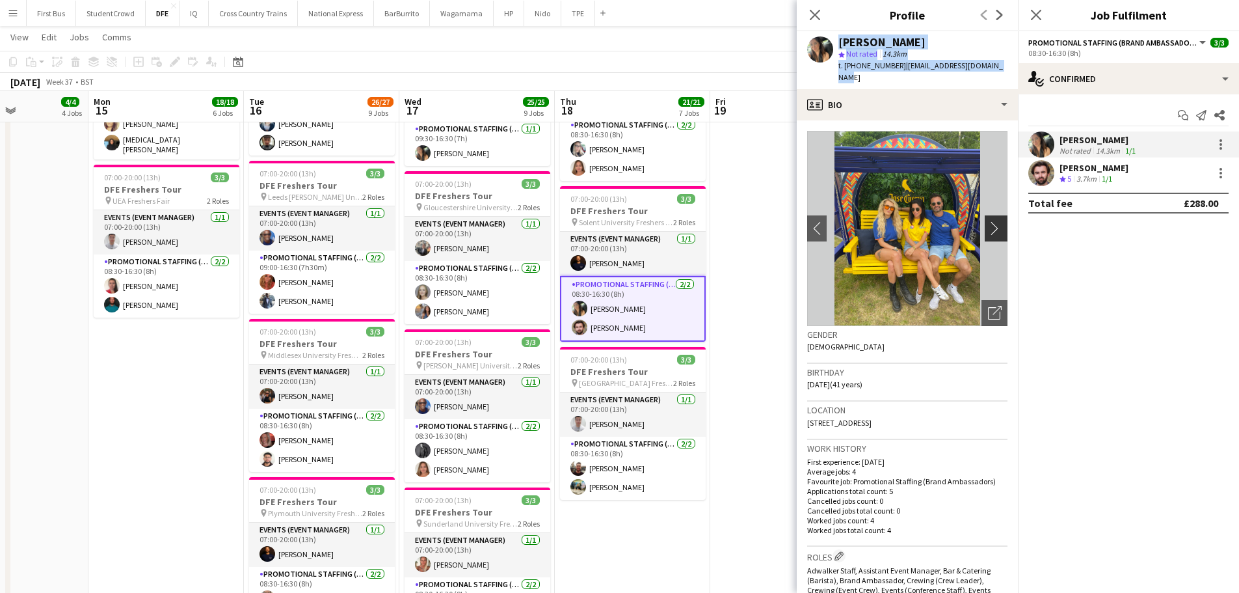
click at [988, 221] on app-icon "chevron-right" at bounding box center [998, 228] width 20 height 14
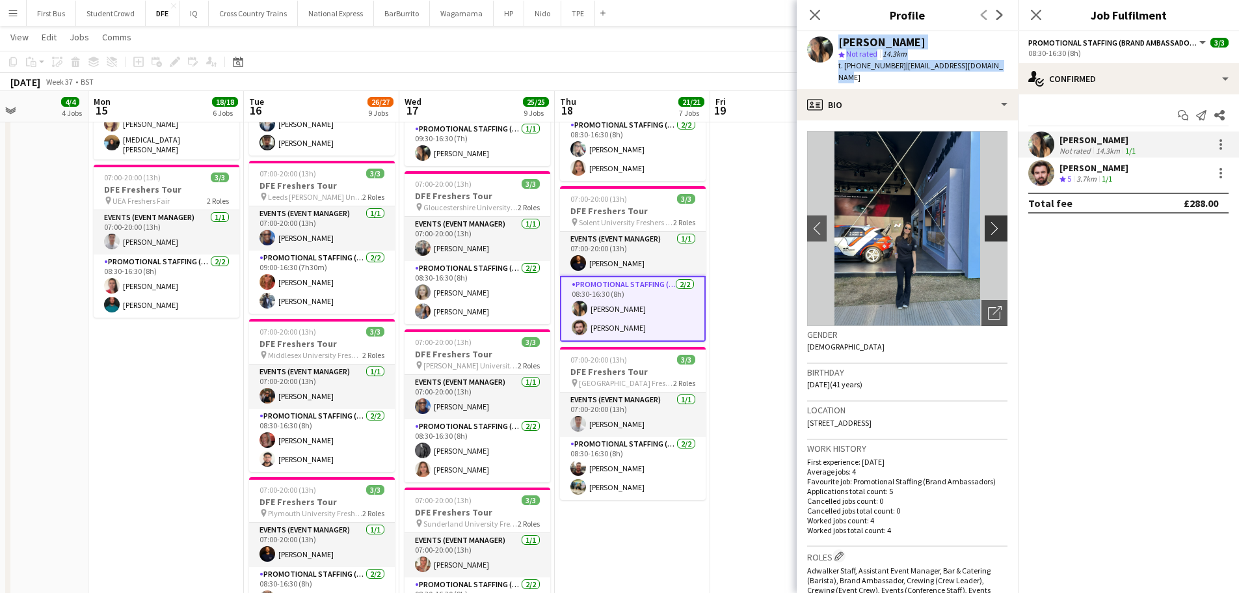
click at [988, 221] on app-icon "chevron-right" at bounding box center [998, 228] width 20 height 14
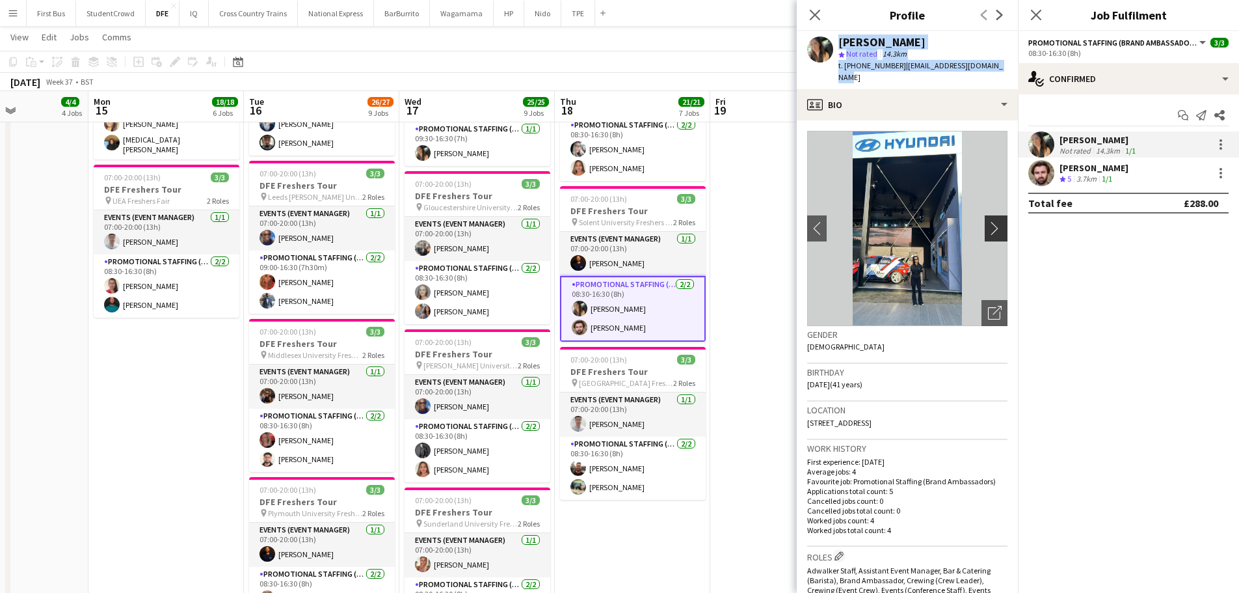
click at [988, 221] on app-icon "chevron-right" at bounding box center [998, 228] width 20 height 14
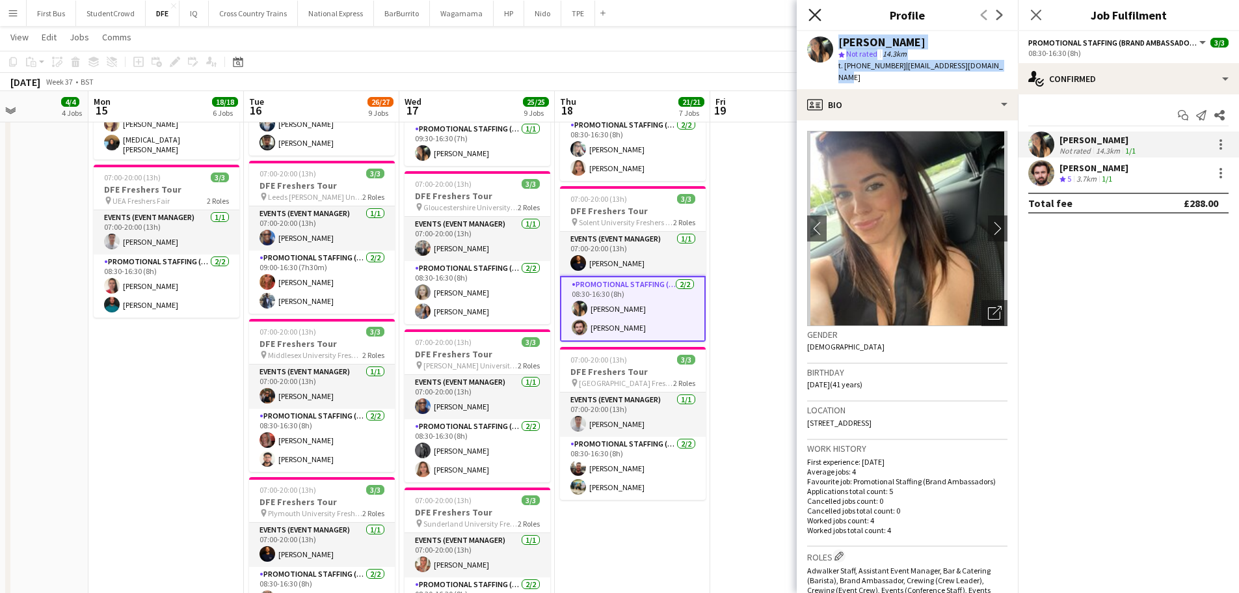
click at [819, 17] on icon "Close pop-in" at bounding box center [815, 14] width 12 height 12
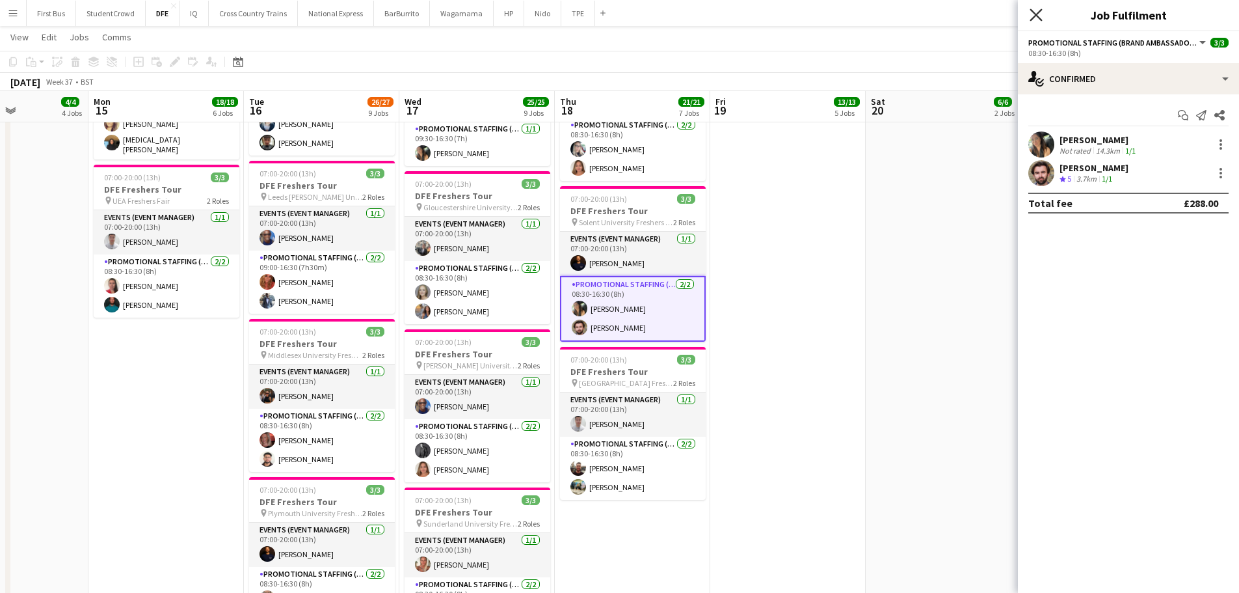
click at [1040, 16] on icon "Close pop-in" at bounding box center [1036, 14] width 12 height 12
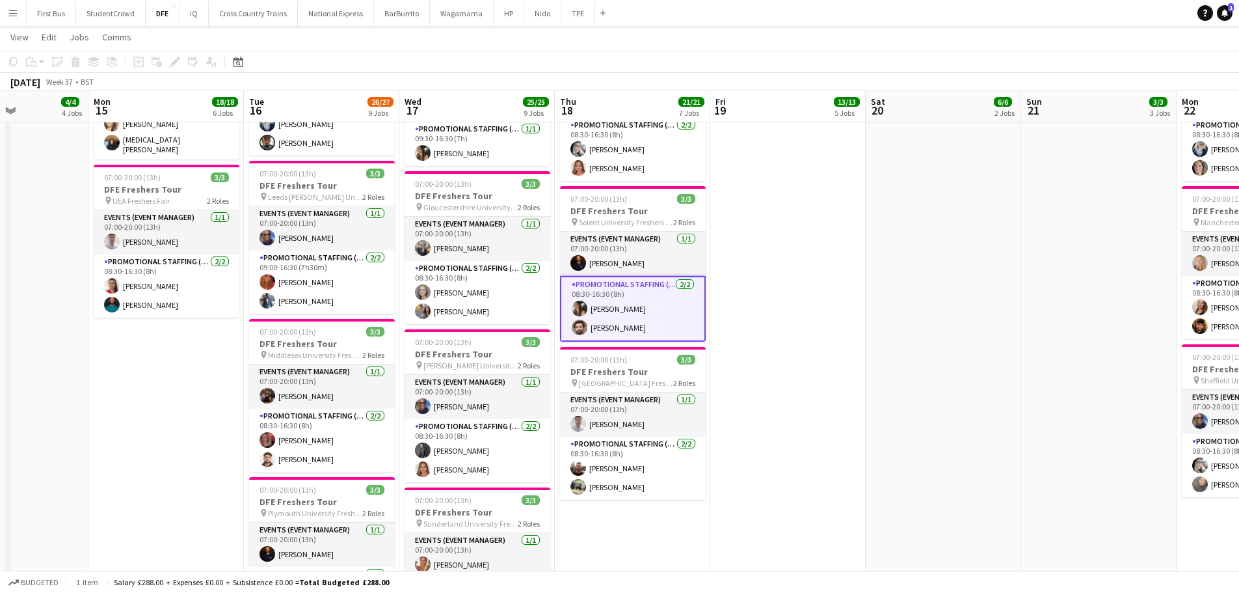
click at [854, 369] on app-date-cell "07:00-20:00 (13h) 3/3 DFE Freshers Tour pin Greenwich University Freshers Fair …" at bounding box center [788, 94] width 156 height 1458
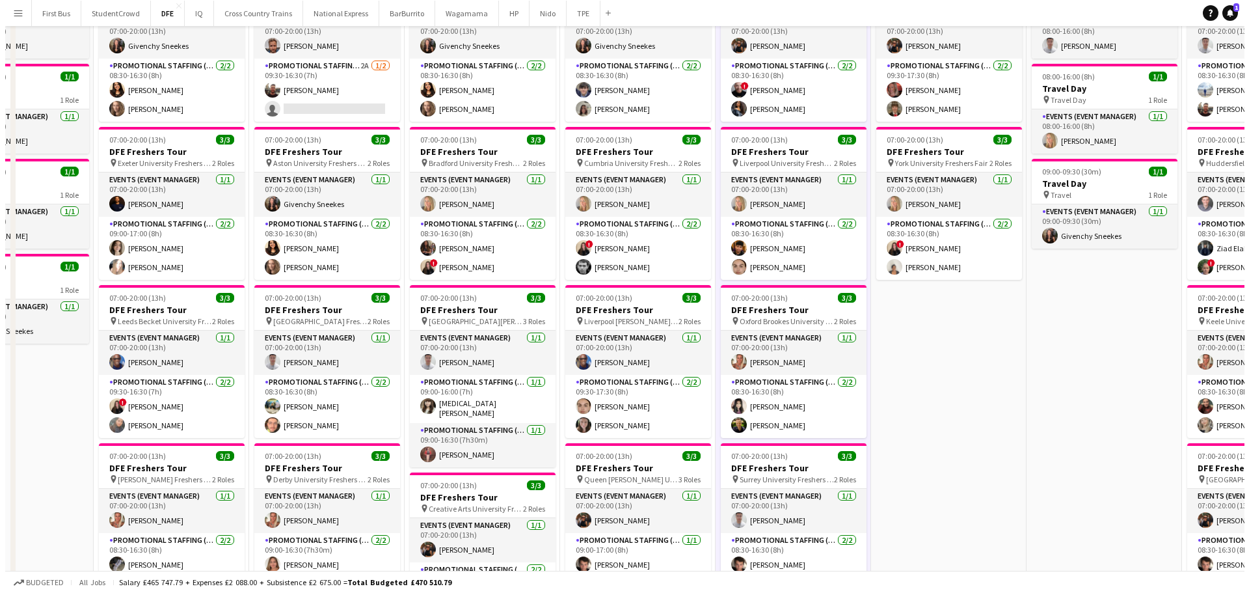
scroll to position [0, 0]
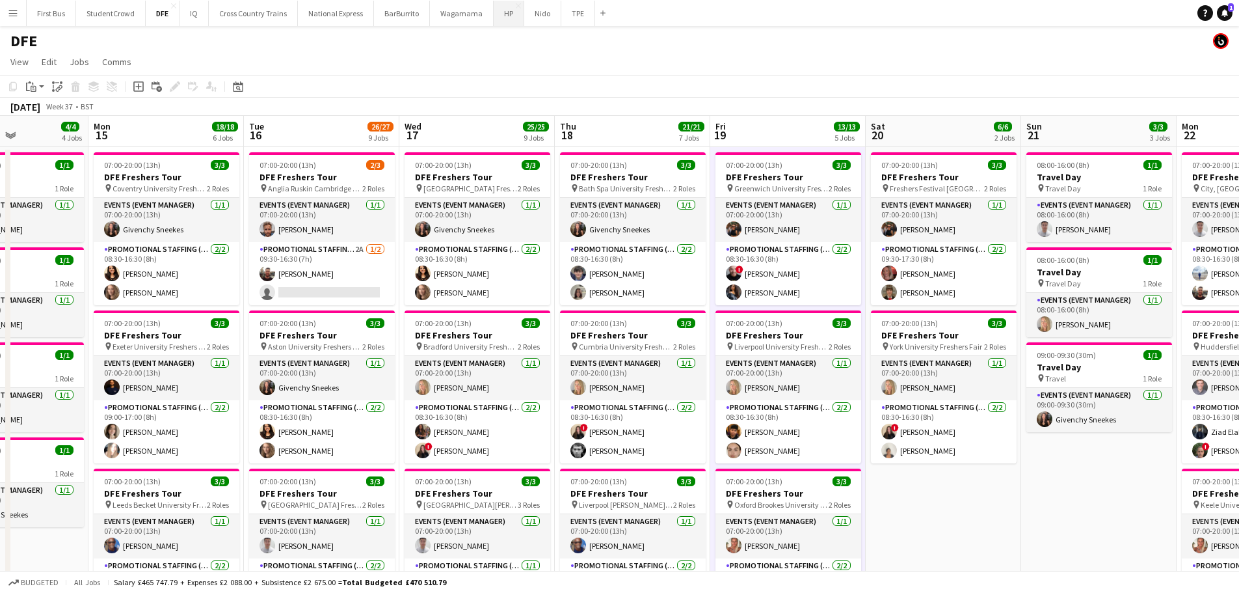
click at [504, 16] on button "HP Close" at bounding box center [509, 13] width 31 height 25
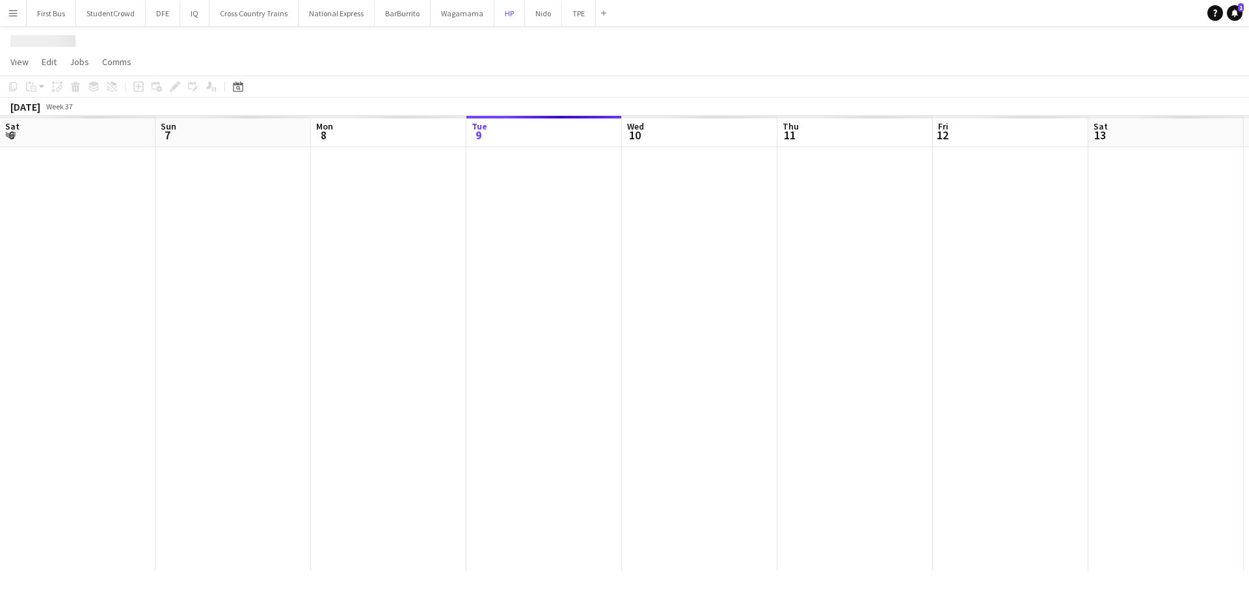
scroll to position [0, 311]
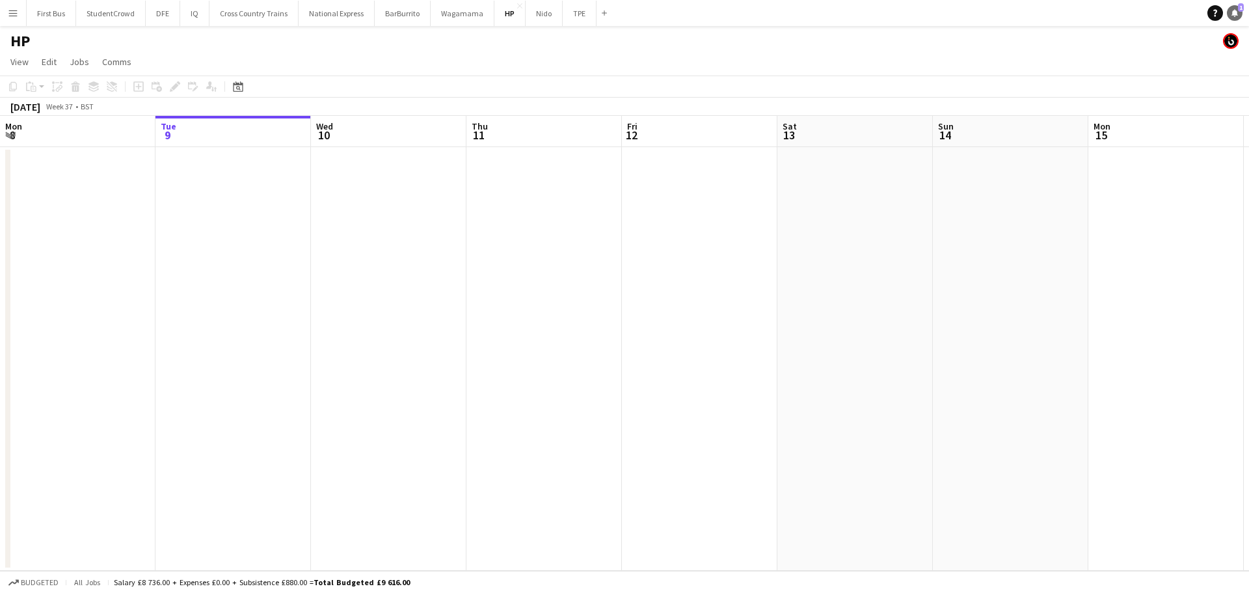
click at [1231, 10] on icon "Notifications" at bounding box center [1235, 13] width 8 height 8
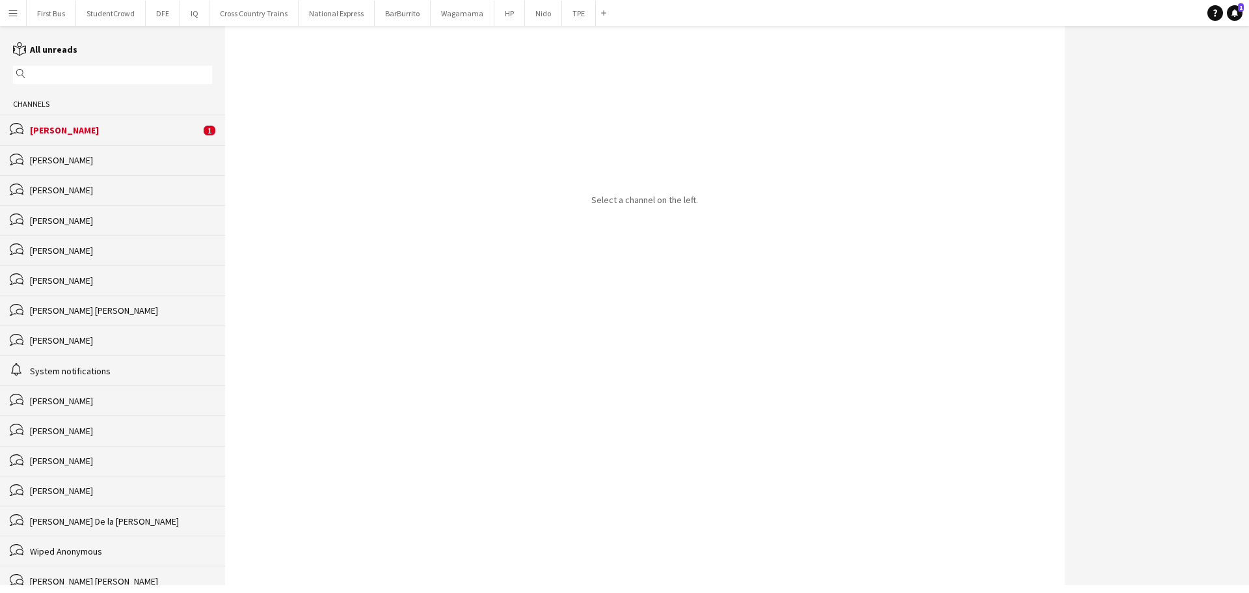
click at [128, 131] on div "[PERSON_NAME]" at bounding box center [115, 130] width 170 height 12
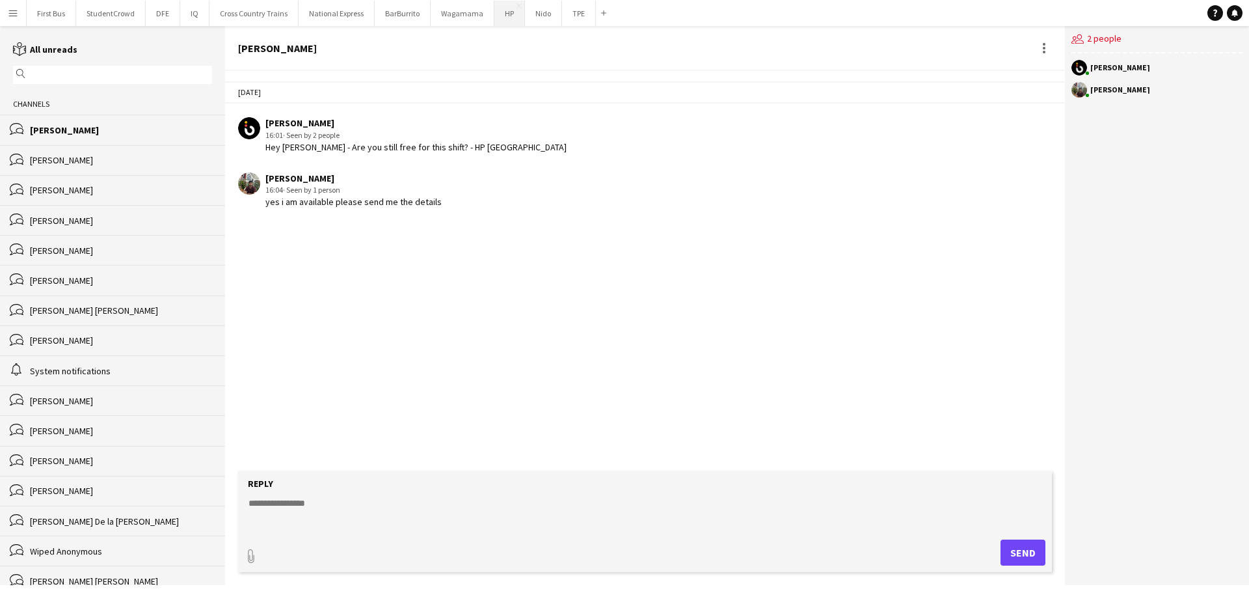
click at [503, 12] on button "HP Close" at bounding box center [509, 13] width 31 height 25
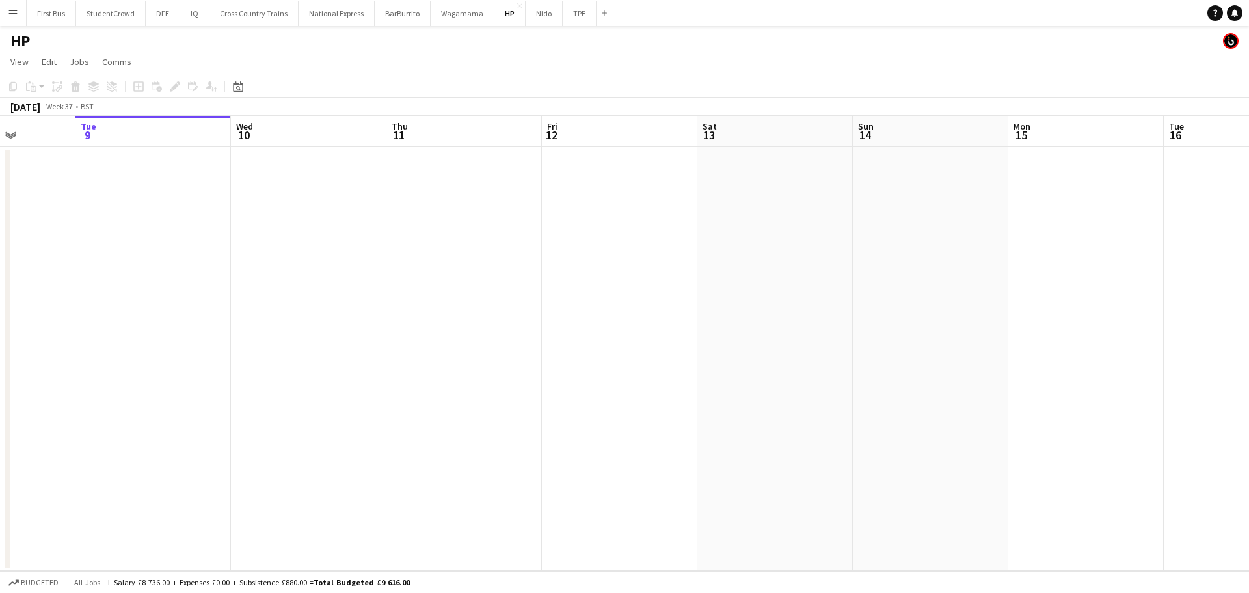
drag, startPoint x: 1136, startPoint y: 273, endPoint x: 288, endPoint y: 259, distance: 848.5
click at [141, 248] on app-calendar-viewport "Sat 6 Sun 7 Mon 8 Tue 9 Wed 10 Thu 11 Fri 12 Sat 13 Sun 14 Mon 15 Tue 16 Wed 17…" at bounding box center [624, 343] width 1249 height 455
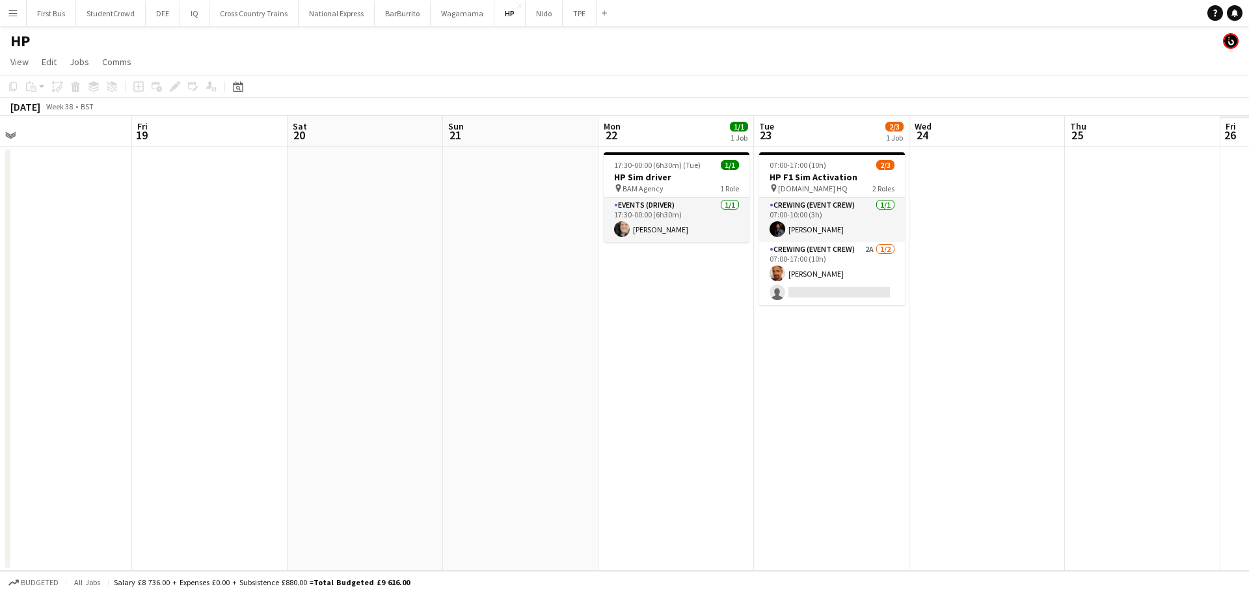
drag, startPoint x: 1018, startPoint y: 304, endPoint x: 143, endPoint y: 282, distance: 875.4
click at [115, 288] on app-calendar-viewport "Mon 15 Tue 16 Wed 17 Thu 18 Fri 19 Sat 20 Sun 21 Mon 22 1/1 1 Job Tue 23 2/3 1 …" at bounding box center [624, 343] width 1249 height 455
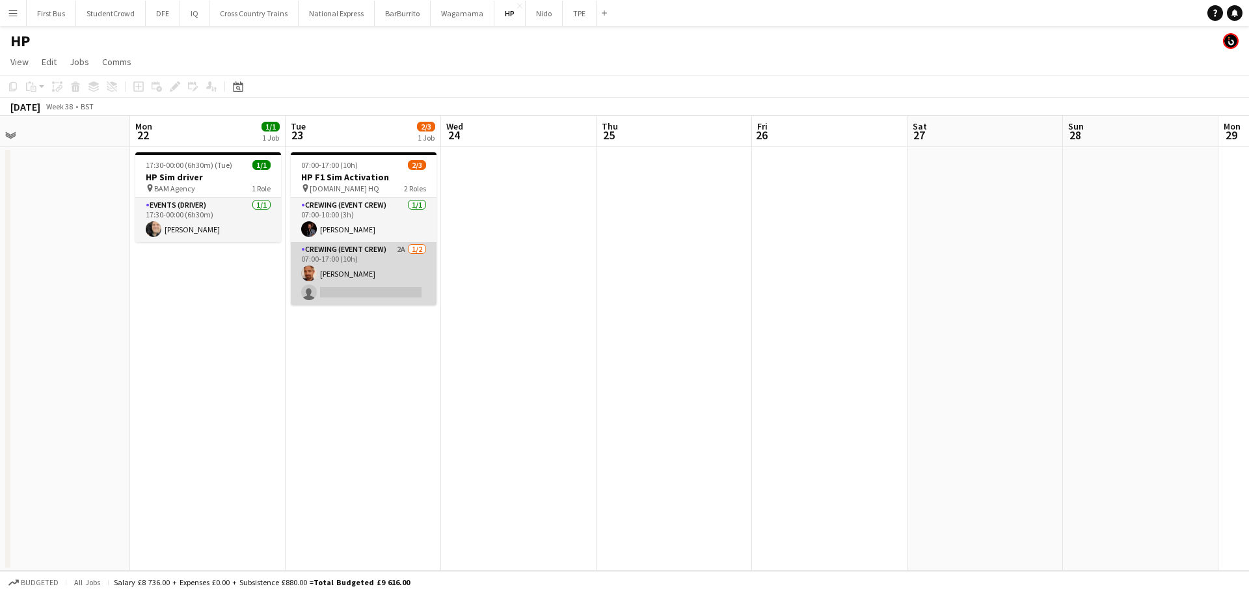
click at [377, 286] on app-card-role "Crewing (Event Crew) 2A [DATE] 07:00-17:00 (10h) [PERSON_NAME] single-neutral-a…" at bounding box center [364, 273] width 146 height 63
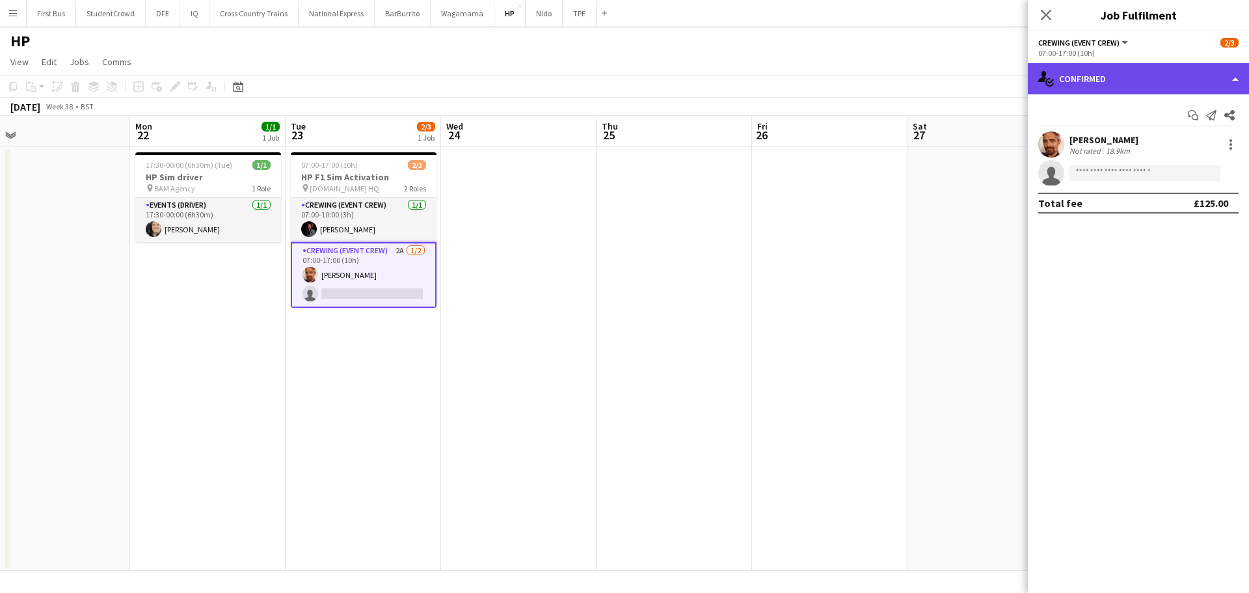
click at [1162, 75] on div "single-neutral-actions-check-2 Confirmed" at bounding box center [1138, 78] width 221 height 31
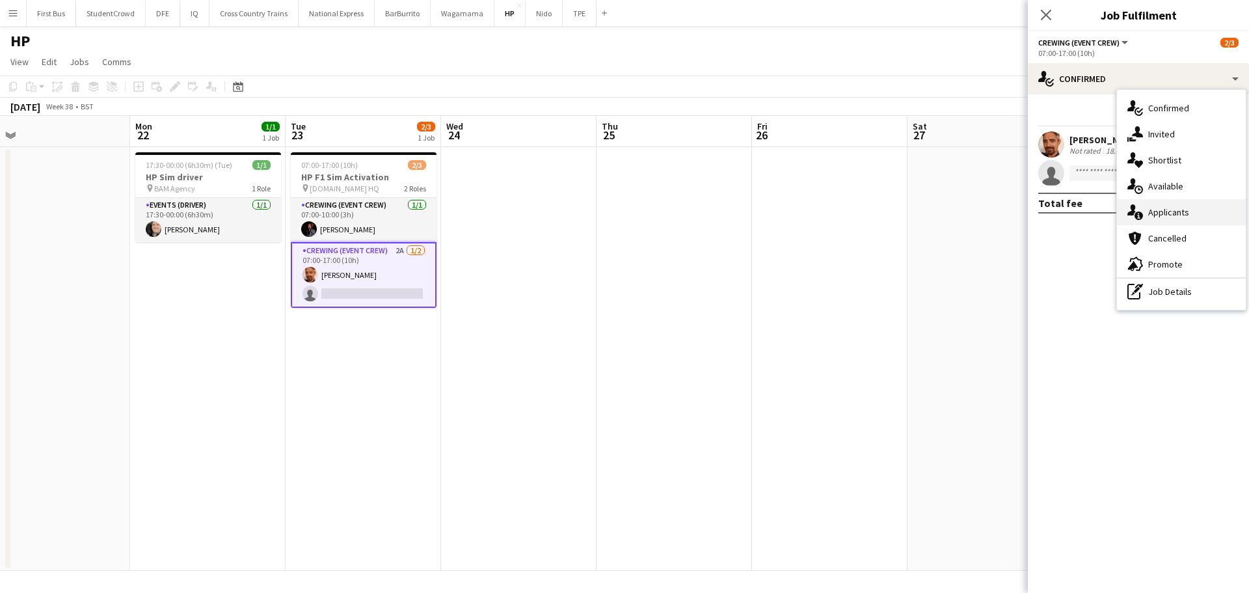
click at [1189, 217] on div "single-neutral-actions-information Applicants" at bounding box center [1181, 212] width 129 height 26
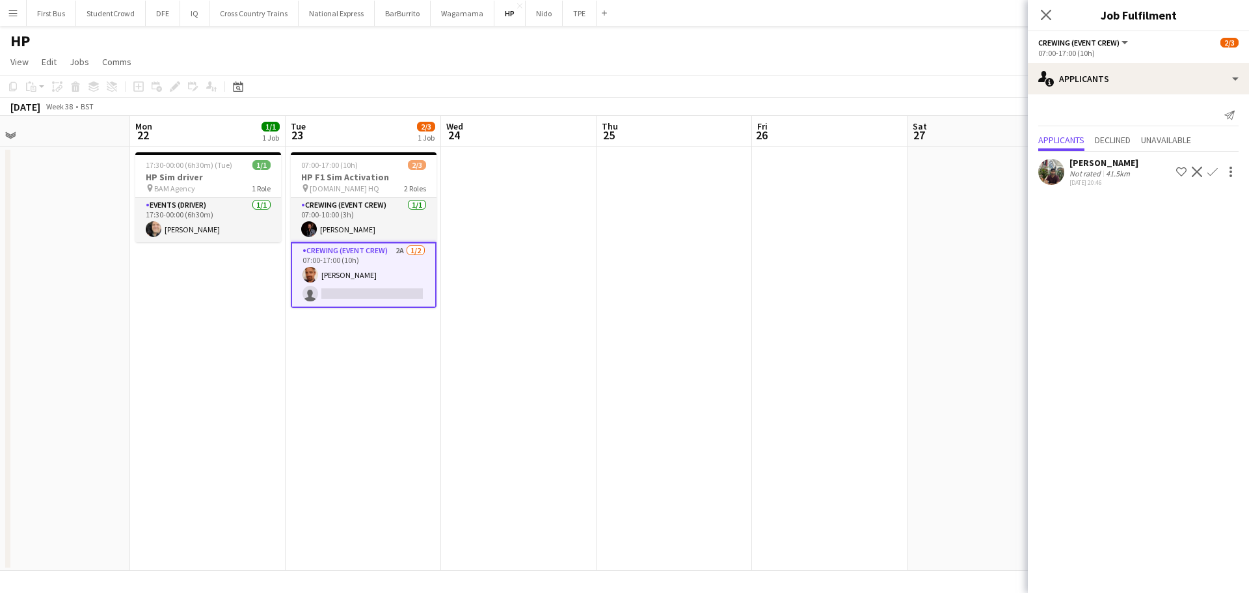
click at [1206, 170] on button "Confirm" at bounding box center [1213, 172] width 16 height 16
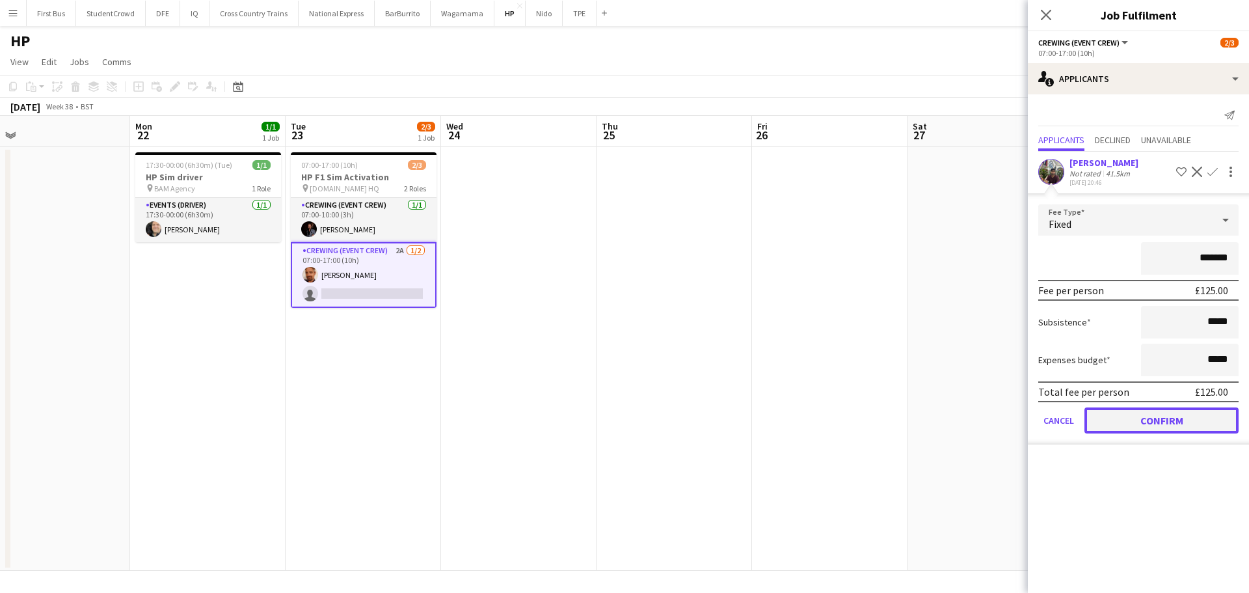
click at [1147, 429] on button "Confirm" at bounding box center [1162, 420] width 154 height 26
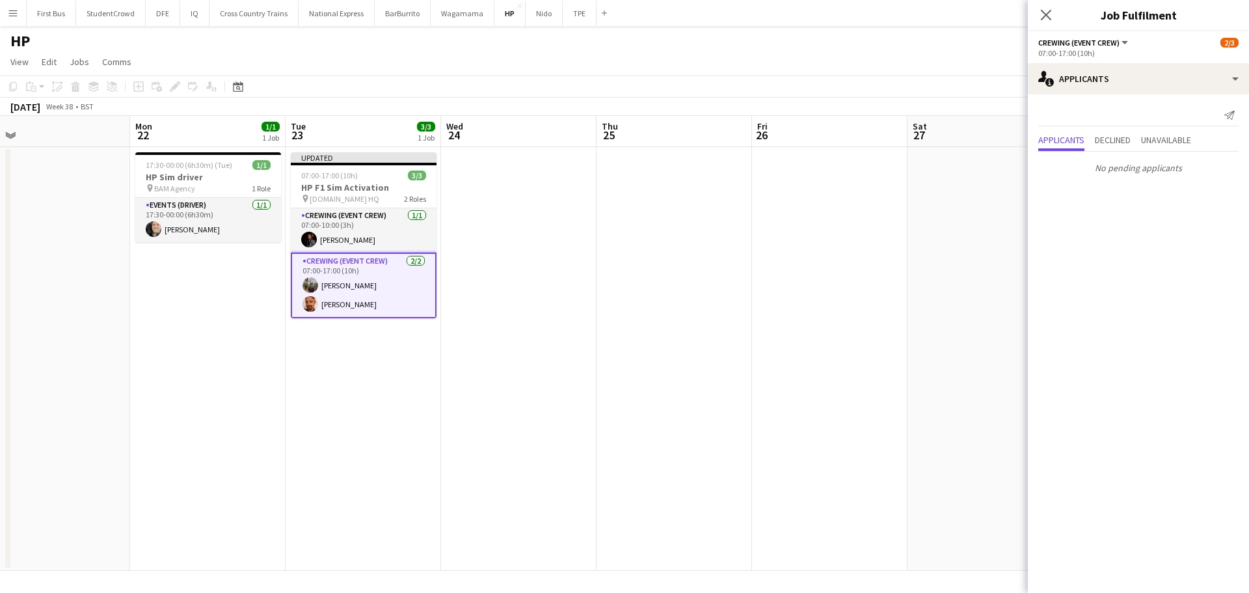
scroll to position [0, 493]
click at [650, 365] on app-date-cell at bounding box center [674, 359] width 156 height 424
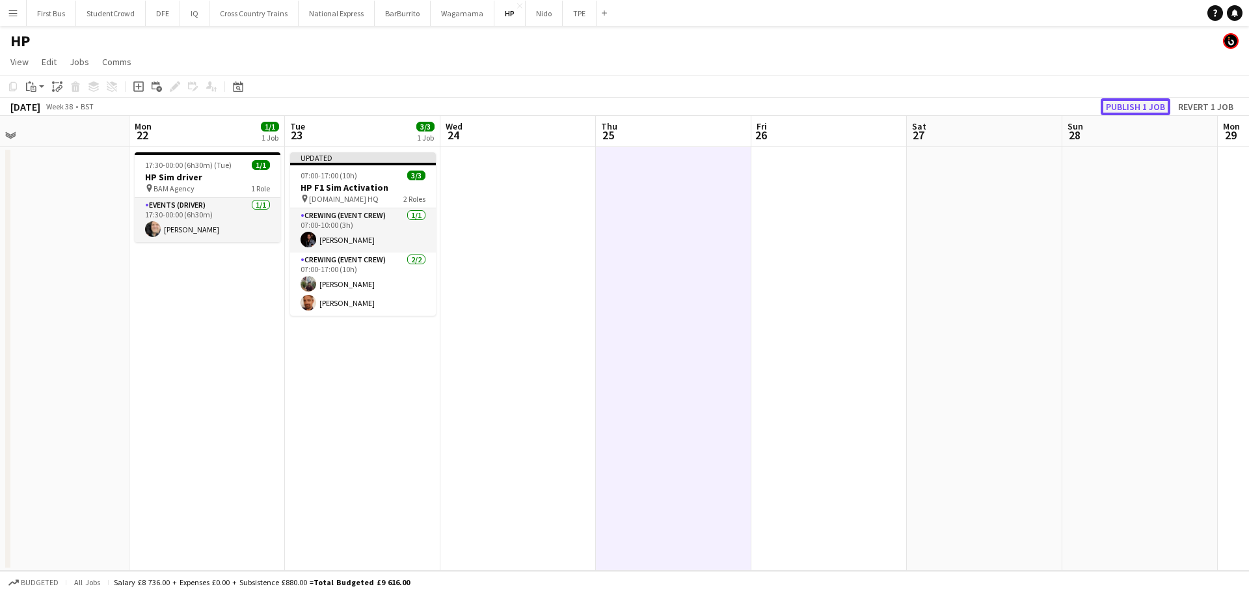
click at [1146, 102] on button "Publish 1 job" at bounding box center [1136, 106] width 70 height 17
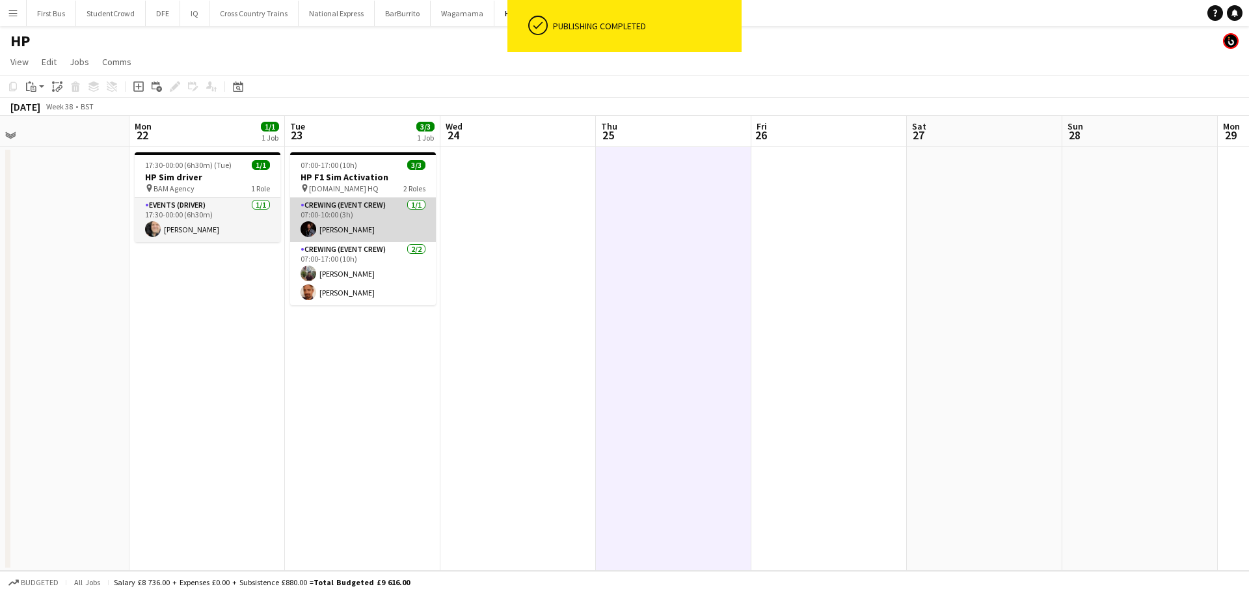
click at [357, 223] on app-card-role "Crewing (Event Crew) [DATE] 07:00-10:00 (3h) [PERSON_NAME]" at bounding box center [363, 220] width 146 height 44
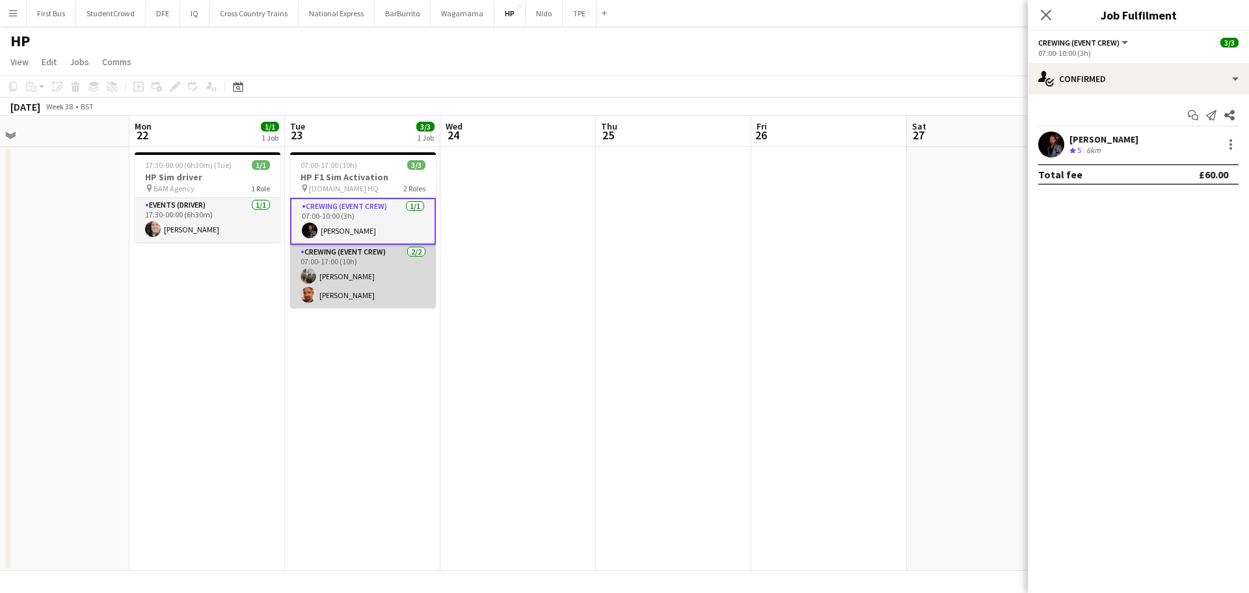
click at [340, 297] on app-card-role "Crewing (Event Crew) [DATE] 07:00-17:00 (10h) [PERSON_NAME] [PERSON_NAME]" at bounding box center [363, 276] width 146 height 63
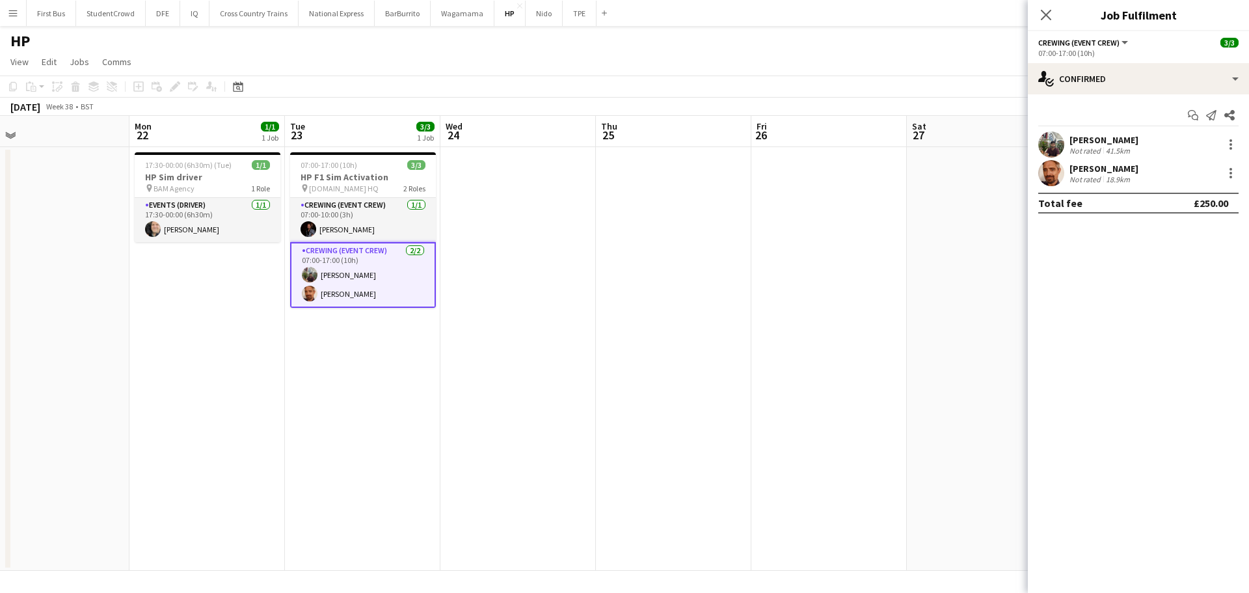
click at [352, 275] on app-card-role "Crewing (Event Crew) [DATE] 07:00-17:00 (10h) [PERSON_NAME] [PERSON_NAME]" at bounding box center [363, 275] width 146 height 66
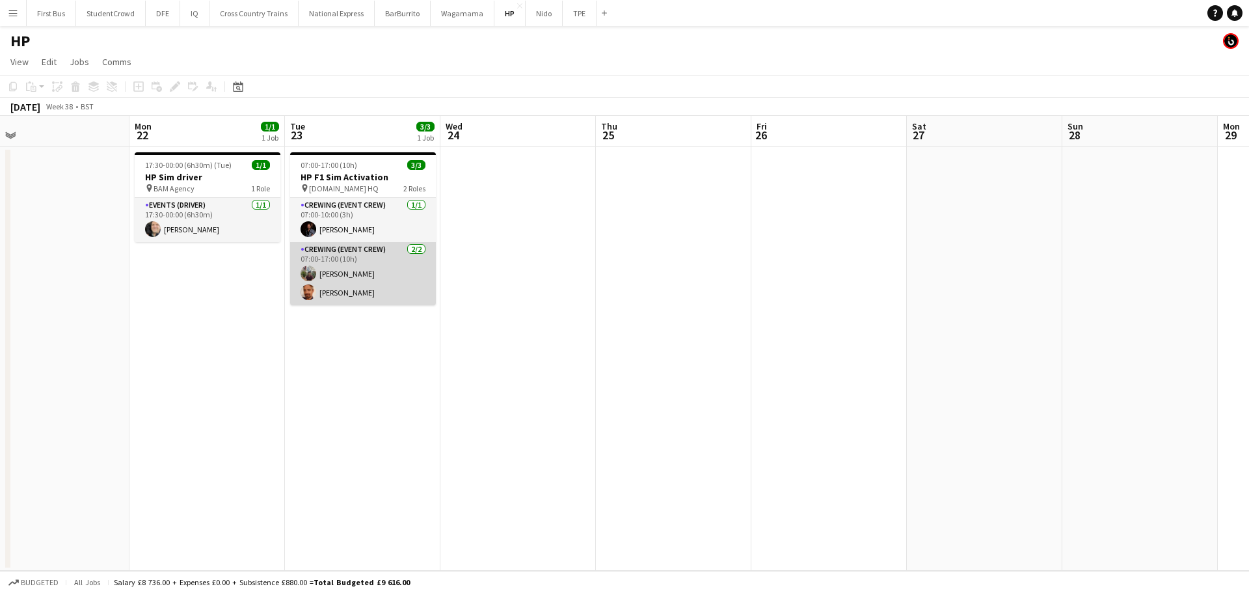
click at [338, 278] on app-card-role "Crewing (Event Crew) [DATE] 07:00-17:00 (10h) [PERSON_NAME] [PERSON_NAME]" at bounding box center [363, 273] width 146 height 63
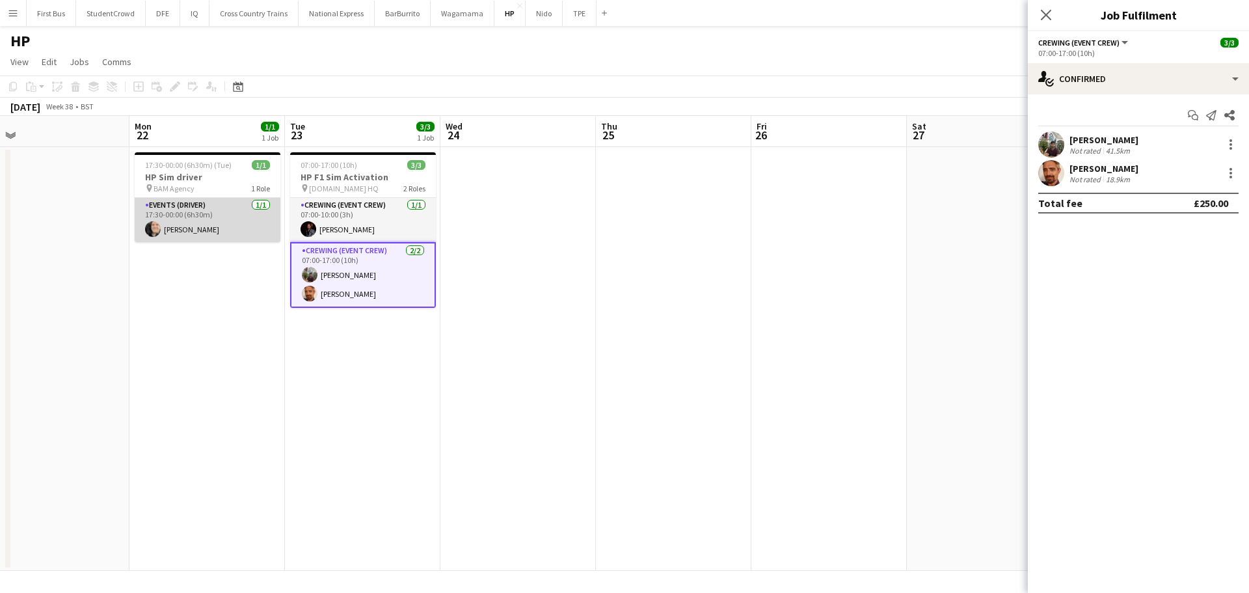
click at [184, 229] on app-card-role "Events (Driver) [DATE] 17:30-00:00 (6h30m) [PERSON_NAME]" at bounding box center [208, 220] width 146 height 44
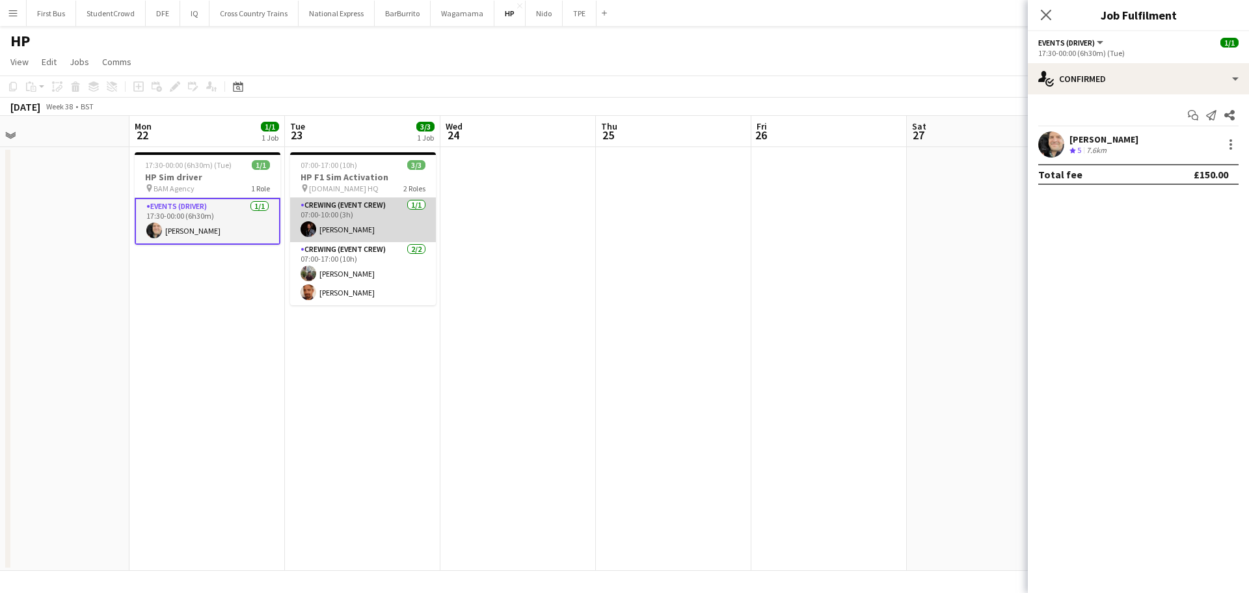
click at [358, 225] on app-card-role "Crewing (Event Crew) [DATE] 07:00-10:00 (3h) [PERSON_NAME]" at bounding box center [363, 220] width 146 height 44
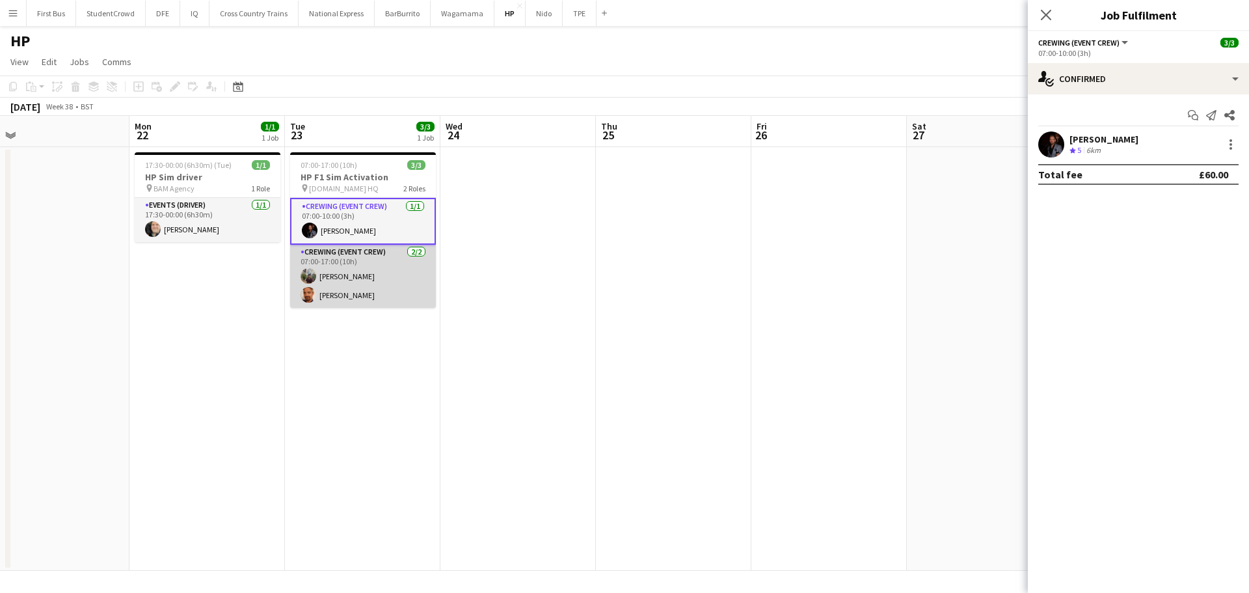
click at [357, 264] on app-card-role "Crewing (Event Crew) [DATE] 07:00-17:00 (10h) [PERSON_NAME] [PERSON_NAME]" at bounding box center [363, 276] width 146 height 63
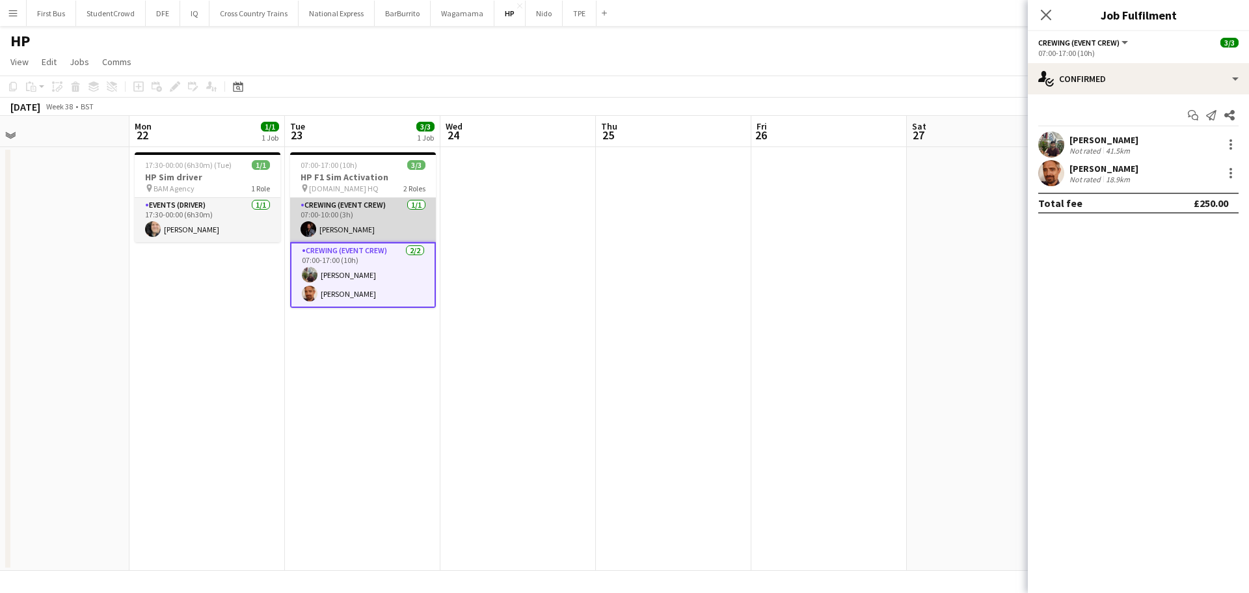
click at [373, 224] on app-card-role "Crewing (Event Crew) [DATE] 07:00-10:00 (3h) [PERSON_NAME]" at bounding box center [363, 220] width 146 height 44
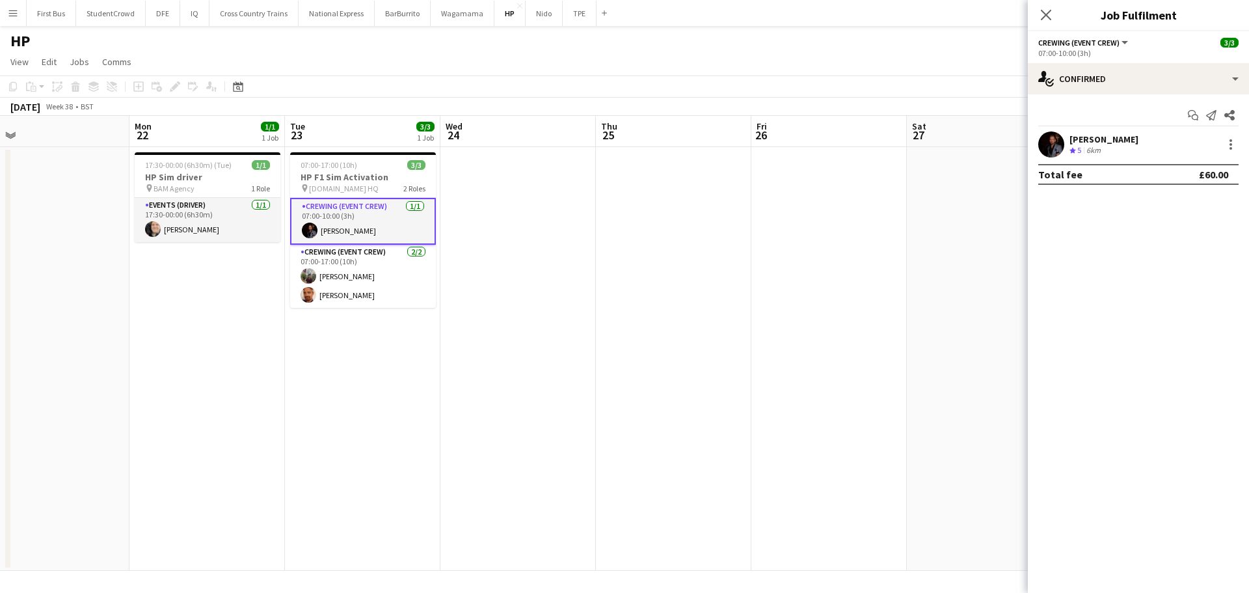
click at [1102, 141] on div "[PERSON_NAME]" at bounding box center [1104, 139] width 69 height 12
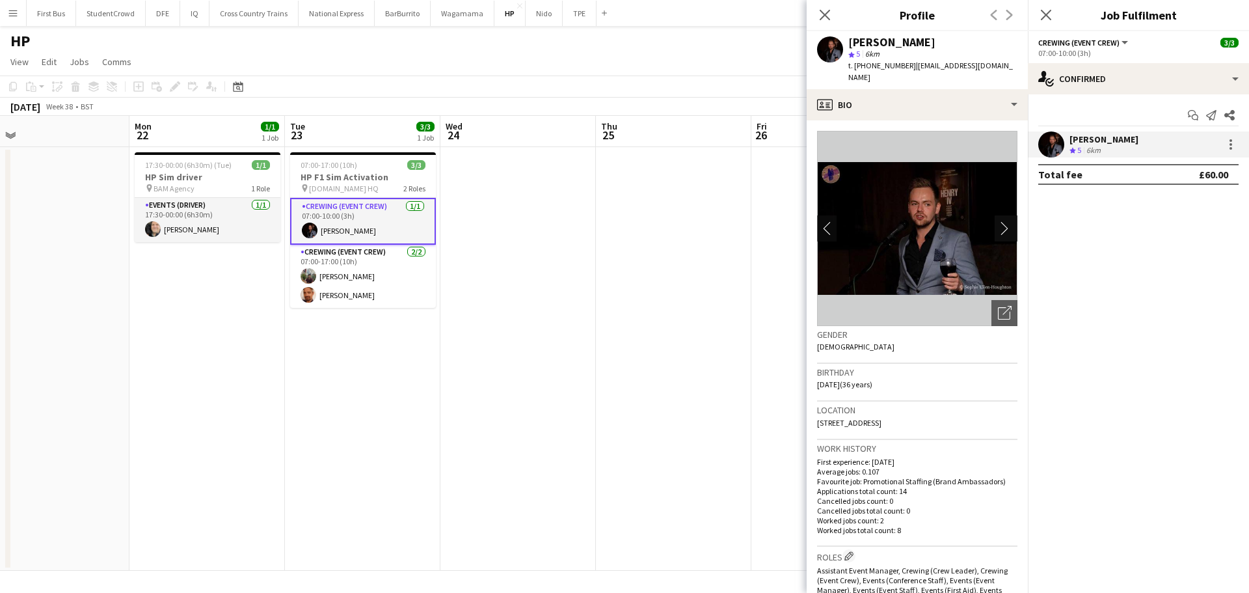
click at [998, 221] on app-icon "chevron-right" at bounding box center [1008, 228] width 20 height 14
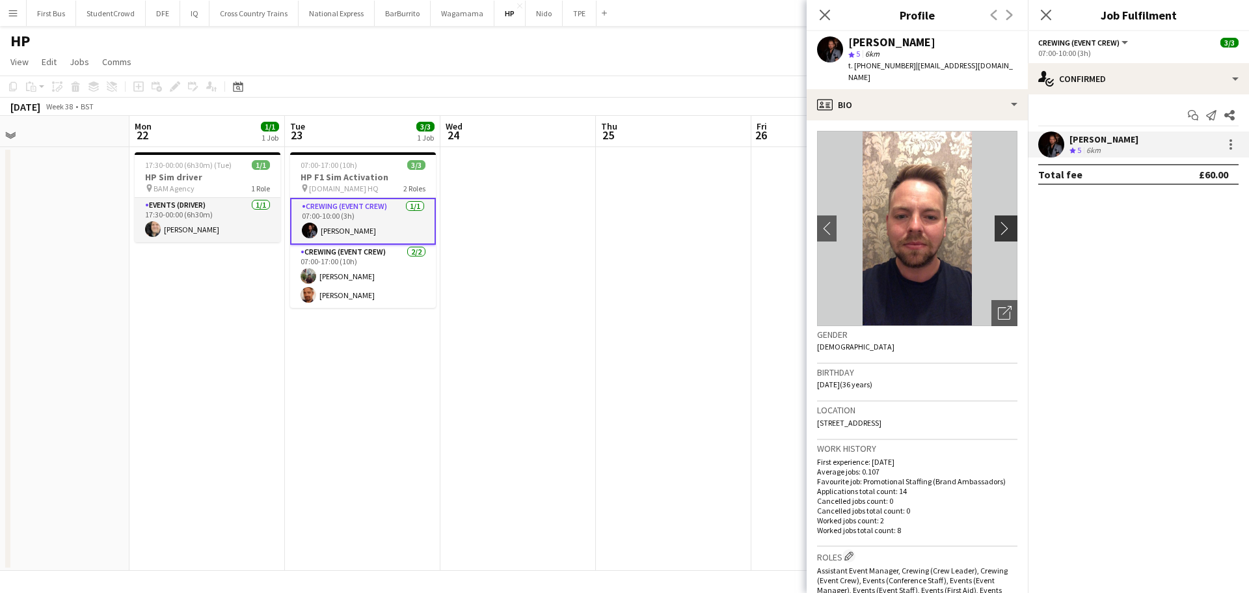
click at [998, 221] on app-icon "chevron-right" at bounding box center [1008, 228] width 20 height 14
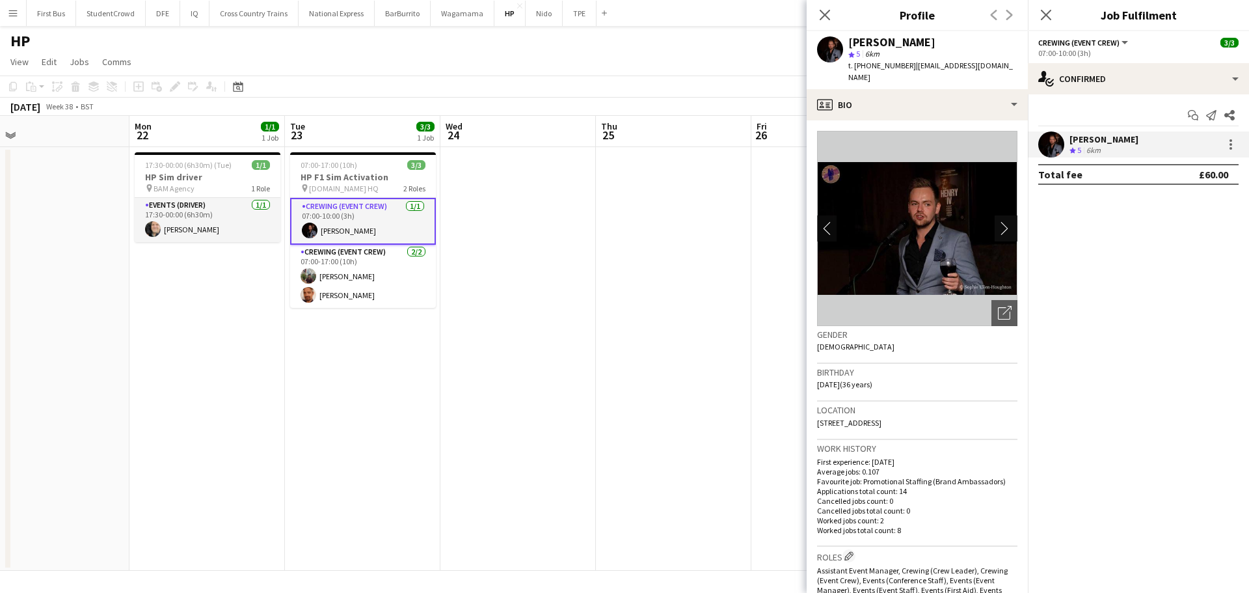
click at [998, 221] on app-icon "chevron-right" at bounding box center [1008, 228] width 20 height 14
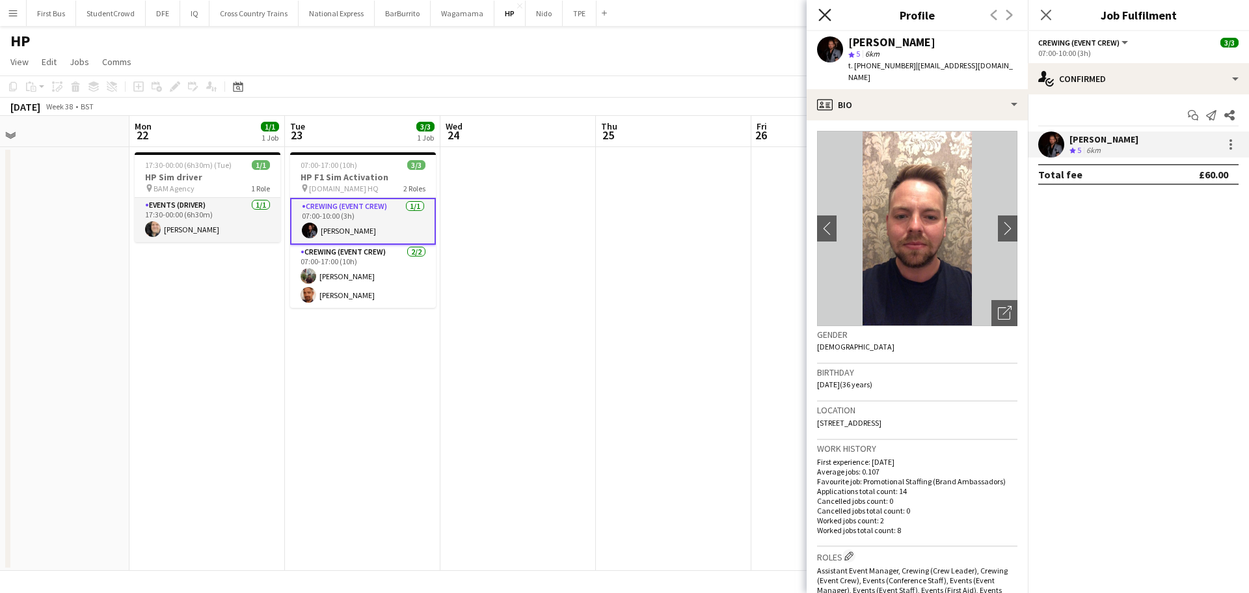
click at [830, 19] on icon at bounding box center [824, 14] width 12 height 12
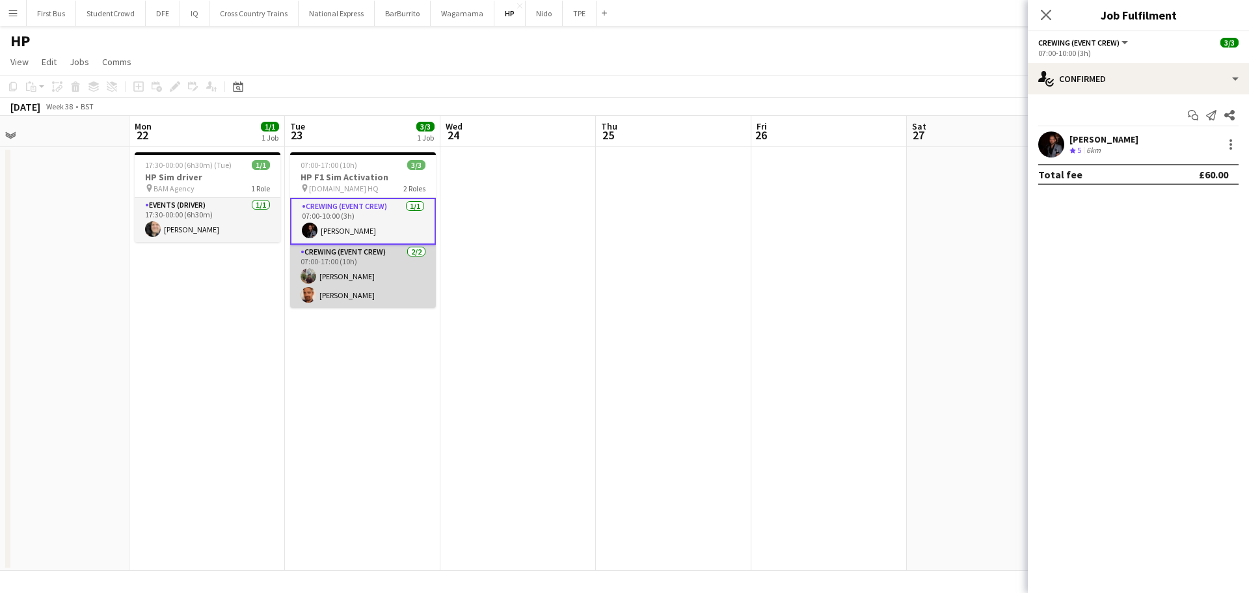
click at [359, 275] on app-card-role "Crewing (Event Crew) [DATE] 07:00-17:00 (10h) [PERSON_NAME] [PERSON_NAME]" at bounding box center [363, 276] width 146 height 63
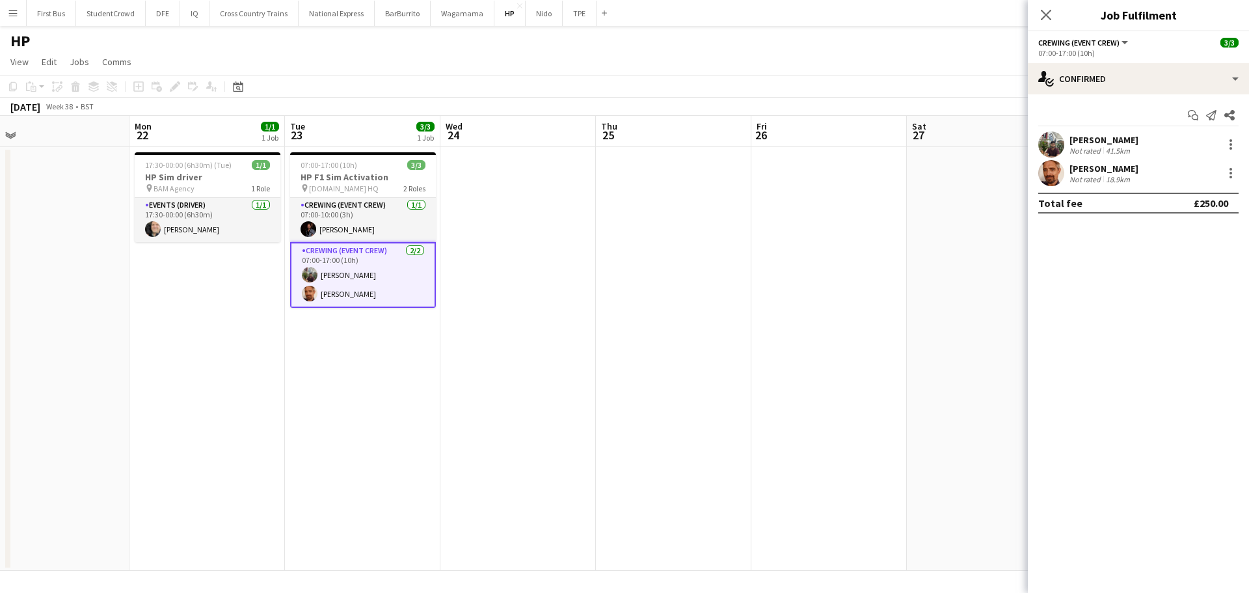
click at [1125, 131] on div "[PERSON_NAME] Not rated 41.5km" at bounding box center [1138, 144] width 221 height 26
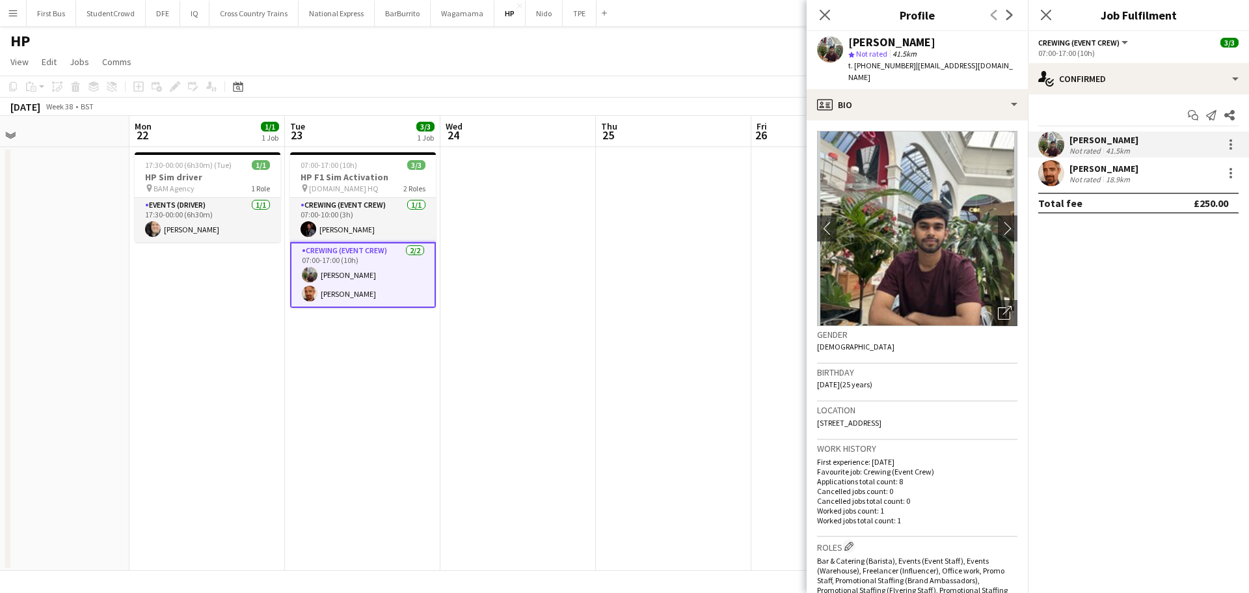
click at [338, 294] on app-card-role "Crewing (Event Crew) [DATE] 07:00-17:00 (10h) [PERSON_NAME] [PERSON_NAME]" at bounding box center [363, 275] width 146 height 66
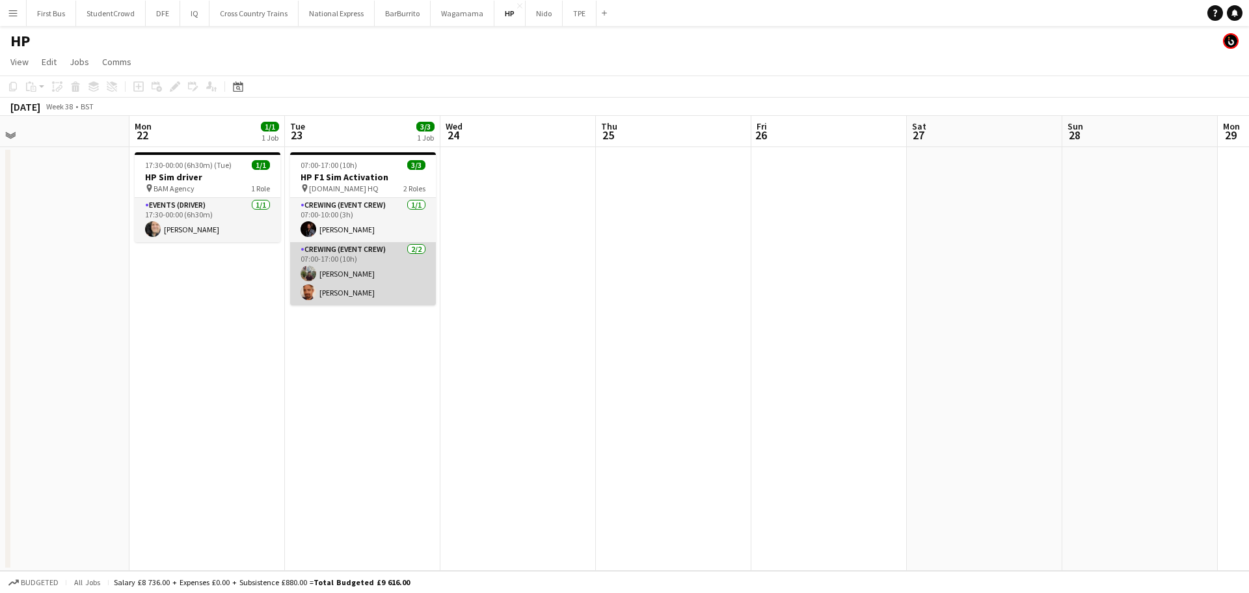
click at [342, 277] on app-card-role "Crewing (Event Crew) [DATE] 07:00-17:00 (10h) [PERSON_NAME] [PERSON_NAME]" at bounding box center [363, 273] width 146 height 63
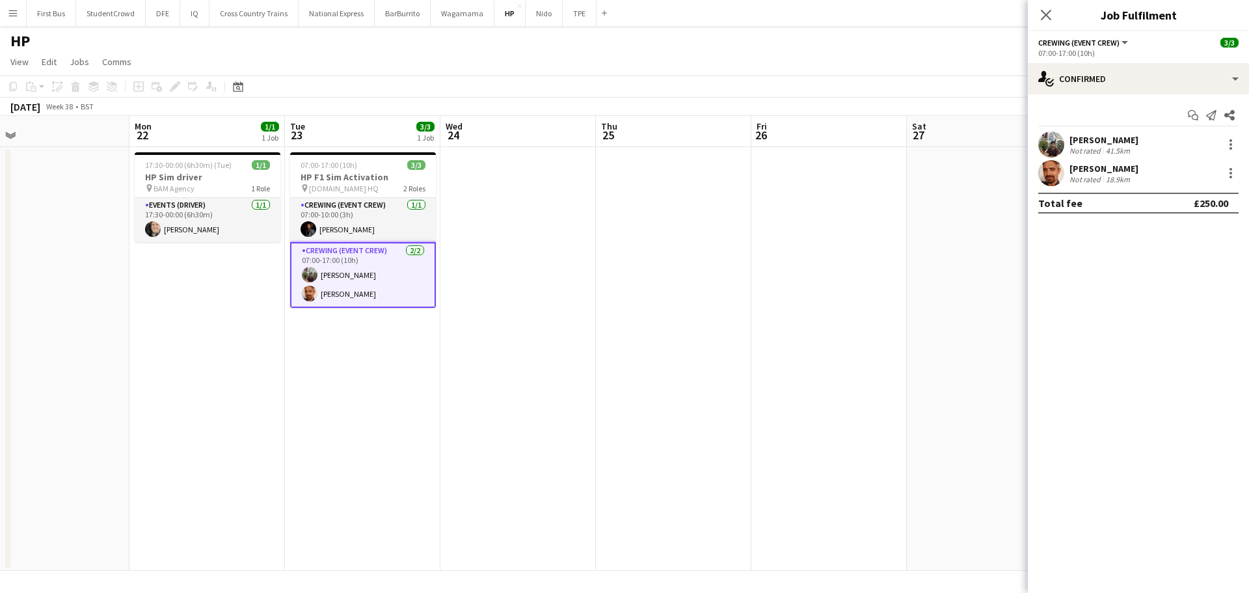
click at [1075, 142] on div "[PERSON_NAME]" at bounding box center [1104, 140] width 69 height 12
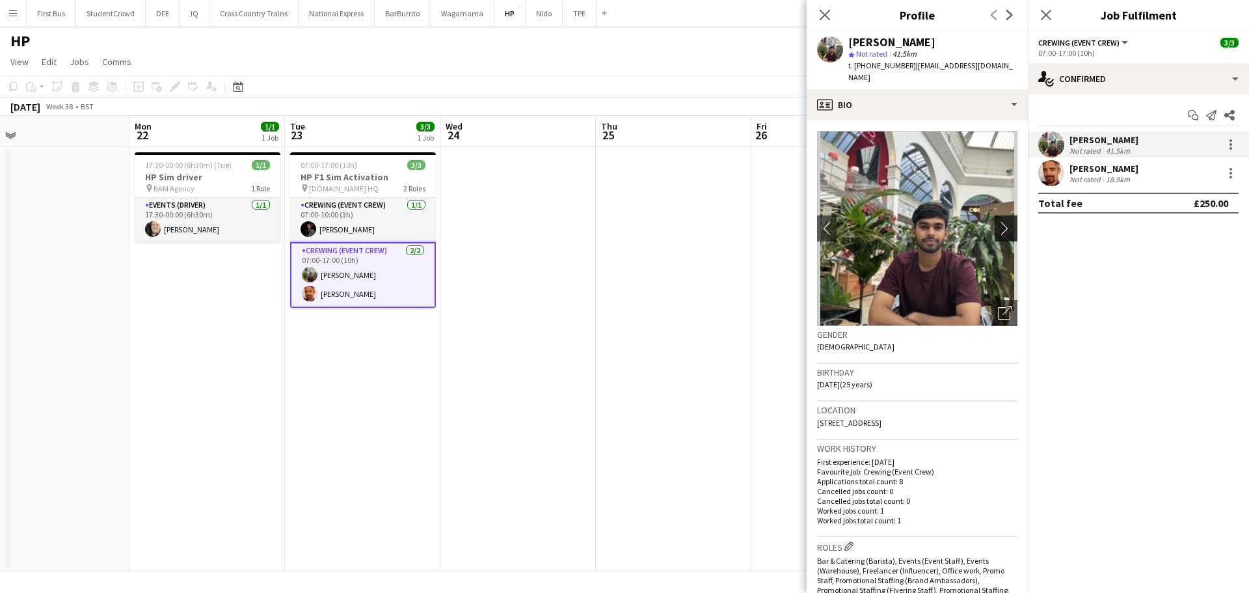
click at [995, 219] on button "chevron-right" at bounding box center [1008, 228] width 26 height 26
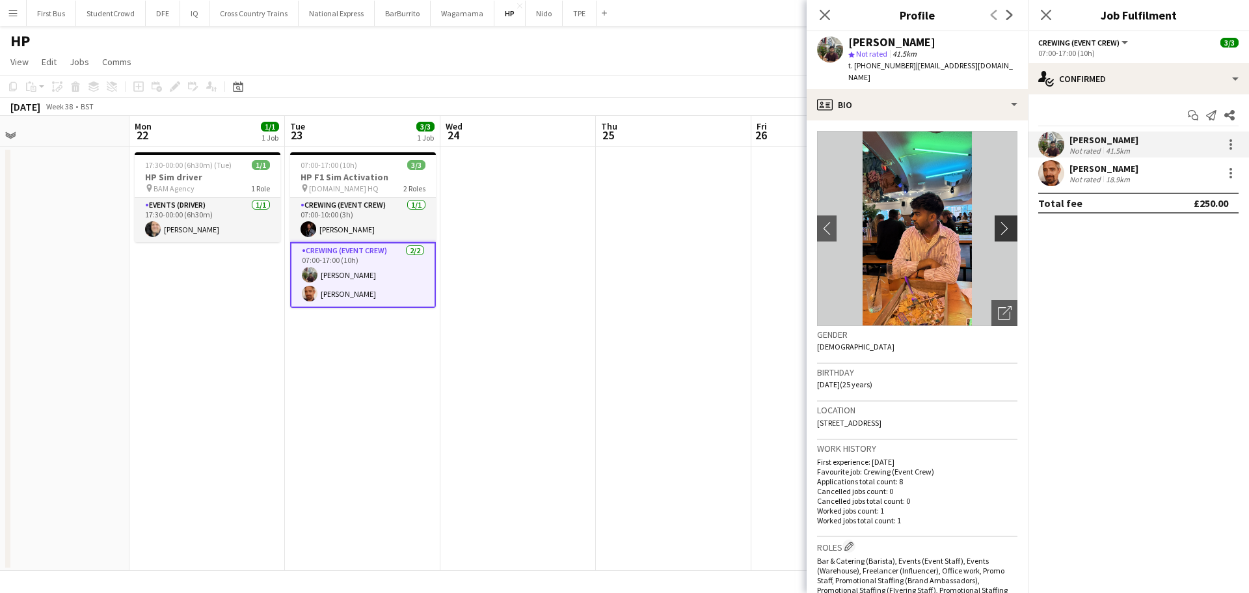
click at [995, 219] on button "chevron-right" at bounding box center [1008, 228] width 26 height 26
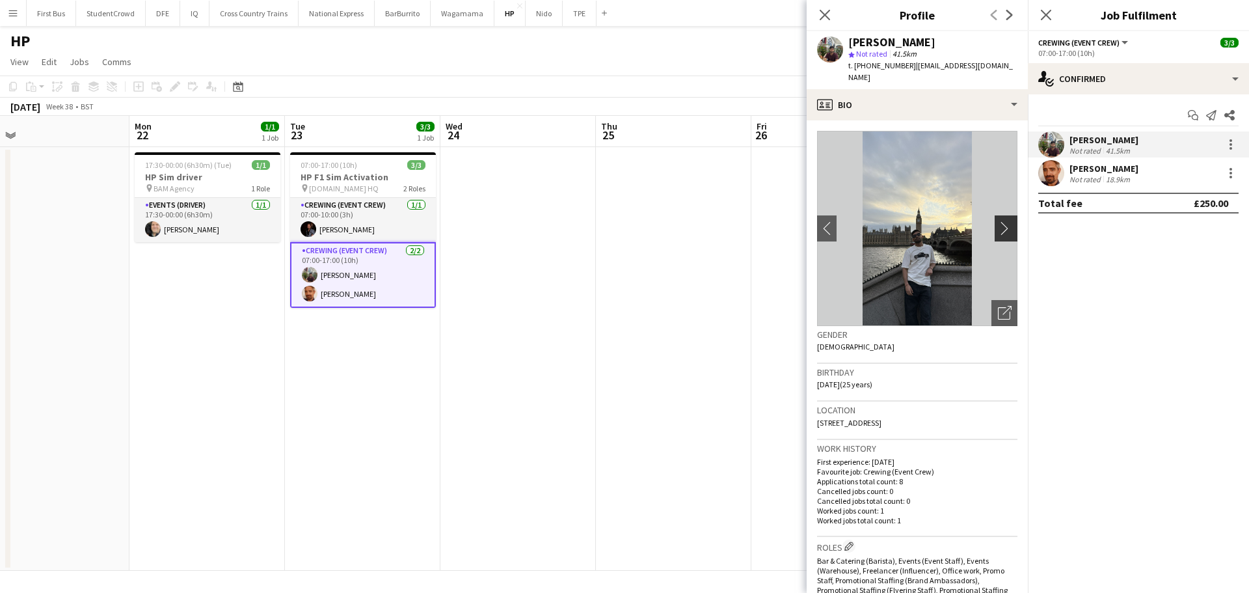
click at [1005, 221] on app-icon "chevron-right" at bounding box center [1008, 228] width 20 height 14
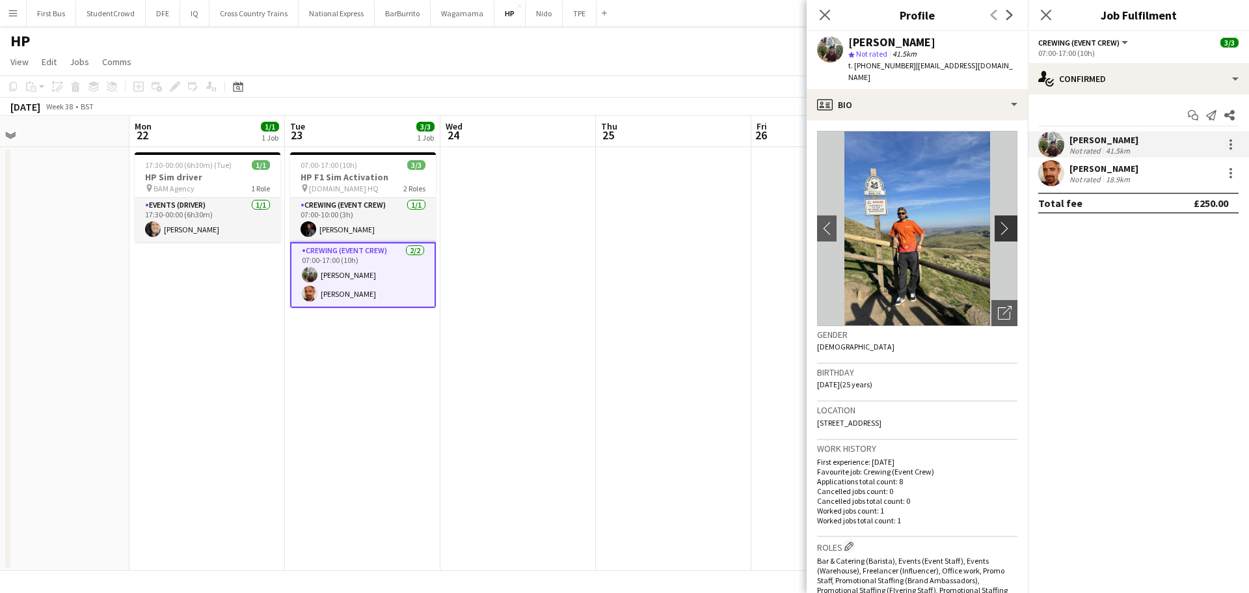
click at [1005, 221] on app-icon "chevron-right" at bounding box center [1008, 228] width 20 height 14
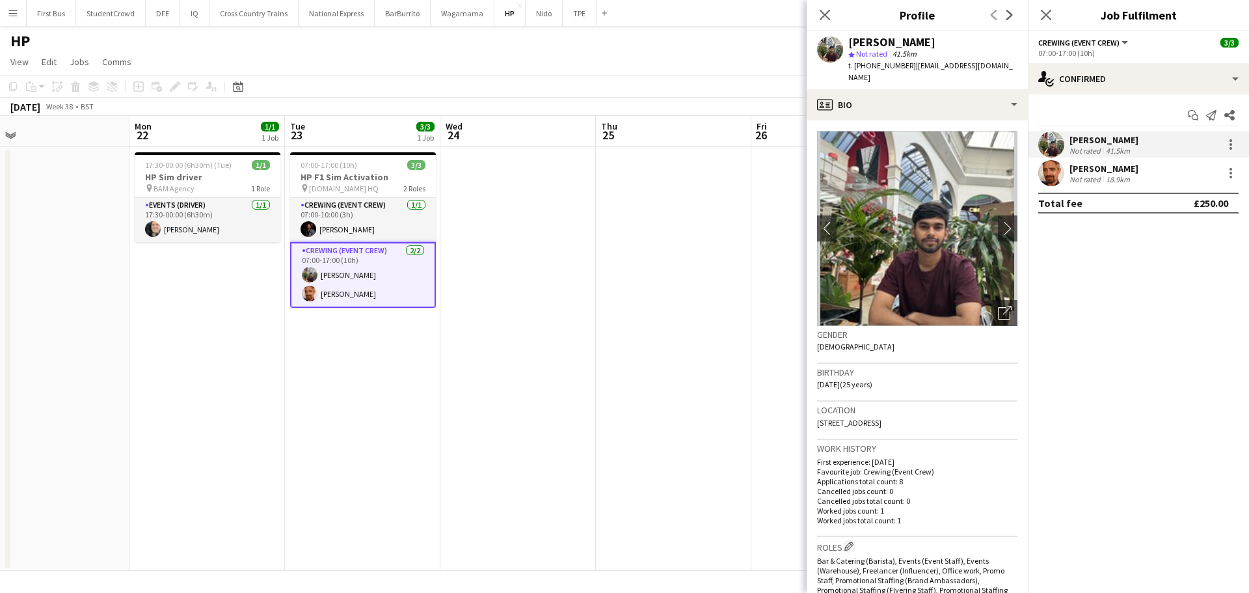
click at [336, 294] on app-card-role "Crewing (Event Crew) [DATE] 07:00-17:00 (10h) [PERSON_NAME] [PERSON_NAME]" at bounding box center [363, 275] width 146 height 66
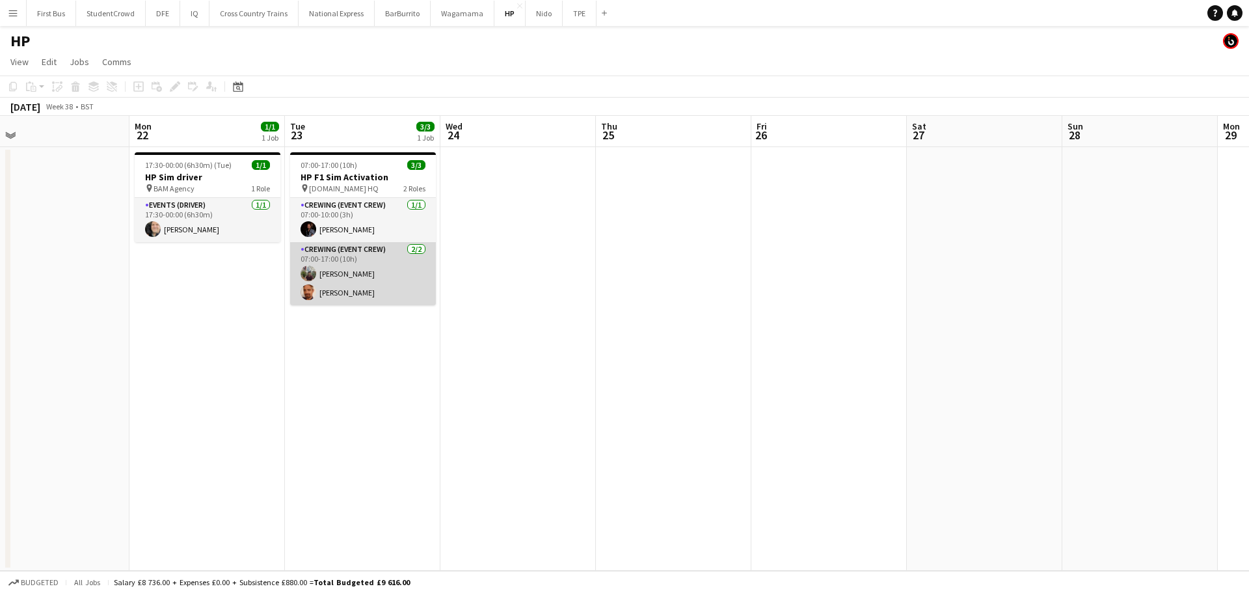
click at [336, 294] on app-card-role "Crewing (Event Crew) [DATE] 07:00-17:00 (10h) [PERSON_NAME] [PERSON_NAME]" at bounding box center [363, 273] width 146 height 63
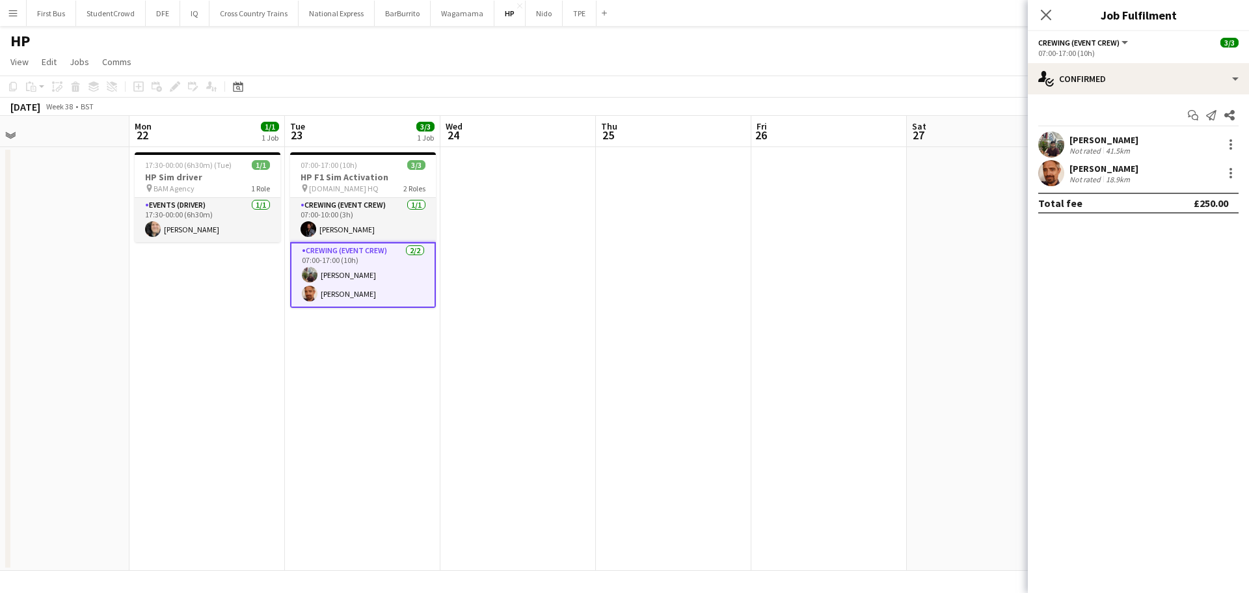
click at [1107, 164] on div "[PERSON_NAME]" at bounding box center [1104, 169] width 69 height 12
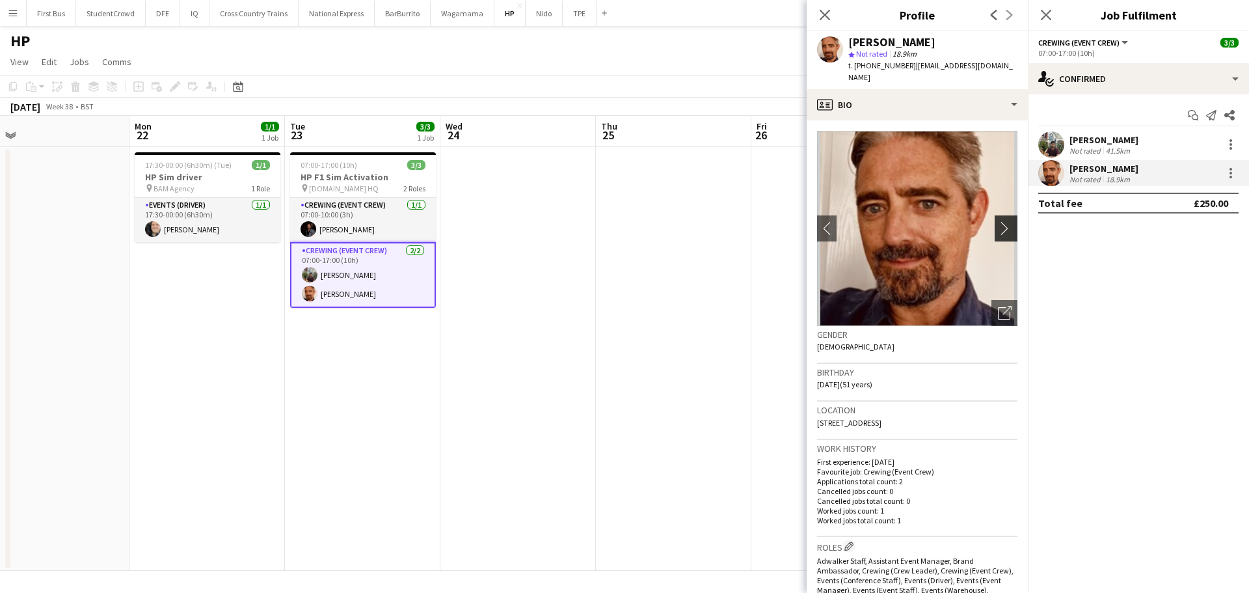
click at [1002, 221] on app-icon "chevron-right" at bounding box center [1008, 228] width 20 height 14
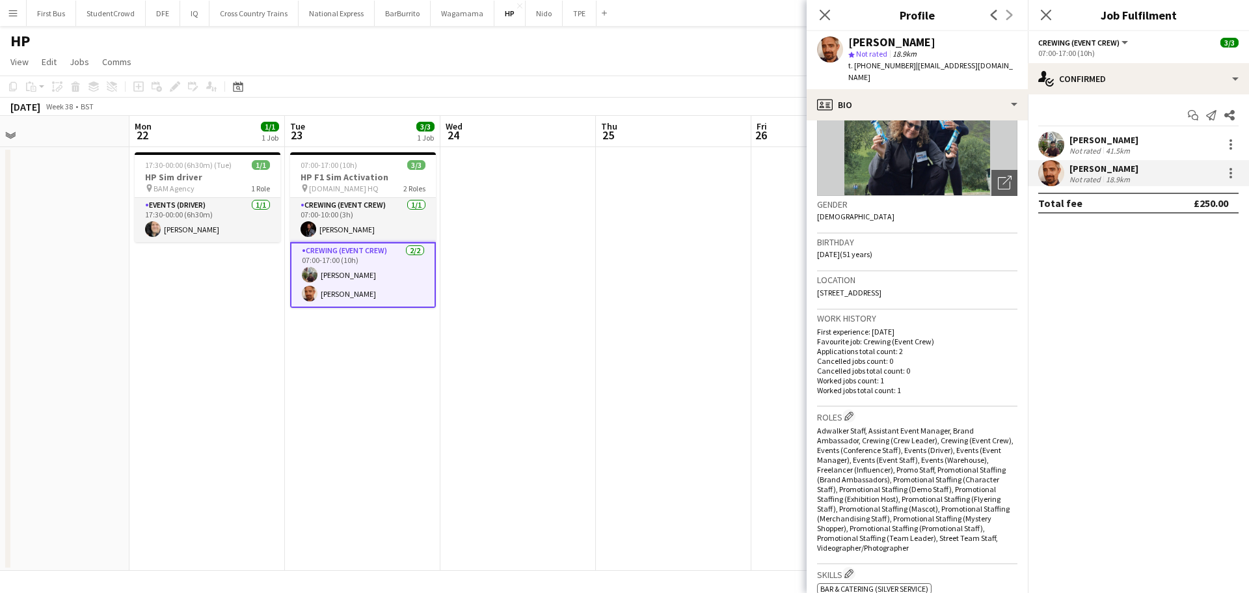
scroll to position [0, 0]
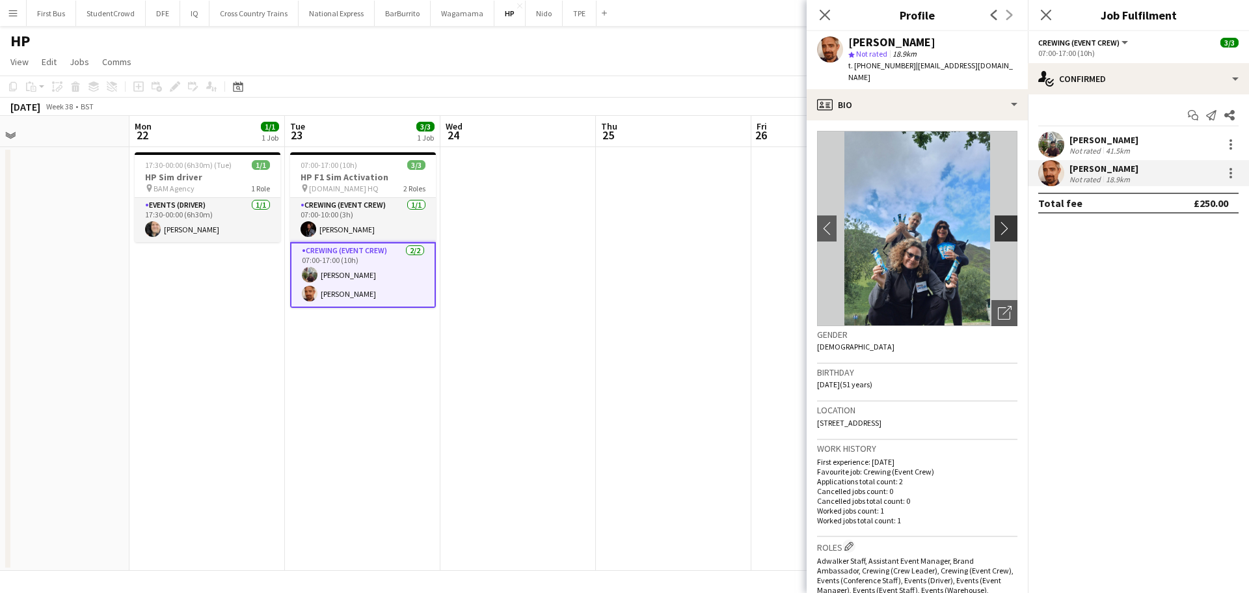
click at [998, 221] on app-icon "chevron-right" at bounding box center [1008, 228] width 20 height 14
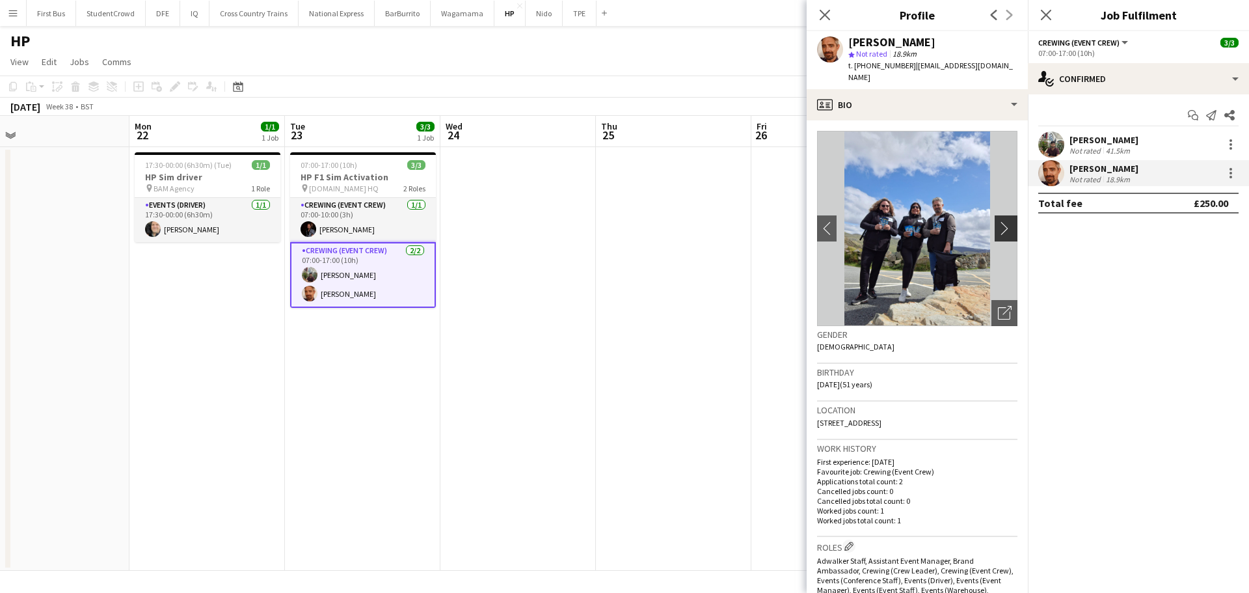
click at [998, 221] on app-icon "chevron-right" at bounding box center [1008, 228] width 20 height 14
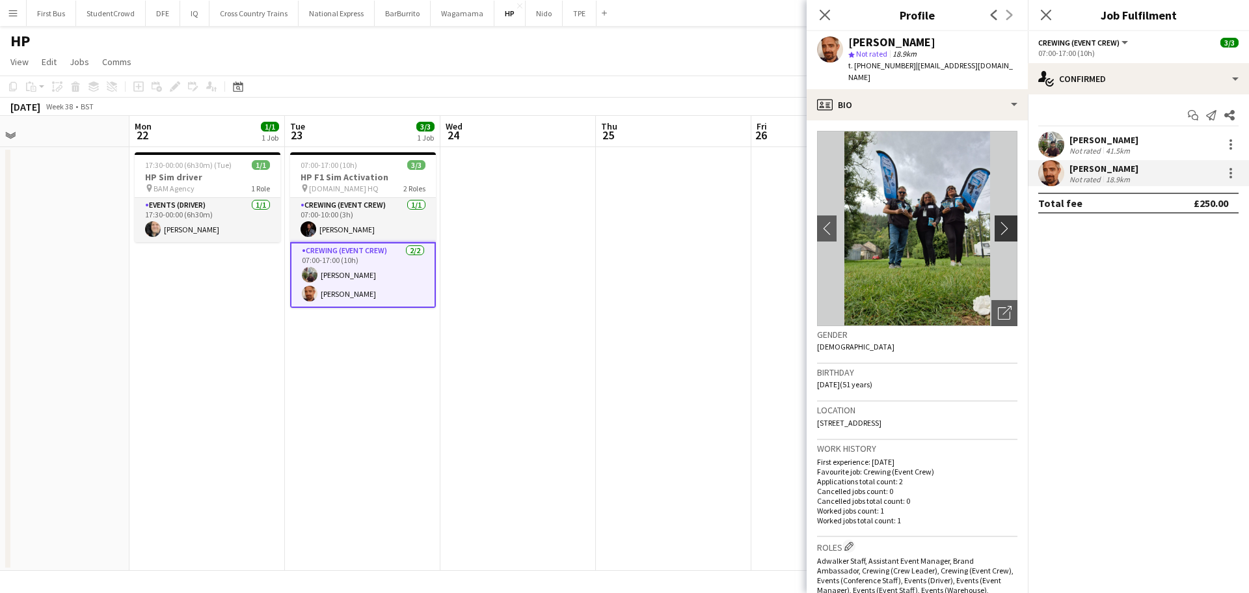
click at [998, 221] on app-icon "chevron-right" at bounding box center [1008, 228] width 20 height 14
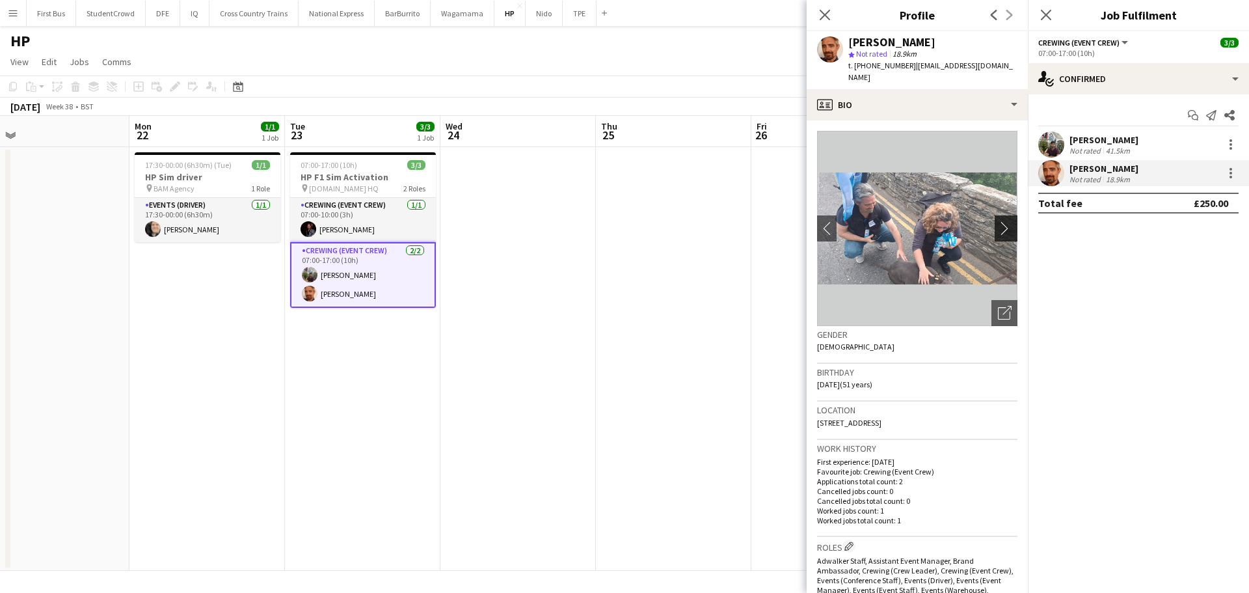
click at [998, 221] on app-icon "chevron-right" at bounding box center [1008, 228] width 20 height 14
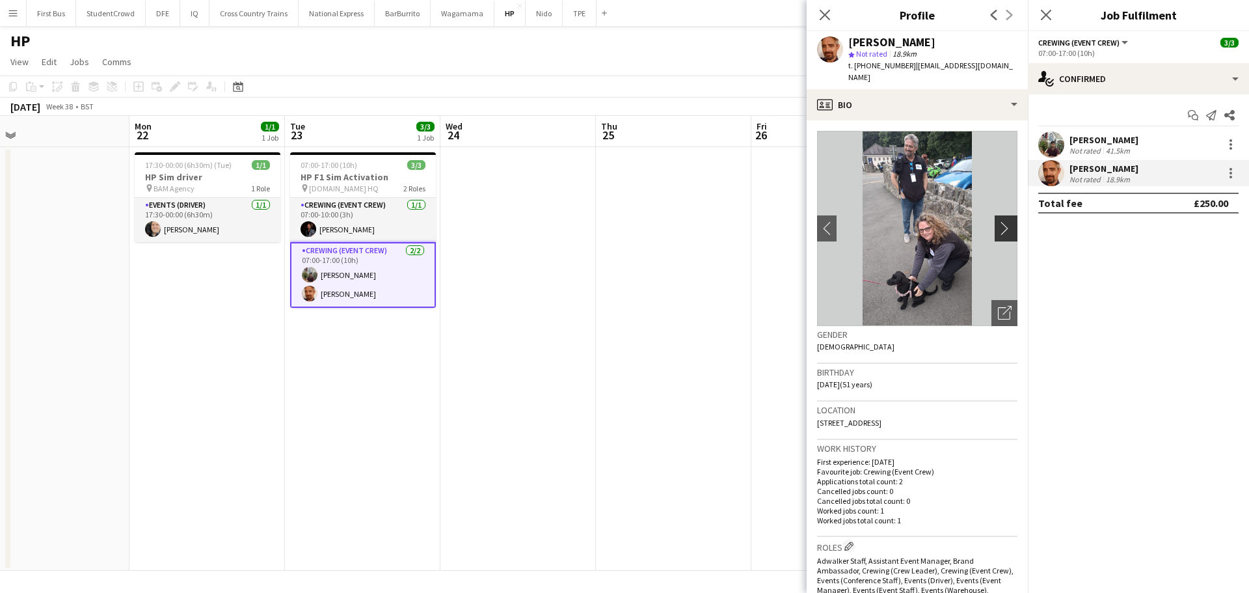
click at [998, 221] on app-icon "chevron-right" at bounding box center [1008, 228] width 20 height 14
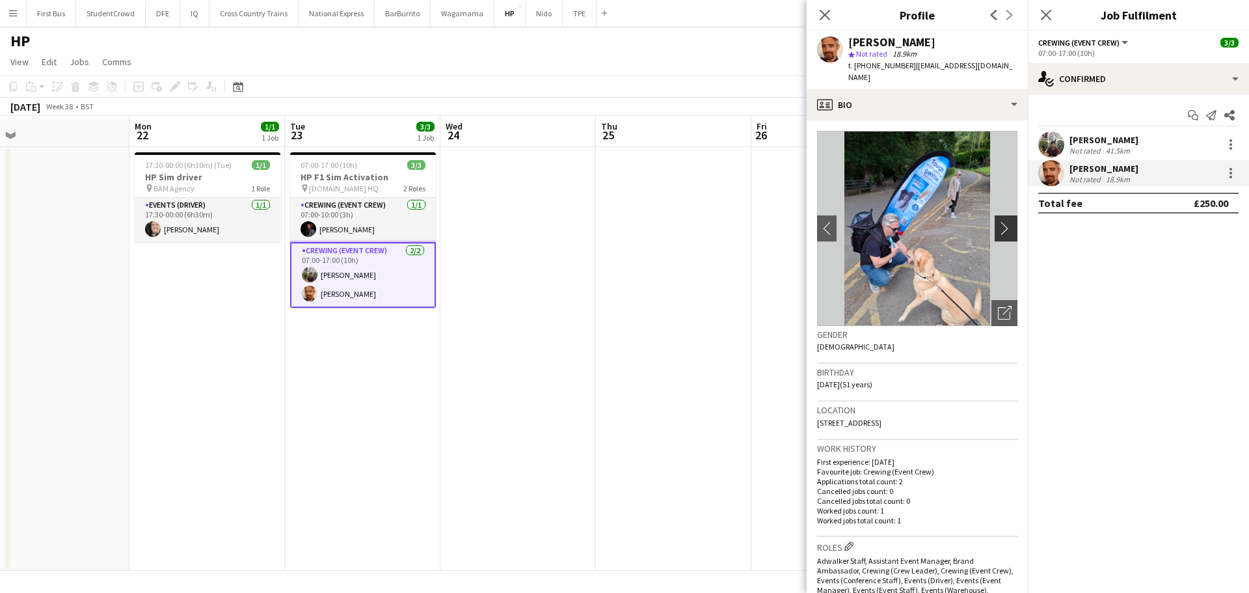
click at [998, 221] on app-icon "chevron-right" at bounding box center [1008, 228] width 20 height 14
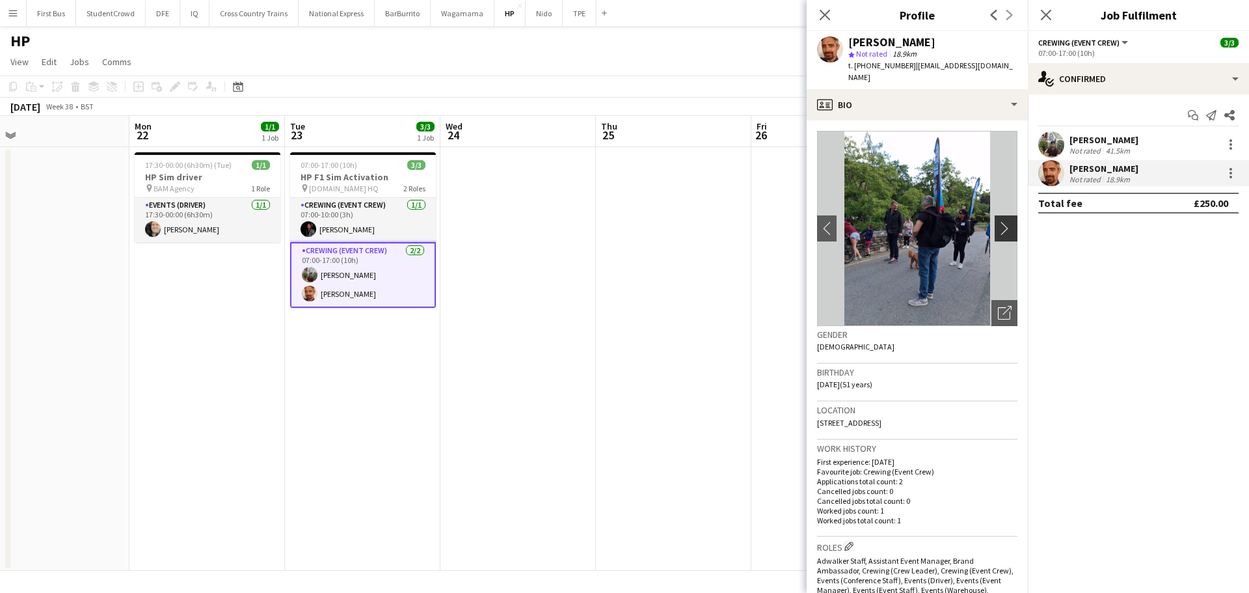
click at [998, 221] on app-icon "chevron-right" at bounding box center [1008, 228] width 20 height 14
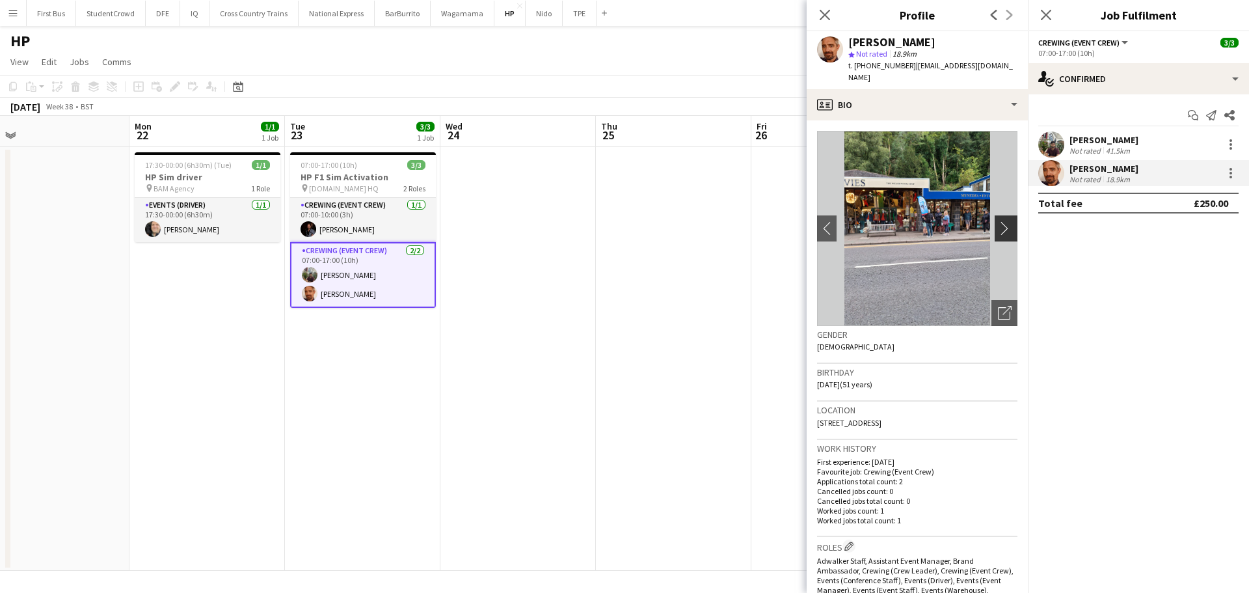
click at [998, 221] on app-icon "chevron-right" at bounding box center [1008, 228] width 20 height 14
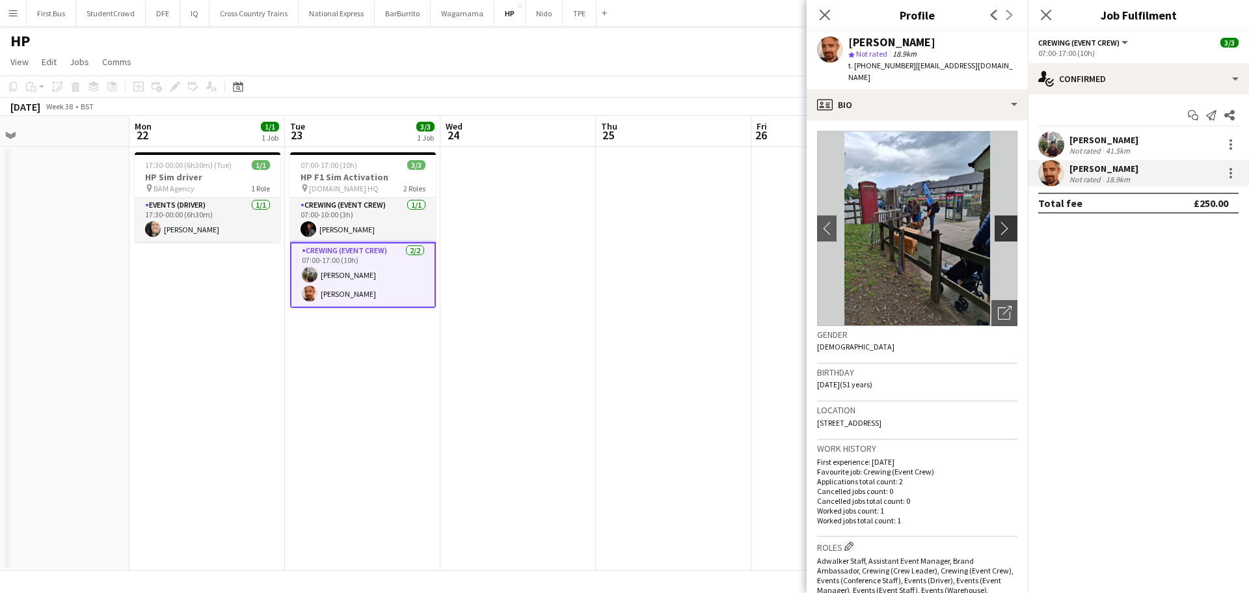
click at [998, 221] on app-icon "chevron-right" at bounding box center [1008, 228] width 20 height 14
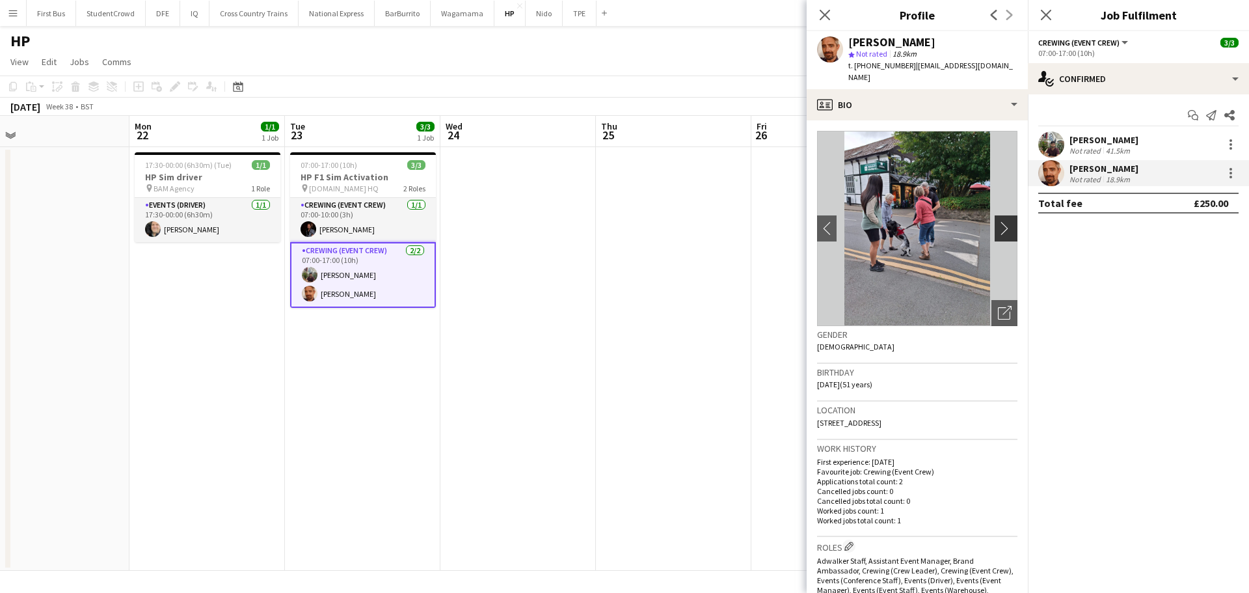
click at [998, 221] on app-icon "chevron-right" at bounding box center [1008, 228] width 20 height 14
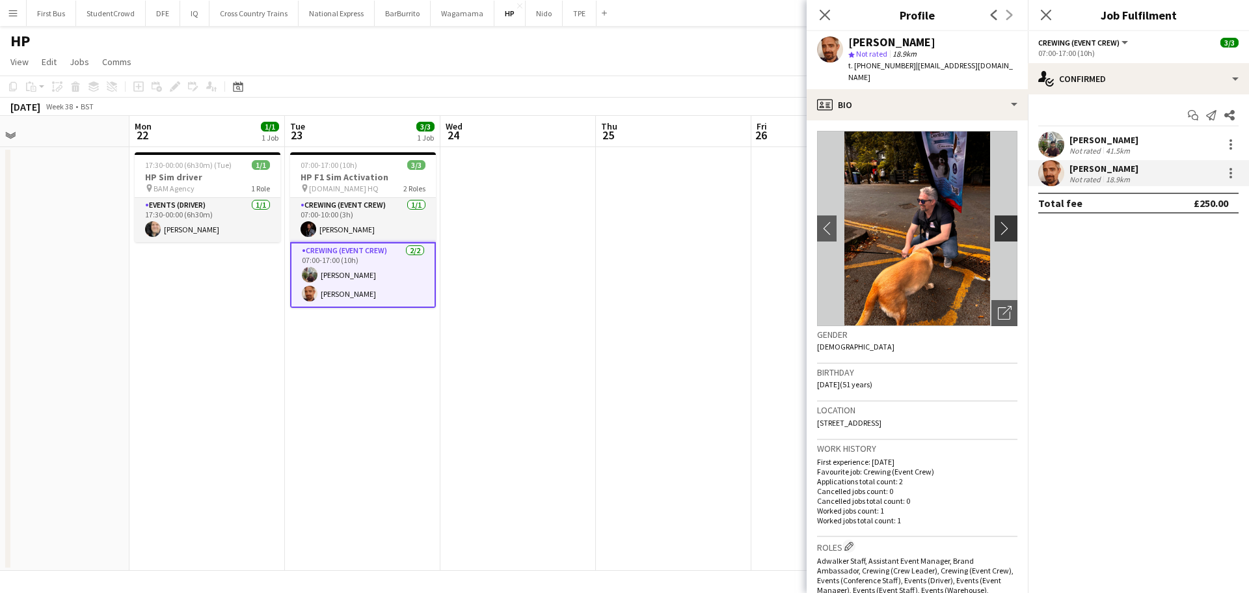
click at [998, 221] on app-icon "chevron-right" at bounding box center [1008, 228] width 20 height 14
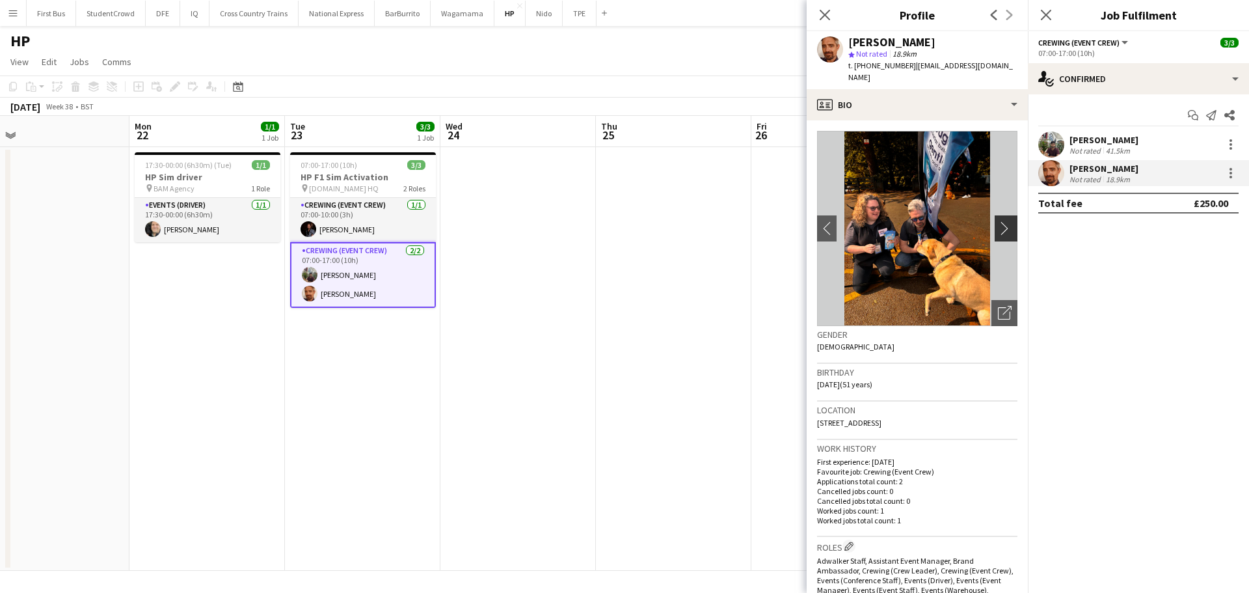
click at [998, 221] on app-icon "chevron-right" at bounding box center [1008, 228] width 20 height 14
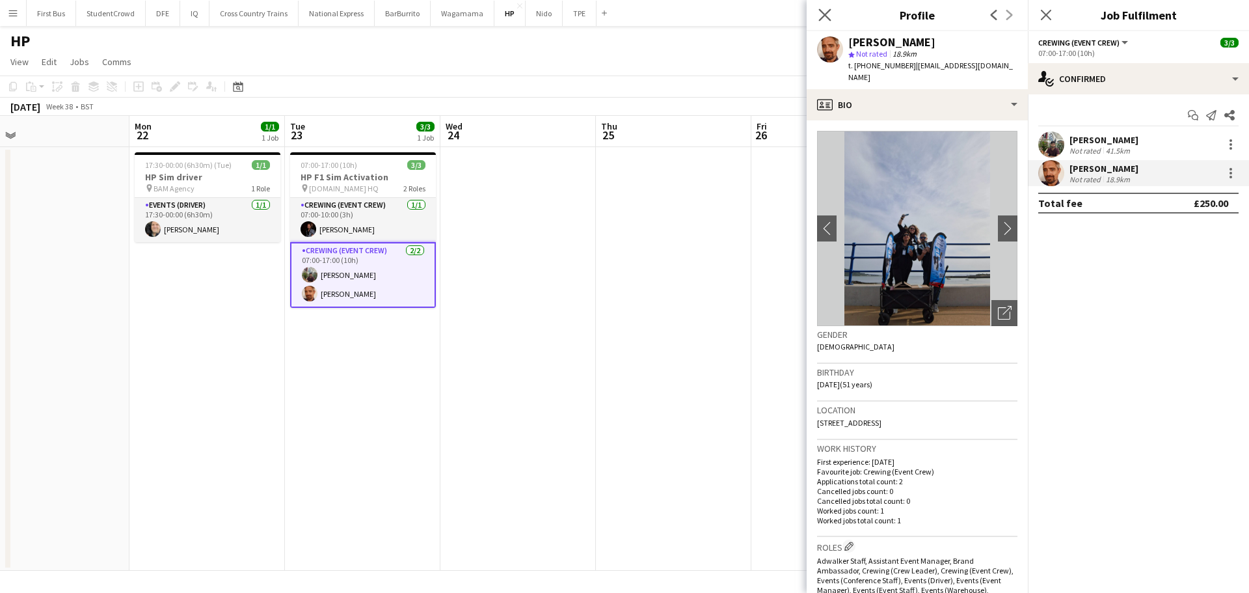
click at [820, 7] on app-icon "Close pop-in" at bounding box center [825, 15] width 19 height 19
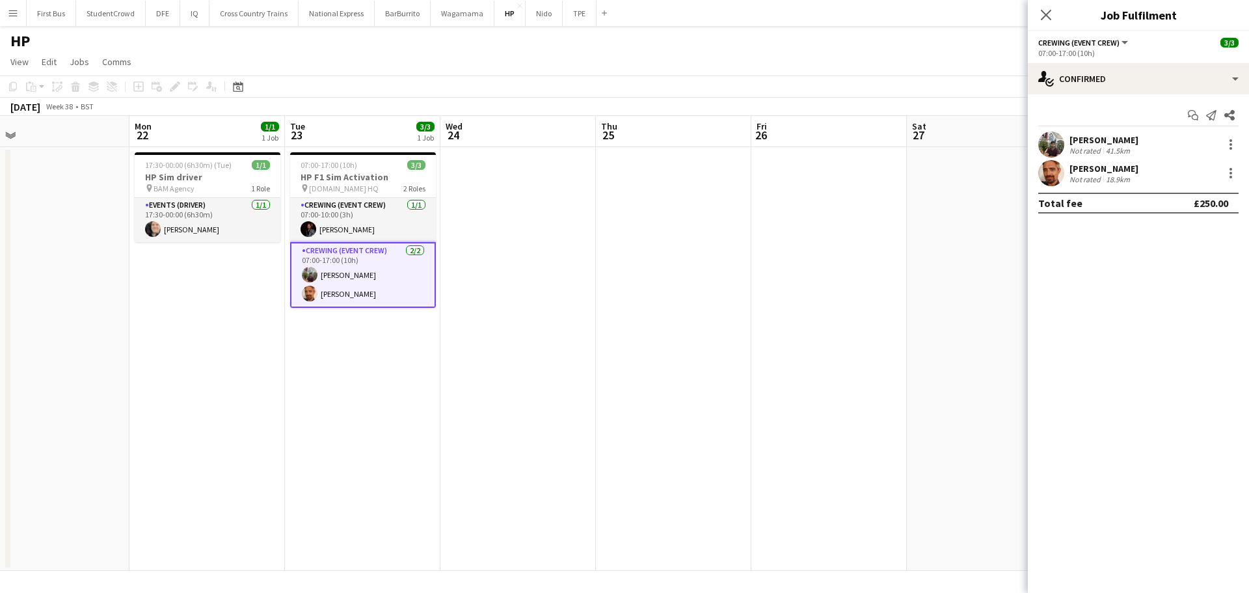
click at [13, 16] on app-icon "Menu" at bounding box center [13, 13] width 10 height 10
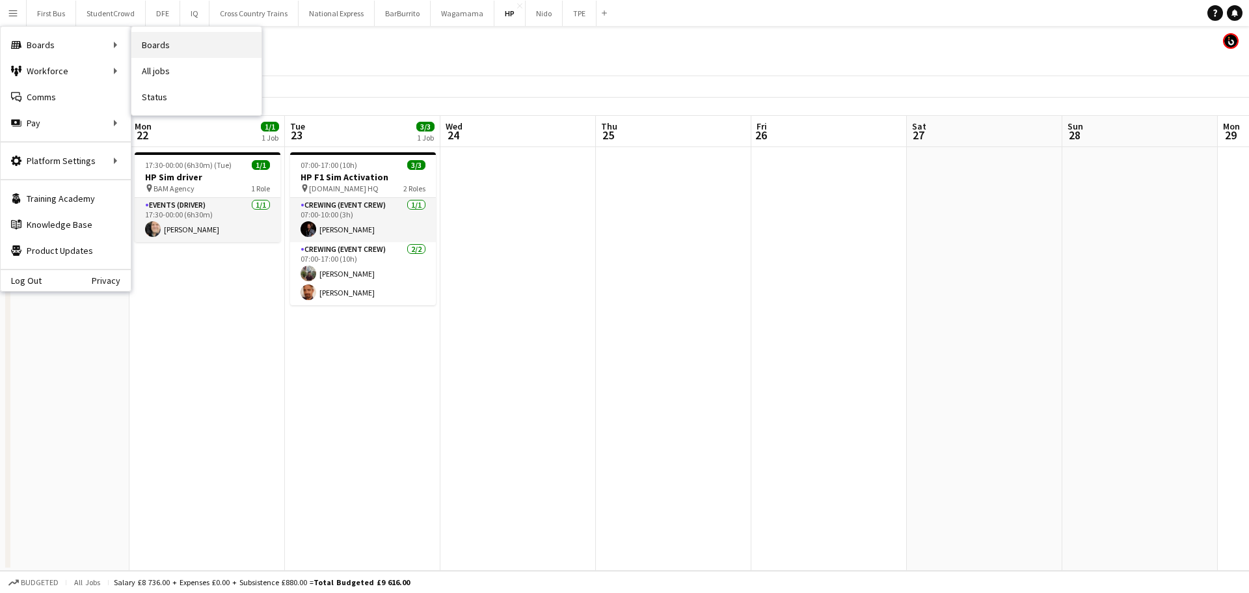
click at [183, 45] on link "Boards" at bounding box center [196, 45] width 130 height 26
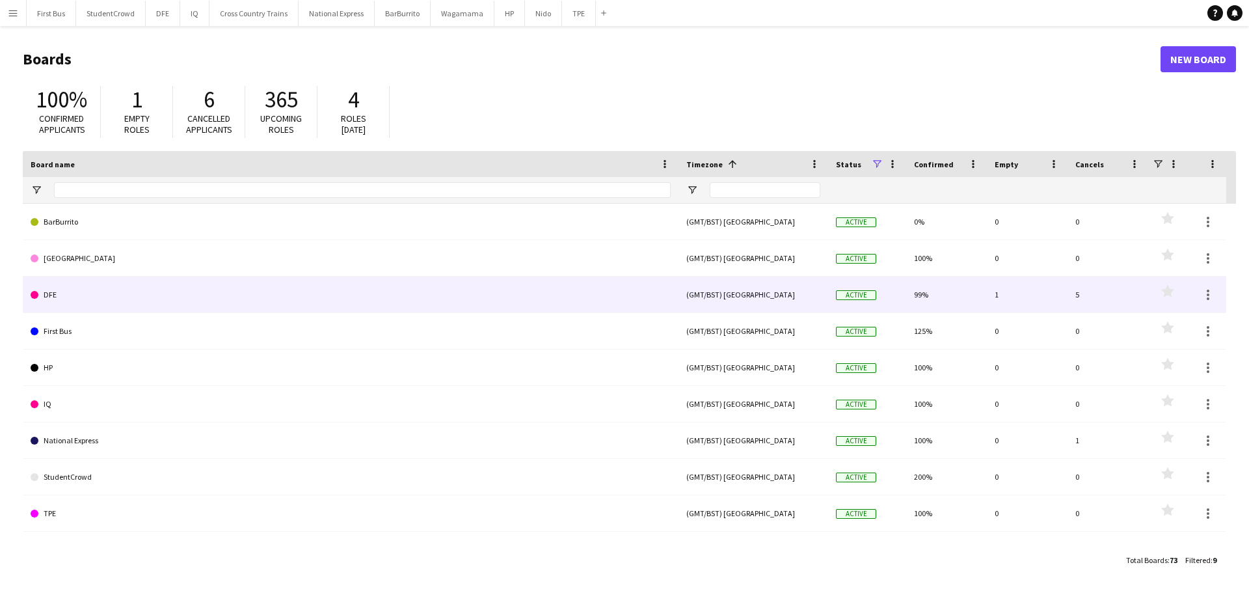
click at [691, 299] on div "(GMT/BST) [GEOGRAPHIC_DATA]" at bounding box center [754, 295] width 150 height 36
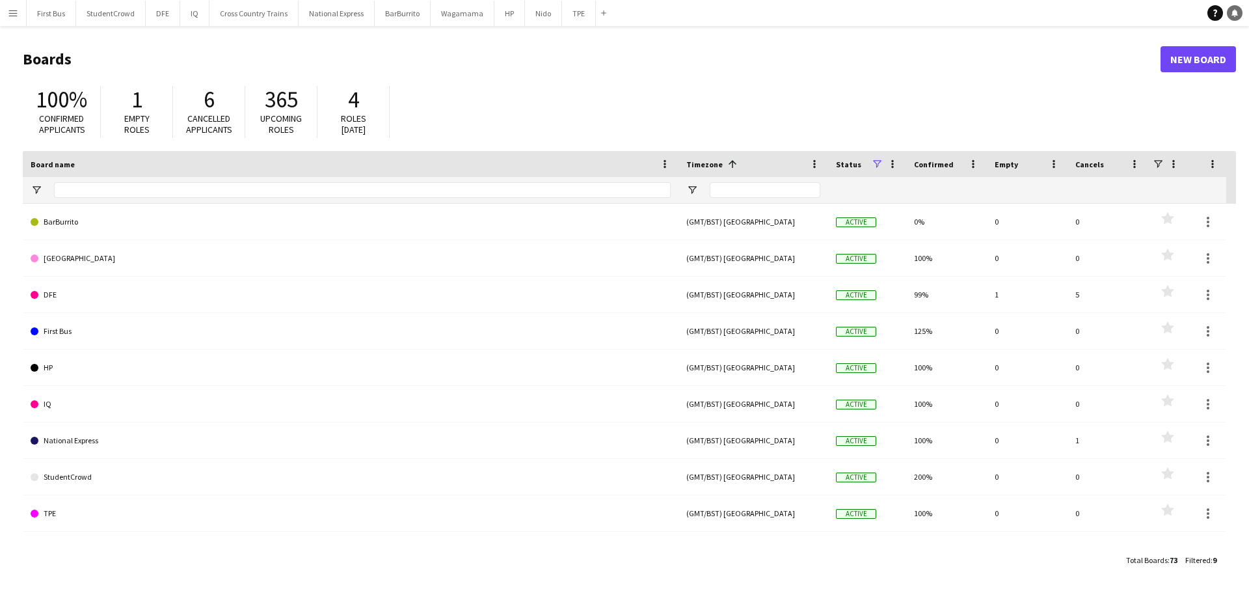
click at [1238, 13] on icon "Notifications" at bounding box center [1235, 13] width 8 height 8
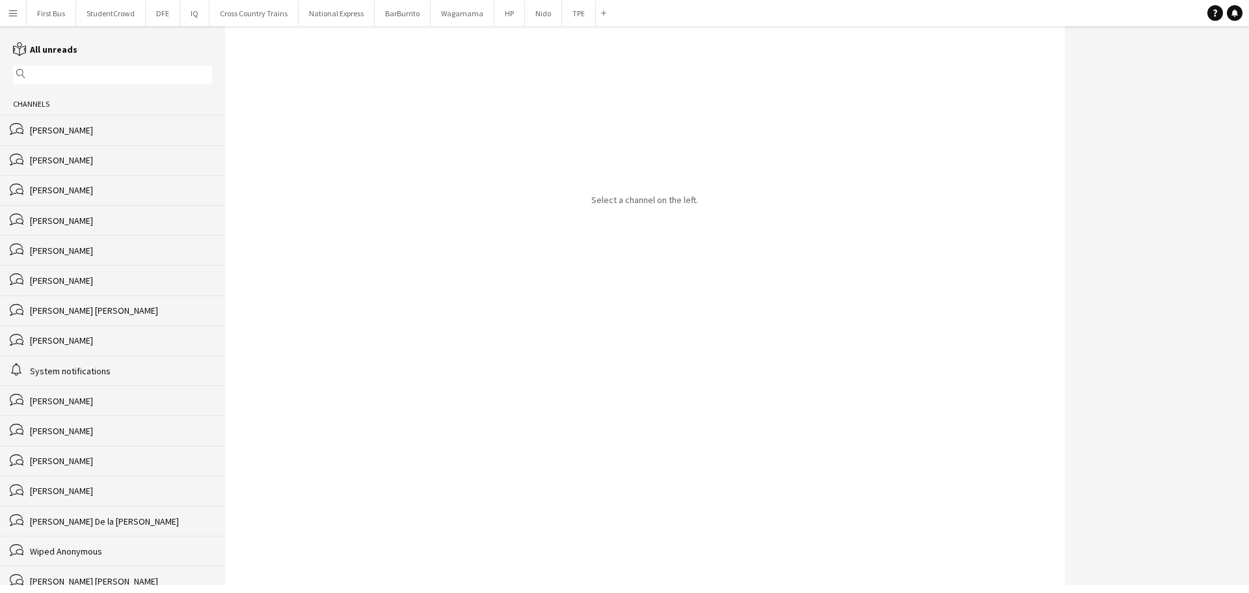
click at [72, 120] on div "bubbles [PERSON_NAME]" at bounding box center [112, 130] width 225 height 30
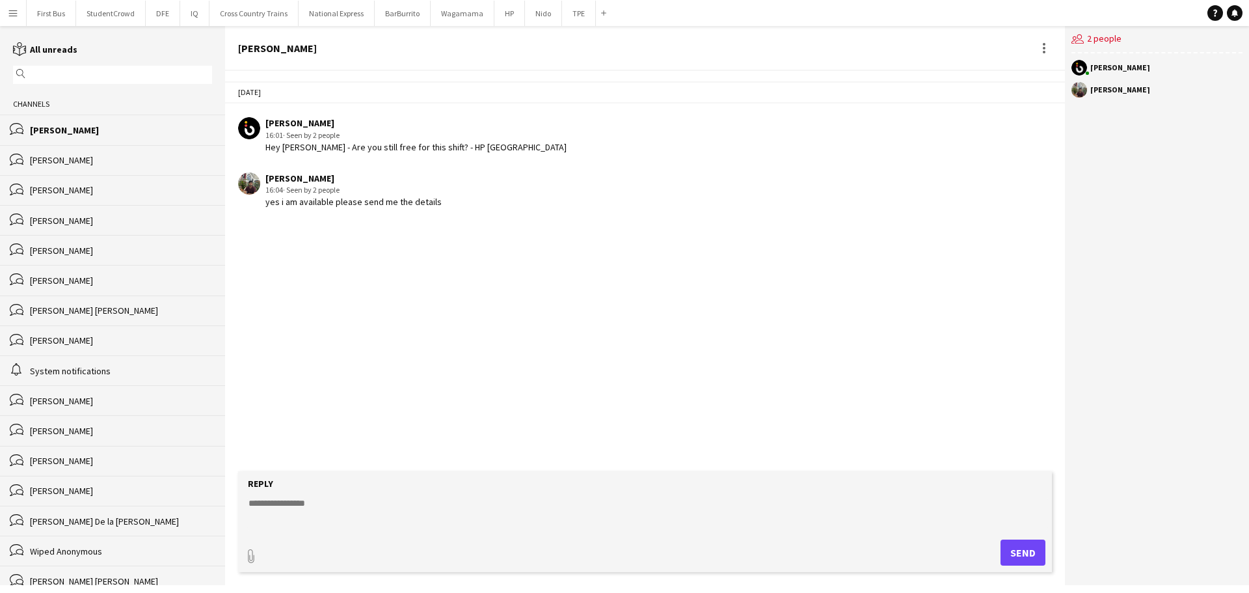
click at [388, 507] on textarea at bounding box center [647, 513] width 801 height 34
type textarea "**********"
click at [1018, 556] on button "Send" at bounding box center [1023, 552] width 45 height 26
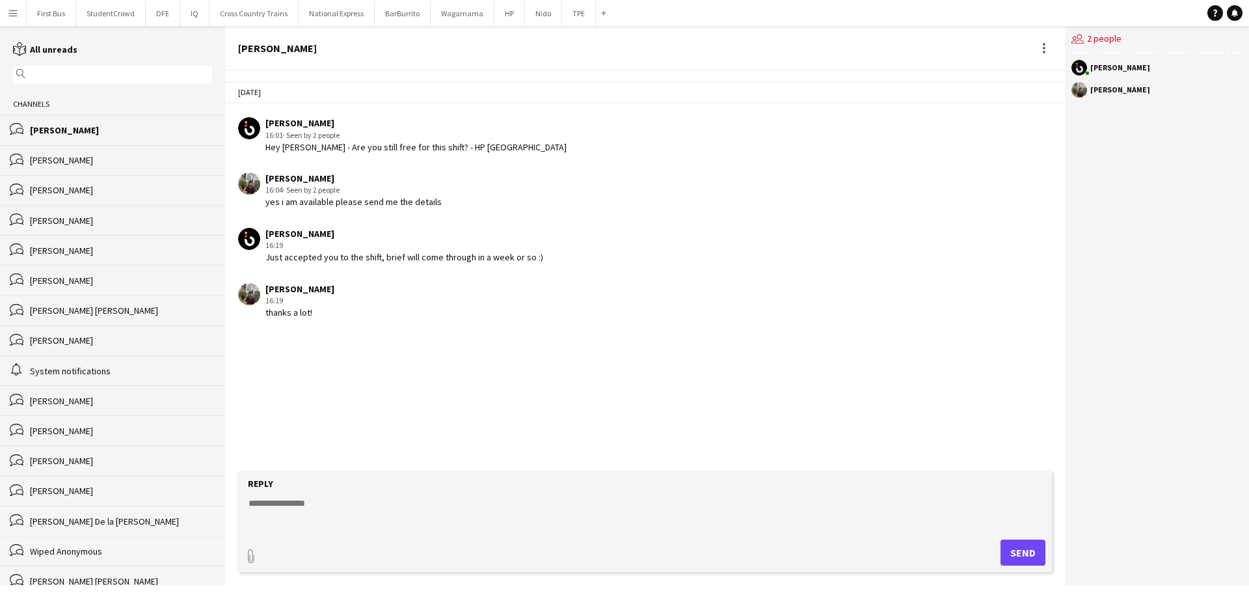
click at [13, 8] on app-icon "Menu" at bounding box center [13, 13] width 10 height 10
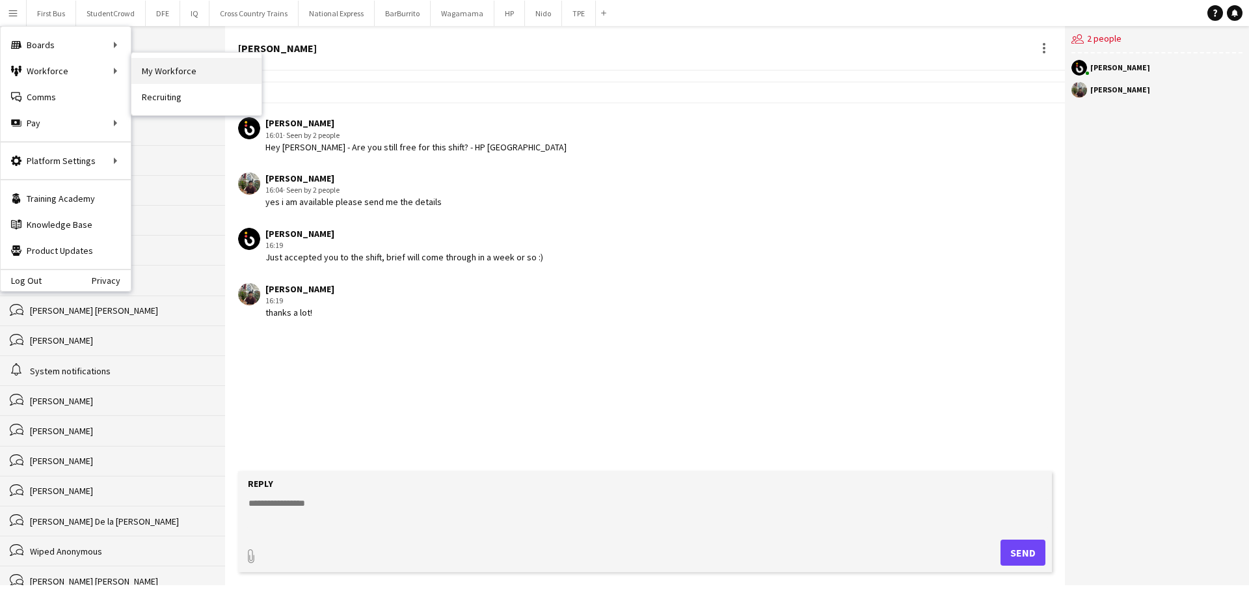
click at [205, 68] on link "My Workforce" at bounding box center [196, 71] width 130 height 26
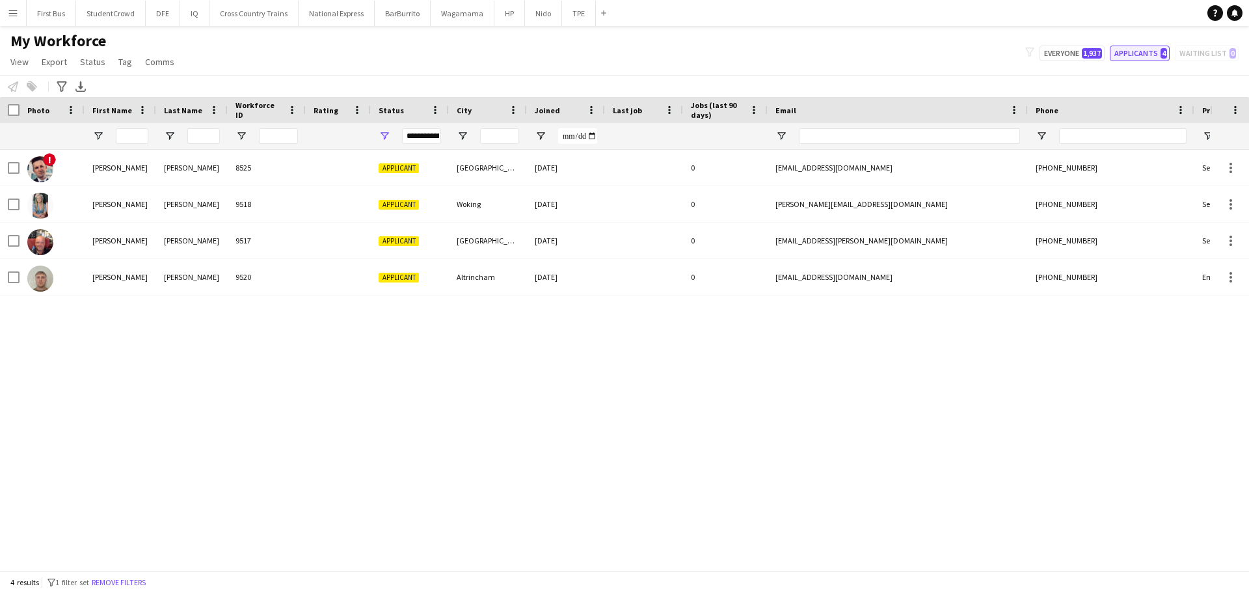
click at [1152, 61] on button "Applicants 4" at bounding box center [1140, 54] width 60 height 16
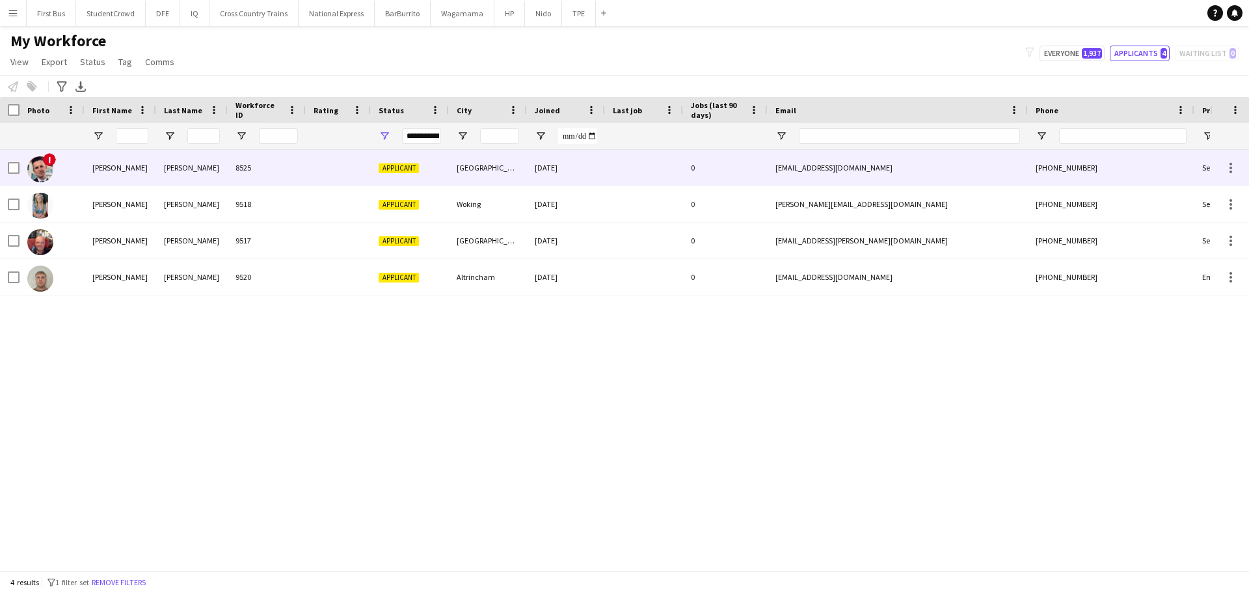
click at [147, 172] on div "[PERSON_NAME]" at bounding box center [121, 168] width 72 height 36
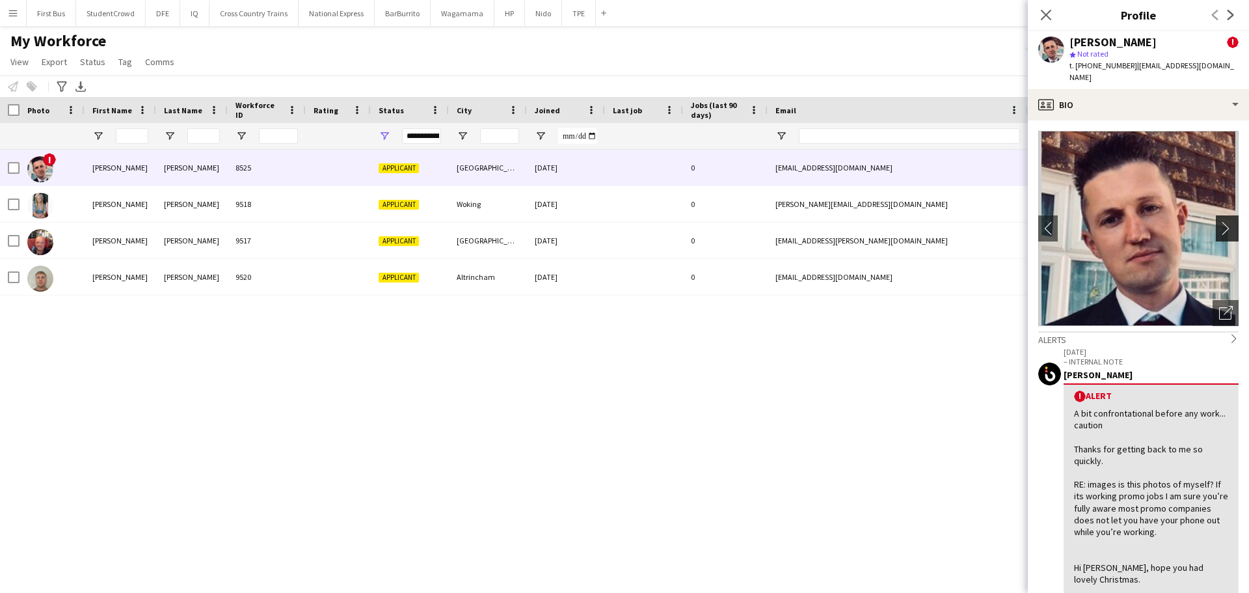
click at [1219, 221] on app-icon "chevron-right" at bounding box center [1229, 228] width 20 height 14
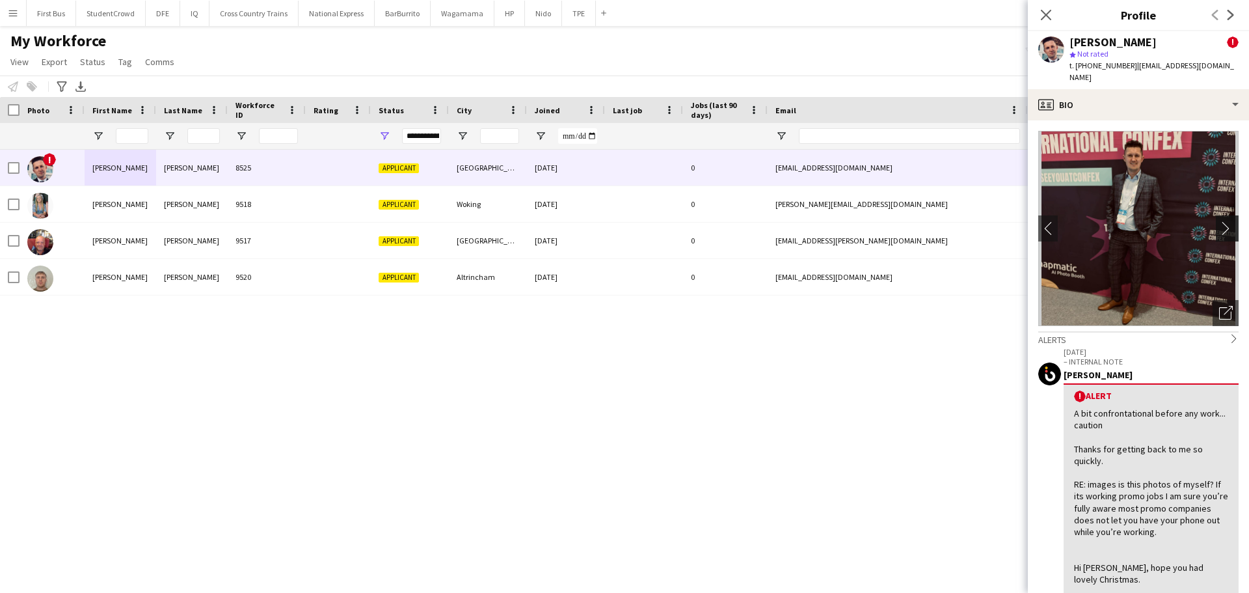
click at [1219, 221] on app-icon "chevron-right" at bounding box center [1229, 228] width 20 height 14
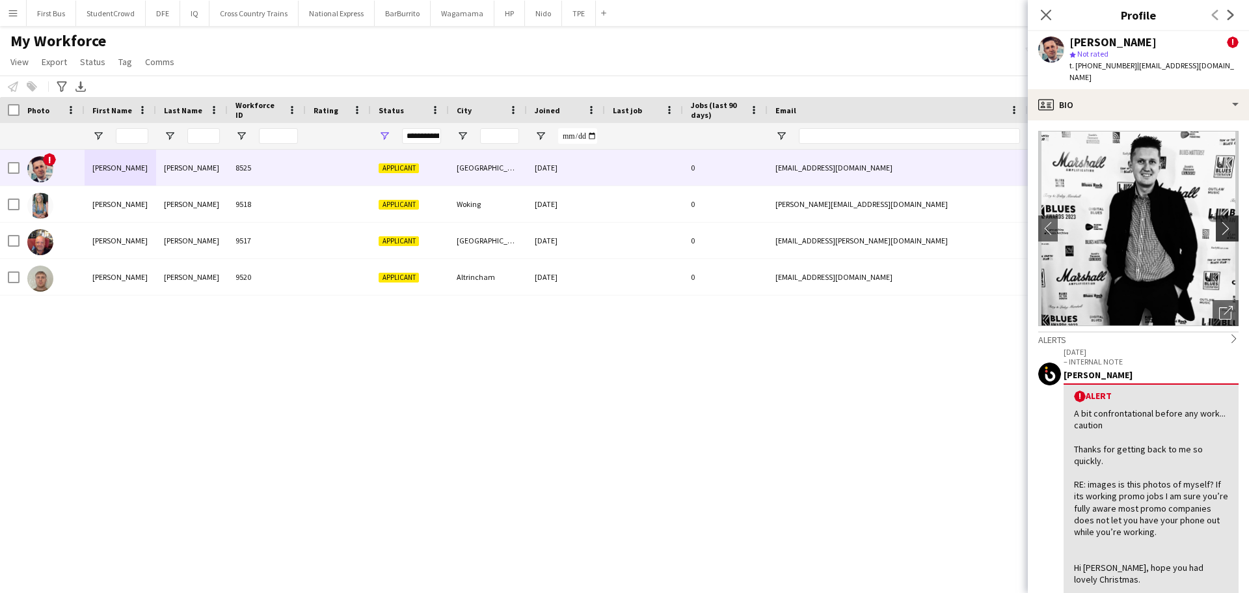
click at [1219, 221] on app-icon "chevron-right" at bounding box center [1229, 228] width 20 height 14
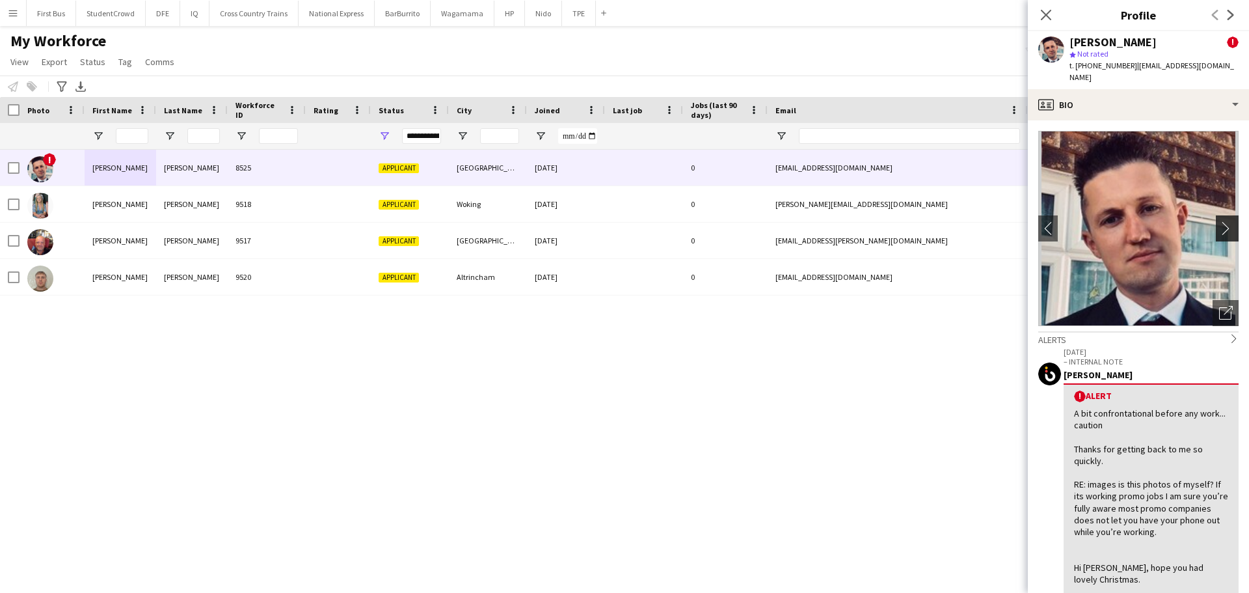
click at [1219, 221] on app-icon "chevron-right" at bounding box center [1229, 228] width 20 height 14
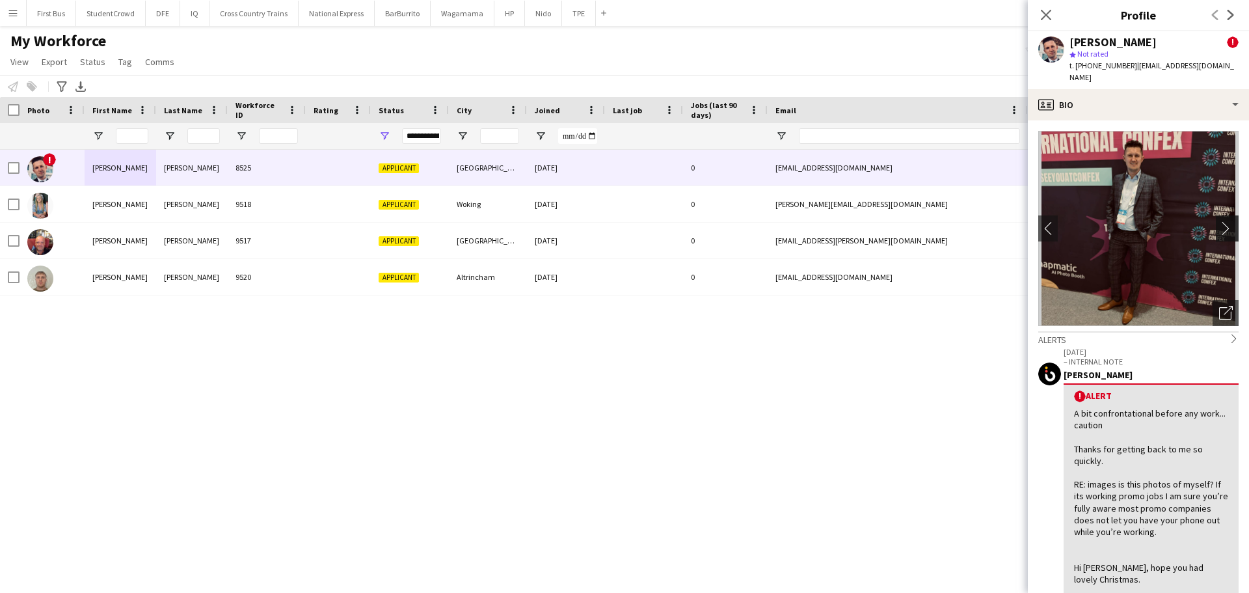
click at [1219, 221] on app-icon "chevron-right" at bounding box center [1229, 228] width 20 height 14
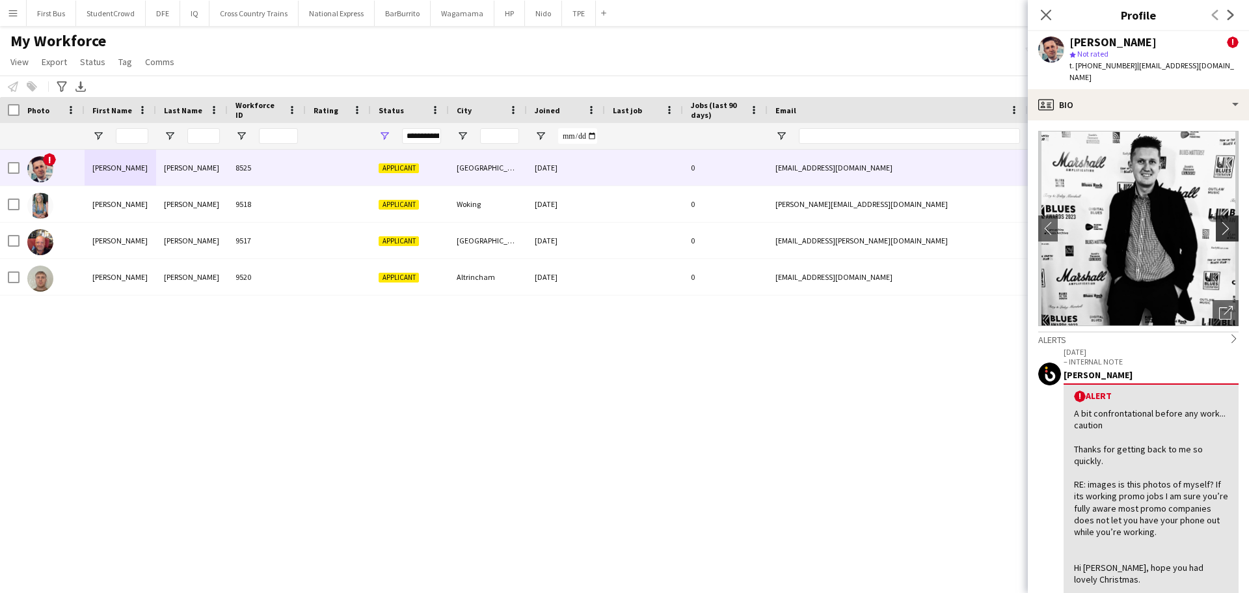
click at [1219, 221] on app-icon "chevron-right" at bounding box center [1229, 228] width 20 height 14
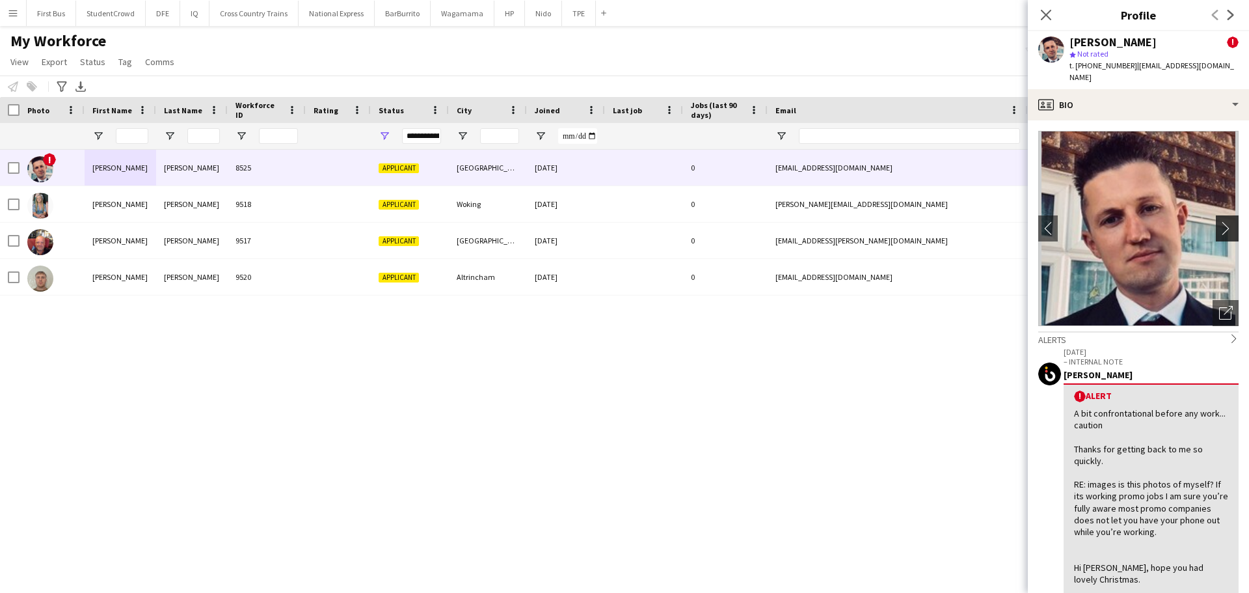
click at [1219, 221] on app-icon "chevron-right" at bounding box center [1229, 228] width 20 height 14
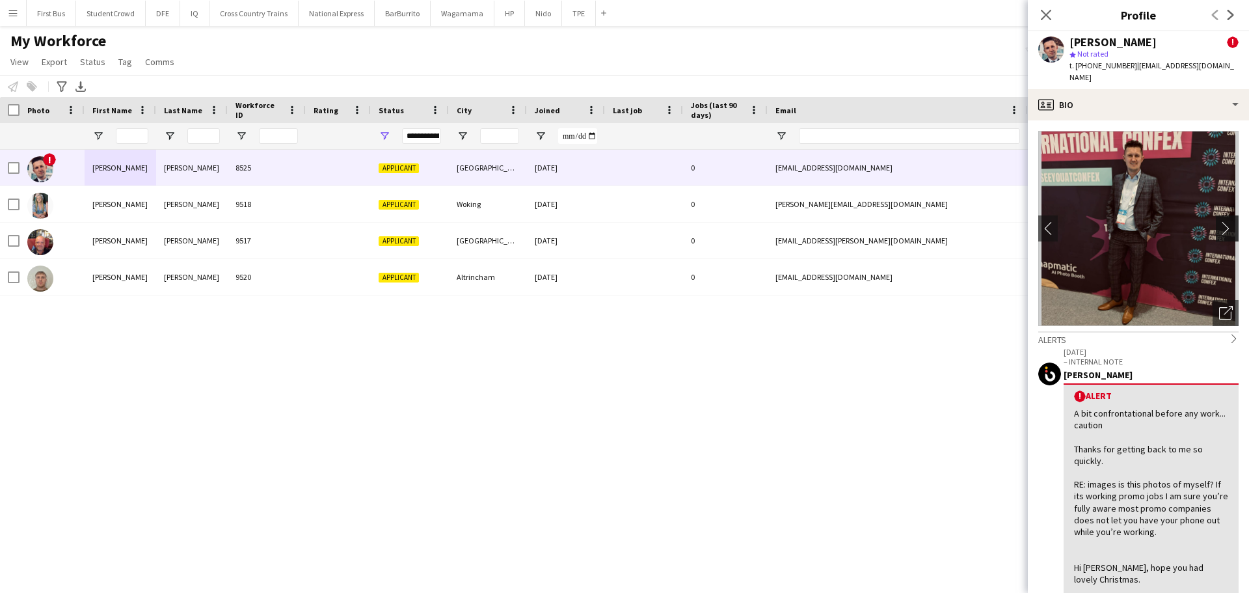
click at [1219, 221] on app-icon "chevron-right" at bounding box center [1229, 228] width 20 height 14
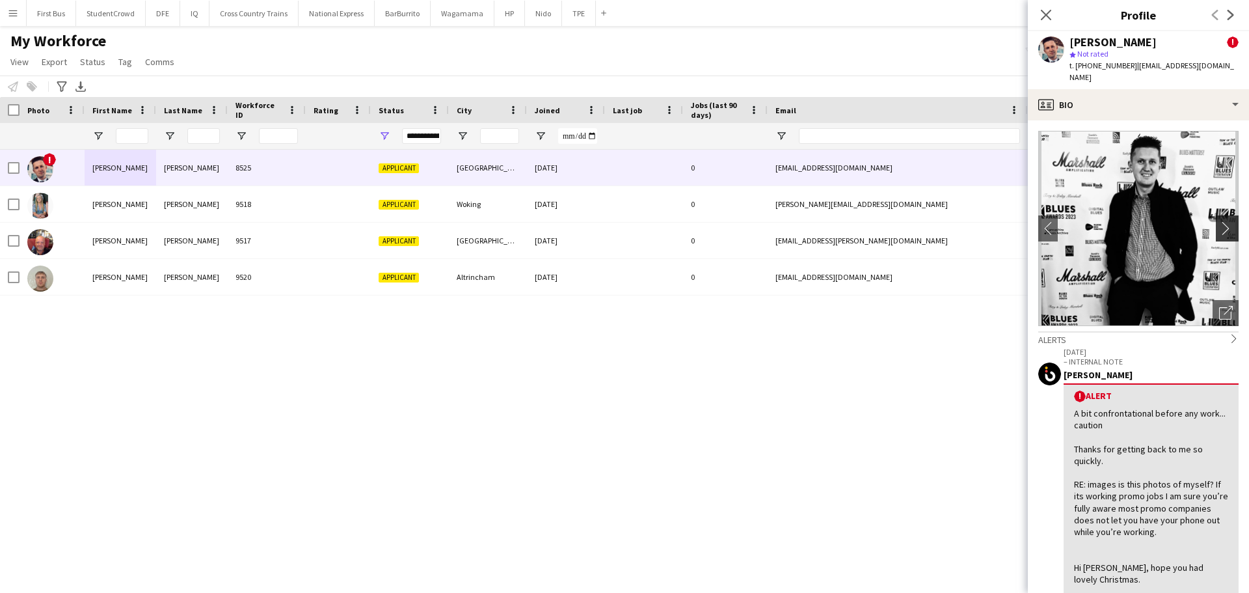
click at [1219, 221] on app-icon "chevron-right" at bounding box center [1229, 228] width 20 height 14
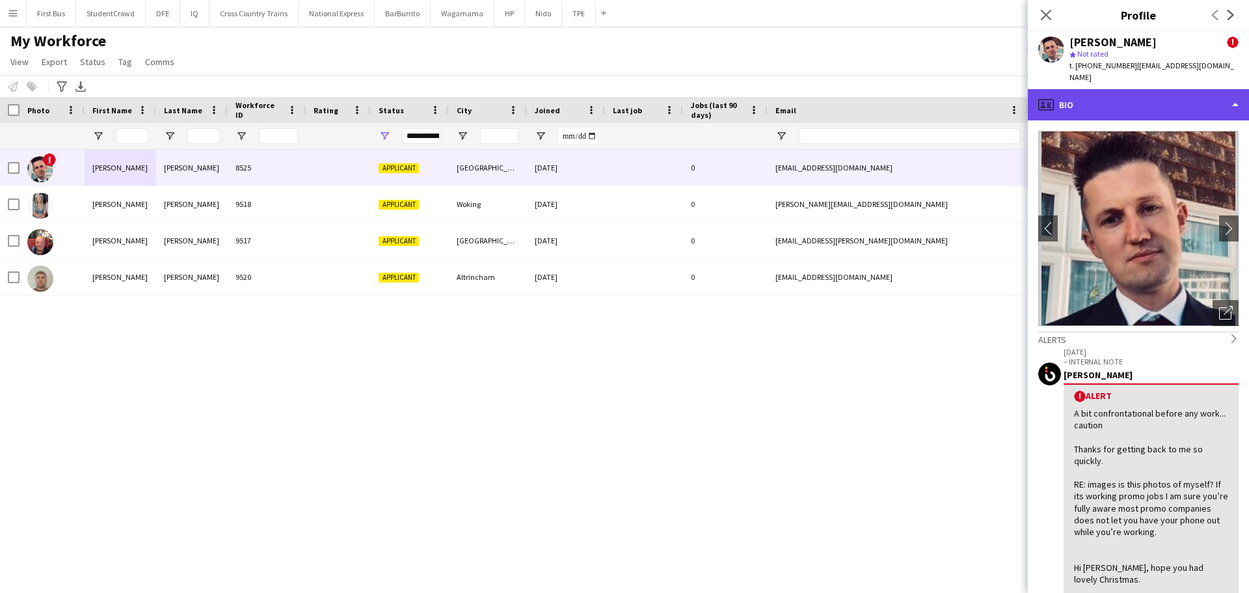
click at [1143, 89] on div "profile Bio" at bounding box center [1138, 104] width 221 height 31
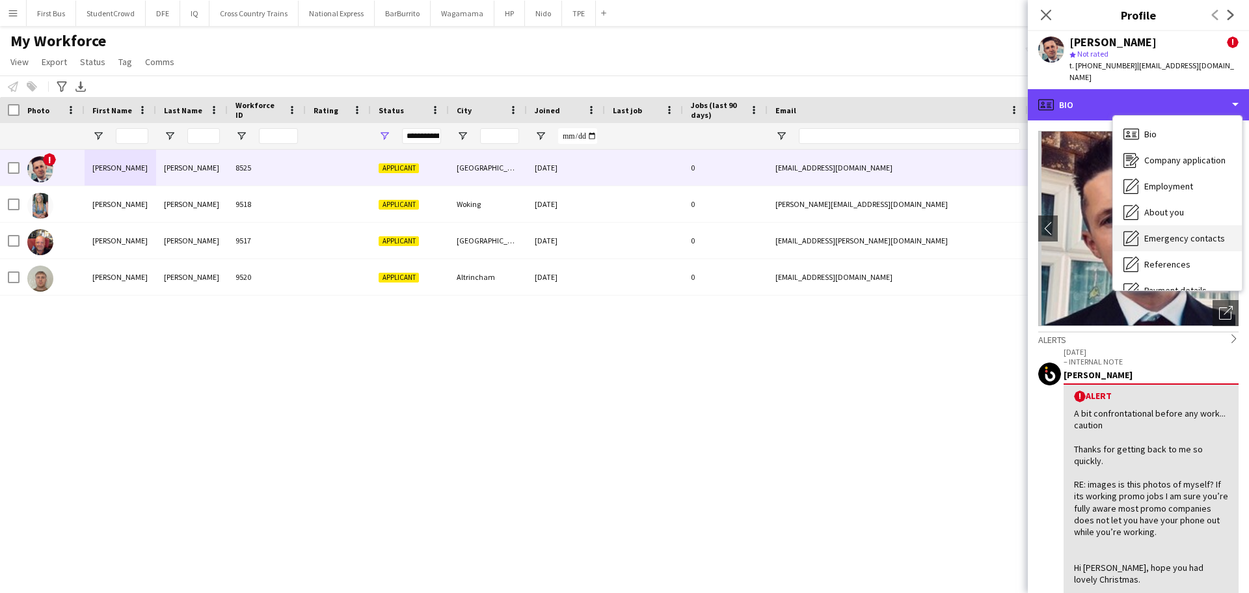
scroll to position [148, 0]
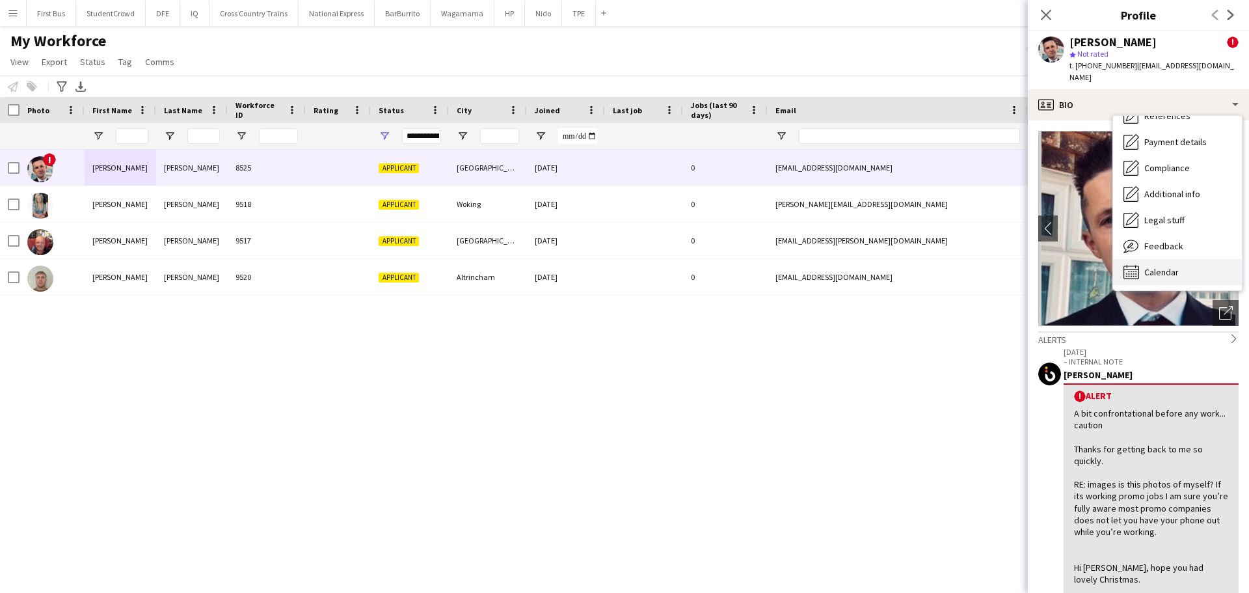
click at [1182, 259] on div "Calendar Calendar" at bounding box center [1177, 272] width 129 height 26
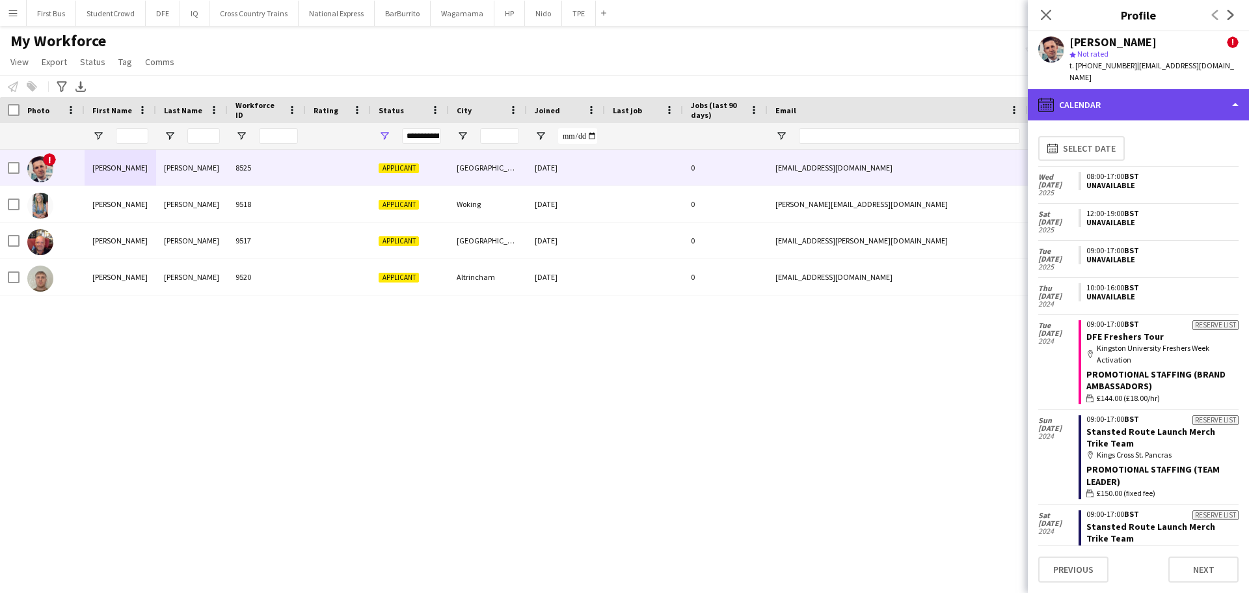
click at [1154, 92] on div "calendar-full Calendar" at bounding box center [1138, 104] width 221 height 31
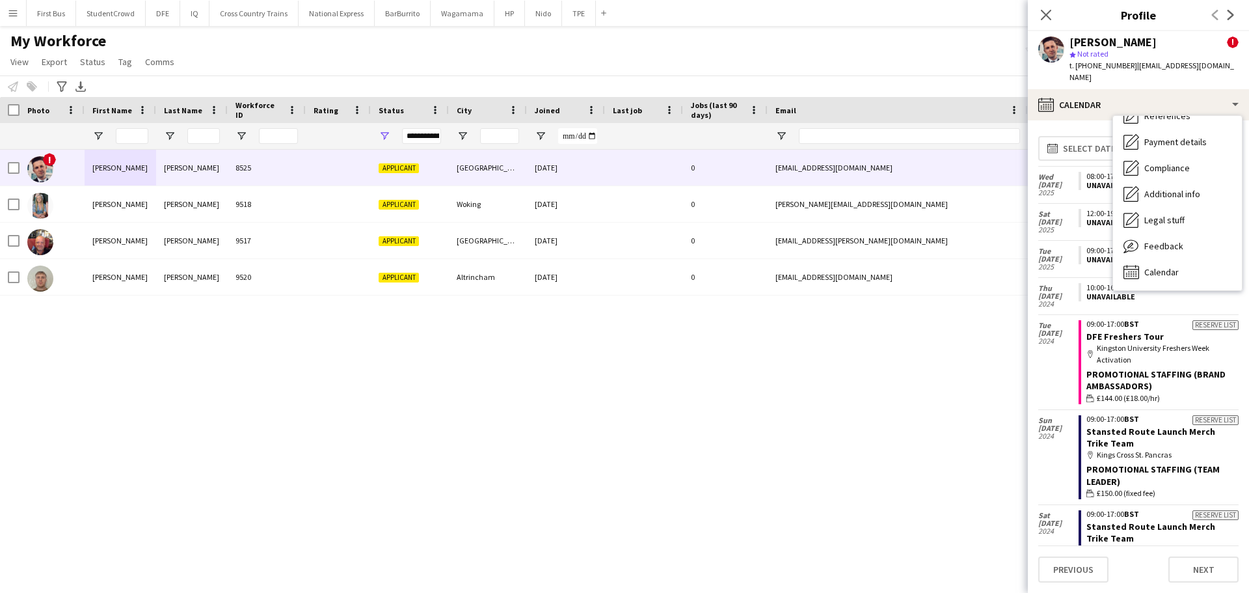
click at [658, 461] on div "! [PERSON_NAME] 8525 Applicant [GEOGRAPHIC_DATA] [DATE] 0 [EMAIL_ADDRESS][DOMAI…" at bounding box center [605, 355] width 1210 height 411
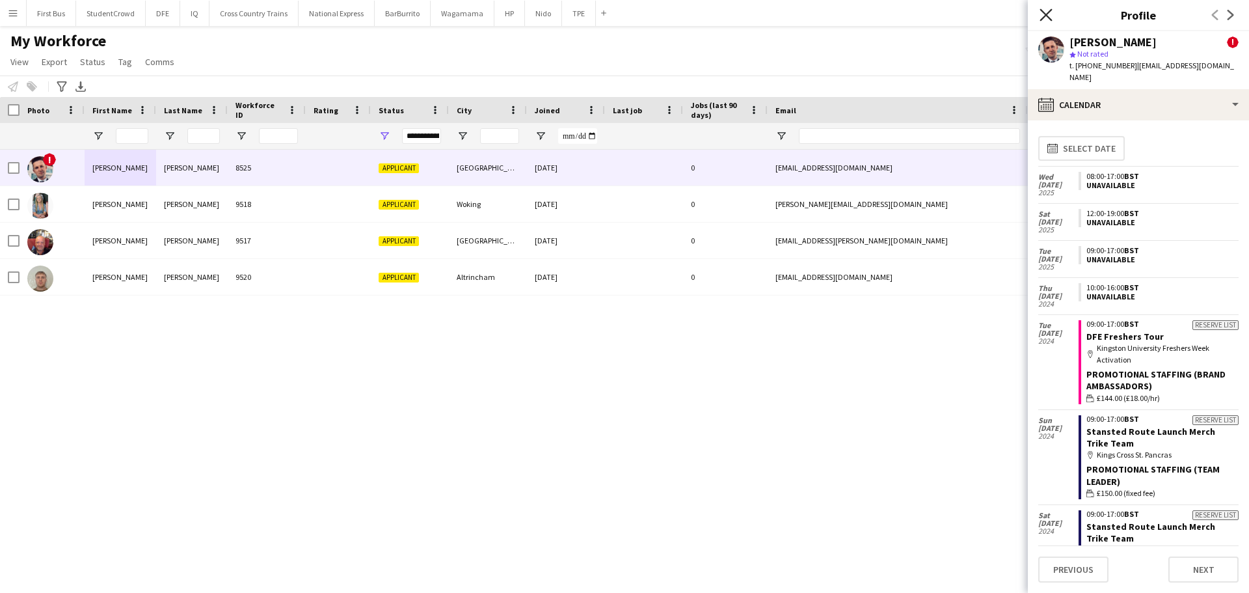
click at [1043, 17] on icon "Close pop-in" at bounding box center [1046, 14] width 12 height 12
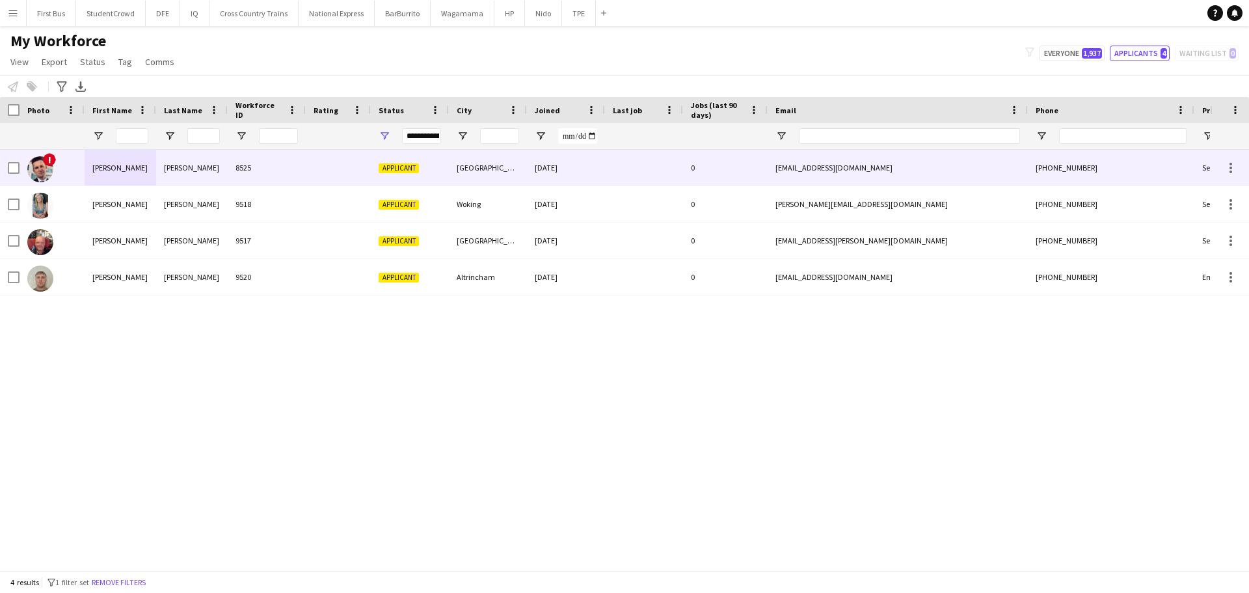
click at [1139, 170] on div "[PHONE_NUMBER]" at bounding box center [1111, 168] width 167 height 36
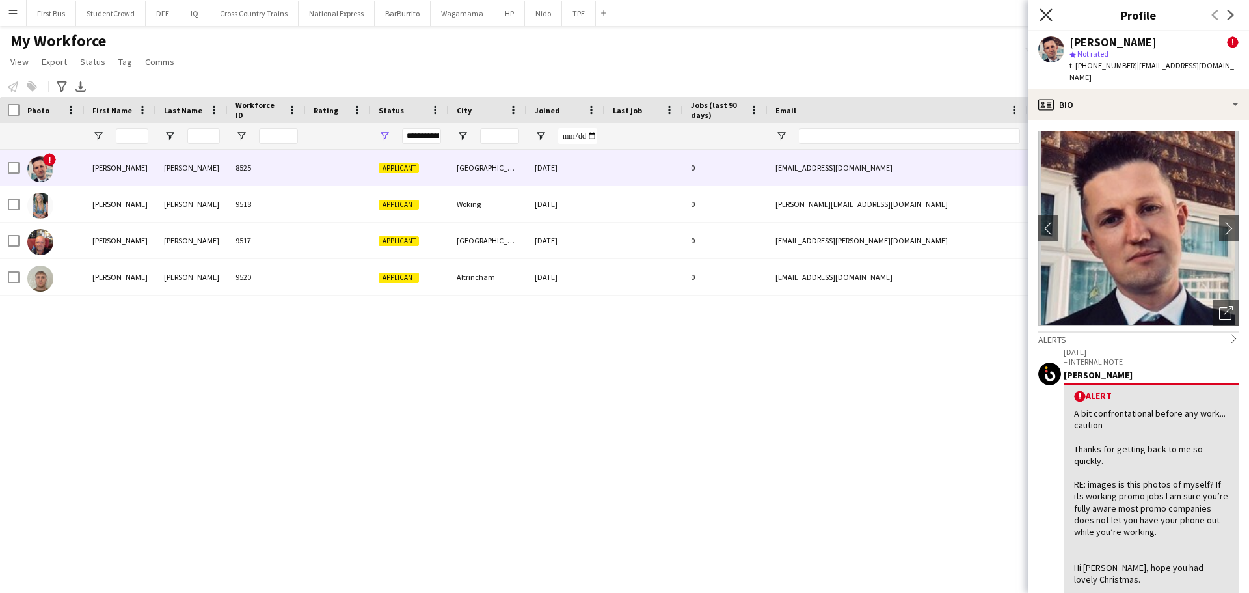
click at [1045, 15] on icon "Close pop-in" at bounding box center [1046, 14] width 12 height 12
